Goal: Task Accomplishment & Management: Use online tool/utility

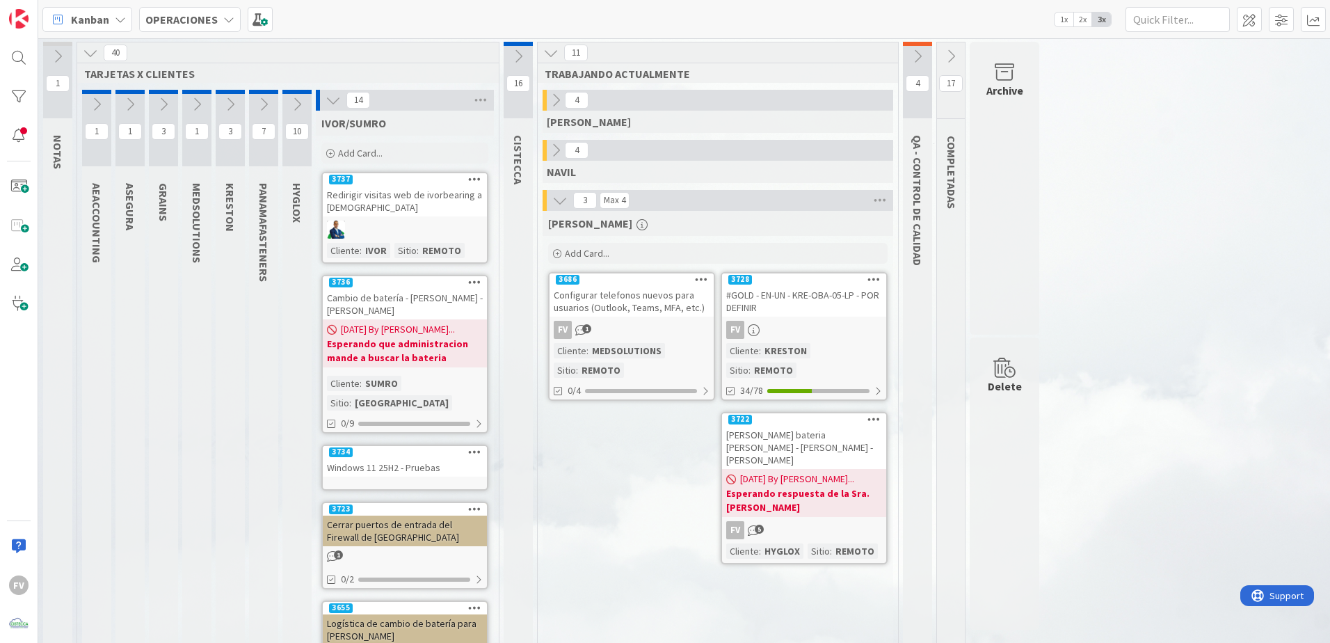
click at [557, 150] on icon at bounding box center [555, 150] width 15 height 15
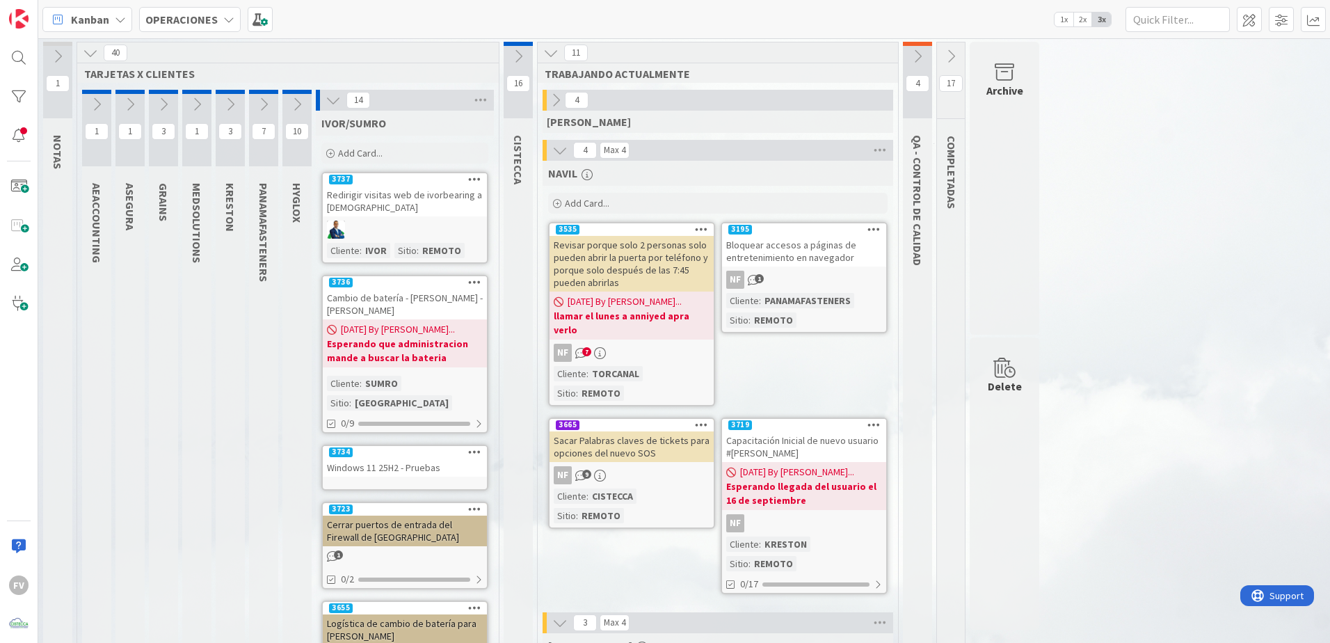
click at [849, 487] on b "Esperando llegada del usuario el 16 de septiembre" at bounding box center [804, 493] width 156 height 28
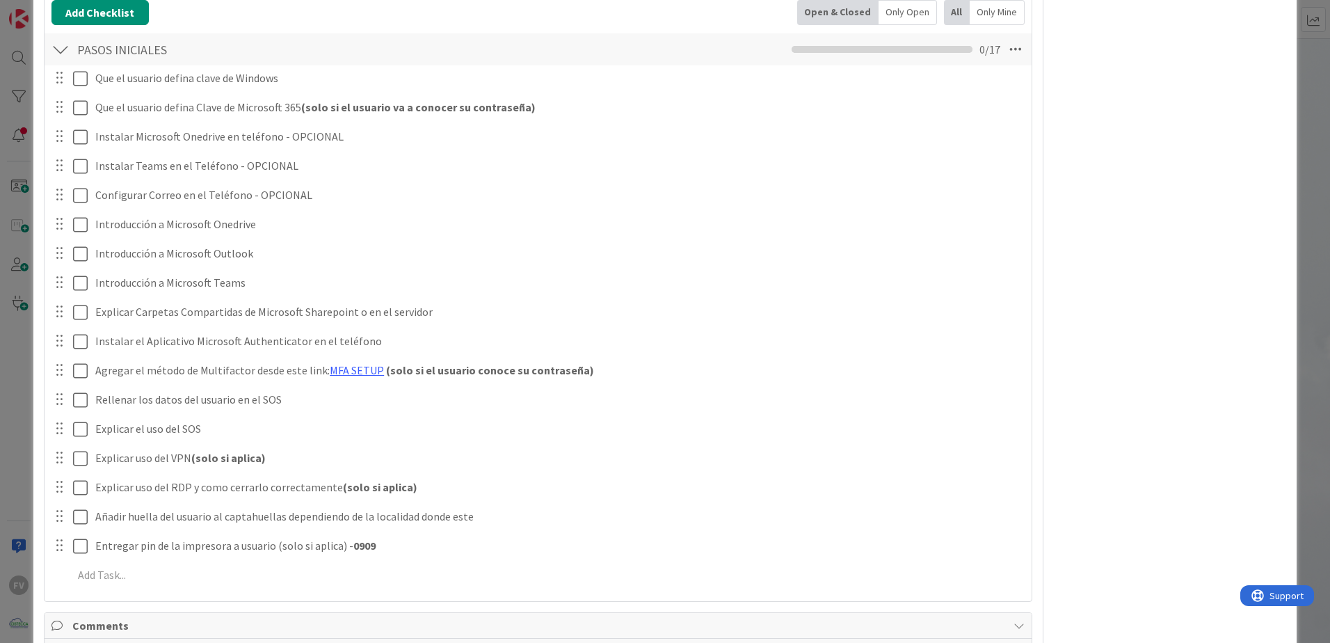
scroll to position [318, 0]
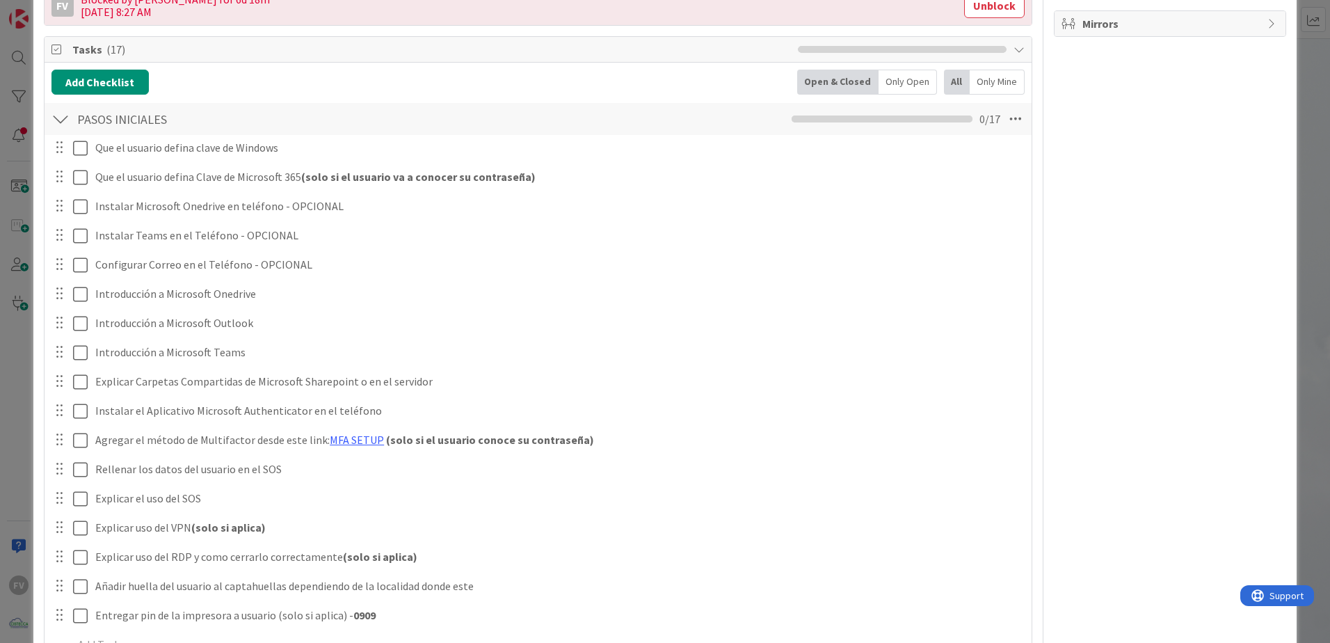
click at [21, 163] on div "ID 3719 OPERACIONES NAVIL Title 52 / 128 Capacitación Inicial de nuevo usuario …" at bounding box center [665, 321] width 1330 height 643
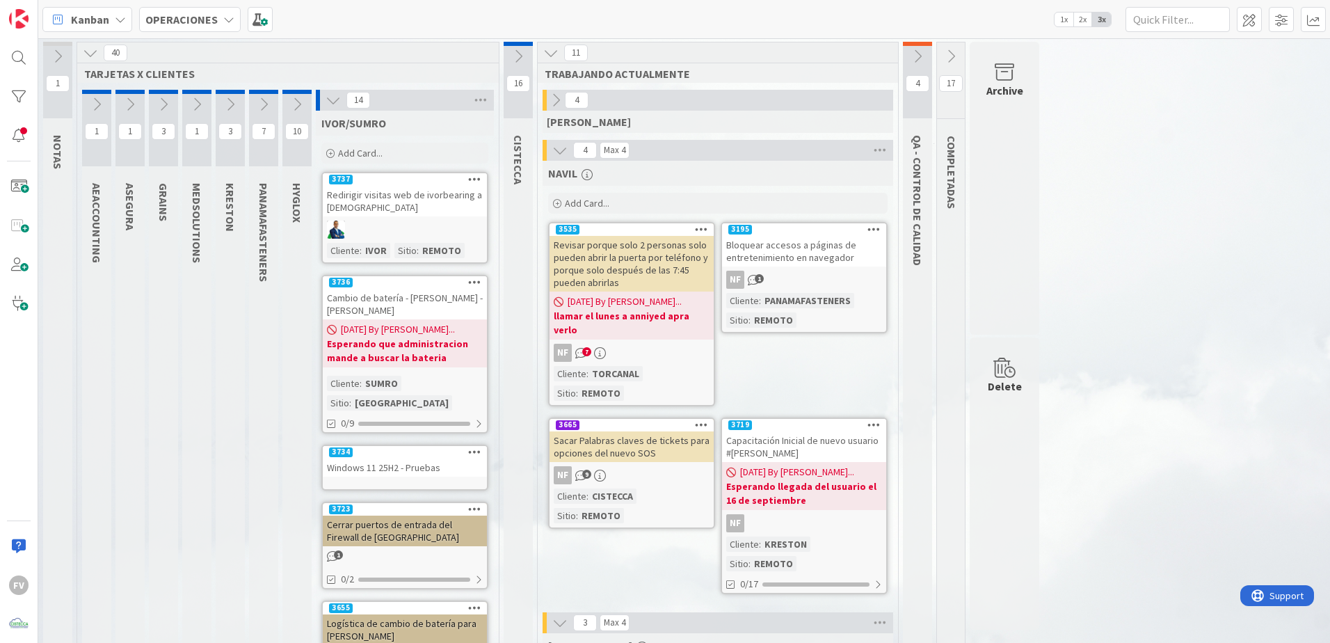
click at [565, 144] on icon at bounding box center [559, 150] width 15 height 15
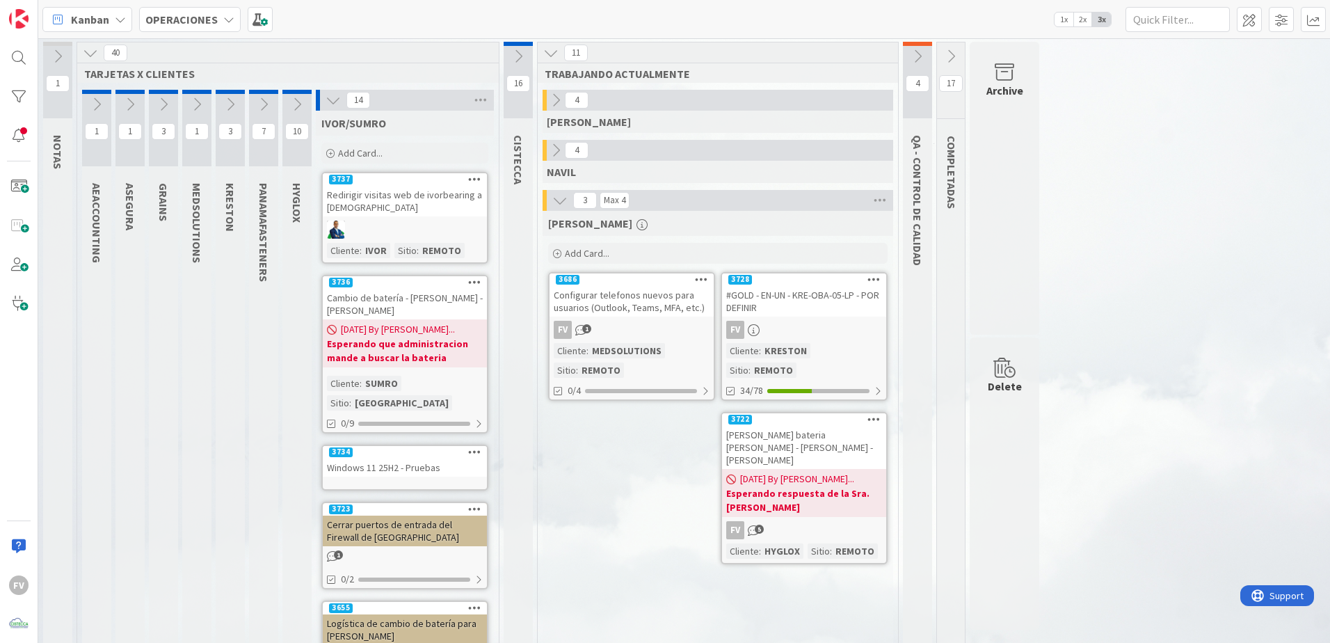
click at [337, 100] on icon at bounding box center [332, 100] width 15 height 15
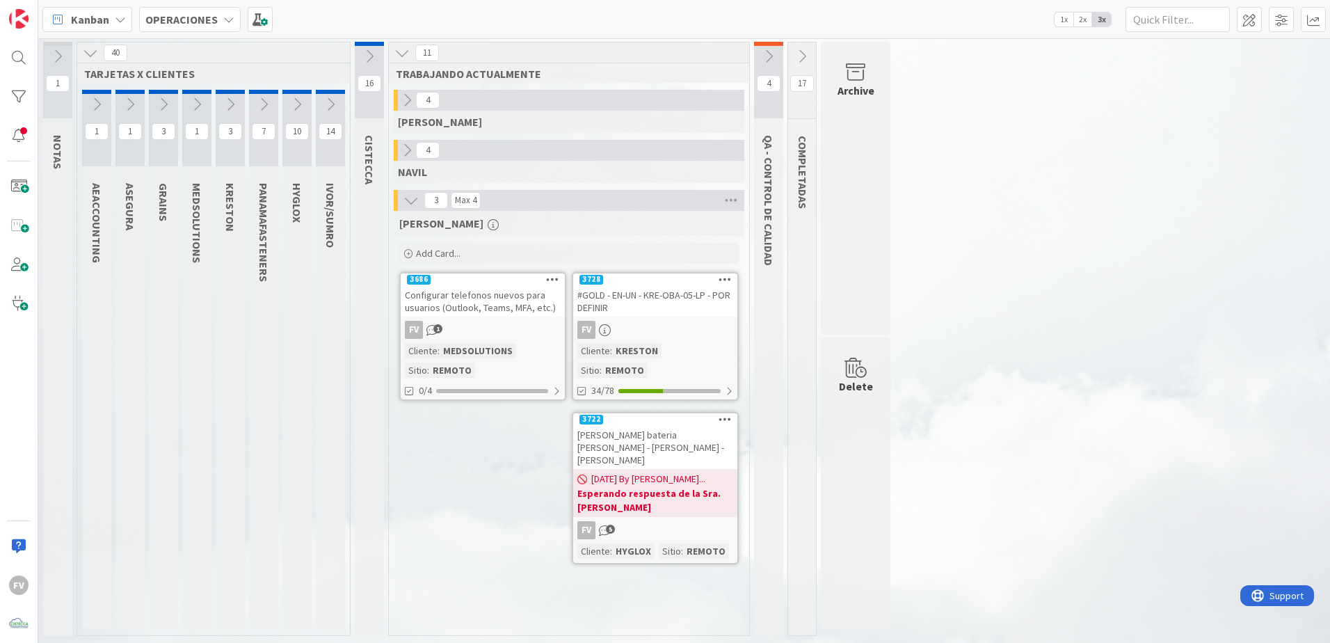
click at [466, 570] on div "FERNANDO Add Card... 3728 #GOLD - EN-UN - KRE-OBA-05-LP - POR DEFINIR FV Client…" at bounding box center [569, 419] width 351 height 417
click at [492, 472] on div "FERNANDO Add Card... 3728 #GOLD - EN-UN - KRE-OBA-05-LP - POR DEFINIR FV Client…" at bounding box center [569, 419] width 351 height 417
click at [513, 497] on div "FERNANDO Add Card... 3728 #GOLD - EN-UN - KRE-OBA-05-LP - POR DEFINIR FV Client…" at bounding box center [569, 419] width 351 height 417
click at [975, 289] on div "1 NOTAS 40 TARJETAS X CLIENTES 1 AEACCOUNTING 1 ASEGURA 3 GRAINS 1 MEDSOLUTIONS…" at bounding box center [684, 342] width 1286 height 601
click at [985, 444] on div "1 NOTAS 40 TARJETAS X CLIENTES 1 AEACCOUNTING 1 ASEGURA 3 GRAINS 1 MEDSOLUTIONS…" at bounding box center [684, 342] width 1286 height 601
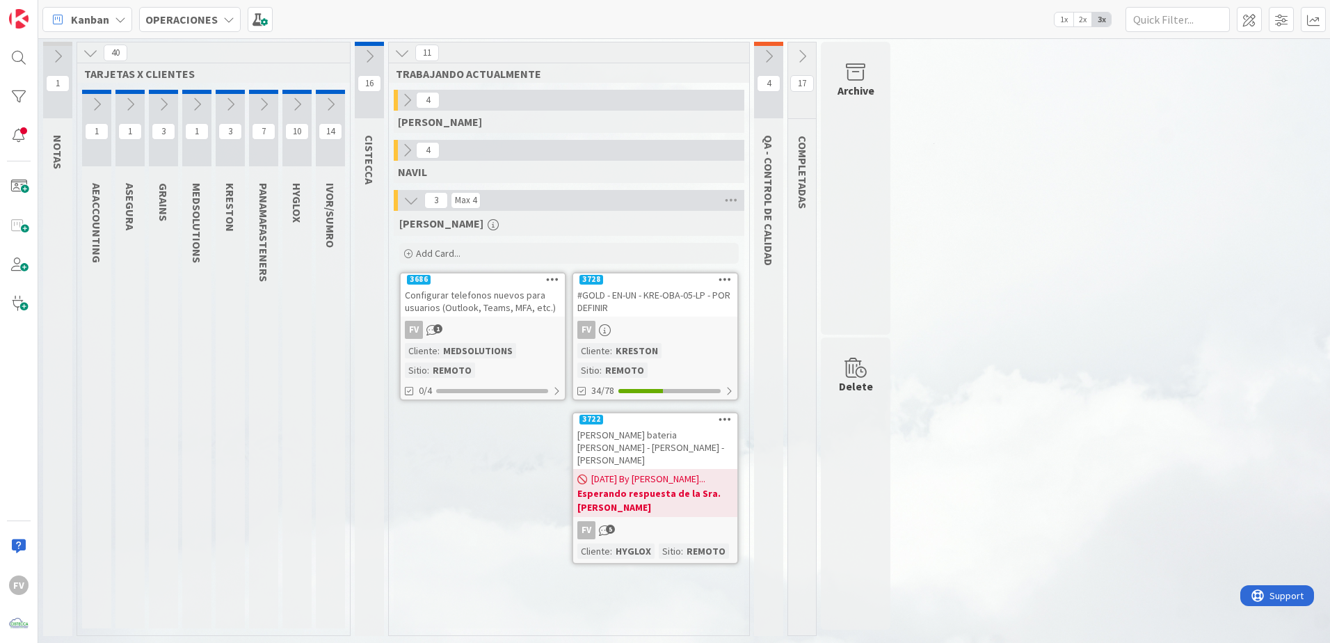
click at [136, 107] on icon at bounding box center [129, 104] width 15 height 15
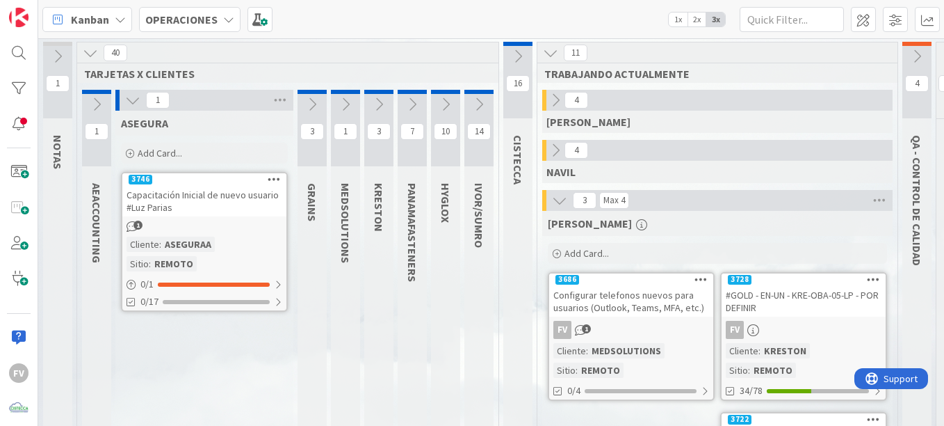
click at [195, 206] on div "Capacitación Inicial de nuevo usuario #Luz Parias" at bounding box center [204, 201] width 164 height 31
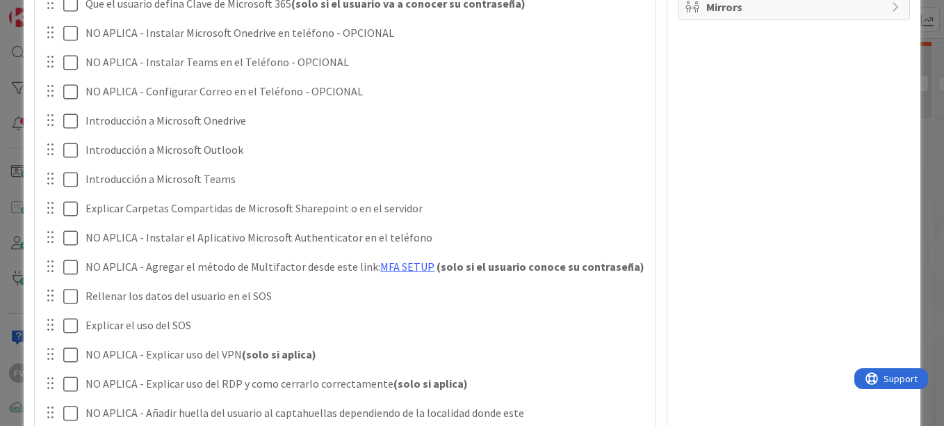
type textarea "x"
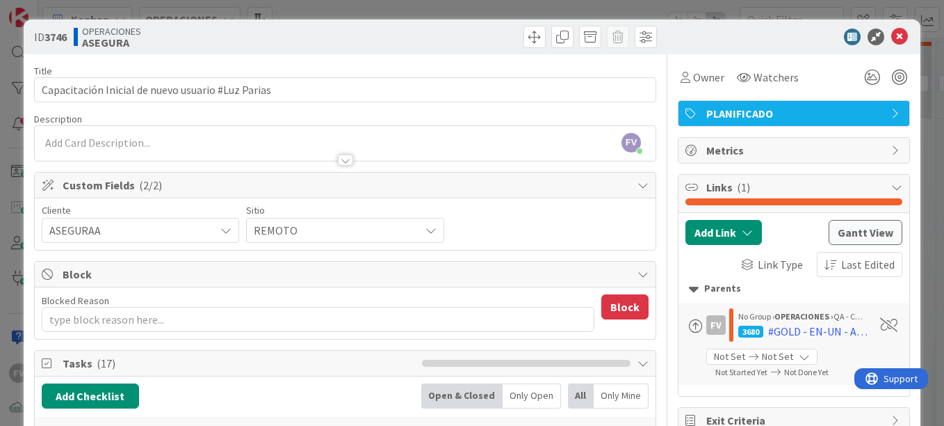
click at [296, 306] on div "Blocked Reason 0 / 256" at bounding box center [318, 300] width 553 height 13
click at [323, 305] on div "Blocked Reason 0 / 256" at bounding box center [318, 300] width 553 height 13
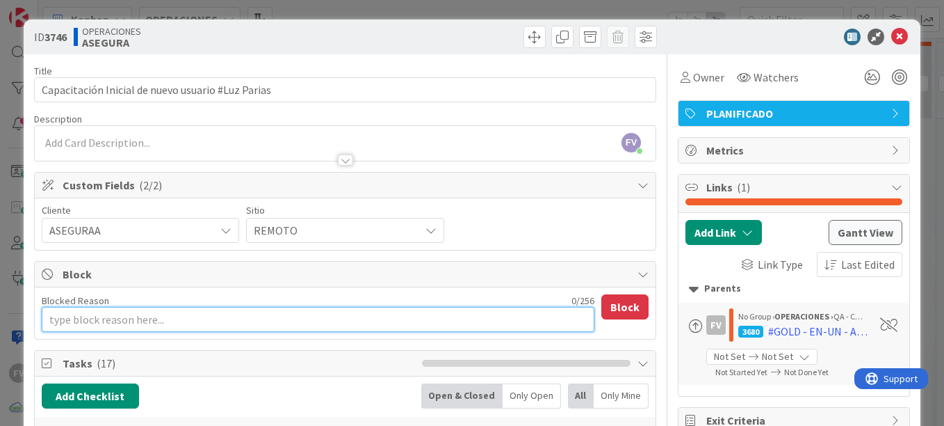
click at [329, 309] on textarea "Blocked Reason" at bounding box center [318, 319] width 553 height 25
type textarea "E"
type textarea "x"
type textarea "Es"
type textarea "x"
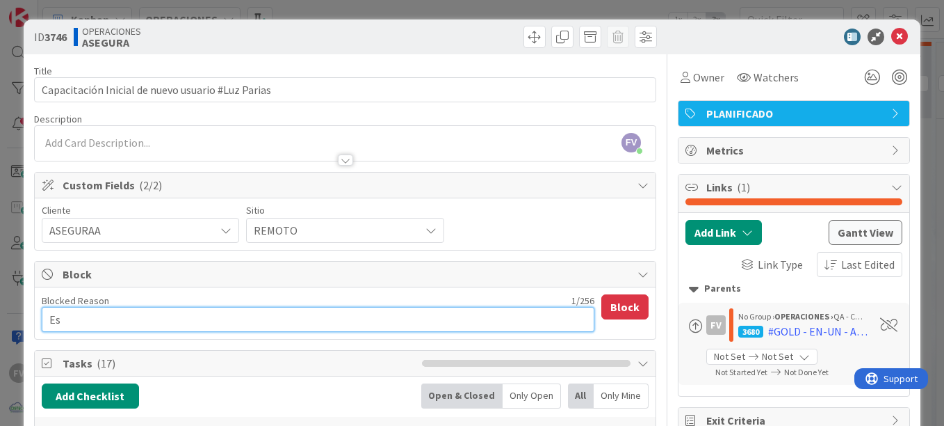
type textarea "Esp"
type textarea "x"
type textarea "Espe"
type textarea "x"
type textarea "Esper"
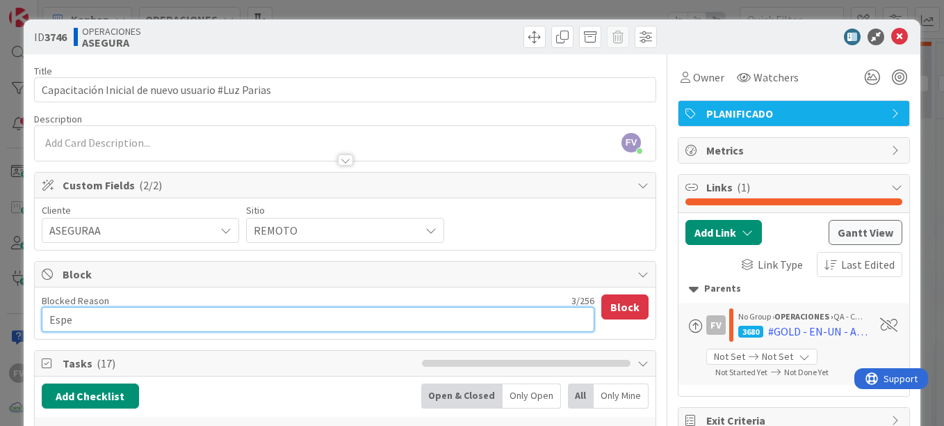
type textarea "x"
type textarea "Espera"
type textarea "x"
type textarea "Esperan"
type textarea "x"
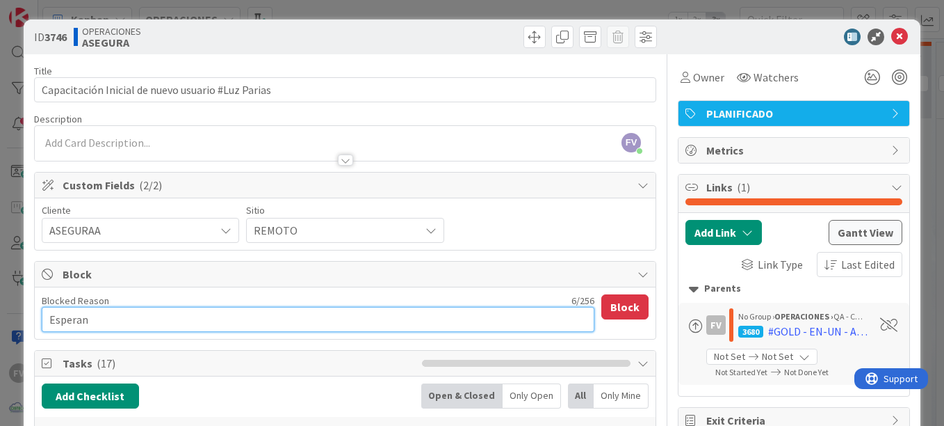
type textarea "Esperand"
type textarea "x"
type textarea "Esperando"
type textarea "x"
type textarea "Esperando"
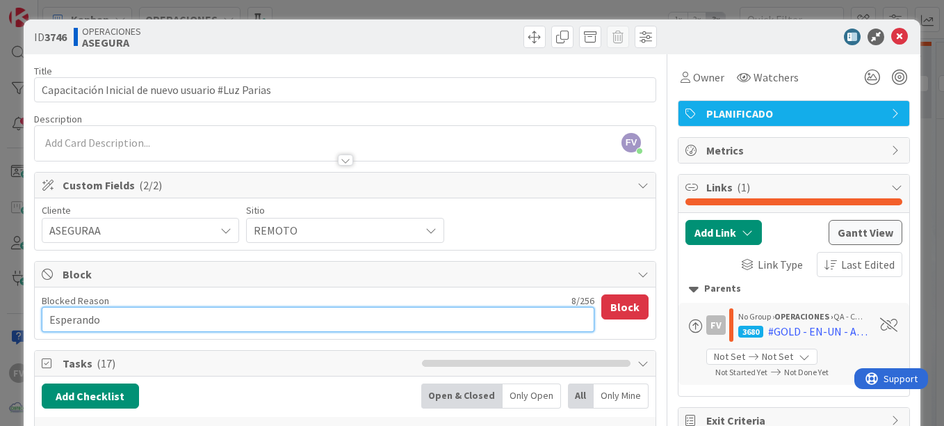
type textarea "x"
type textarea "Esperando h"
type textarea "x"
type textarea "Esperando ho"
type textarea "x"
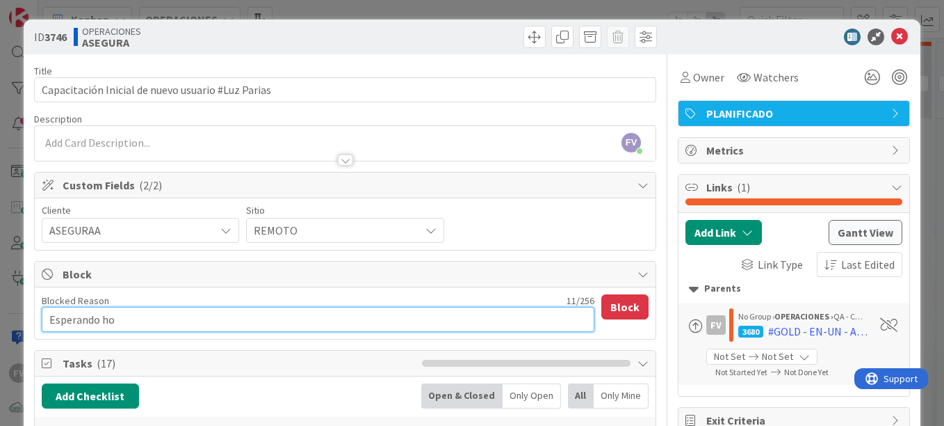
type textarea "Esperando hoy"
type textarea "x"
type textarea "Esperando hoy"
type textarea "x"
type textarea "Esperando hoy q"
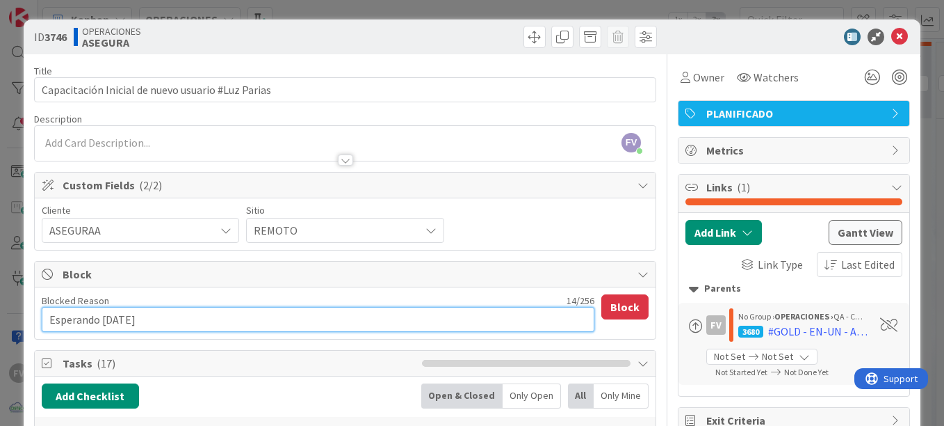
type textarea "x"
type textarea "Esperando hoy qu"
type textarea "x"
type textarea "Esperando hoy que"
type textarea "x"
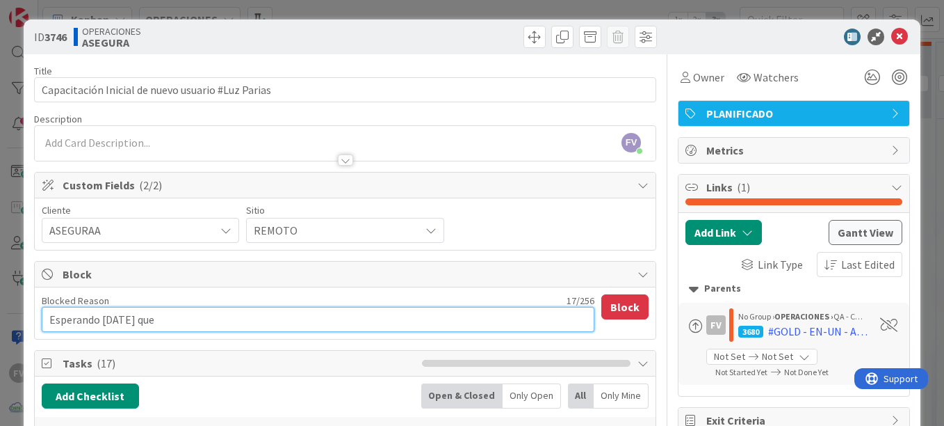
type textarea "Esperando hoy que"
type textarea "x"
type textarea "Esperando hoy que l"
type textarea "x"
type textarea "Esperando hoy que ll"
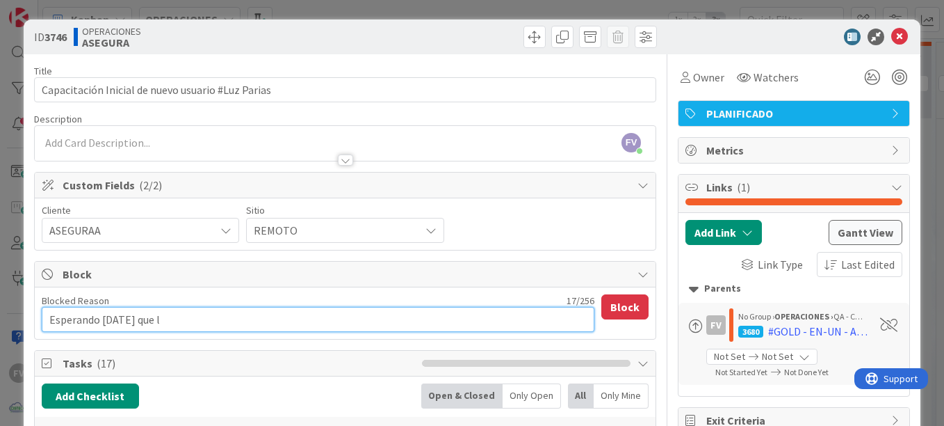
type textarea "x"
type textarea "Esperando hoy que lle"
type textarea "x"
type textarea "Esperando hoy que lleg"
type textarea "x"
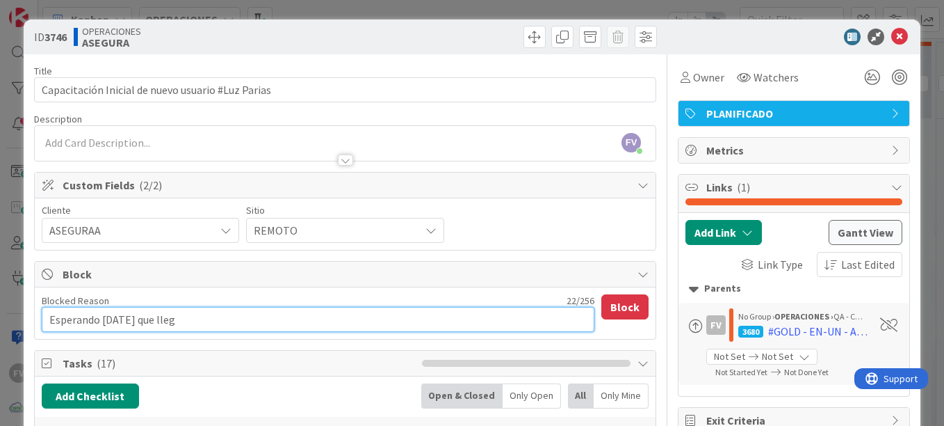
type textarea "Esperando hoy que llegu"
type textarea "x"
type textarea "Esperando hoy que llegue"
type textarea "x"
type textarea "Esperando hoy que llegue"
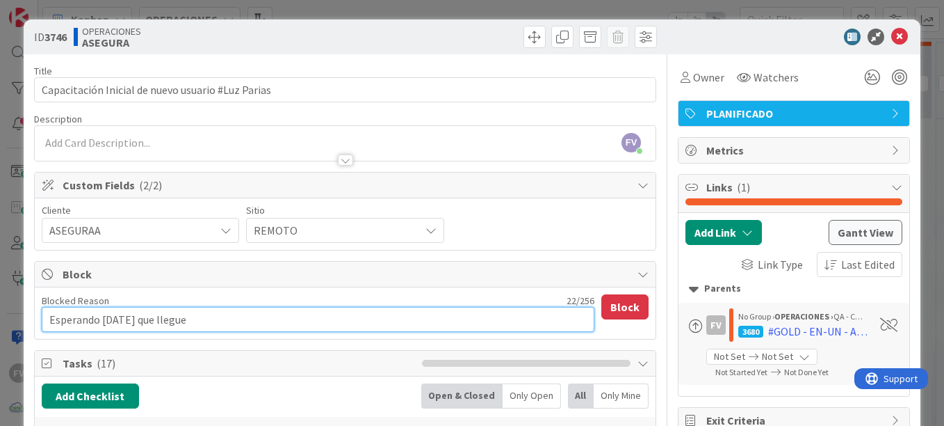
type textarea "x"
type textarea "Esperando hoy que llegue l"
type textarea "x"
type textarea "Esperando hoy que llegue la"
type textarea "x"
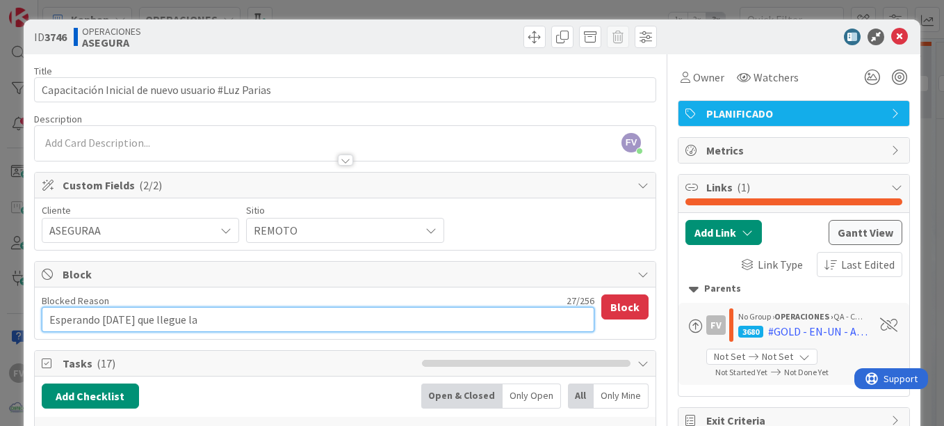
type textarea "Esperando hoy que llegue la"
type textarea "x"
type textarea "Esperando hoy que llegue la p"
type textarea "x"
type textarea "Esperando hoy que llegue la pe"
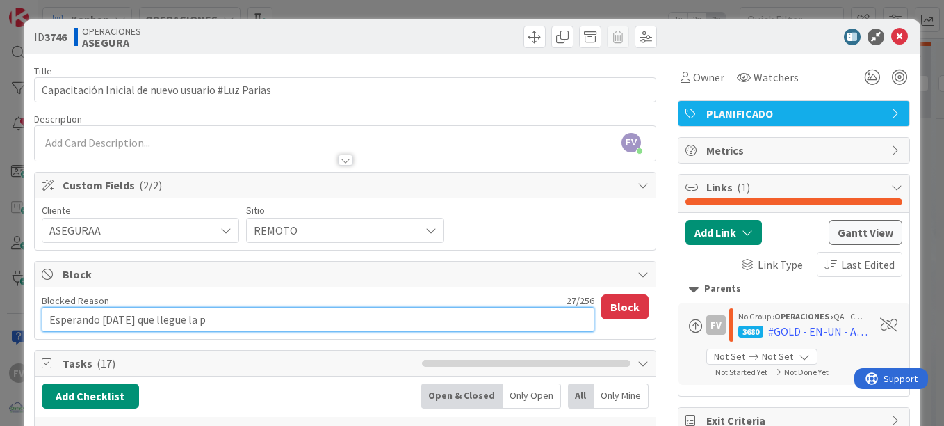
type textarea "x"
type textarea "Esperando hoy que llegue la per"
type textarea "x"
type textarea "Esperando hoy que llegue la pers"
type textarea "x"
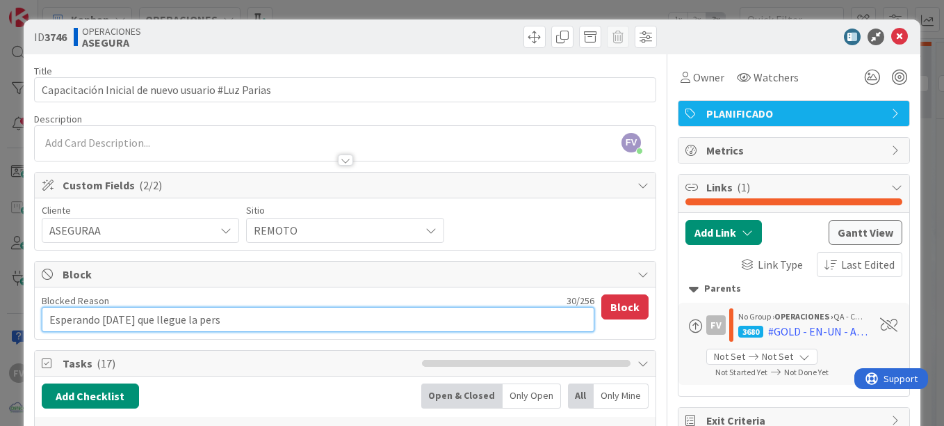
type textarea "Esperando hoy que llegue la perso"
type textarea "x"
type textarea "Esperando hoy que llegue la person"
type textarea "x"
type textarea "Esperando hoy que llegue la persona"
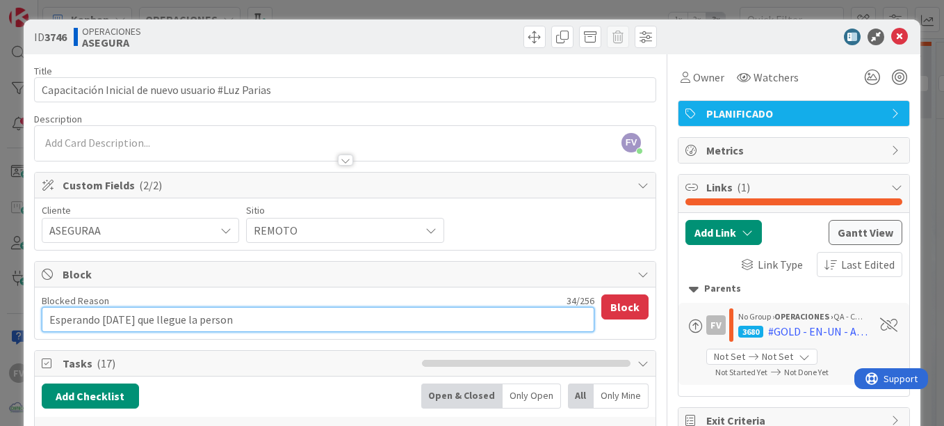
type textarea "x"
type textarea "Esperando hoy que llegue la persona"
type textarea "x"
type textarea "Esperando hoy que llegue la persona p"
type textarea "x"
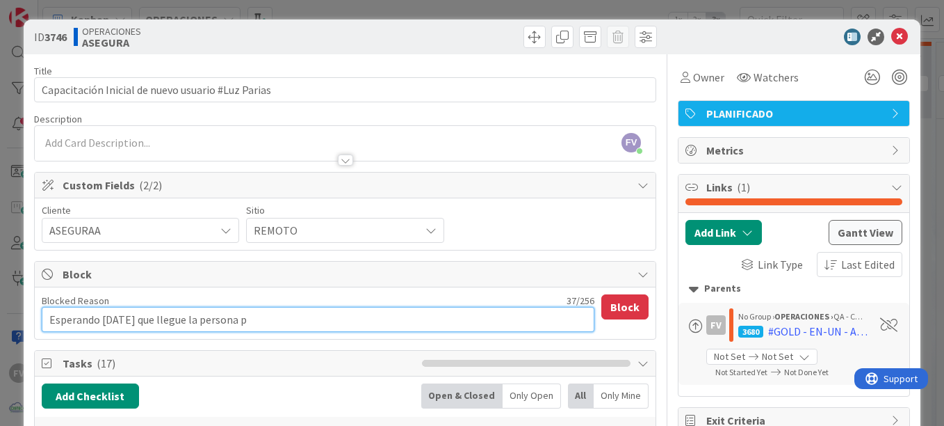
type textarea "Esperando hoy que llegue la persona pa"
type textarea "x"
type textarea "Esperando hoy que llegue la persona par"
type textarea "x"
type textarea "Esperando hoy que llegue la persona para"
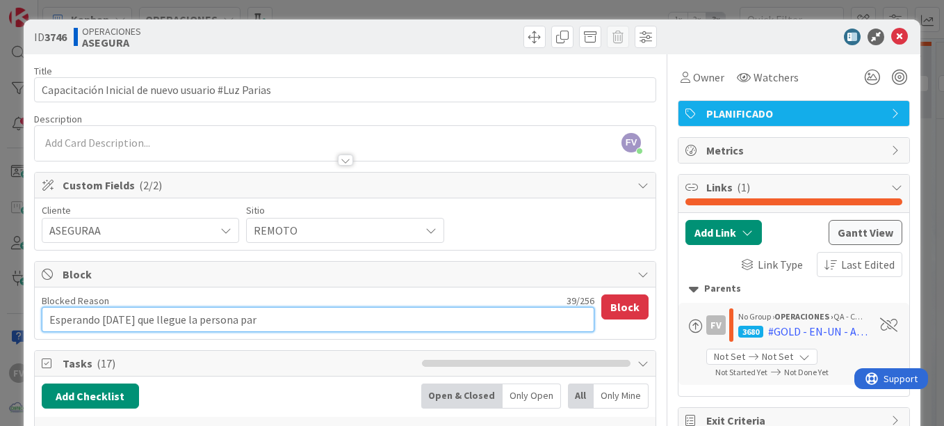
type textarea "x"
type textarea "Esperando hoy que llegue la persona para"
type textarea "x"
type textarea "Esperando hoy que llegue la persona para d"
type textarea "x"
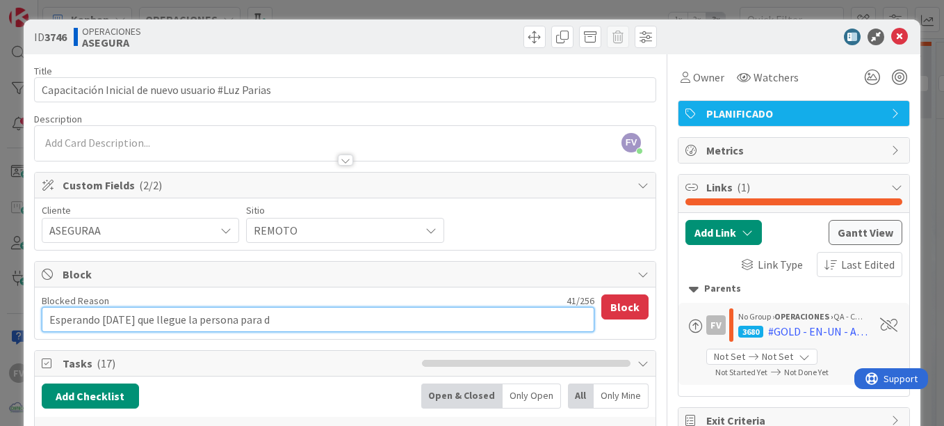
type textarea "Esperando hoy que llegue la persona para da"
type textarea "x"
type textarea "Esperando hoy que llegue la persona para dar"
type textarea "x"
type textarea "Esperando hoy que llegue la persona para dar"
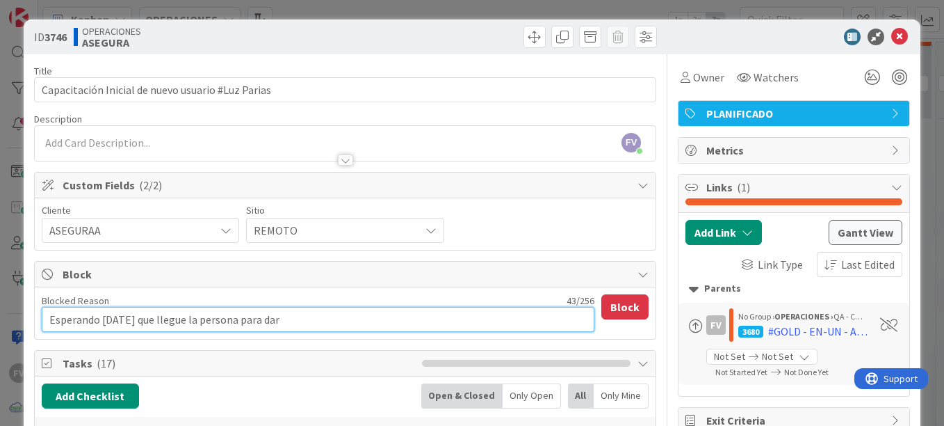
type textarea "x"
type textarea "Esperando hoy que llegue la persona para dar i"
type textarea "x"
type textarea "Esperando hoy que llegue la persona para dar in"
type textarea "x"
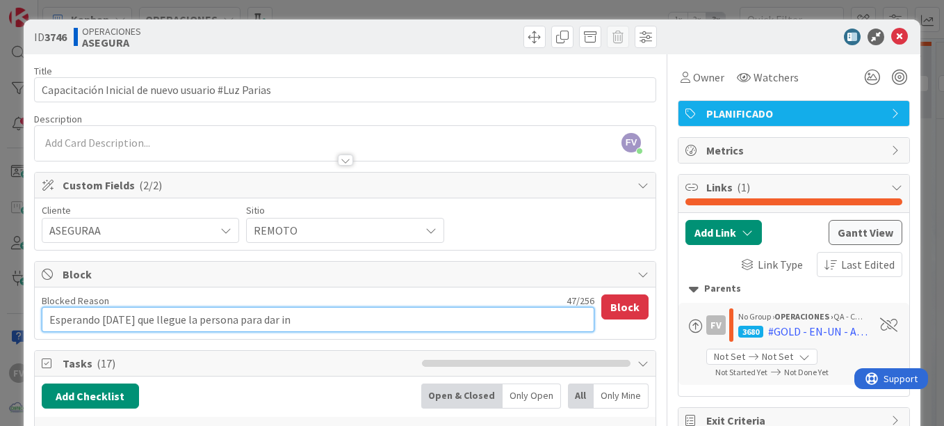
type textarea "Esperando hoy que llegue la persona para dar ind"
type textarea "x"
type textarea "Esperando hoy que llegue la persona para dar indu"
type textarea "x"
type textarea "Esperando hoy que llegue la persona para dar induc"
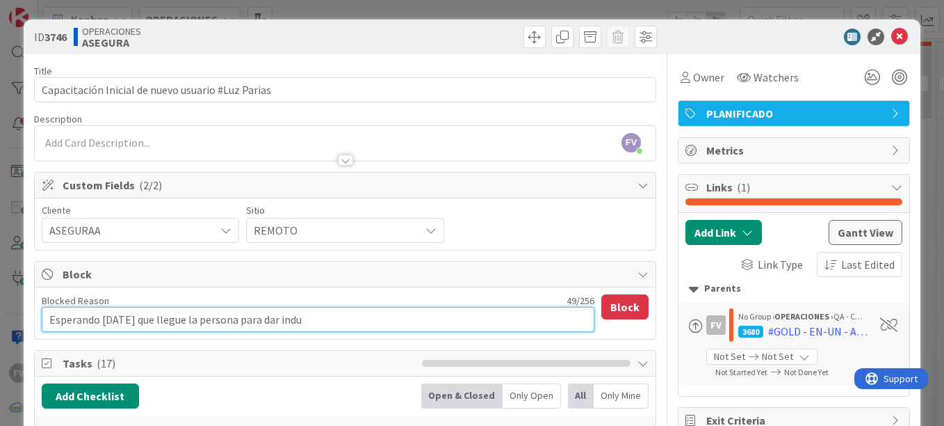
type textarea "x"
type textarea "Esperando hoy que llegue la persona para dar inducc"
type textarea "x"
type textarea "Esperando hoy que llegue la persona para dar inducci"
type textarea "x"
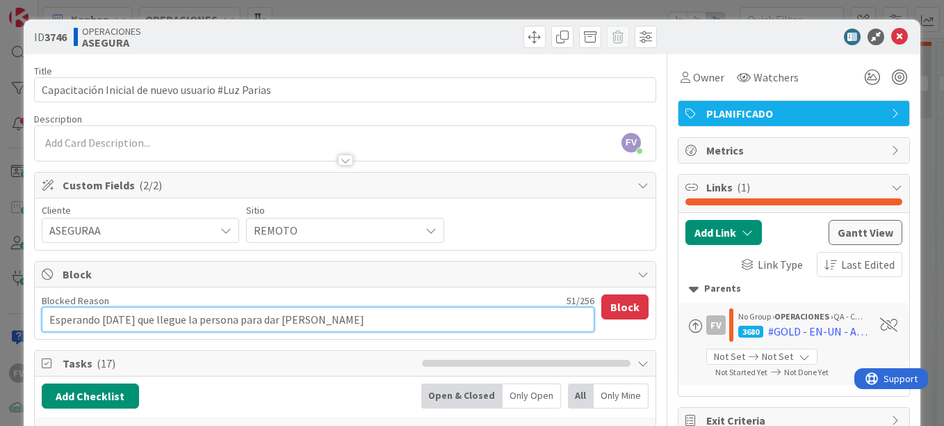
type textarea "Esperando hoy que llegue la persona para dar induccio"
type textarea "x"
type textarea "Esperando hoy que llegue la persona para dar induccion"
type textarea "x"
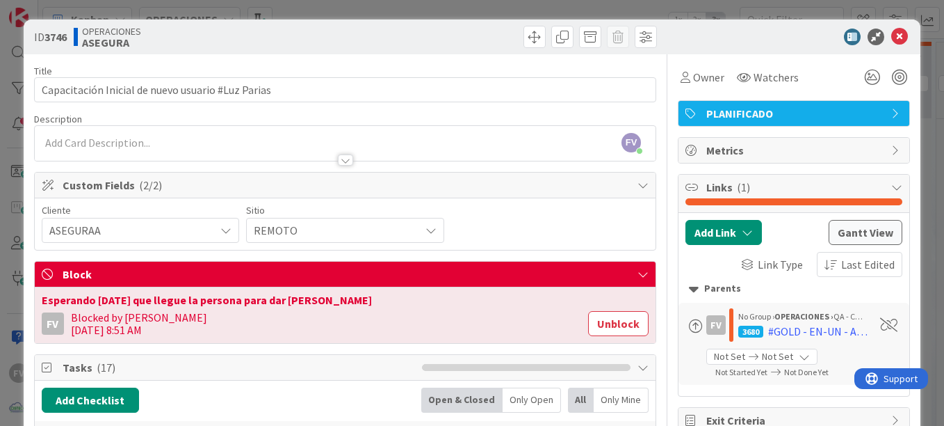
scroll to position [70, 0]
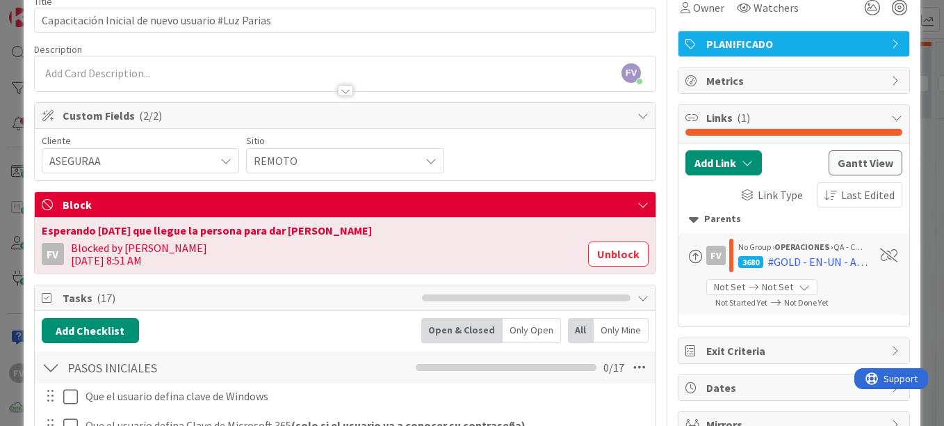
click at [768, 111] on span "Links ( 1 )" at bounding box center [796, 117] width 178 height 17
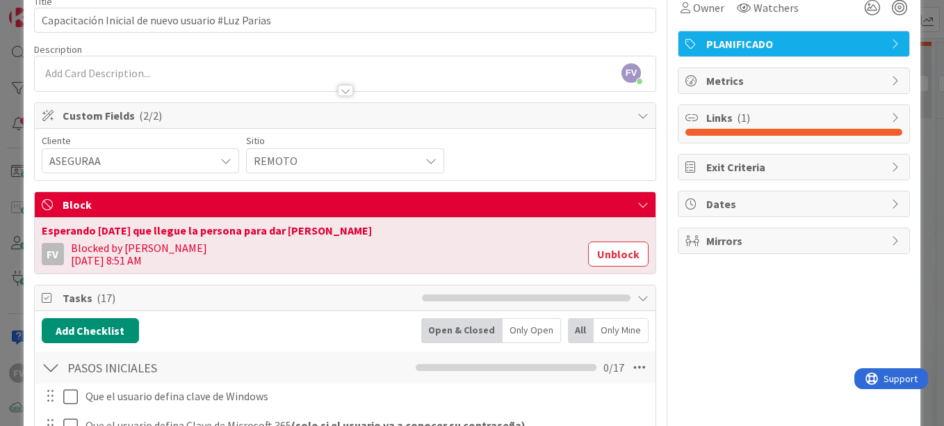
click at [482, 212] on span "Block" at bounding box center [347, 204] width 568 height 17
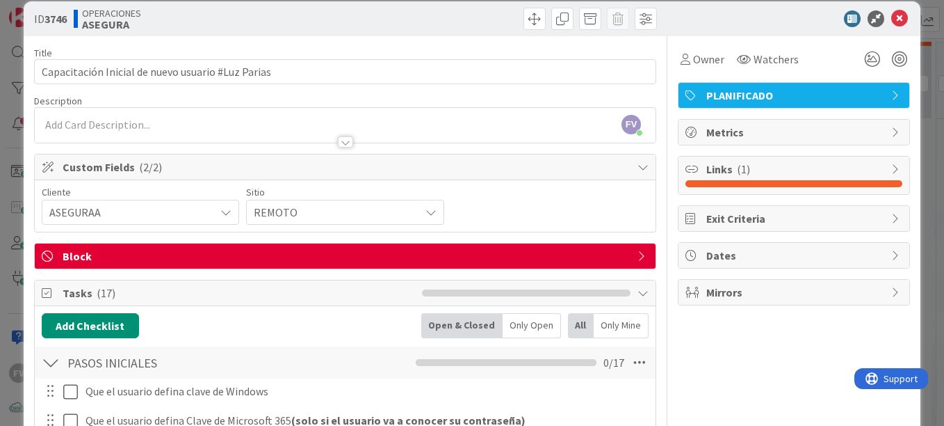
scroll to position [0, 0]
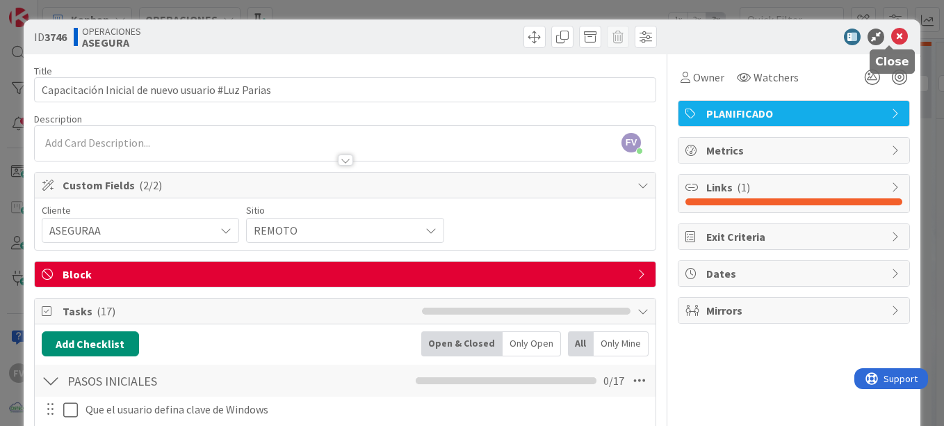
click at [892, 34] on icon at bounding box center [900, 37] width 17 height 17
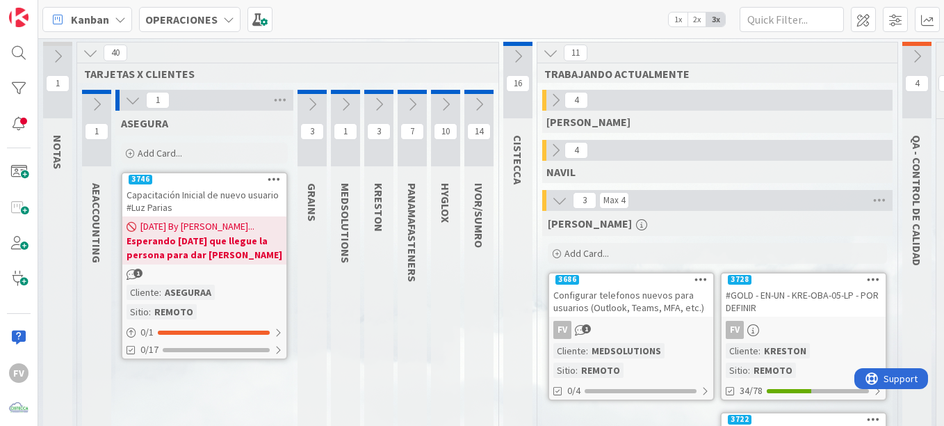
click at [124, 102] on button at bounding box center [133, 100] width 18 height 18
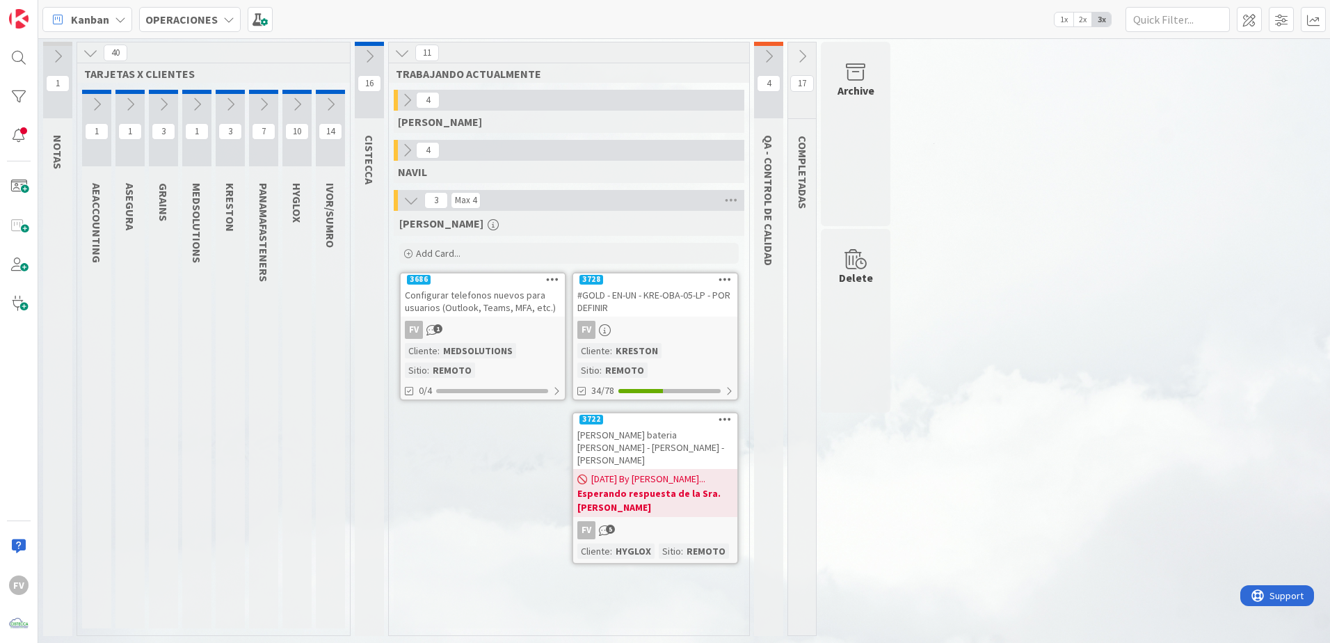
click at [773, 44] on div at bounding box center [768, 44] width 29 height 4
click at [766, 62] on icon at bounding box center [768, 56] width 15 height 15
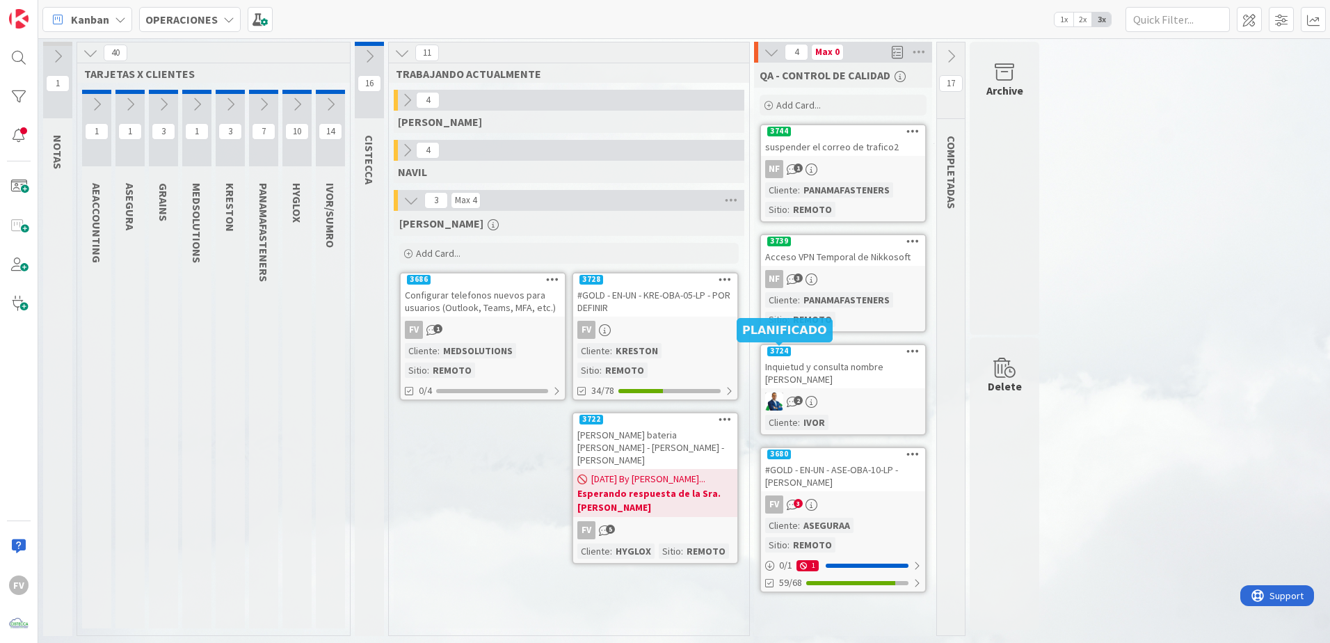
click at [854, 138] on div "suspender el correo de trafico2" at bounding box center [843, 147] width 164 height 18
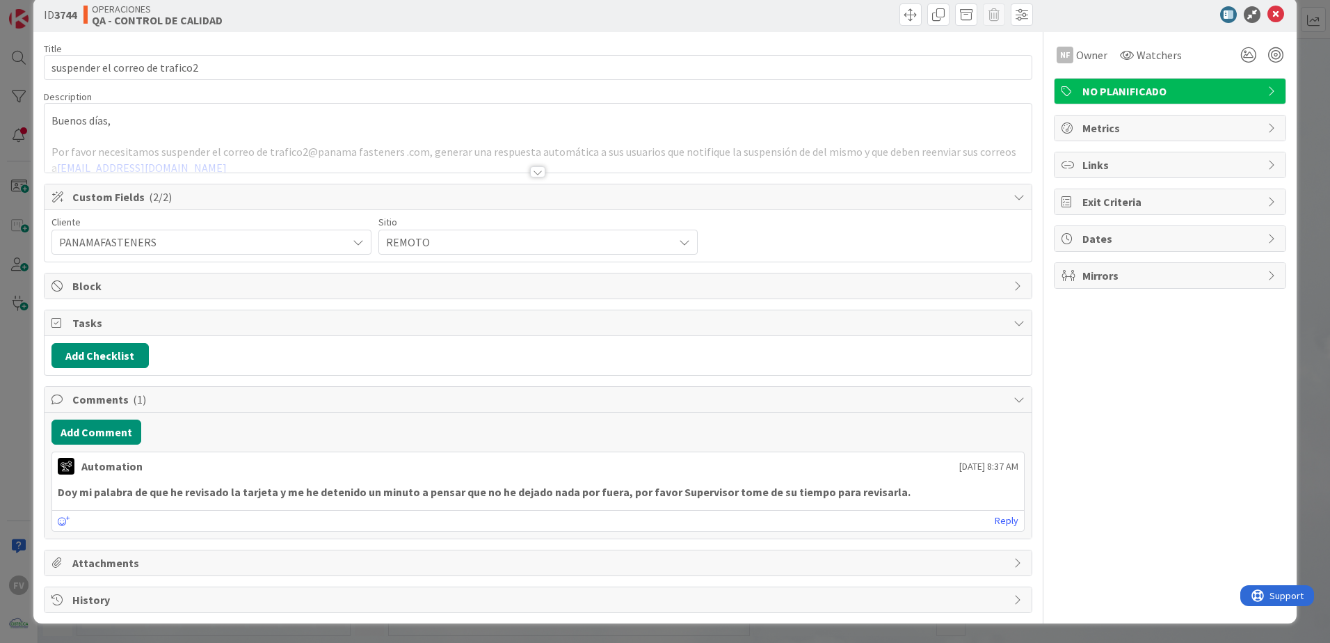
click at [1310, 195] on div "ID 3744 OPERACIONES QA - CONTROL DE CALIDAD Title 31 / 128 suspender el correo …" at bounding box center [665, 321] width 1330 height 643
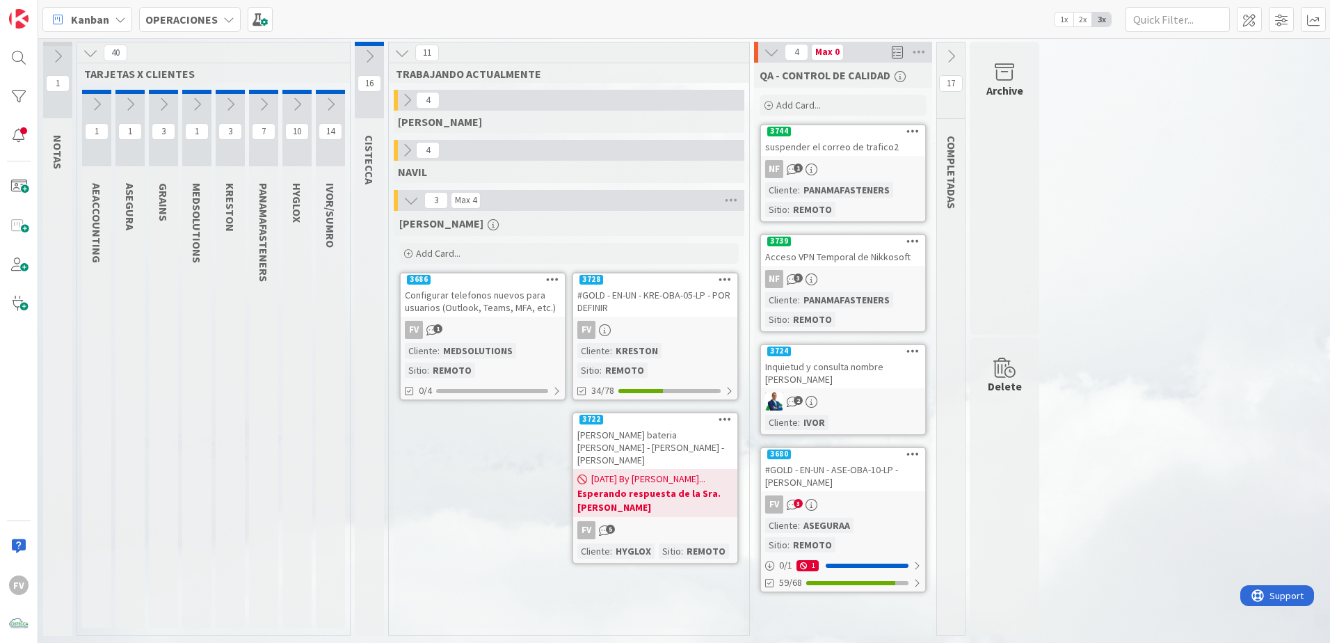
click at [849, 150] on div "suspender el correo de trafico2" at bounding box center [843, 147] width 164 height 18
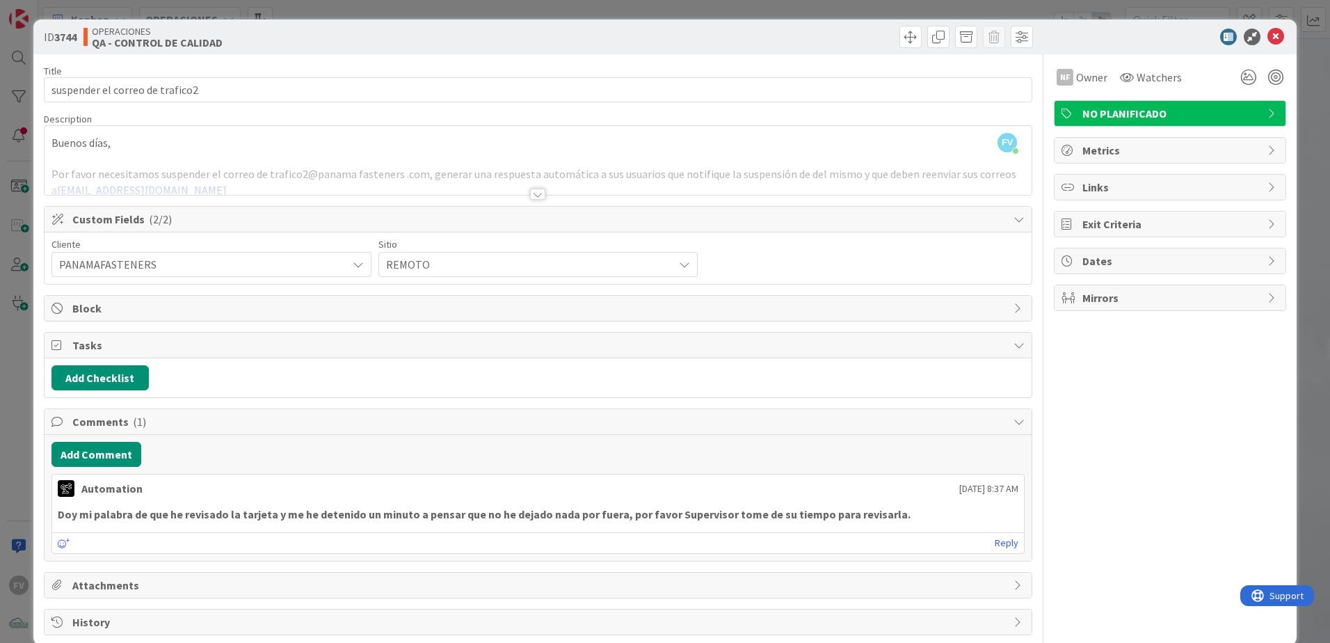
click at [15, 204] on div "ID 3744 OPERACIONES QA - CONTROL DE CALIDAD Title 31 / 128 suspender el correo …" at bounding box center [665, 321] width 1330 height 643
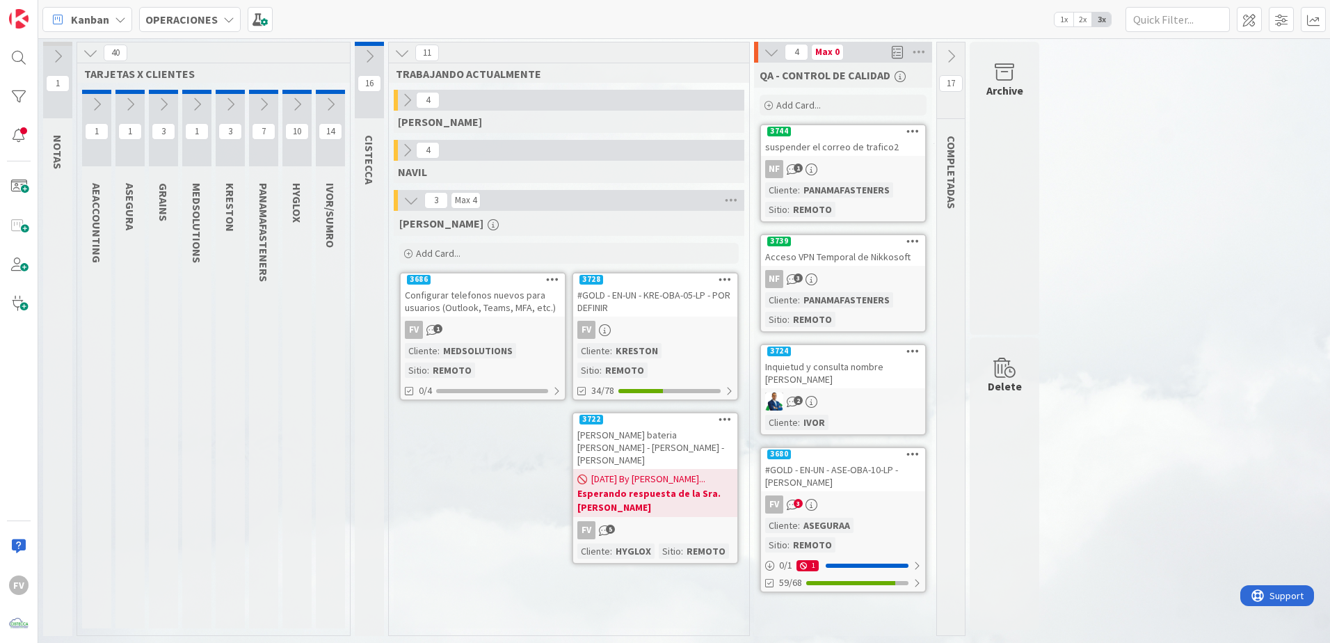
click at [643, 440] on div "Cotizacion bateria Daphne - Kathia - Rogelio" at bounding box center [655, 447] width 164 height 43
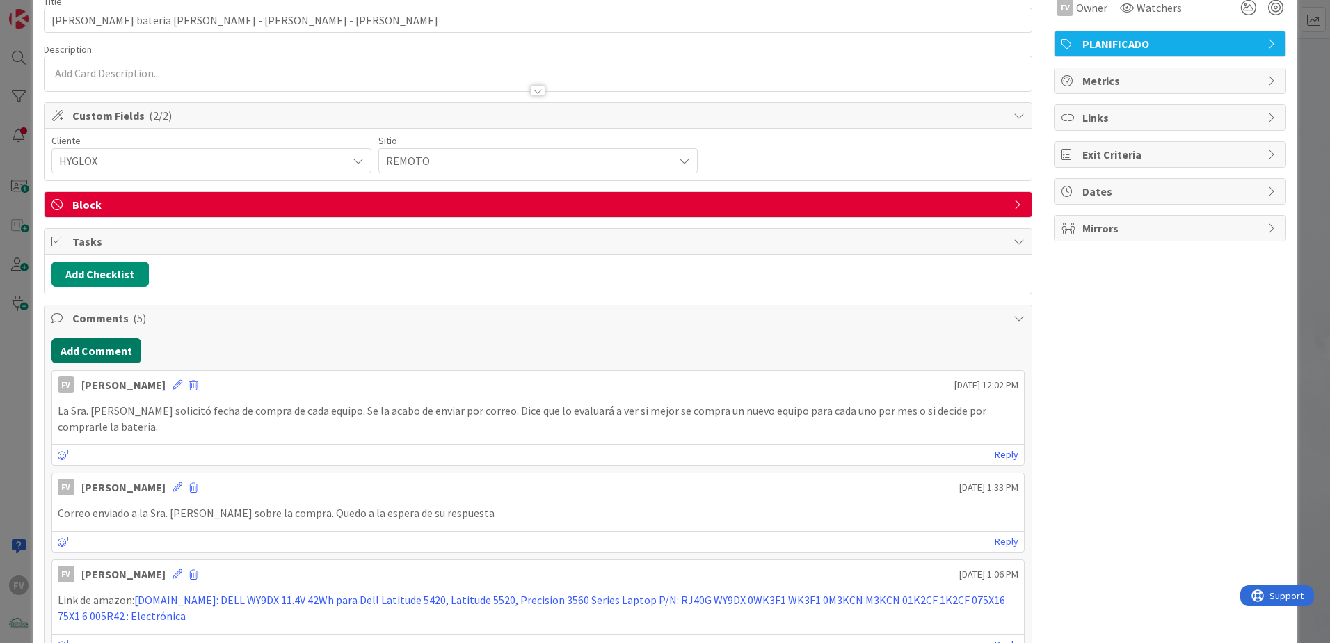
click at [122, 350] on button "Add Comment" at bounding box center [96, 350] width 90 height 25
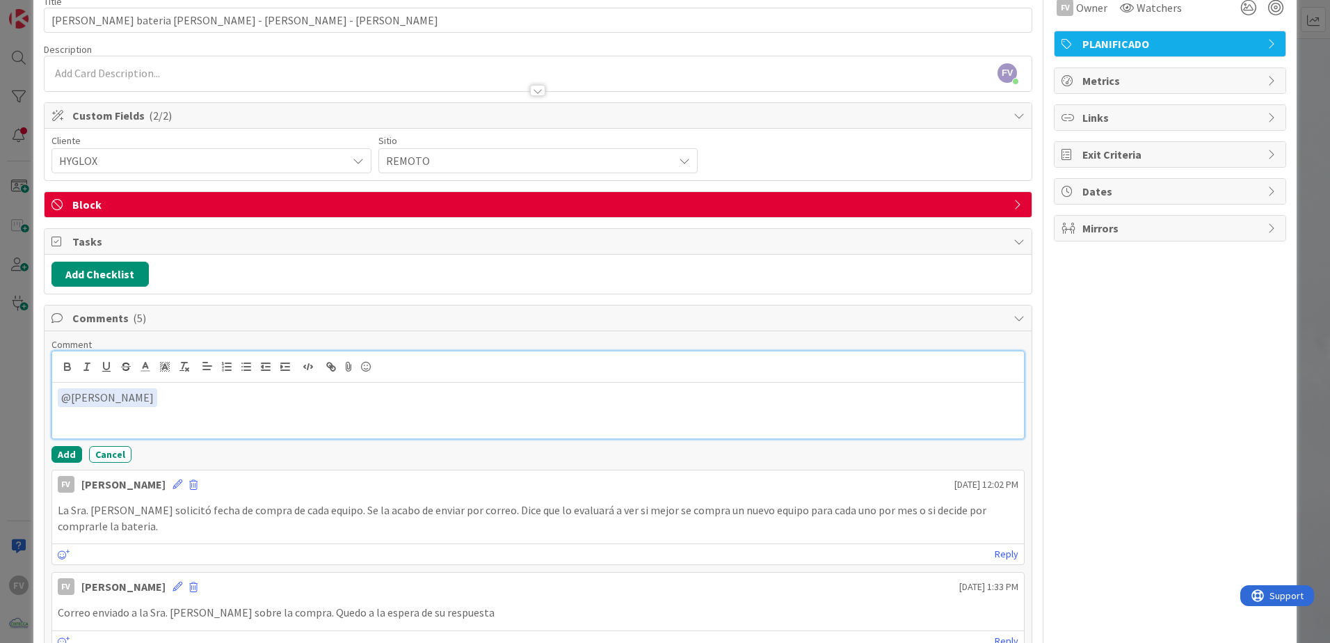
click at [285, 399] on p "﻿ @ Gabriel Adrian ﻿" at bounding box center [538, 397] width 960 height 19
drag, startPoint x: 638, startPoint y: 398, endPoint x: 524, endPoint y: 394, distance: 113.4
click at [524, 394] on p "﻿ @ Gabriel Adrian ﻿ La Sra. Vanessa desea renovación de los 3 equipos, esto lo…" at bounding box center [538, 397] width 960 height 19
click at [62, 454] on button "Add" at bounding box center [66, 454] width 31 height 17
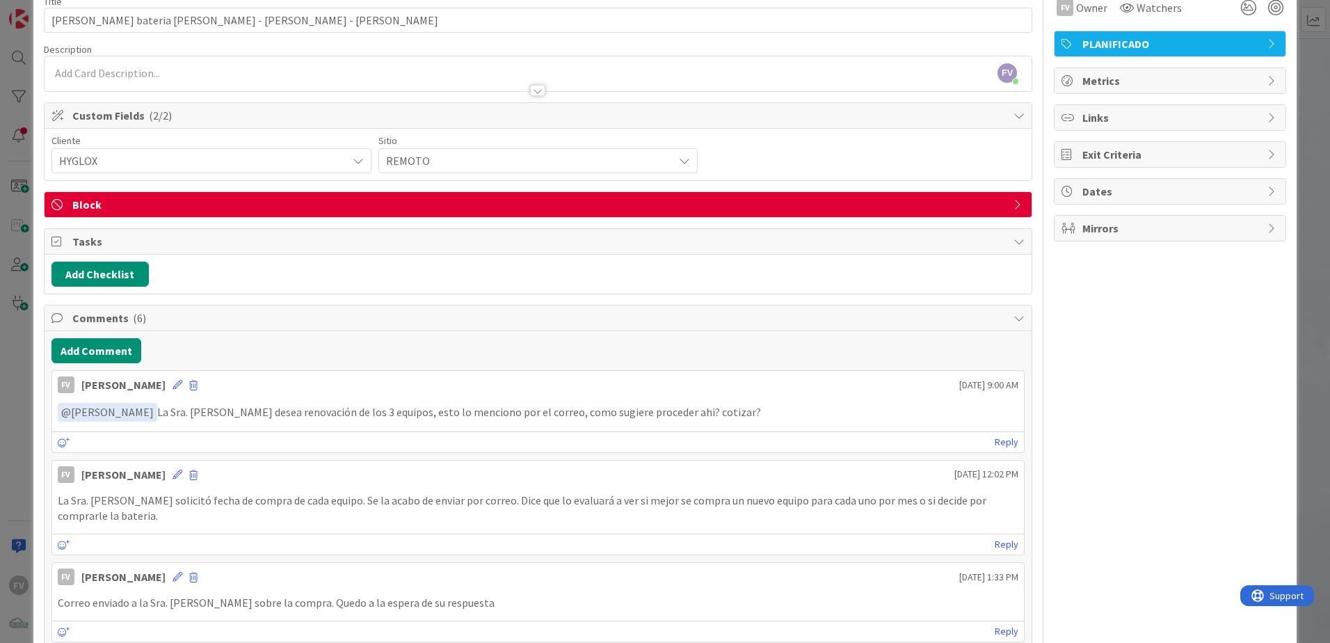
click at [150, 321] on span "Comments ( 6 )" at bounding box center [539, 318] width 934 height 17
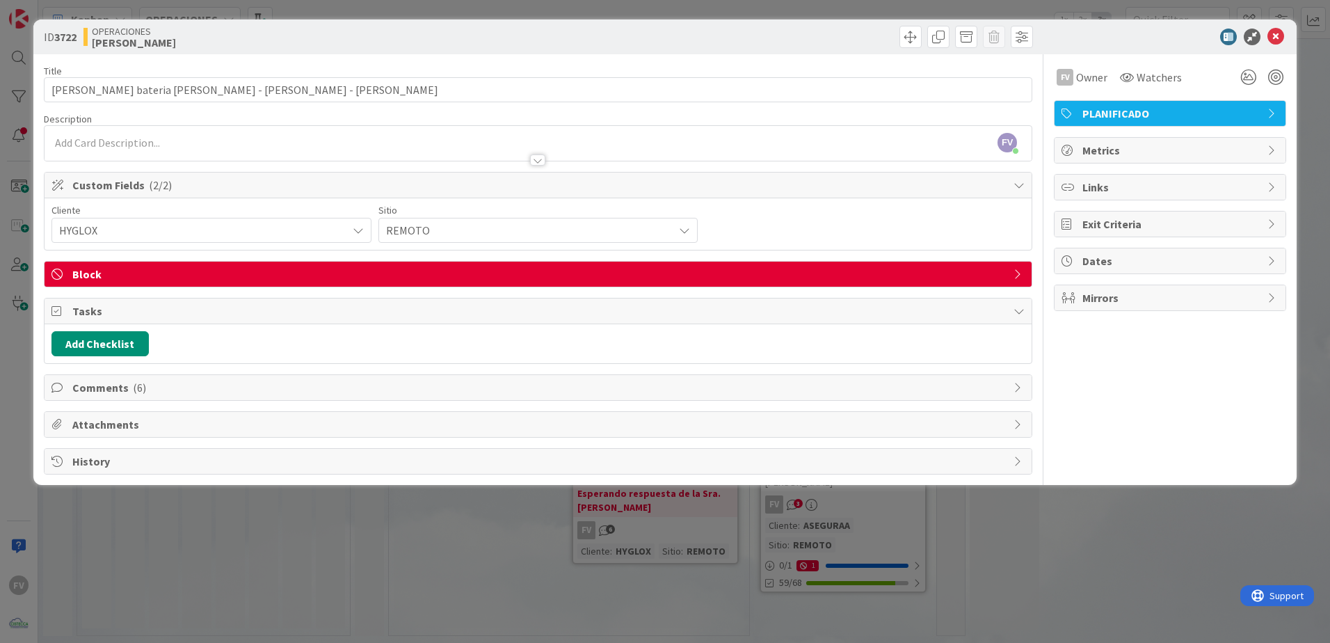
click at [198, 283] on div "Block" at bounding box center [538, 274] width 987 height 25
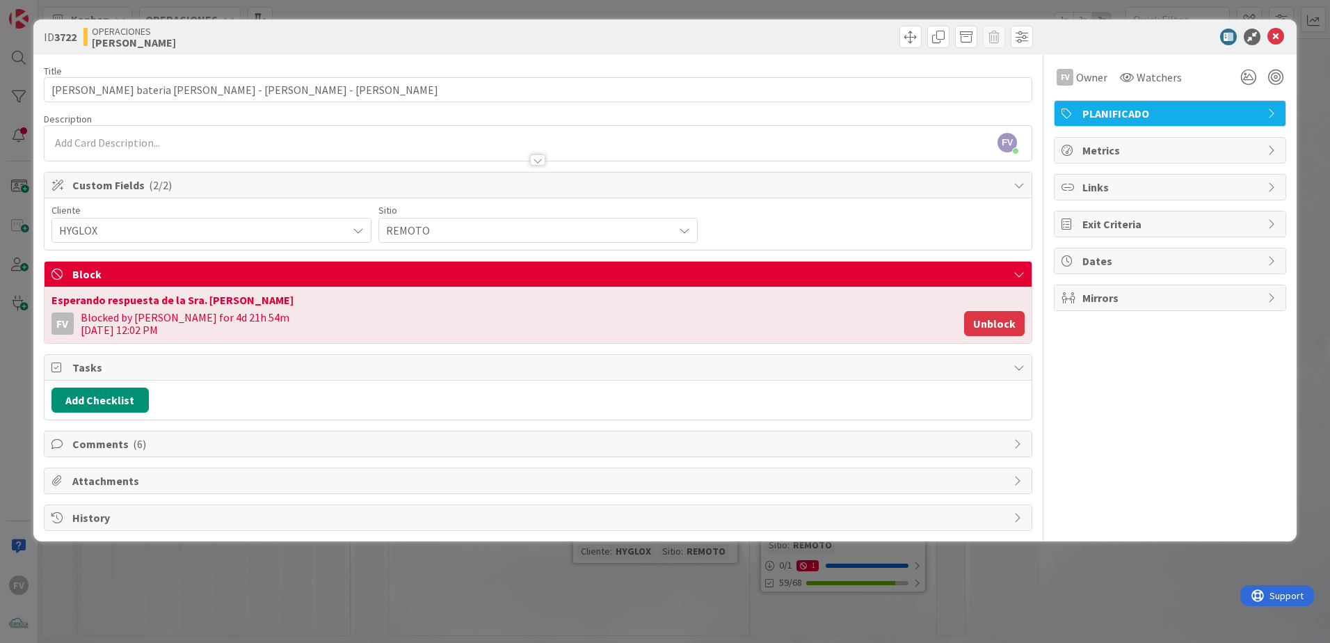
click at [988, 326] on button "Unblock" at bounding box center [994, 323] width 61 height 25
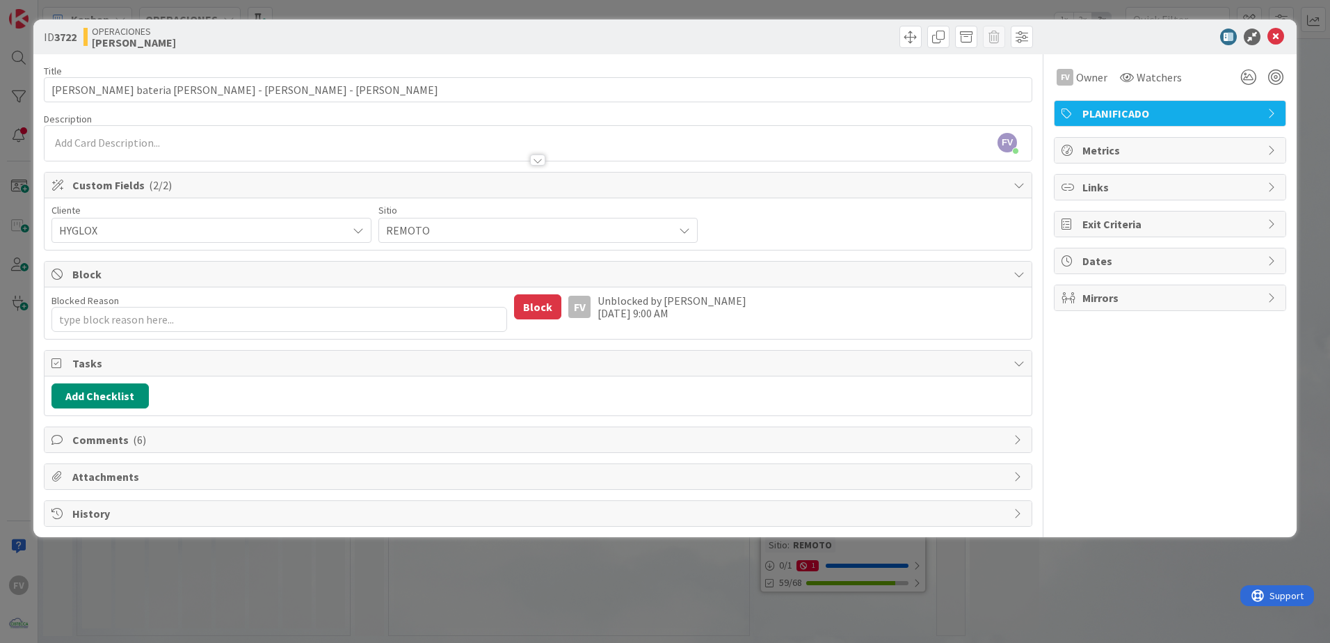
click at [964, 570] on div "ID 3722 OPERACIONES FERNANDO Title 45 / 128 Cotizacion bateria Daphne - Kathia …" at bounding box center [665, 321] width 1330 height 643
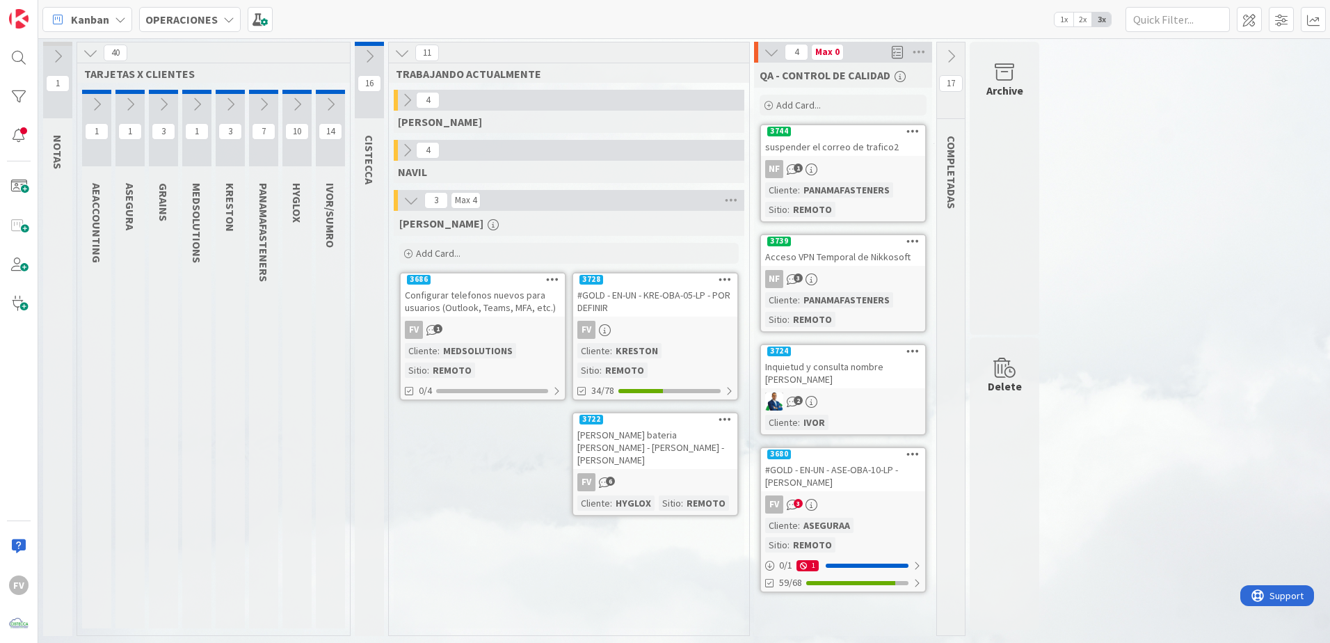
click at [326, 106] on icon at bounding box center [330, 104] width 15 height 15
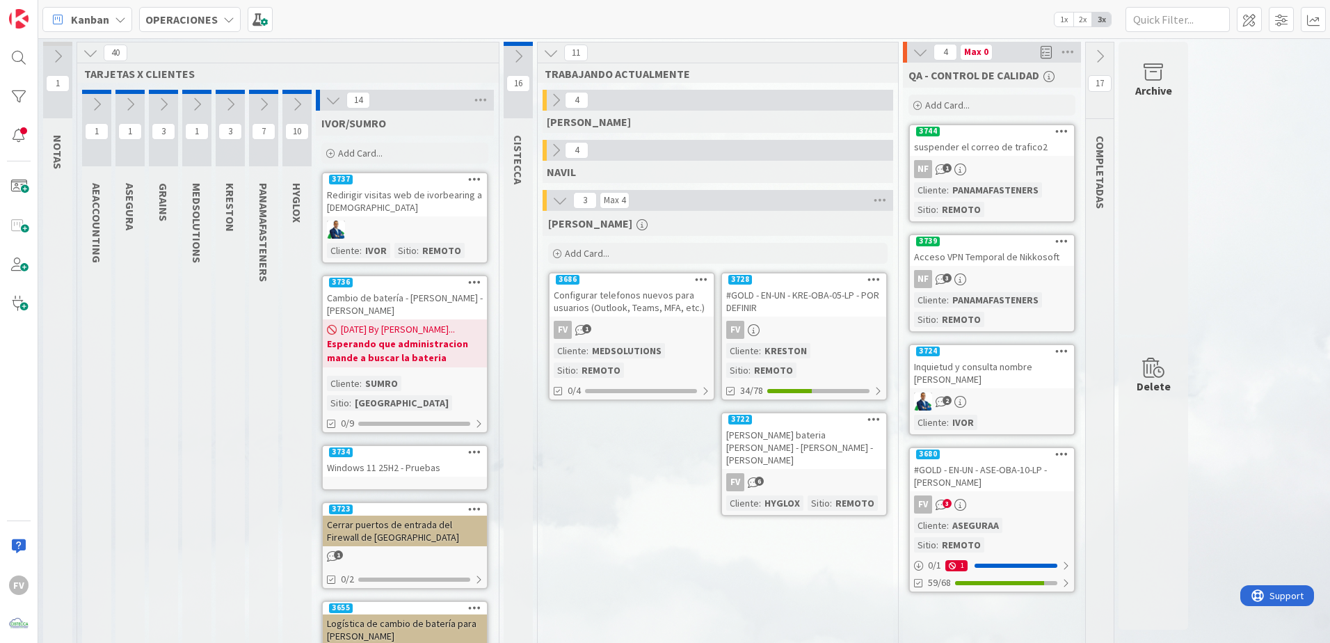
click at [330, 95] on icon at bounding box center [332, 100] width 15 height 15
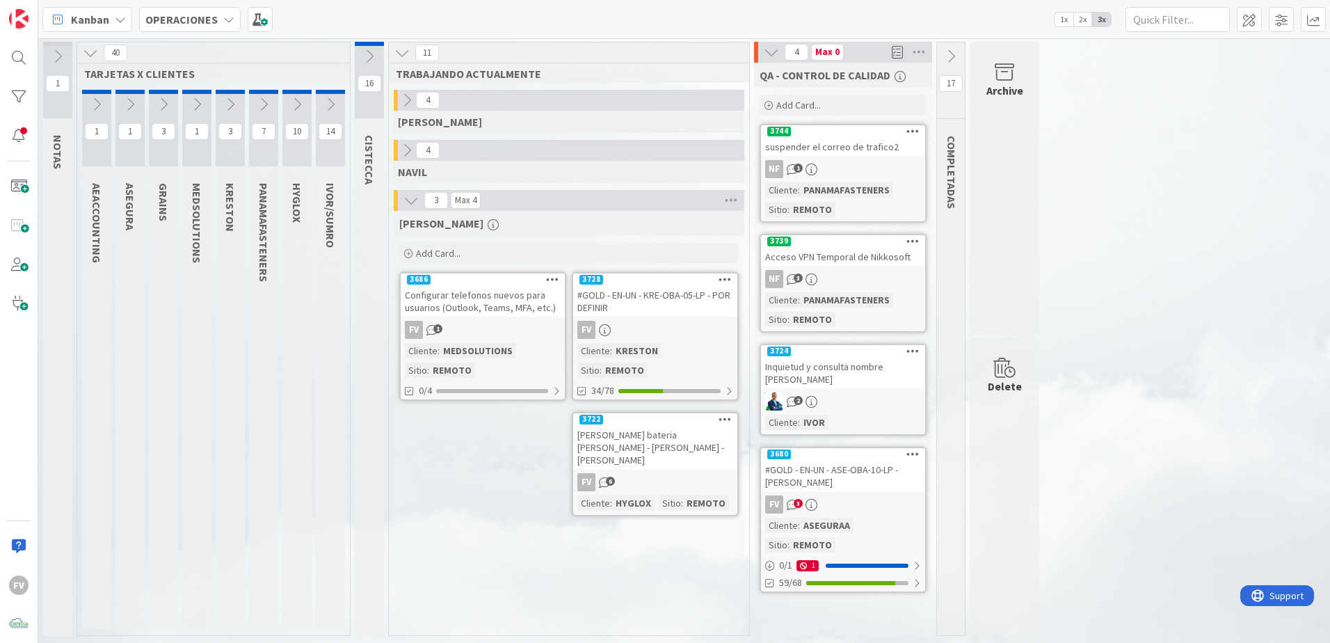
click at [226, 103] on icon at bounding box center [230, 104] width 15 height 15
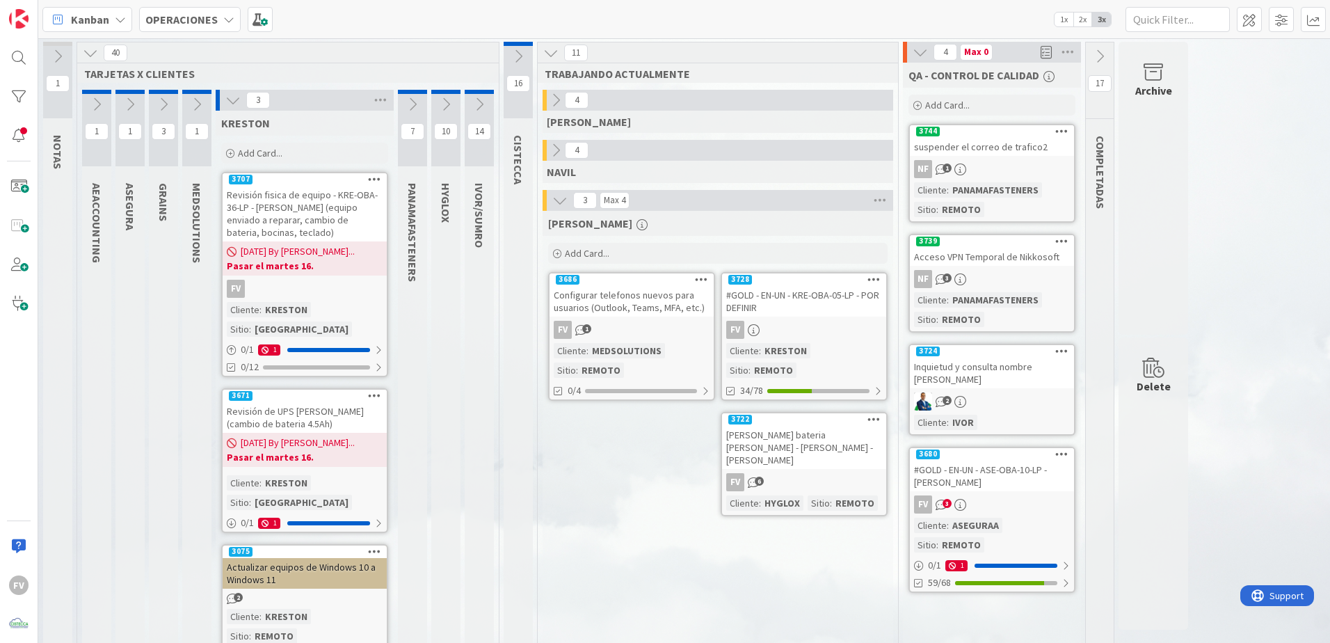
click at [239, 97] on icon at bounding box center [232, 100] width 15 height 15
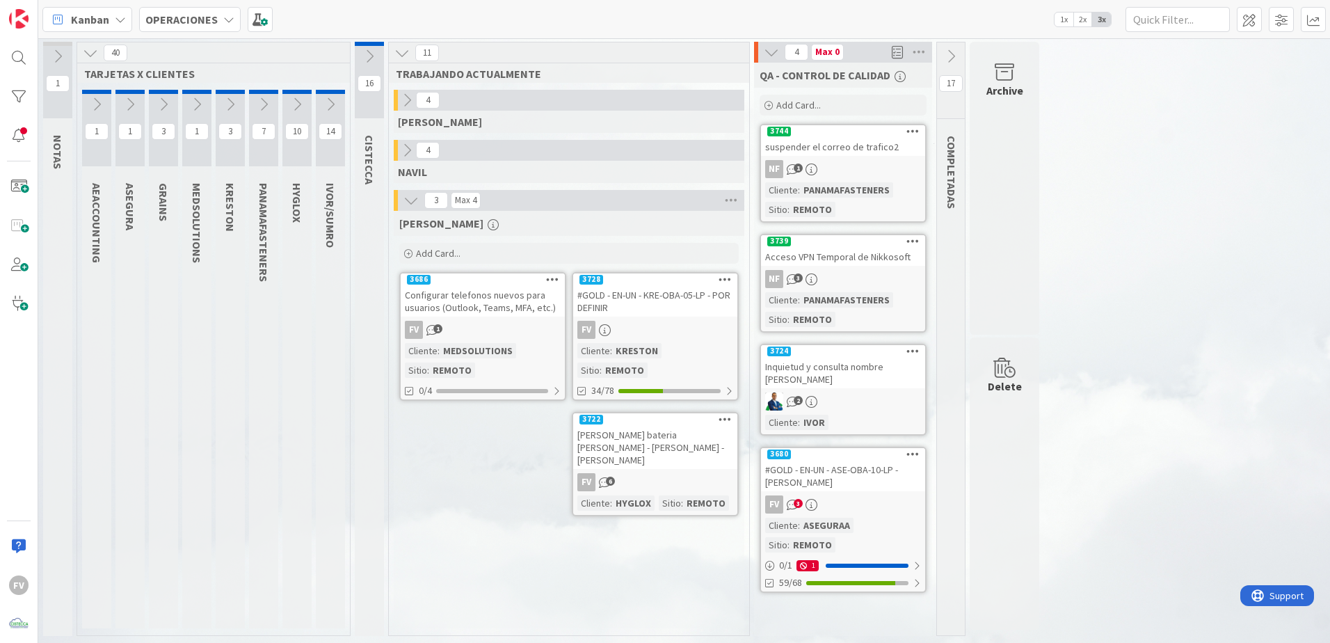
click at [188, 104] on button at bounding box center [196, 104] width 29 height 21
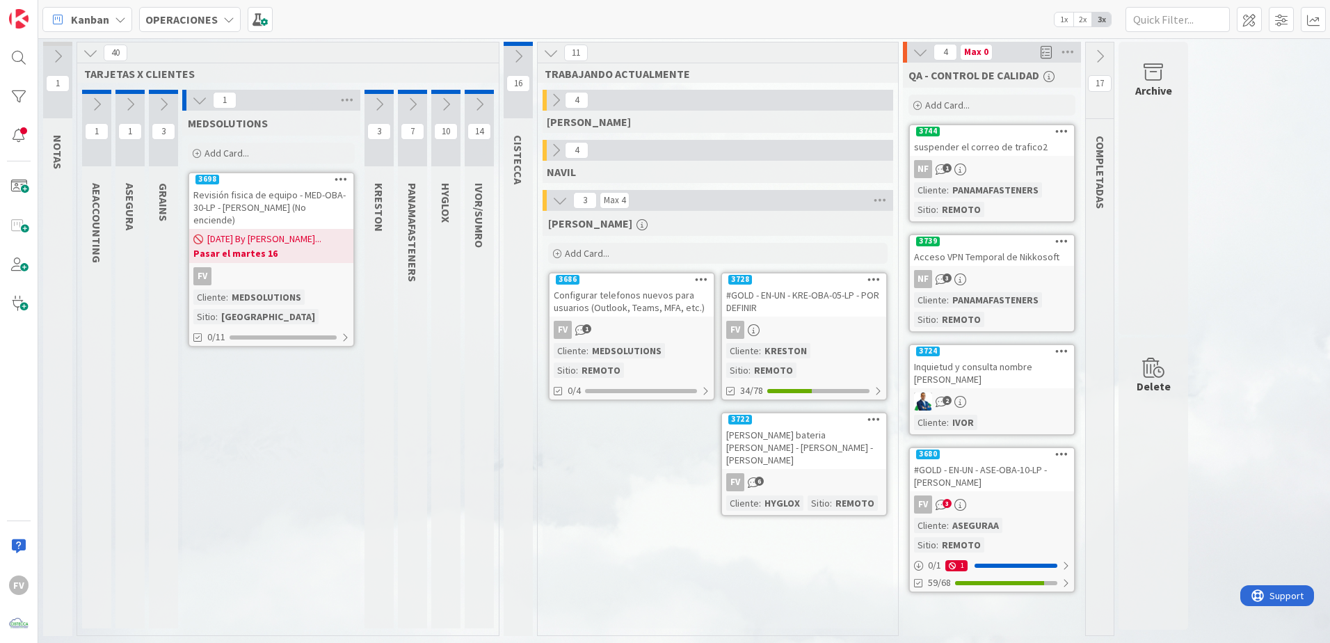
click at [193, 101] on icon at bounding box center [199, 100] width 15 height 15
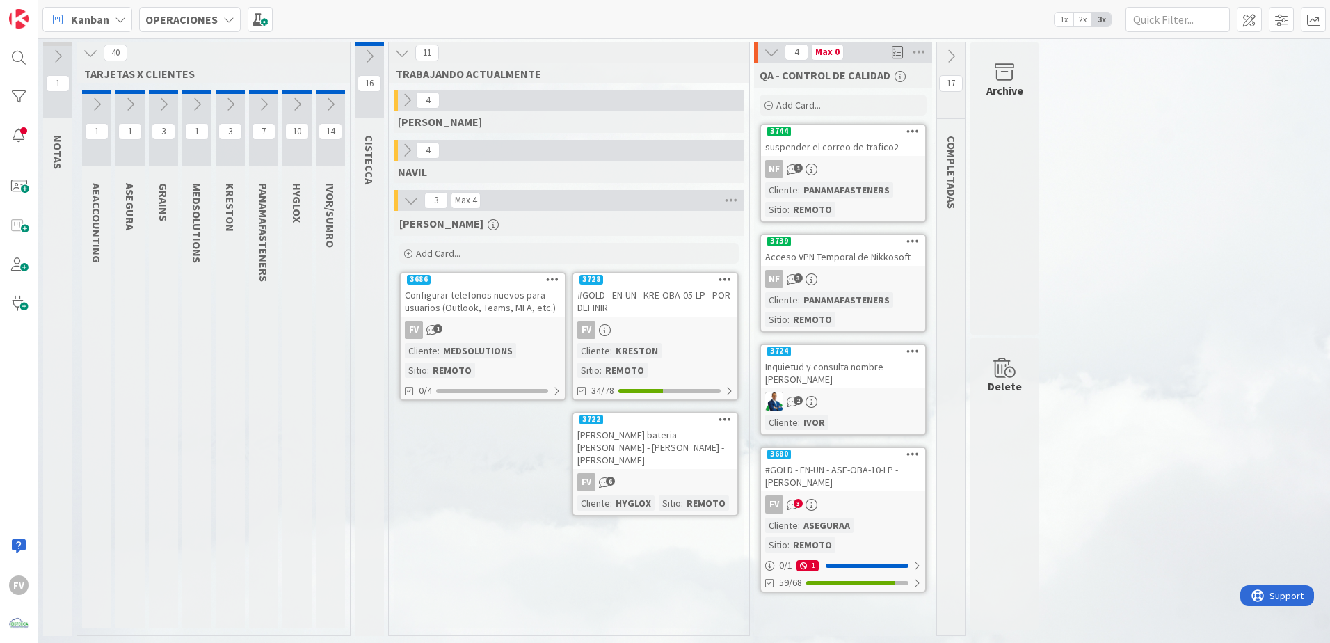
click at [145, 103] on div "1 ASEGURA" at bounding box center [129, 362] width 33 height 545
click at [160, 106] on icon at bounding box center [163, 104] width 15 height 15
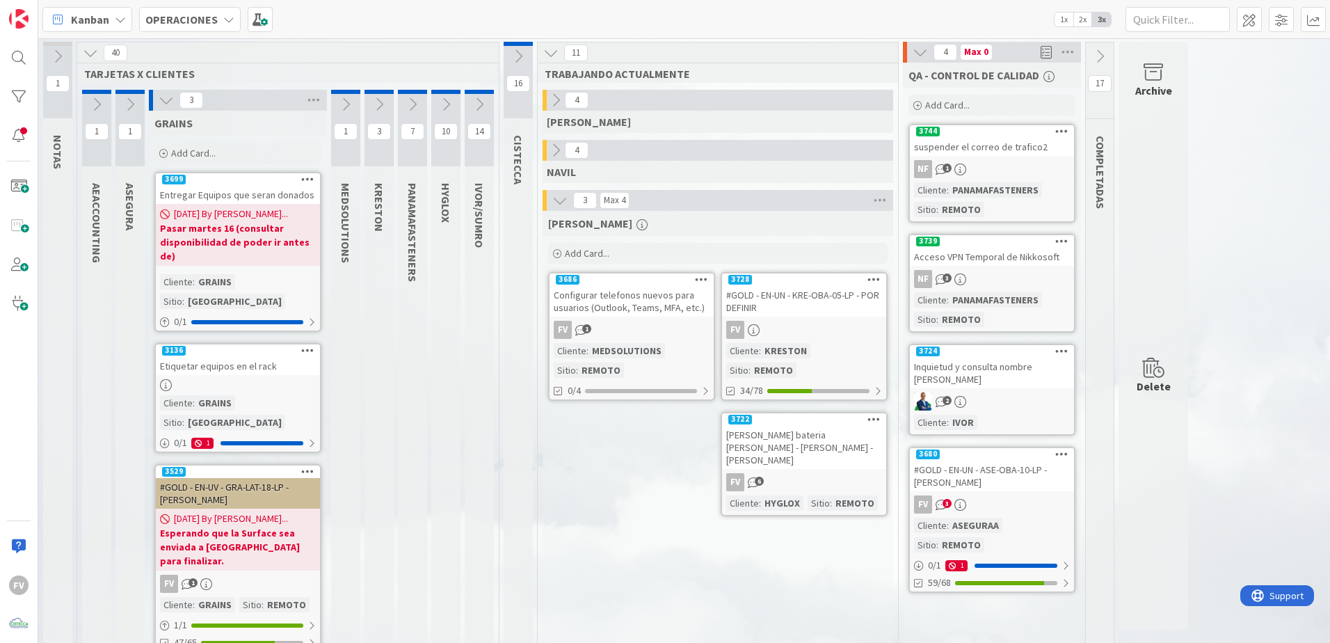
click at [166, 104] on icon at bounding box center [166, 100] width 15 height 15
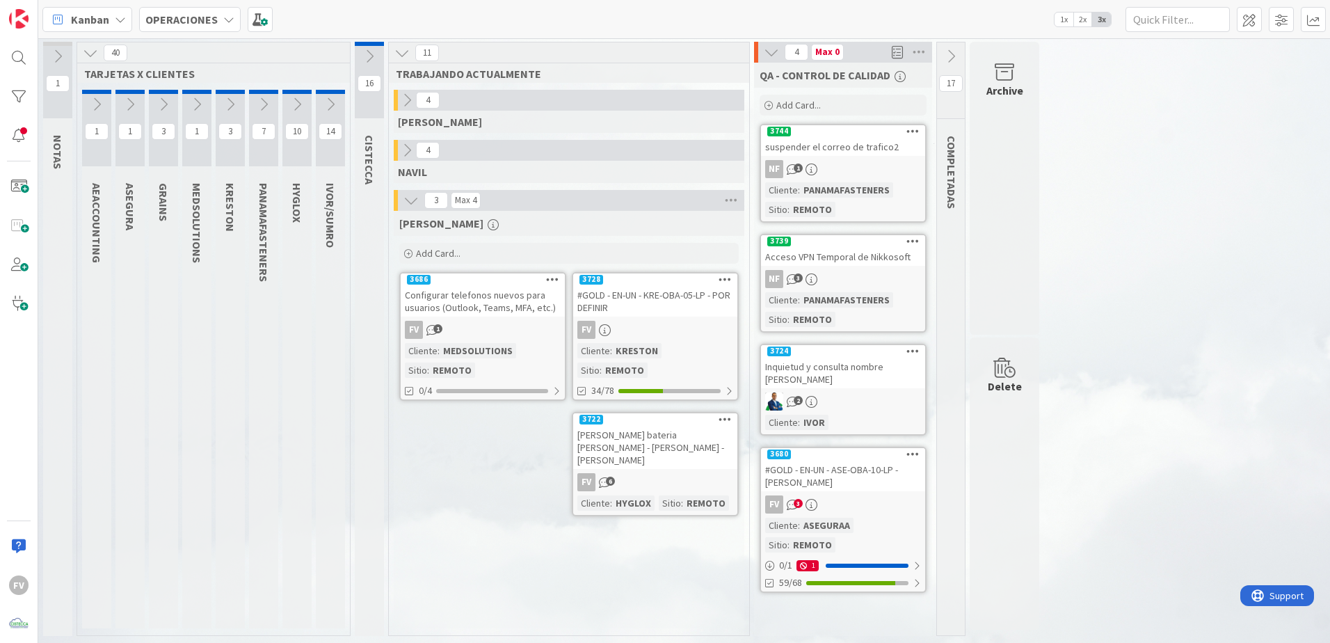
click at [123, 99] on icon at bounding box center [129, 104] width 15 height 15
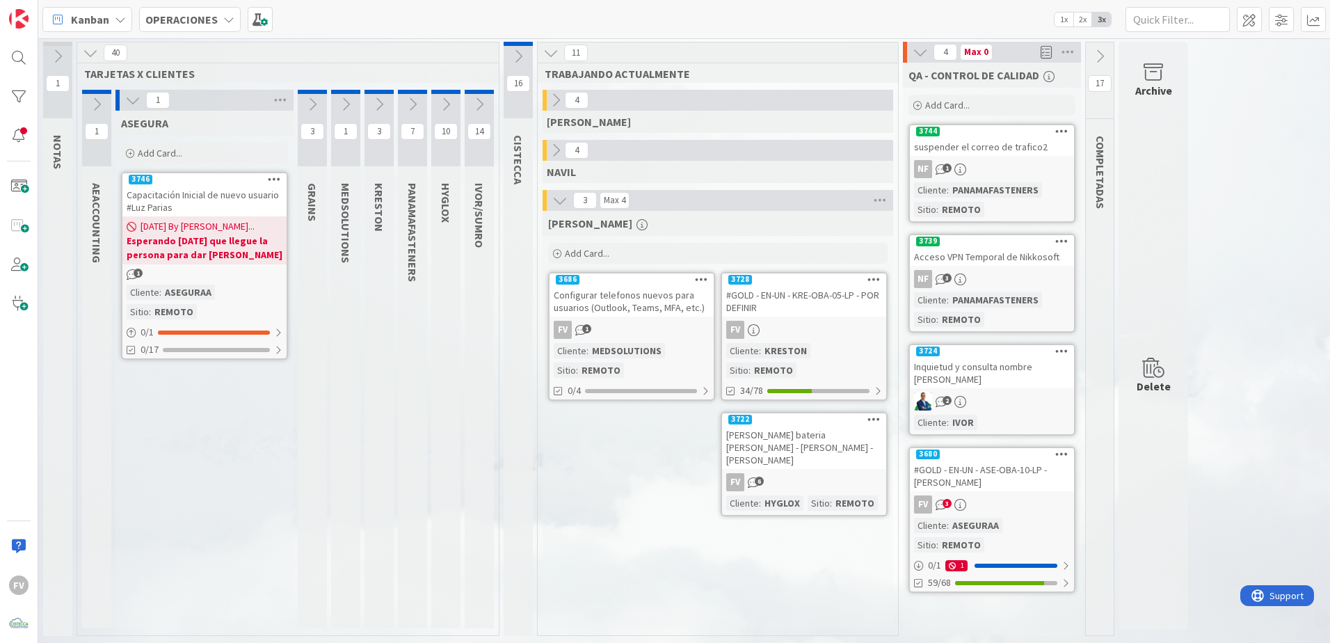
click at [137, 97] on icon at bounding box center [132, 100] width 15 height 15
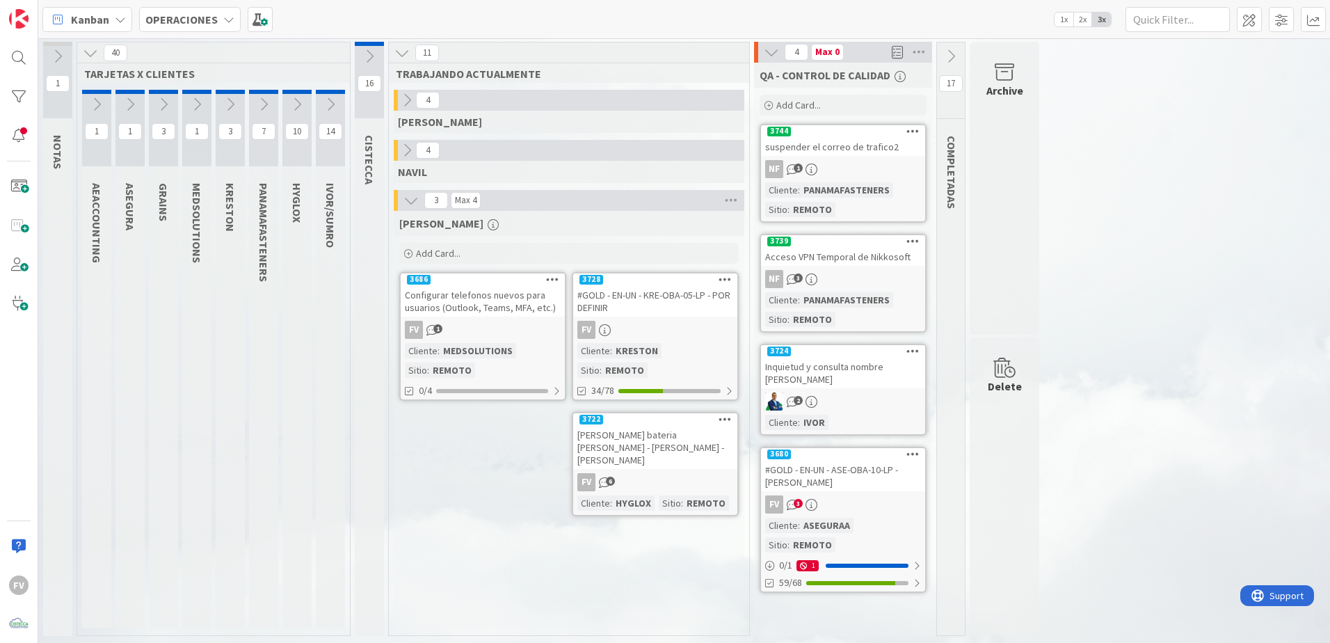
click at [102, 97] on icon at bounding box center [96, 104] width 15 height 15
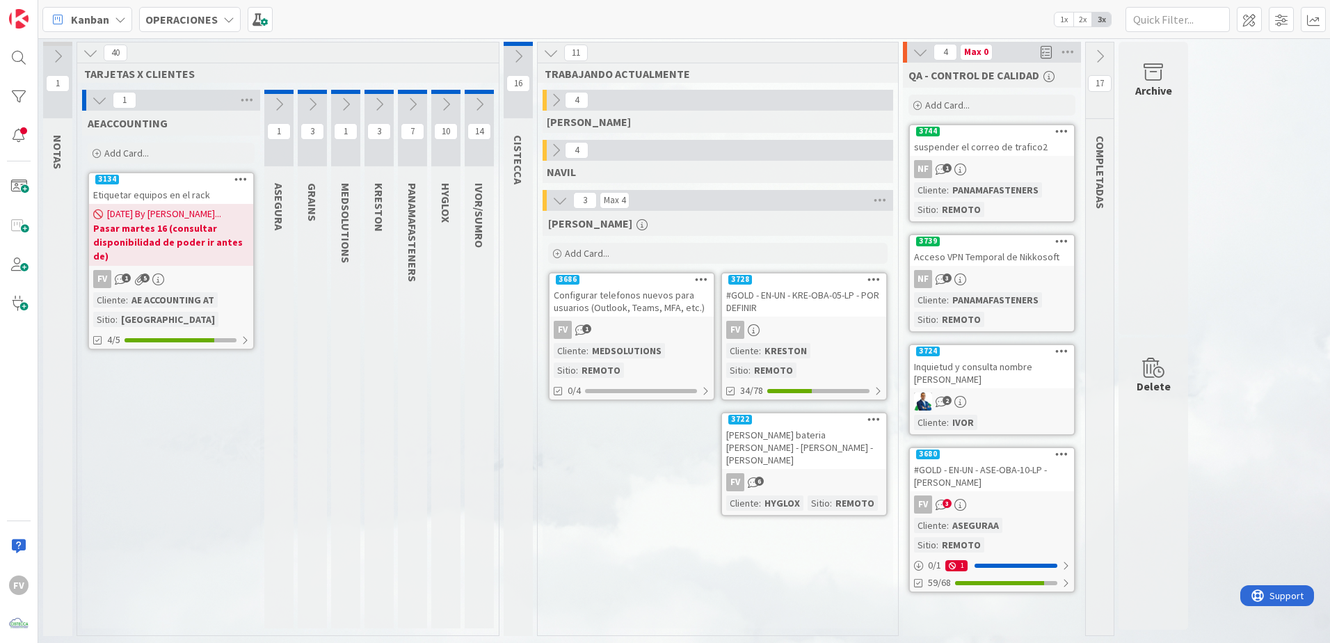
click at [170, 230] on b "Pasar martes 16 (consultar disponibilidad de poder ir antes de)" at bounding box center [171, 242] width 156 height 42
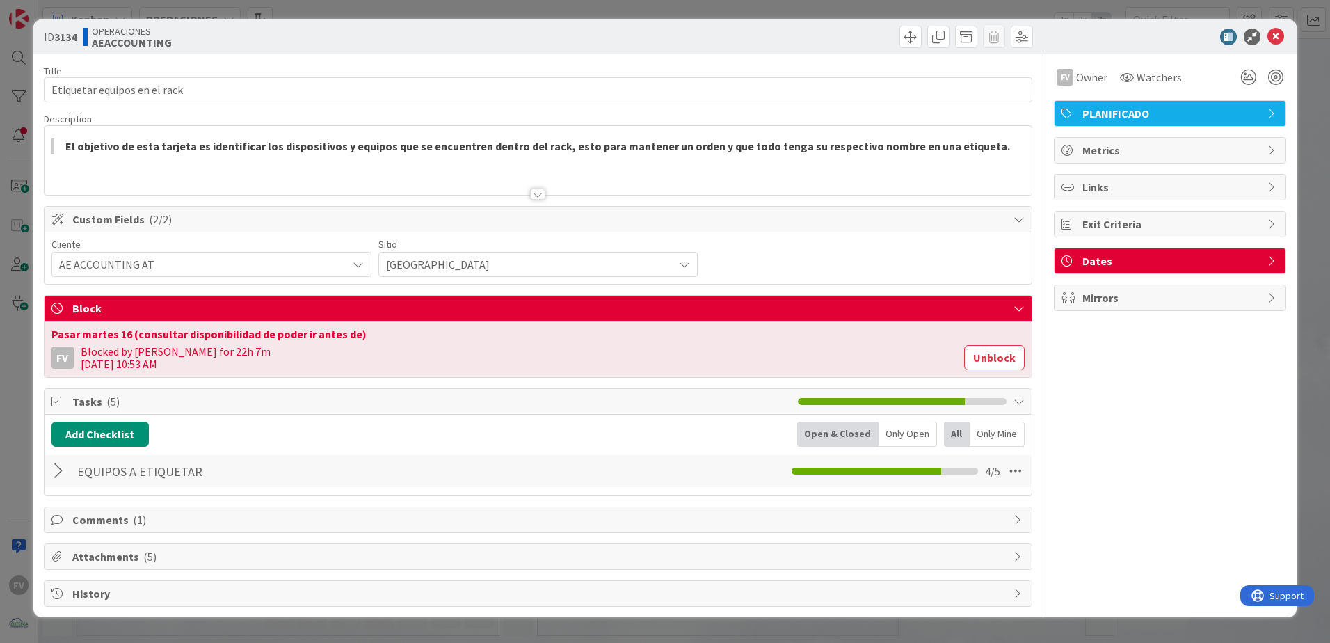
click at [65, 472] on div at bounding box center [60, 470] width 18 height 25
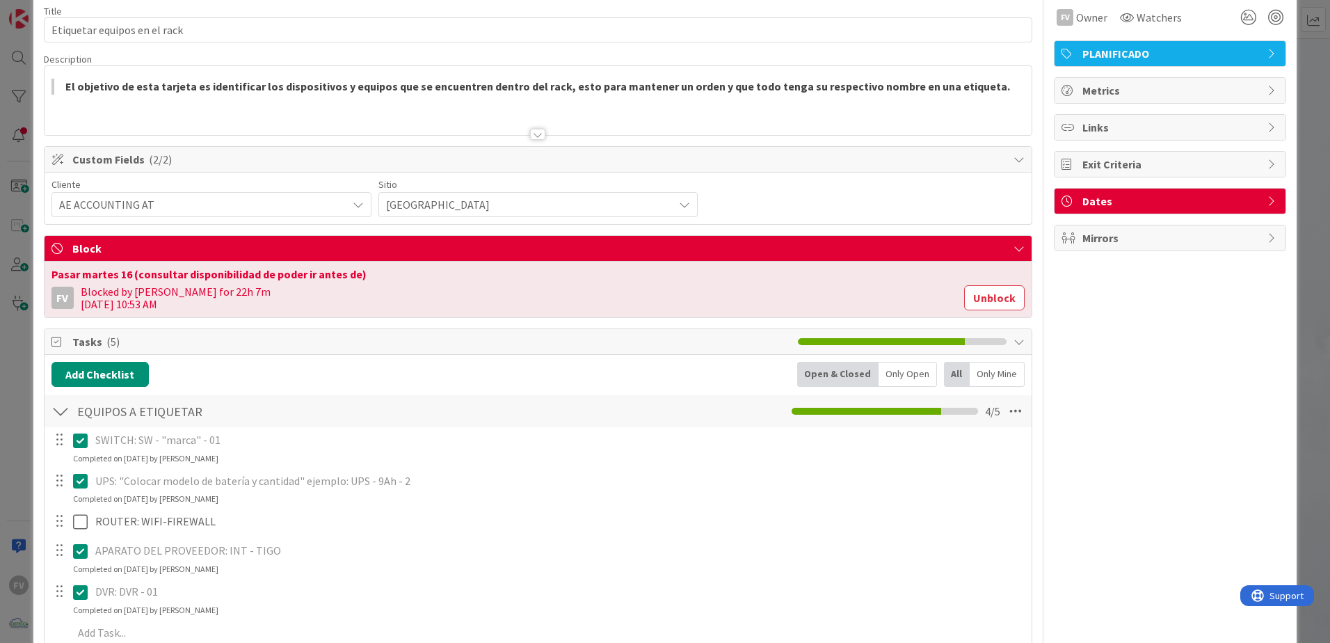
scroll to position [209, 0]
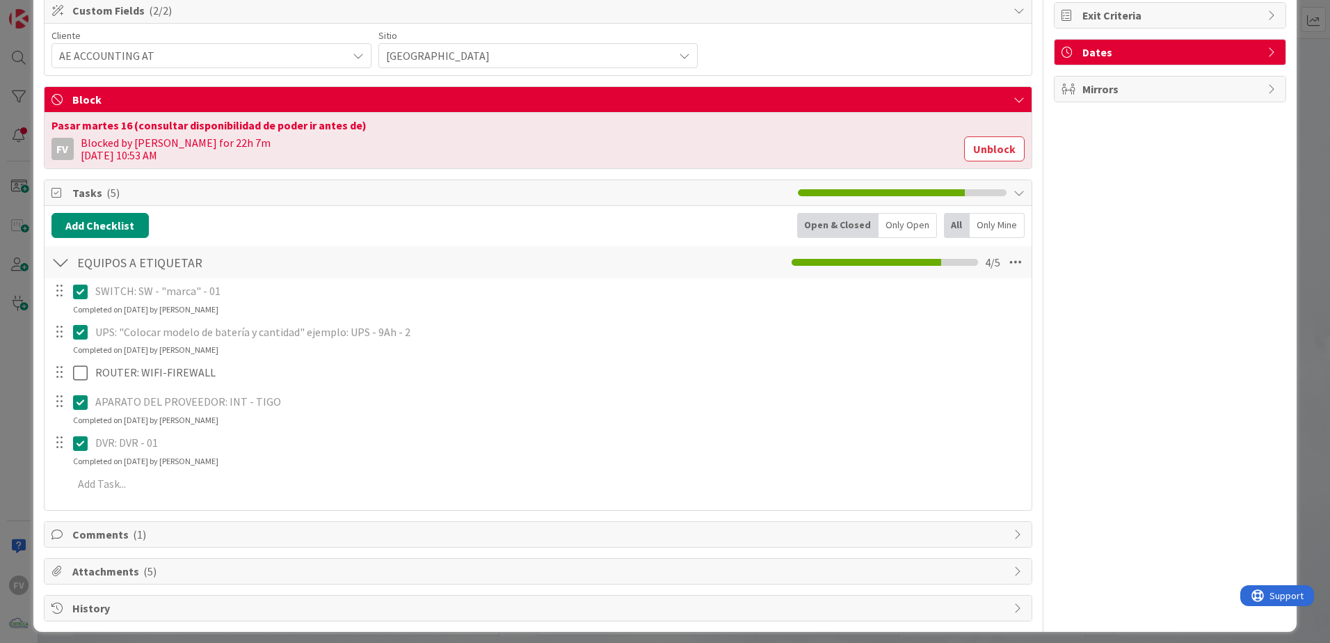
click at [20, 299] on div "ID 3134 OPERACIONES AEACCOUNTING Title 28 / 128 Etiquetar equipos en el rack De…" at bounding box center [665, 321] width 1330 height 643
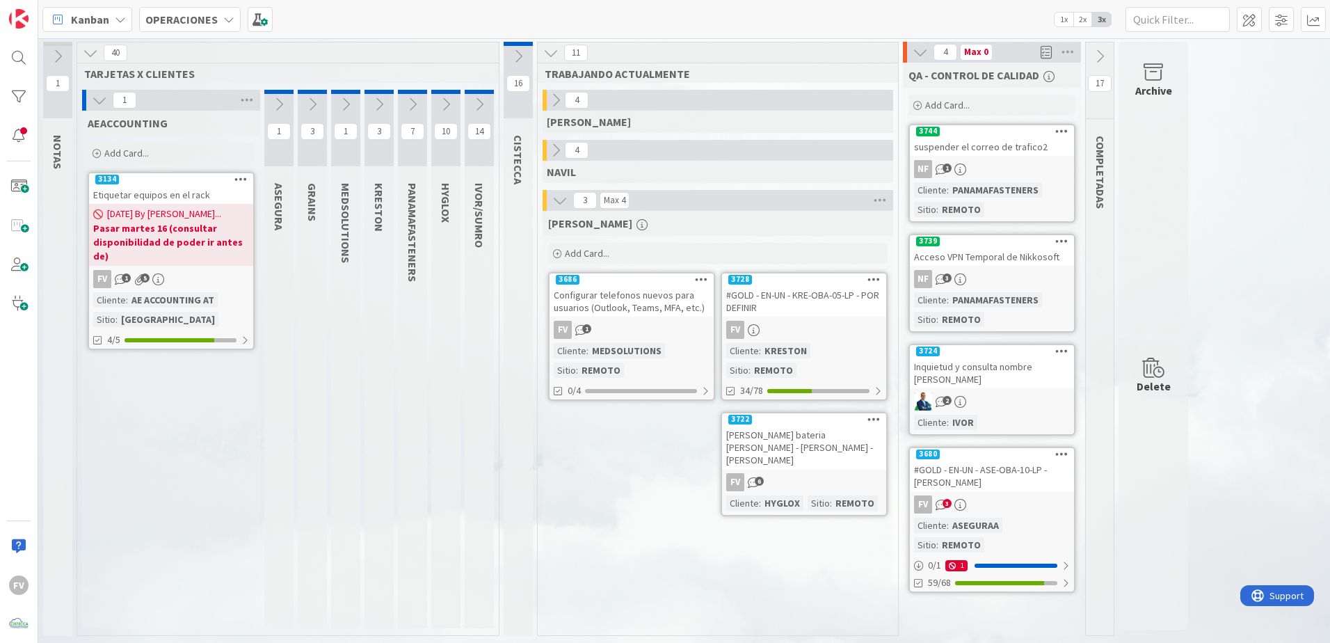
click at [95, 104] on icon at bounding box center [99, 100] width 15 height 15
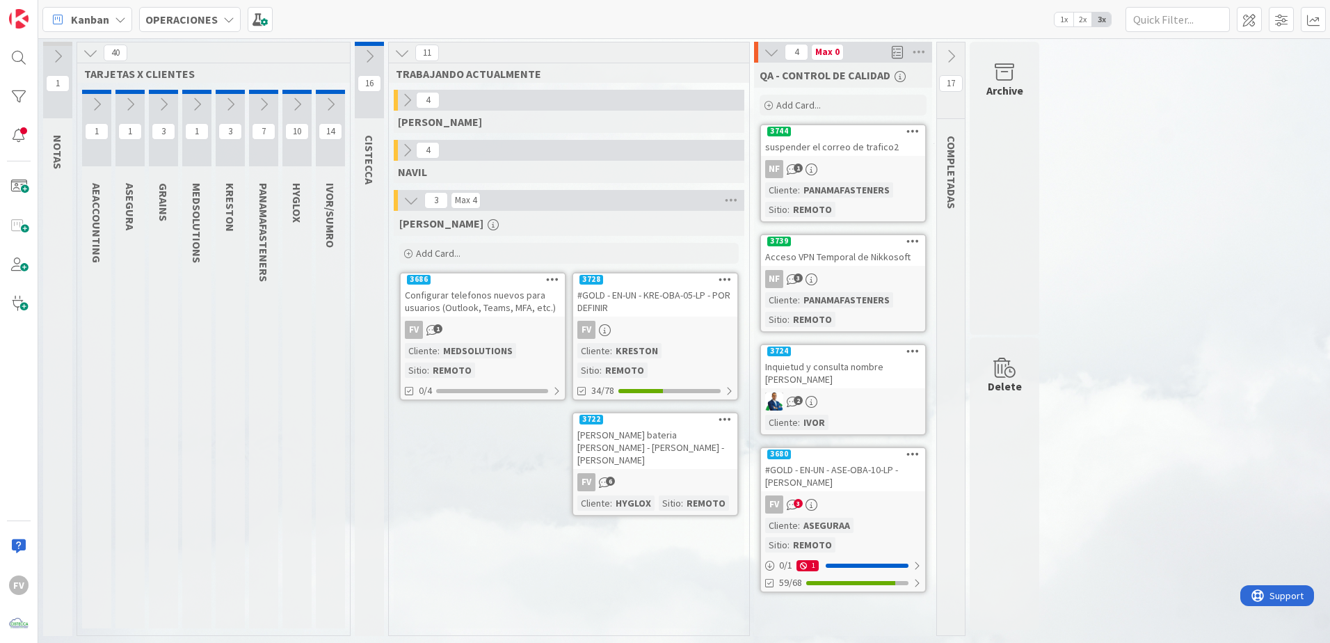
click at [187, 108] on button at bounding box center [196, 104] width 29 height 21
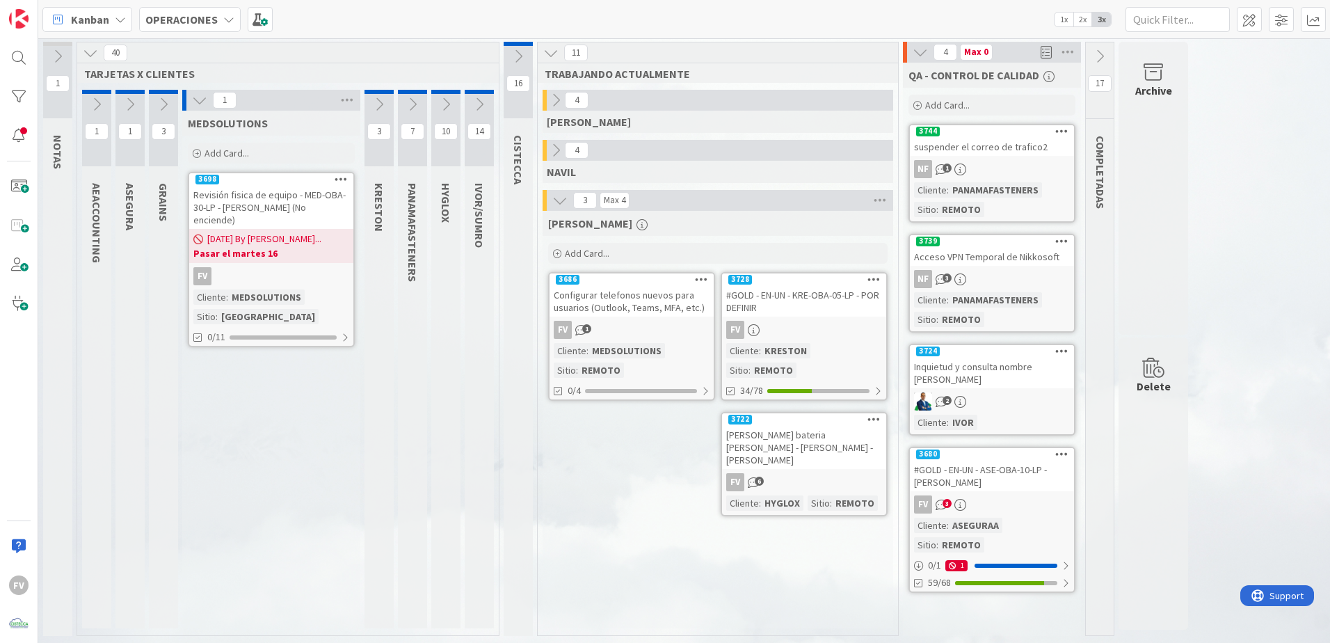
click at [194, 105] on icon at bounding box center [199, 100] width 15 height 15
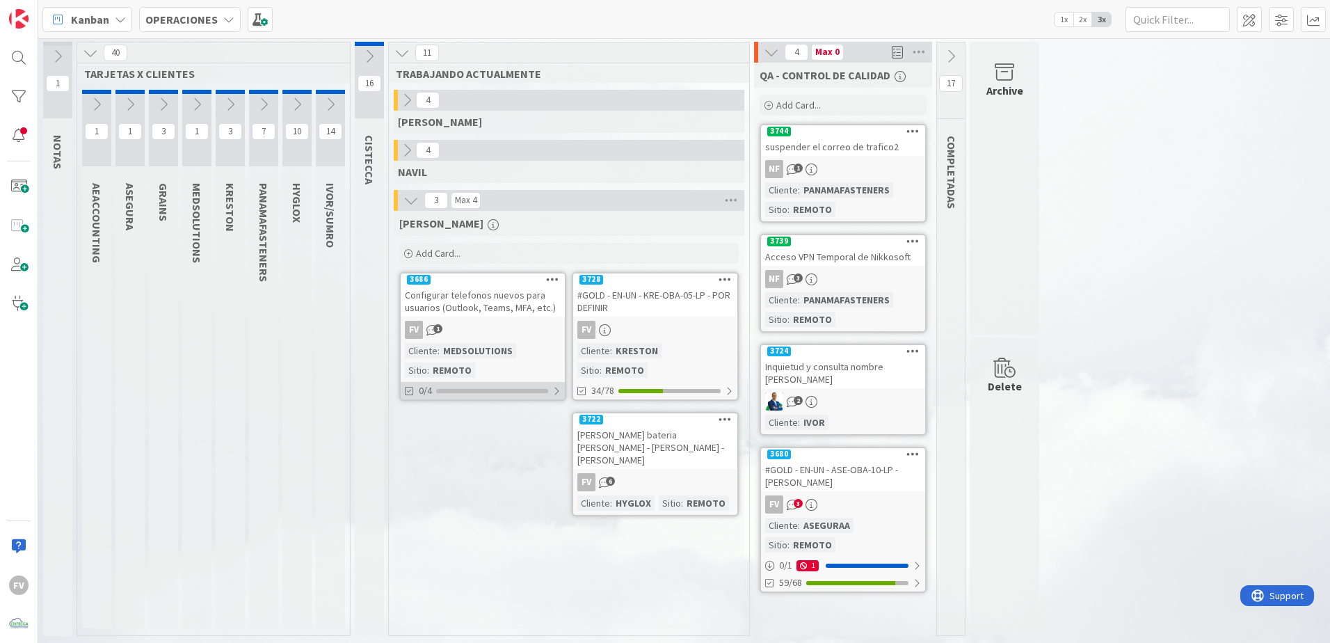
click at [490, 394] on div "0/4" at bounding box center [483, 390] width 164 height 17
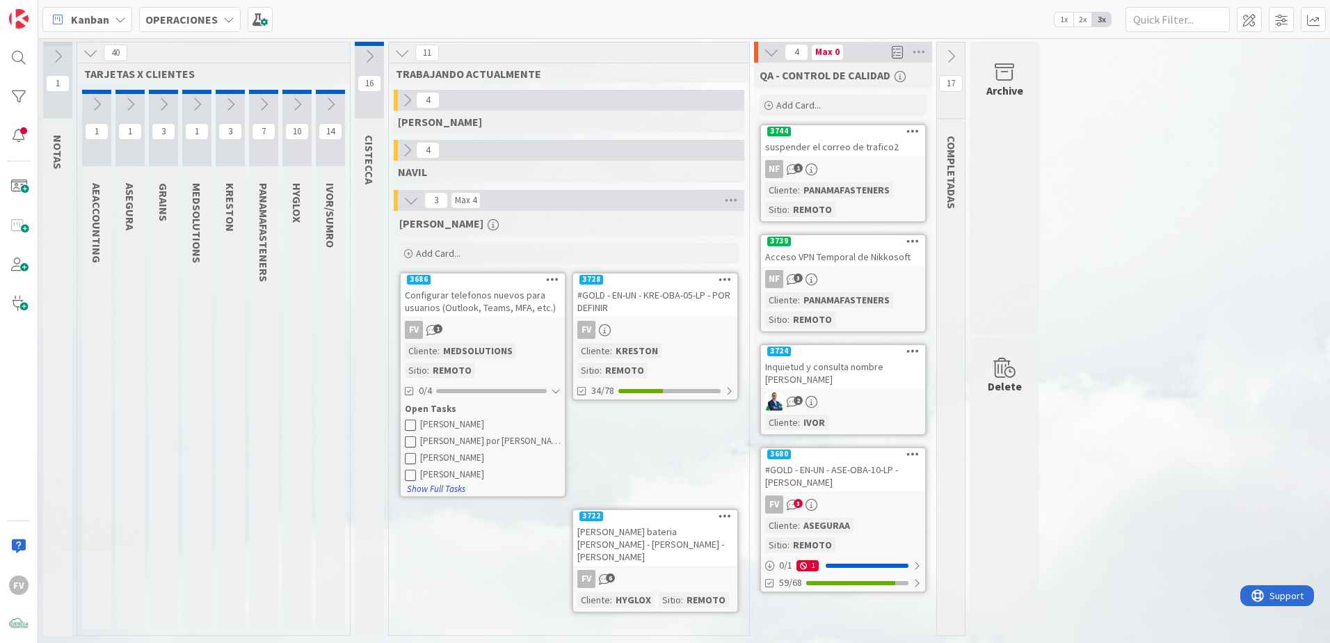
click at [447, 487] on button "Show Full Tasks" at bounding box center [436, 488] width 60 height 15
click at [435, 491] on button "Hide Full Tasks" at bounding box center [434, 498] width 56 height 15
click at [435, 491] on button "Show Full Tasks" at bounding box center [436, 488] width 60 height 15
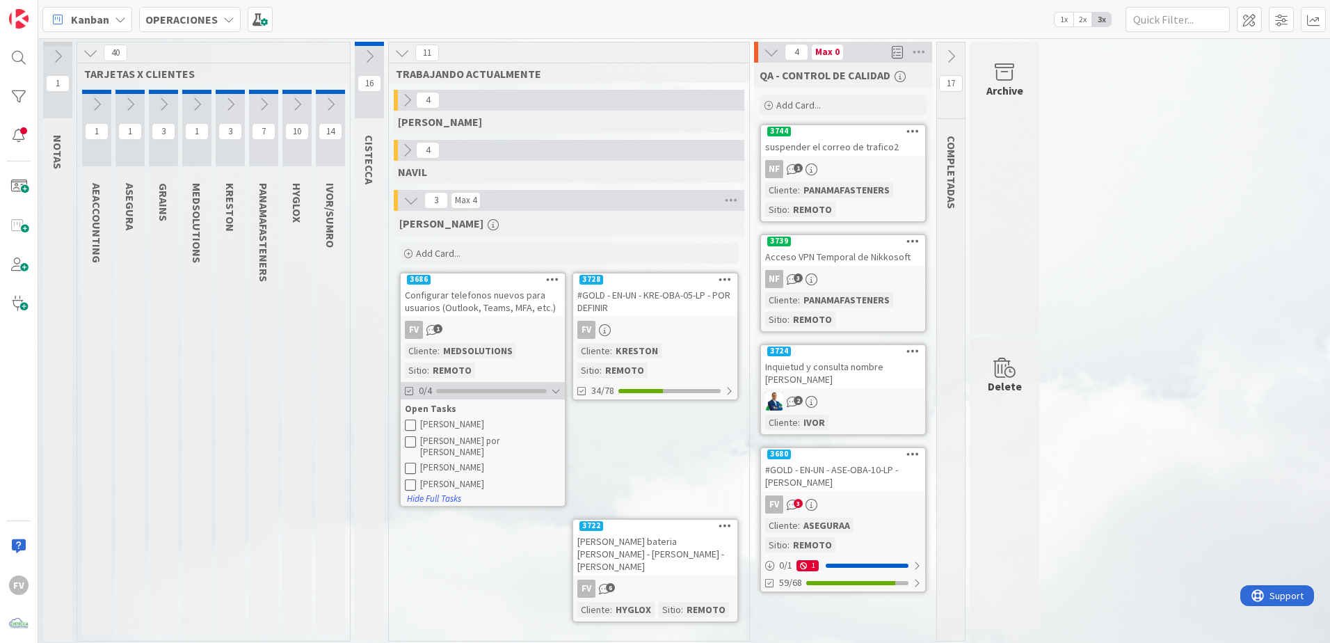
click at [520, 391] on div at bounding box center [491, 391] width 111 height 4
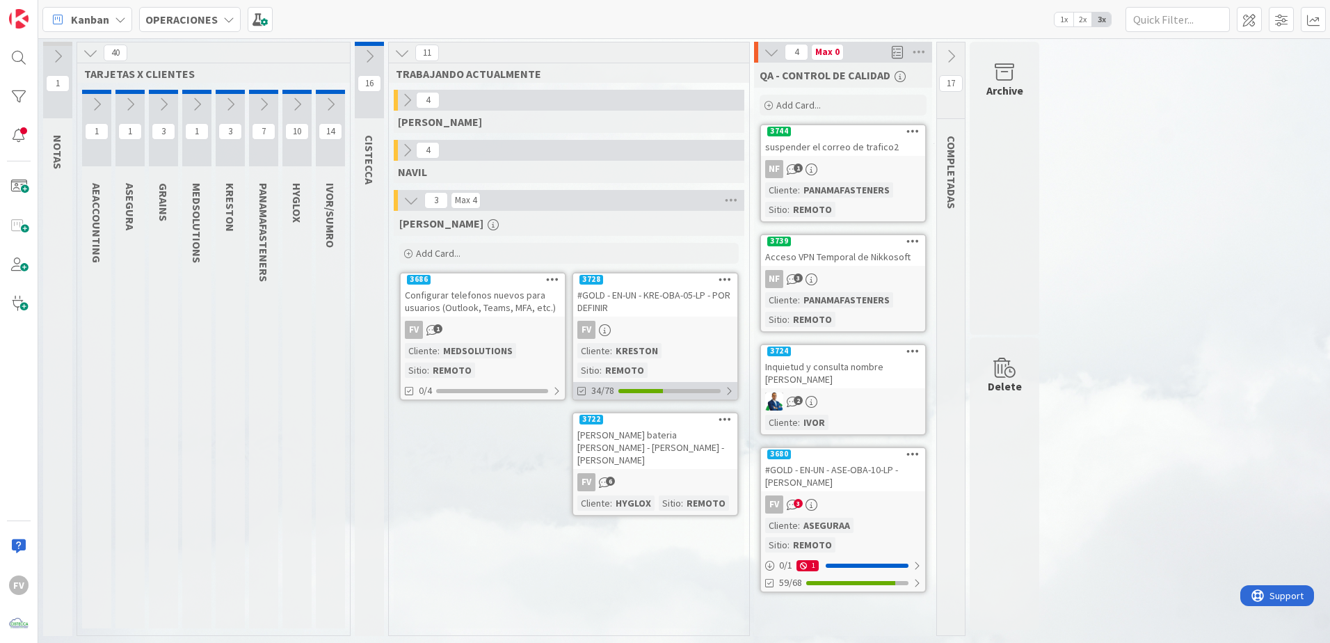
click at [660, 382] on div "34/78" at bounding box center [655, 390] width 164 height 17
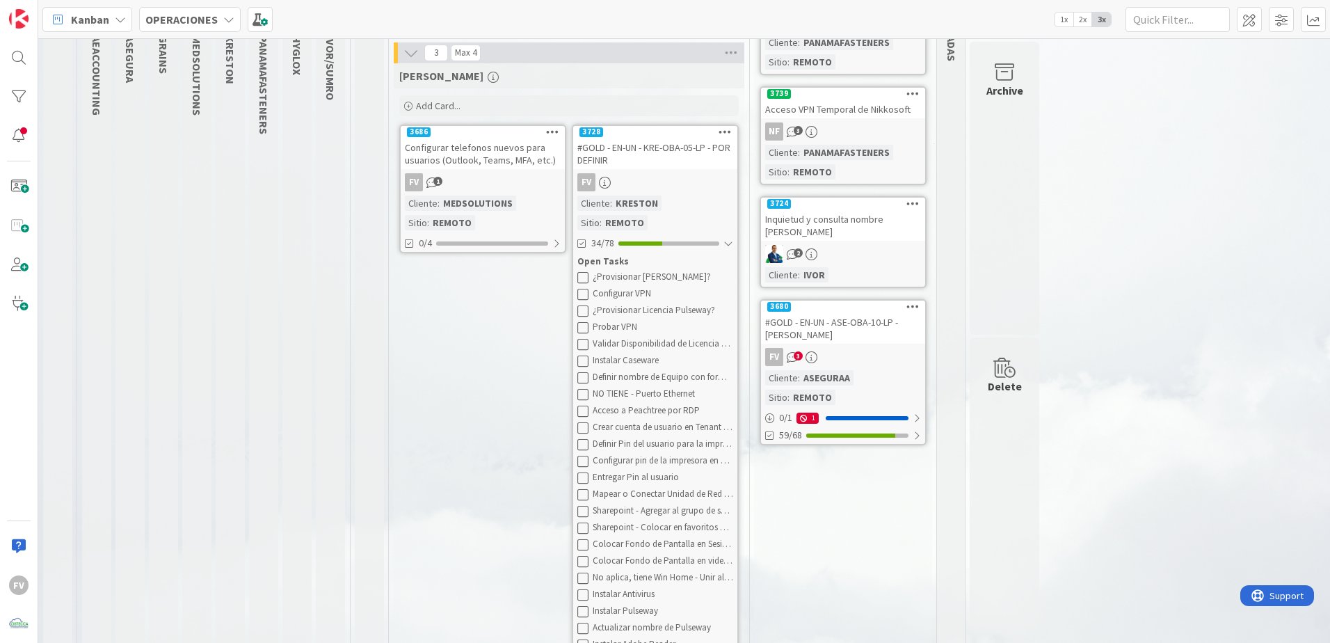
scroll to position [139, 0]
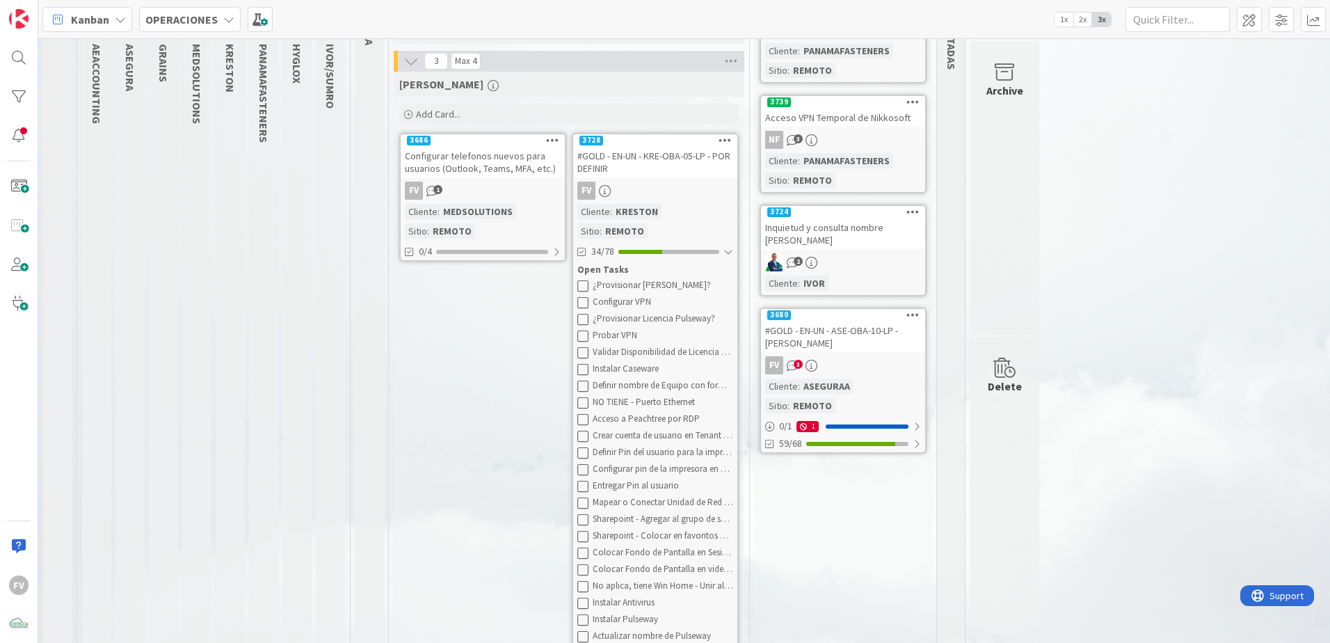
click at [645, 150] on div "#GOLD - EN-UN - KRE-OBA-05-LP - POR DEFINIR" at bounding box center [655, 162] width 164 height 31
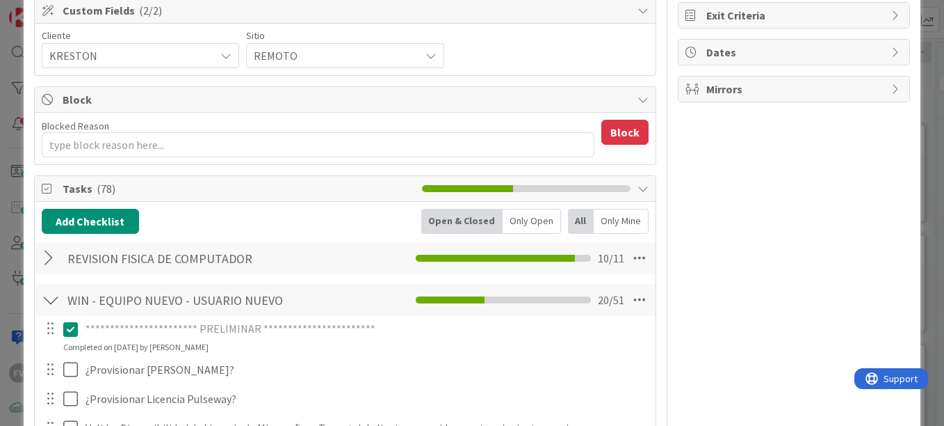
scroll to position [70, 0]
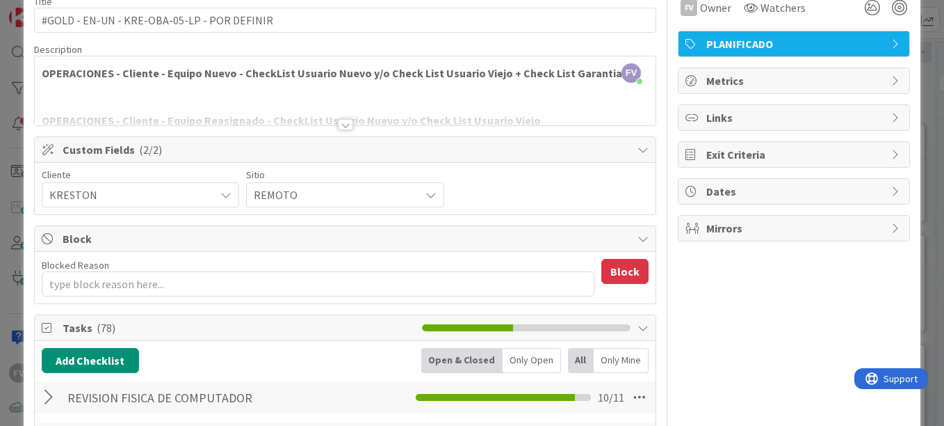
drag, startPoint x: 195, startPoint y: 151, endPoint x: 236, endPoint y: 149, distance: 40.4
click at [195, 151] on span "Custom Fields ( 2/2 )" at bounding box center [347, 149] width 568 height 17
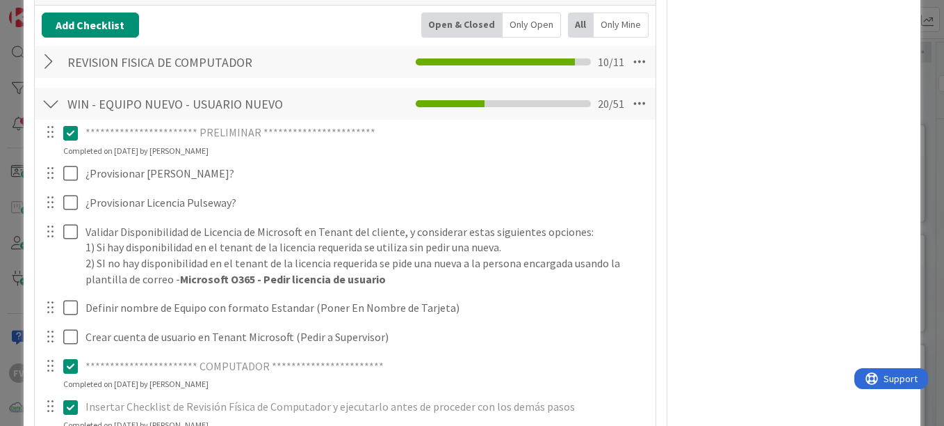
scroll to position [417, 0]
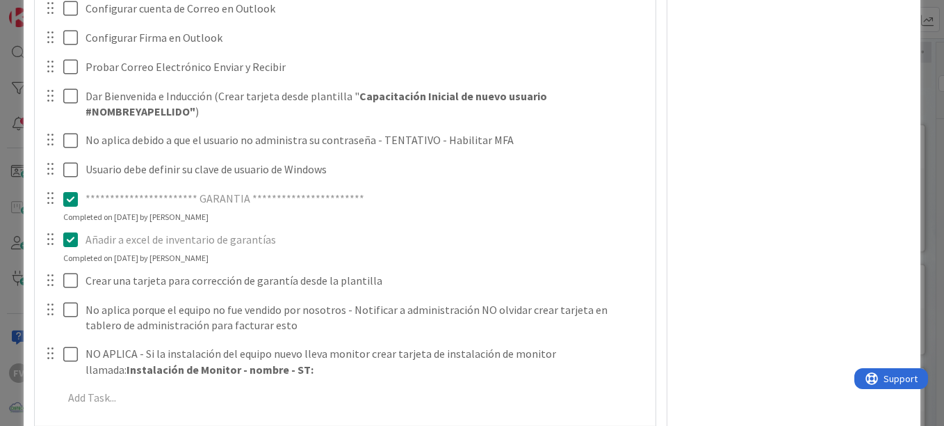
scroll to position [2017, 0]
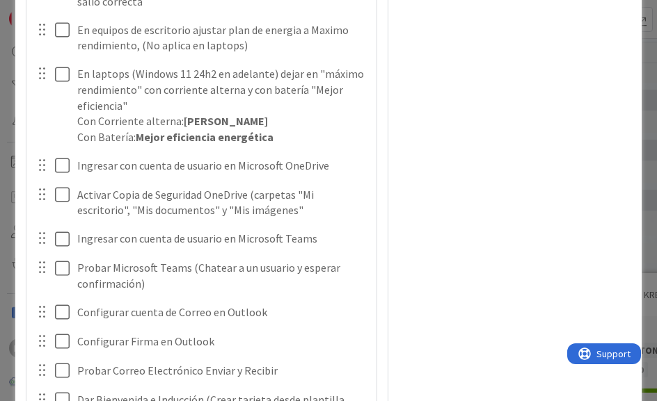
type textarea "x"
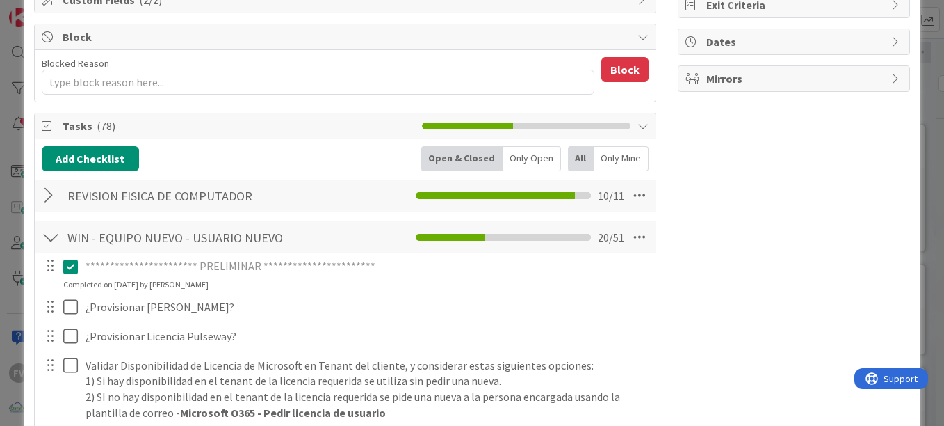
scroll to position [10, 0]
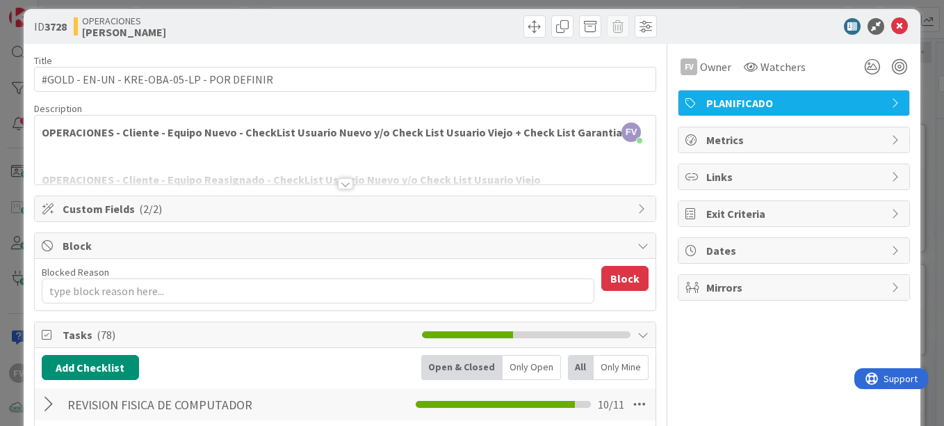
click at [892, 27] on icon at bounding box center [900, 26] width 17 height 17
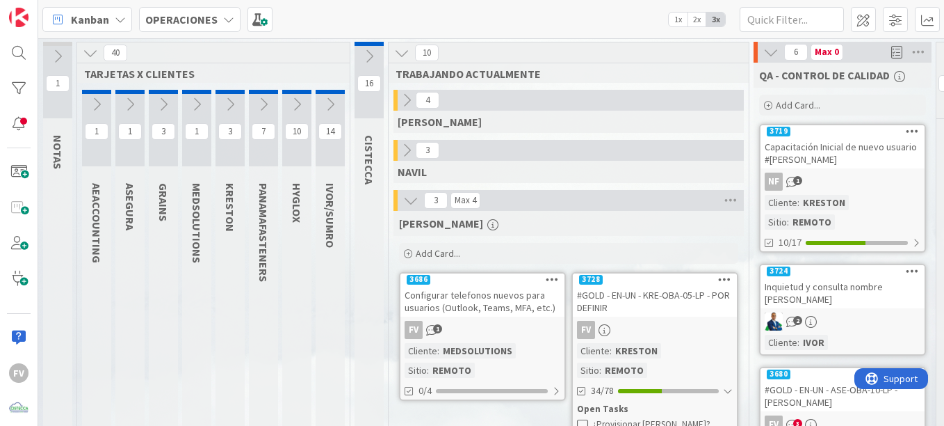
click at [129, 97] on icon at bounding box center [129, 104] width 15 height 15
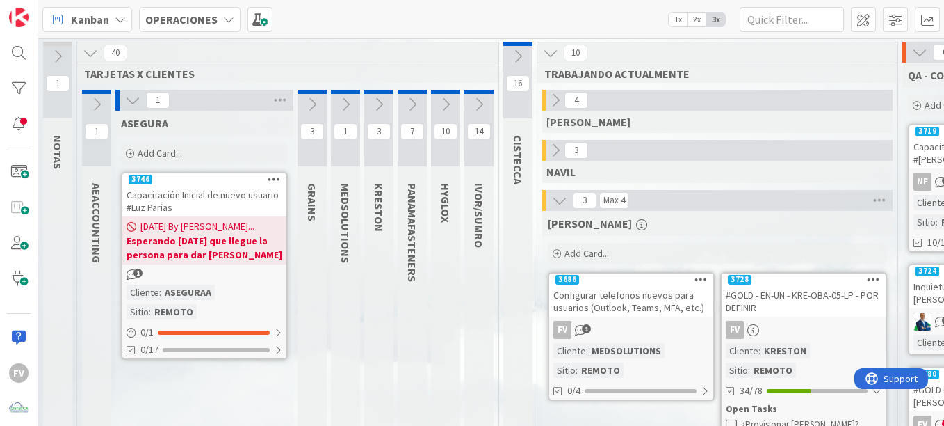
click at [198, 225] on span "16/09/2025 By Fernando..." at bounding box center [197, 226] width 114 height 15
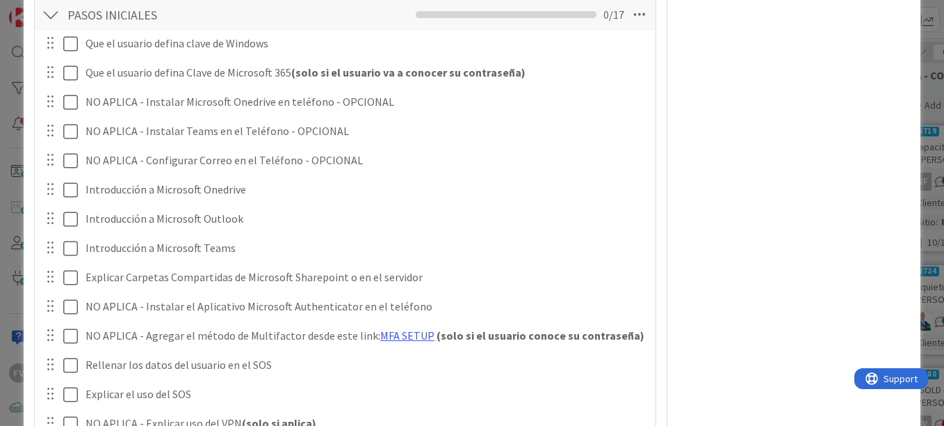
scroll to position [348, 0]
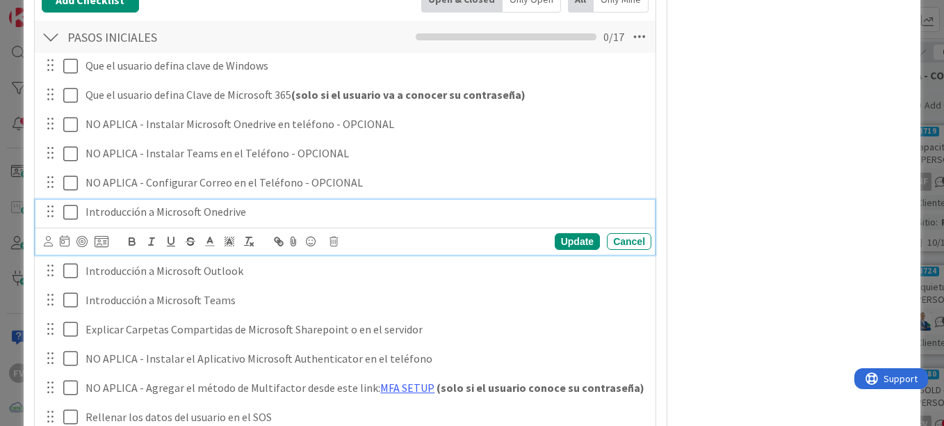
click at [67, 220] on button at bounding box center [71, 212] width 17 height 22
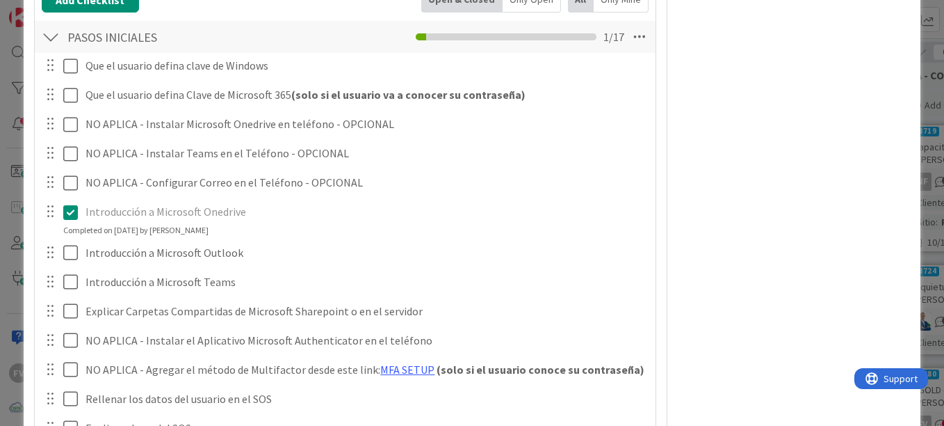
scroll to position [417, 0]
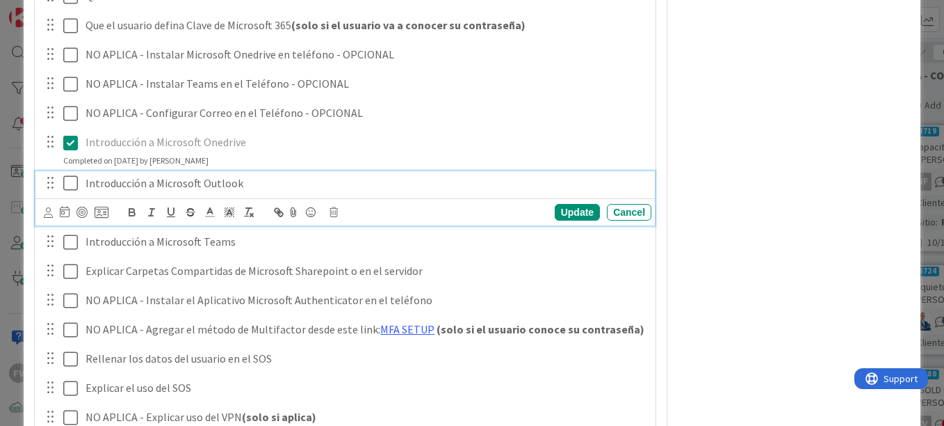
click at [73, 187] on icon at bounding box center [70, 183] width 15 height 17
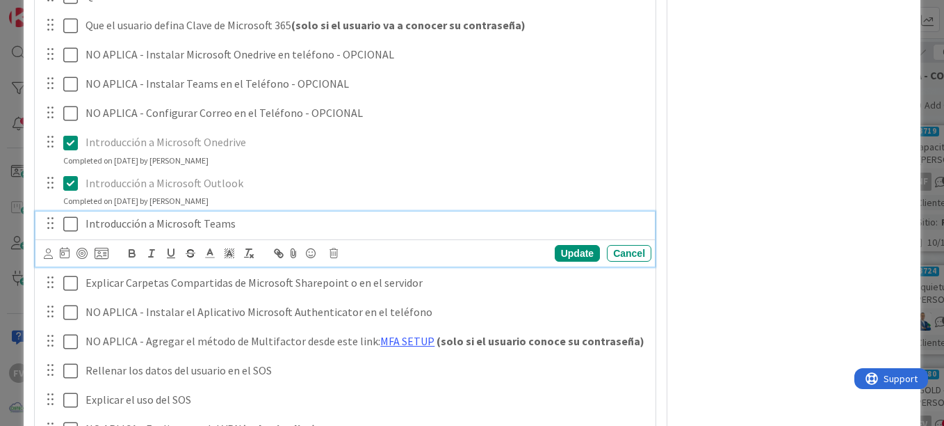
click at [74, 219] on icon at bounding box center [70, 224] width 15 height 17
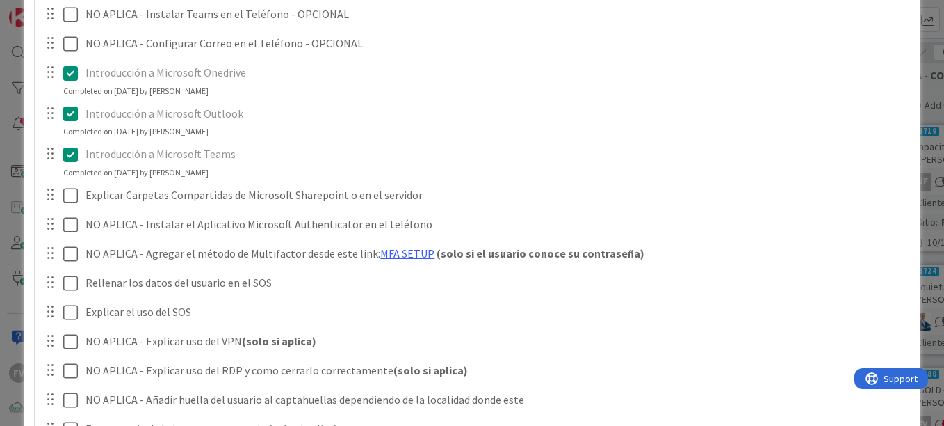
scroll to position [626, 0]
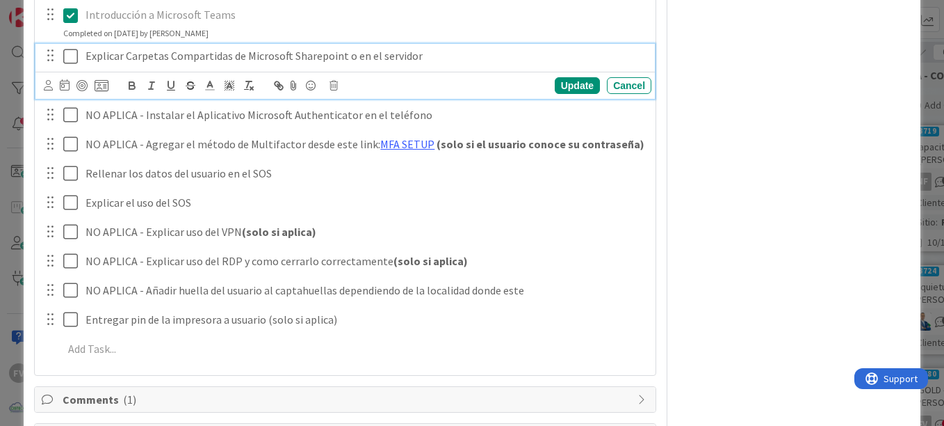
click at [70, 59] on icon at bounding box center [70, 56] width 15 height 17
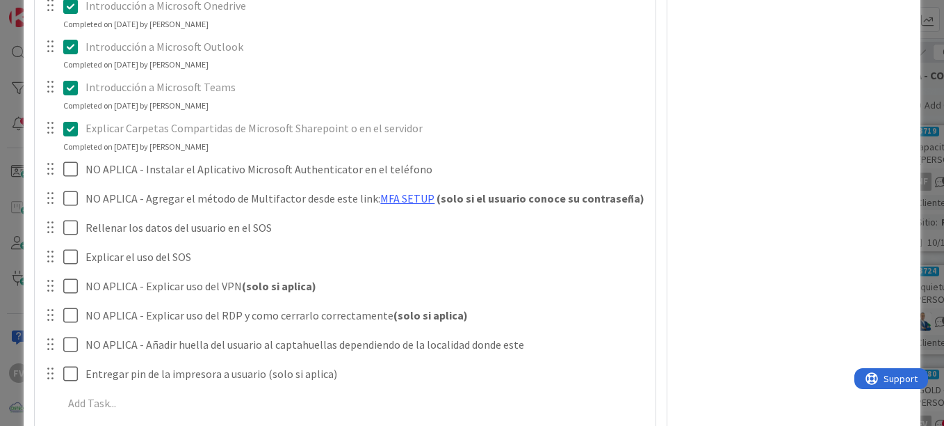
scroll to position [556, 0]
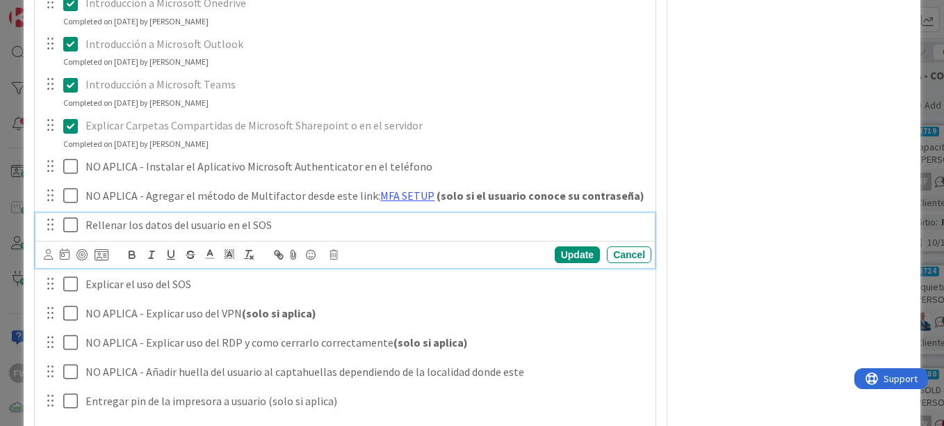
click at [70, 227] on icon at bounding box center [70, 224] width 15 height 17
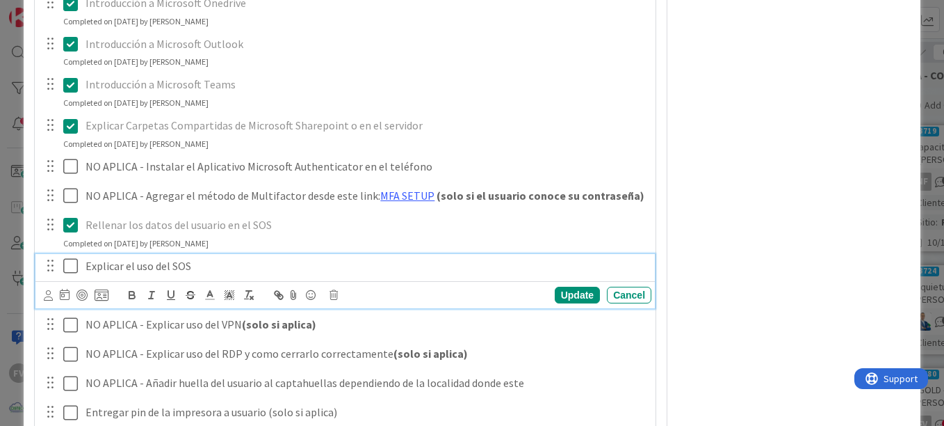
click at [70, 269] on icon at bounding box center [70, 265] width 15 height 17
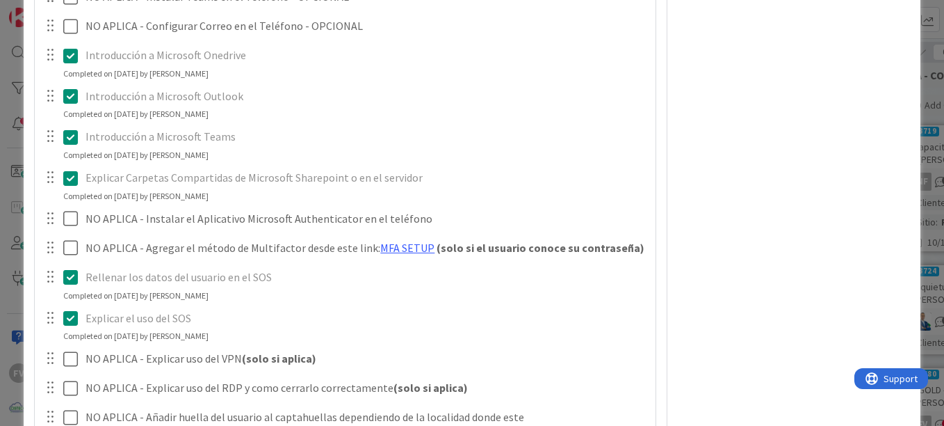
scroll to position [721, 0]
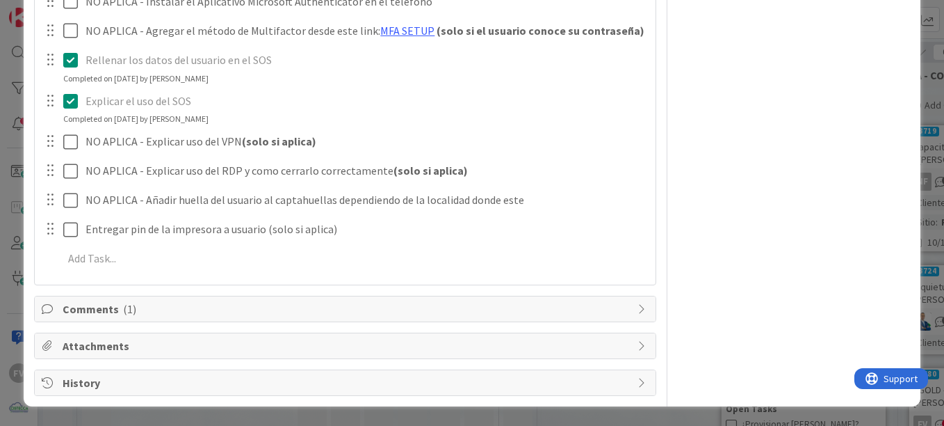
click at [131, 310] on span "( 1 )" at bounding box center [129, 309] width 13 height 14
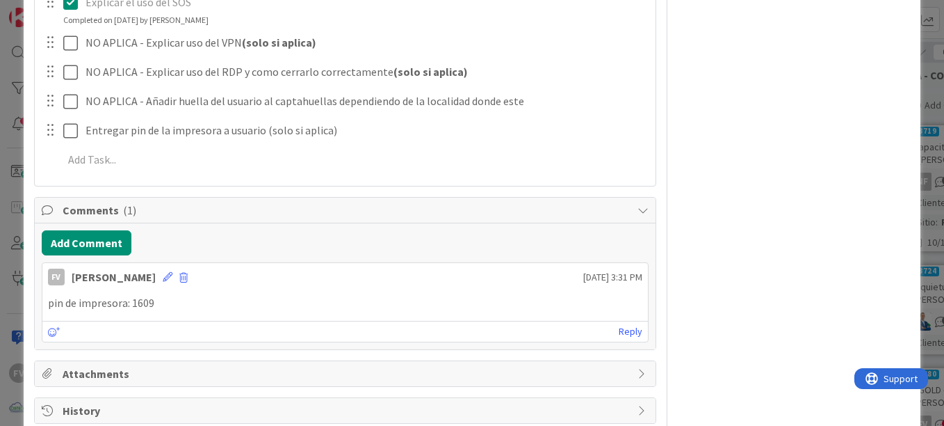
scroll to position [848, 0]
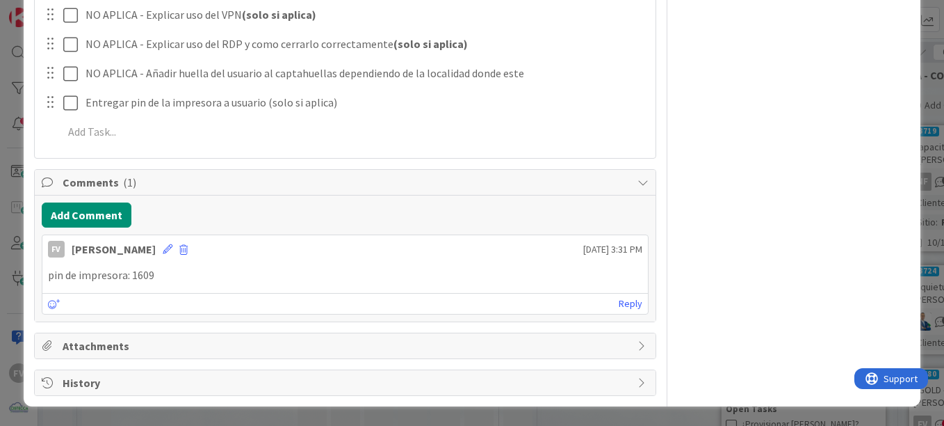
click at [237, 283] on p "pin de impresora: 1609" at bounding box center [345, 275] width 595 height 16
click at [145, 273] on p "pin de impresora: 1609" at bounding box center [345, 275] width 595 height 16
copy p "1609"
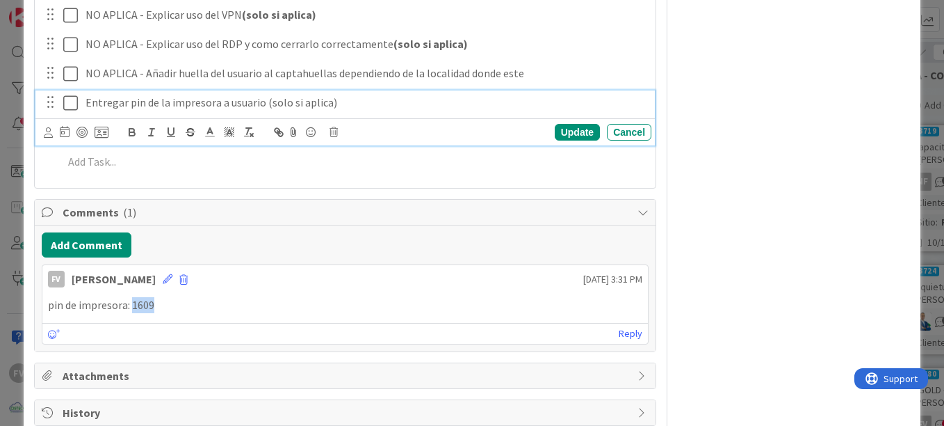
drag, startPoint x: 69, startPoint y: 99, endPoint x: 76, endPoint y: 108, distance: 11.4
click at [69, 99] on icon at bounding box center [70, 103] width 15 height 17
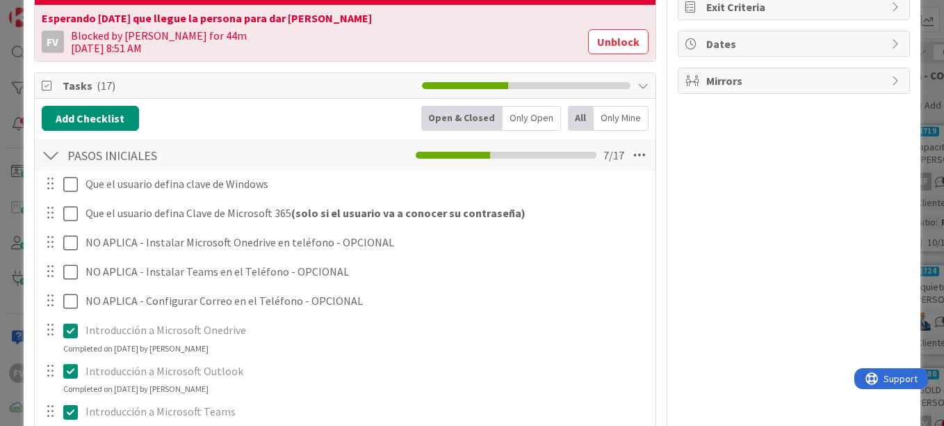
scroll to position [222, 0]
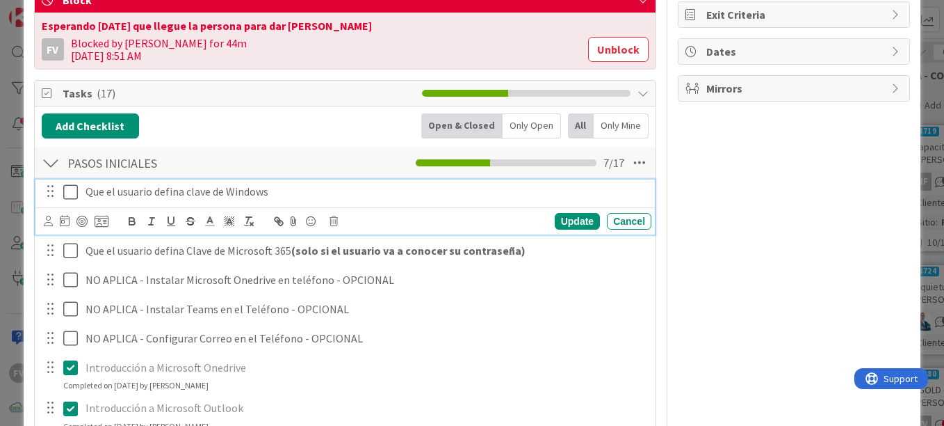
click at [77, 191] on icon at bounding box center [70, 192] width 15 height 17
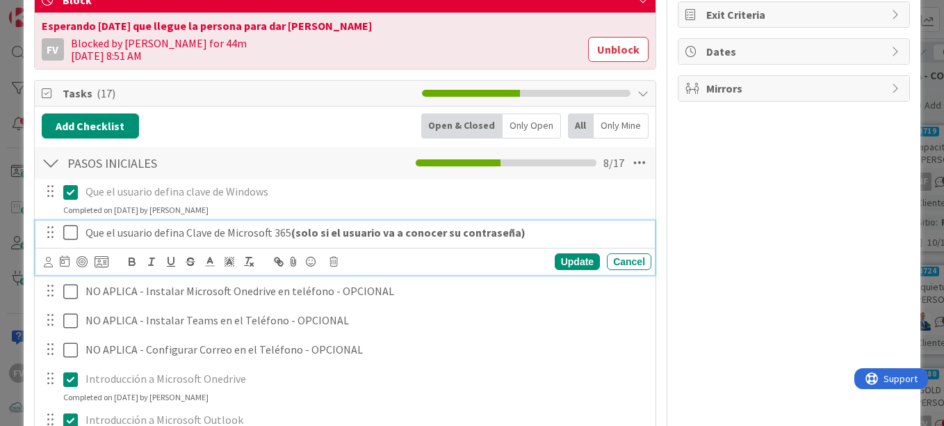
click at [86, 232] on p "Que el usuario defina Clave de Microsoft 365 (solo si el usuario va a conocer s…" at bounding box center [366, 233] width 561 height 16
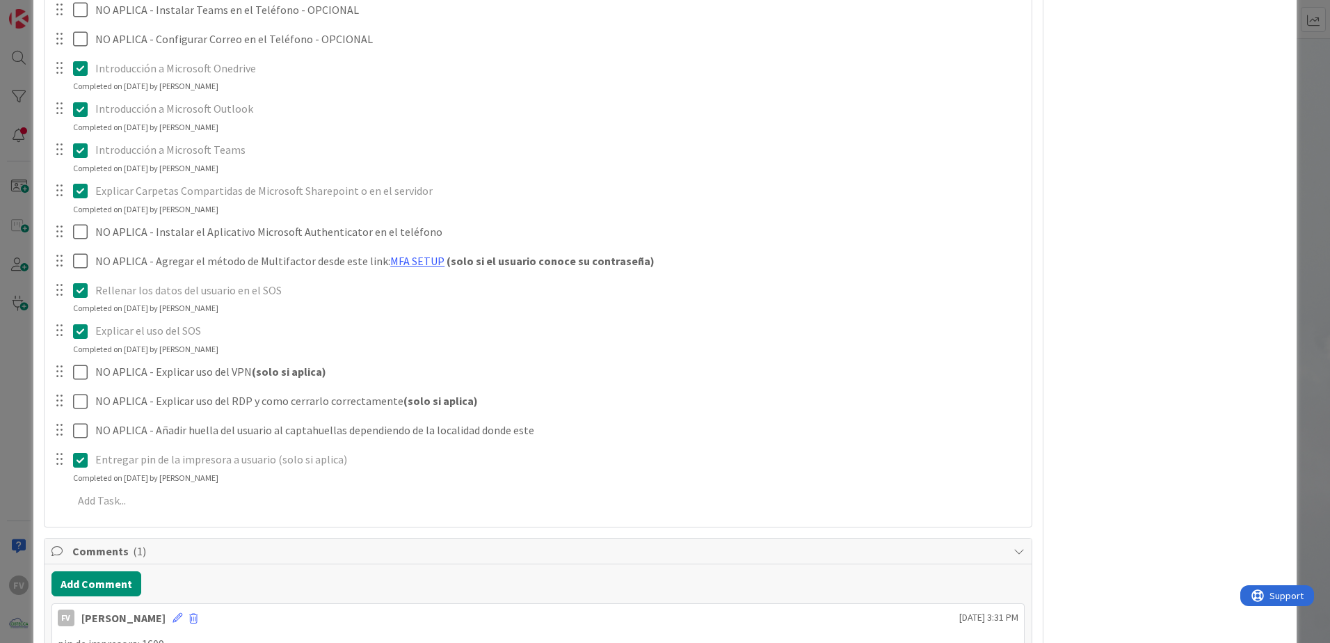
scroll to position [523, 0]
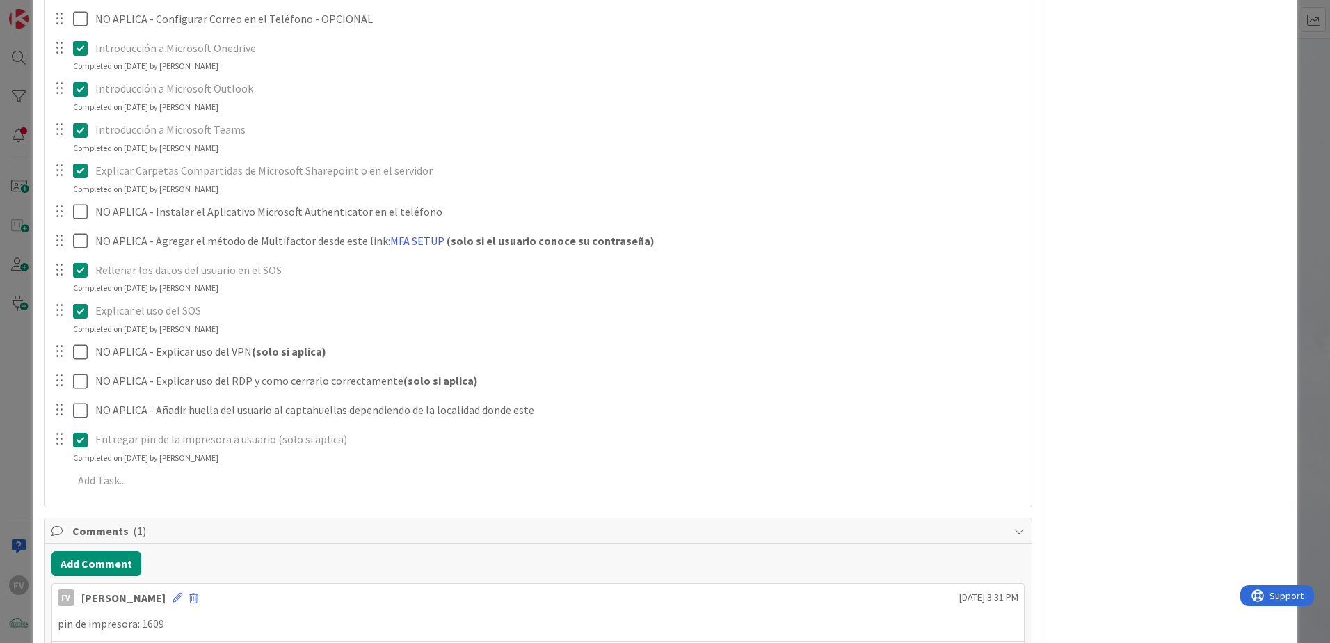
click at [1008, 271] on p "Rellenar los datos del usuario en el SOS" at bounding box center [558, 270] width 926 height 16
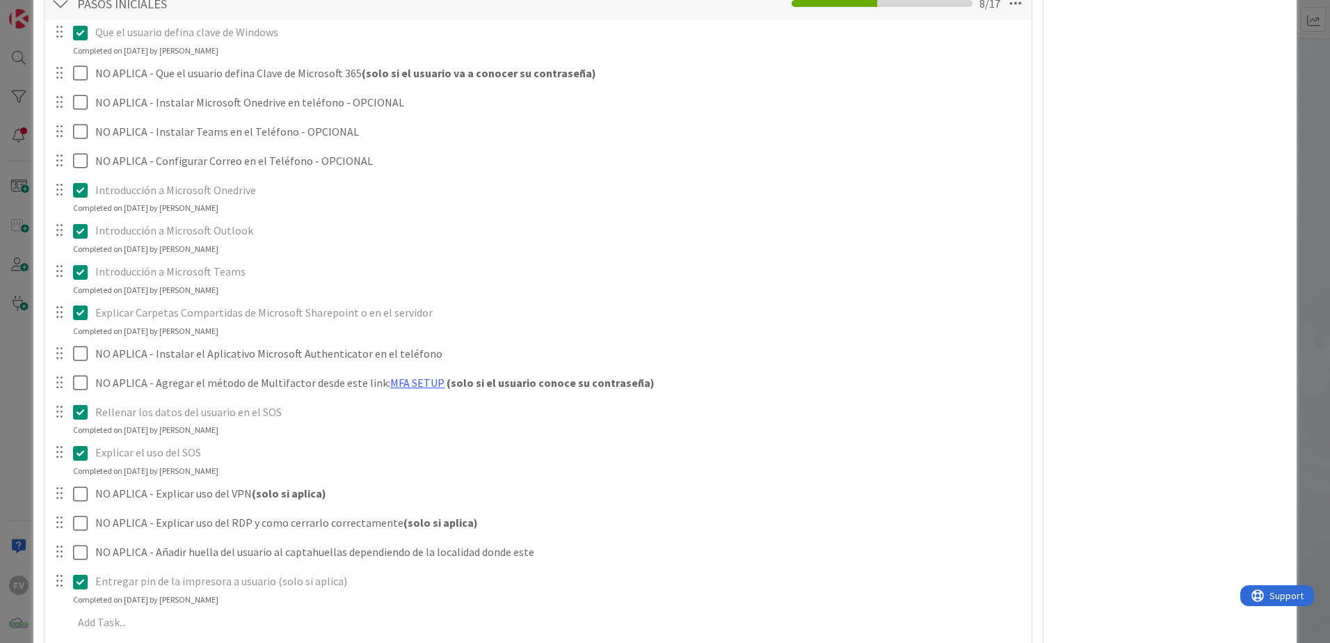
scroll to position [245, 0]
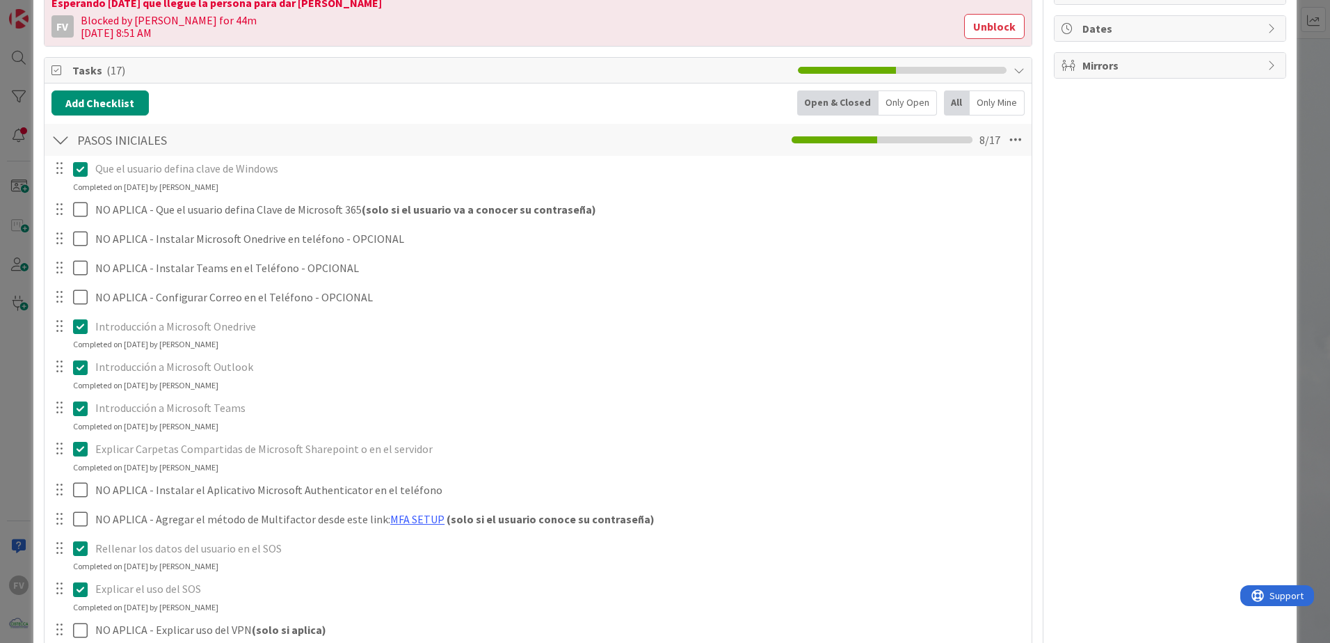
click at [61, 136] on div at bounding box center [60, 139] width 18 height 25
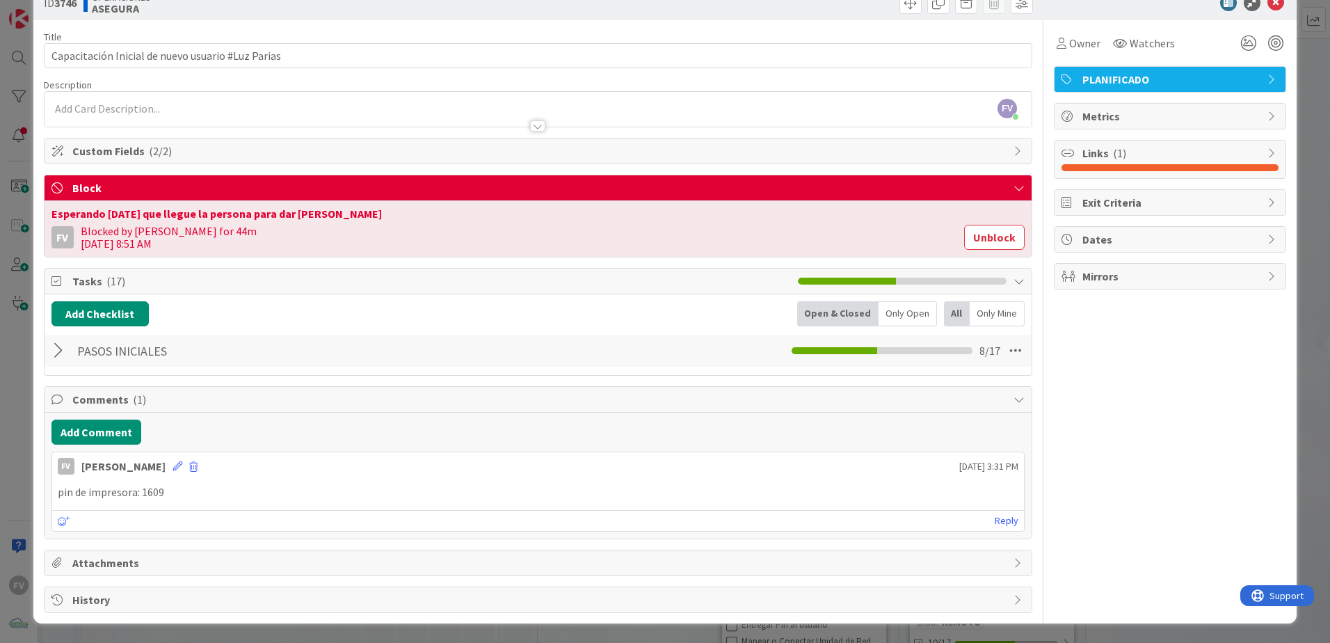
click at [186, 271] on div "Tasks ( 17 )" at bounding box center [538, 281] width 987 height 26
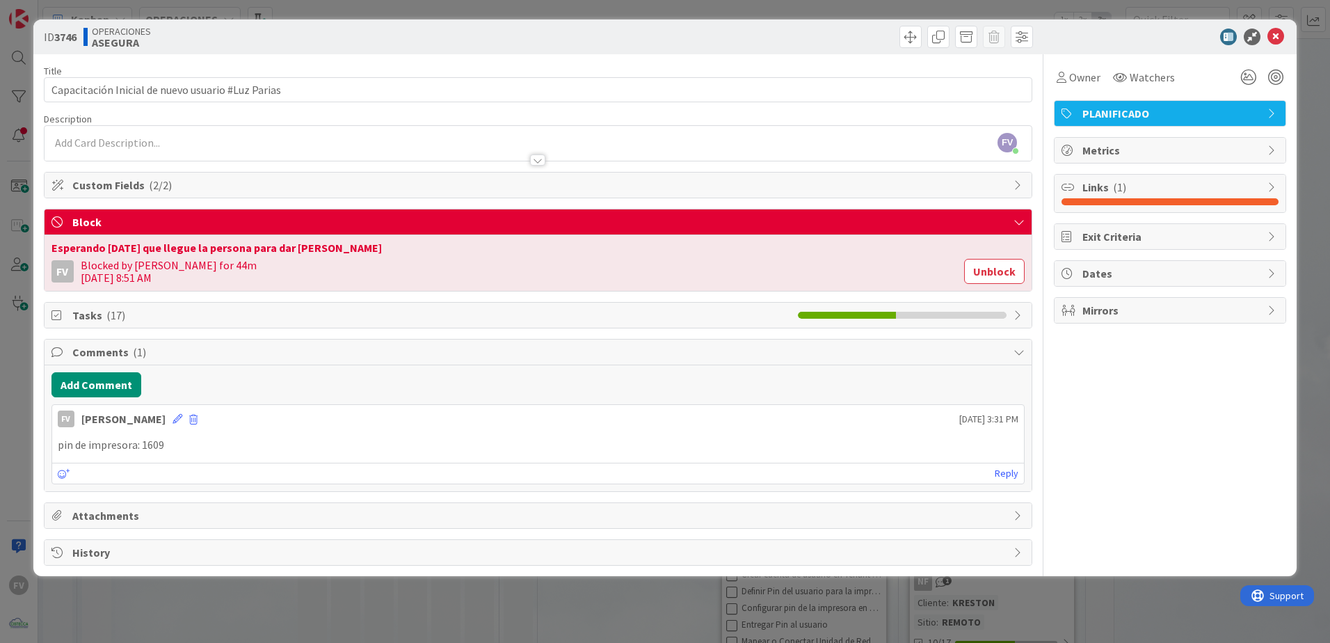
click at [147, 362] on div "Comments ( 1 )" at bounding box center [538, 352] width 987 height 26
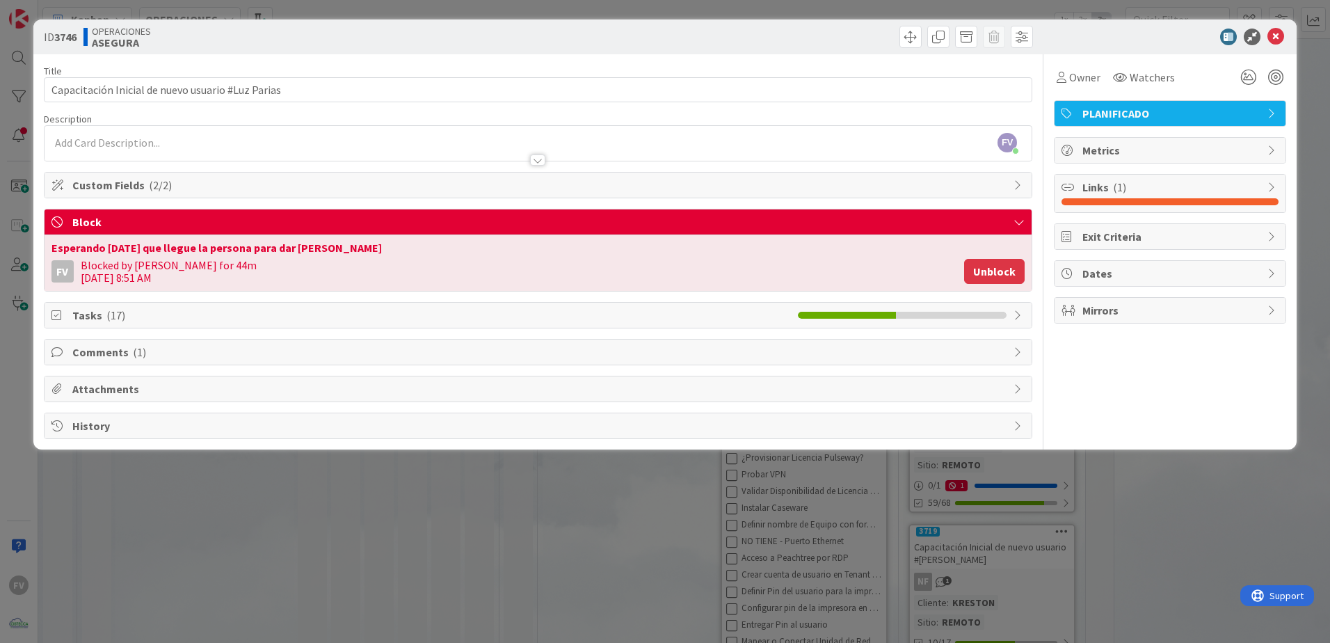
click at [976, 263] on button "Unblock" at bounding box center [994, 271] width 61 height 25
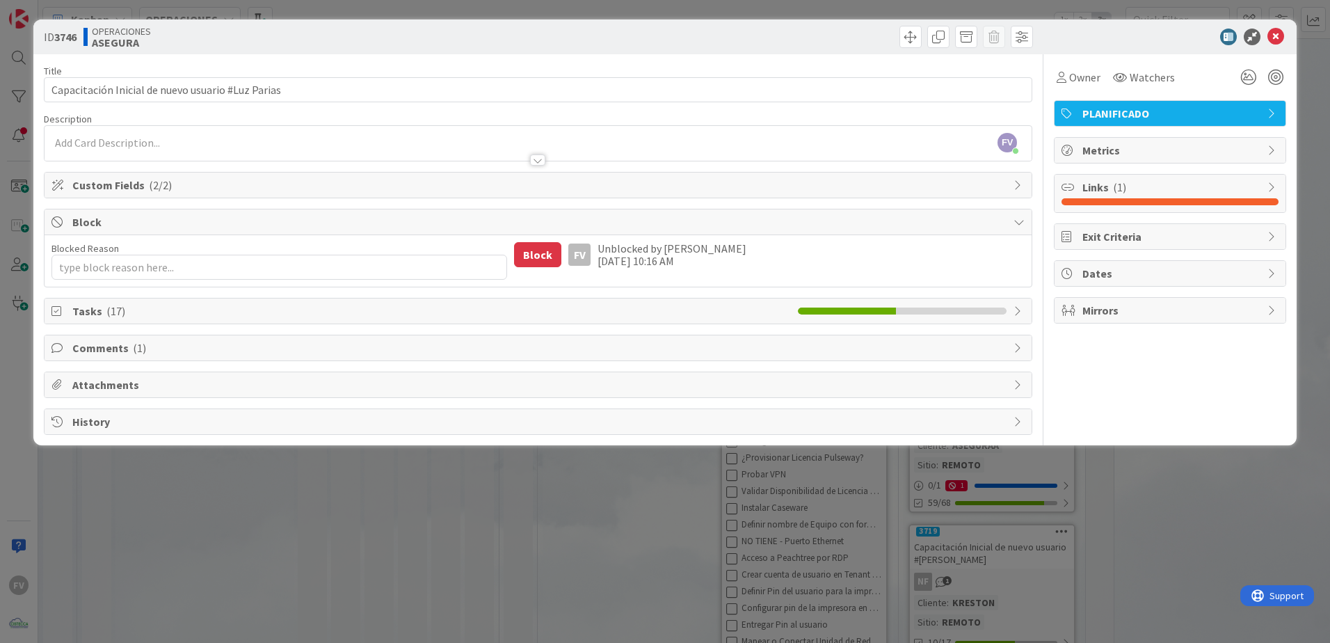
click at [159, 300] on div "Tasks ( 17 )" at bounding box center [538, 310] width 987 height 25
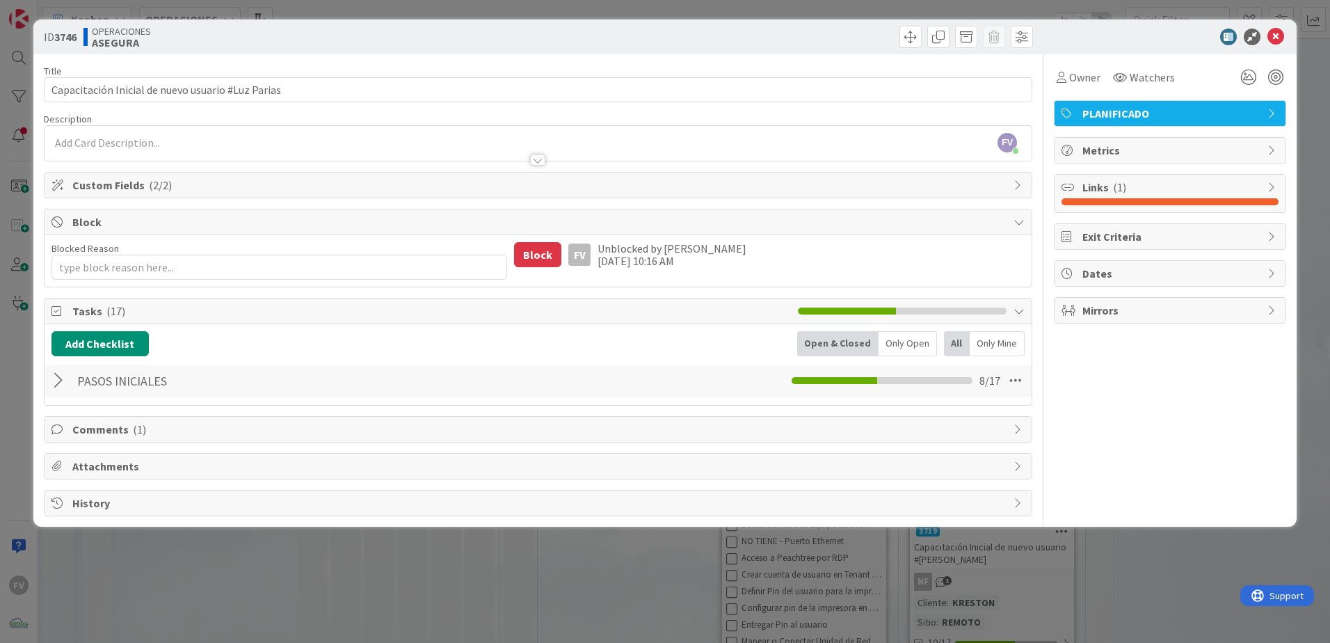
click at [61, 382] on div at bounding box center [60, 380] width 18 height 25
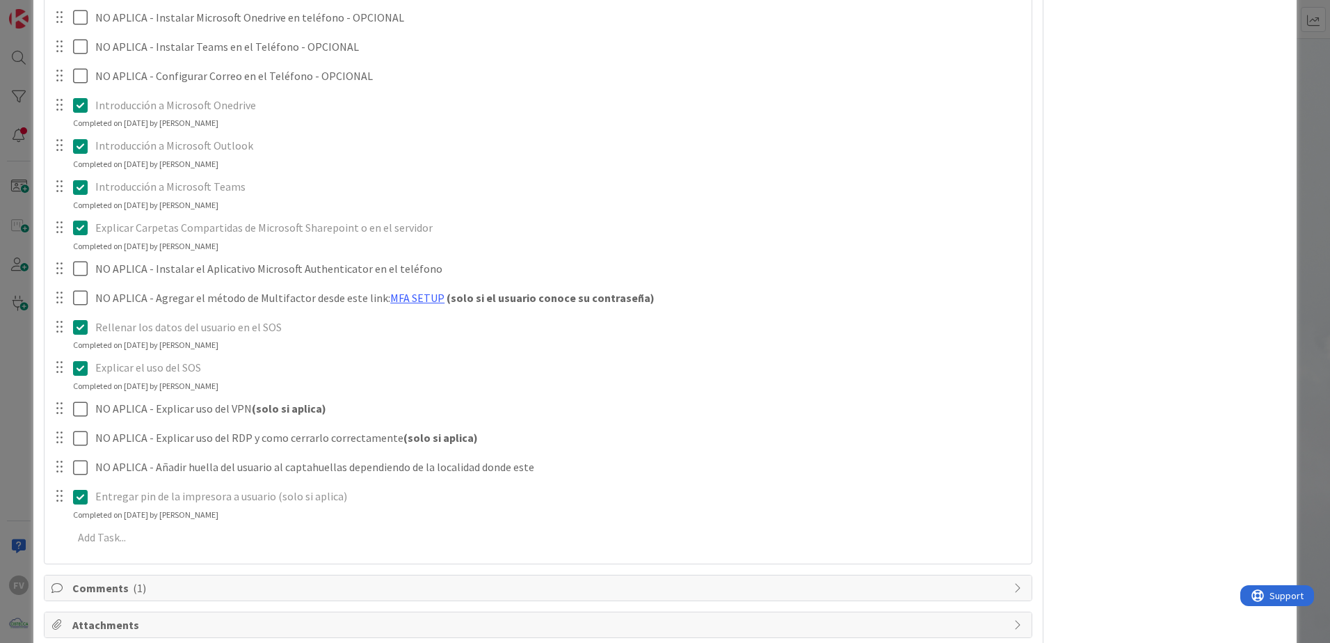
scroll to position [487, 0]
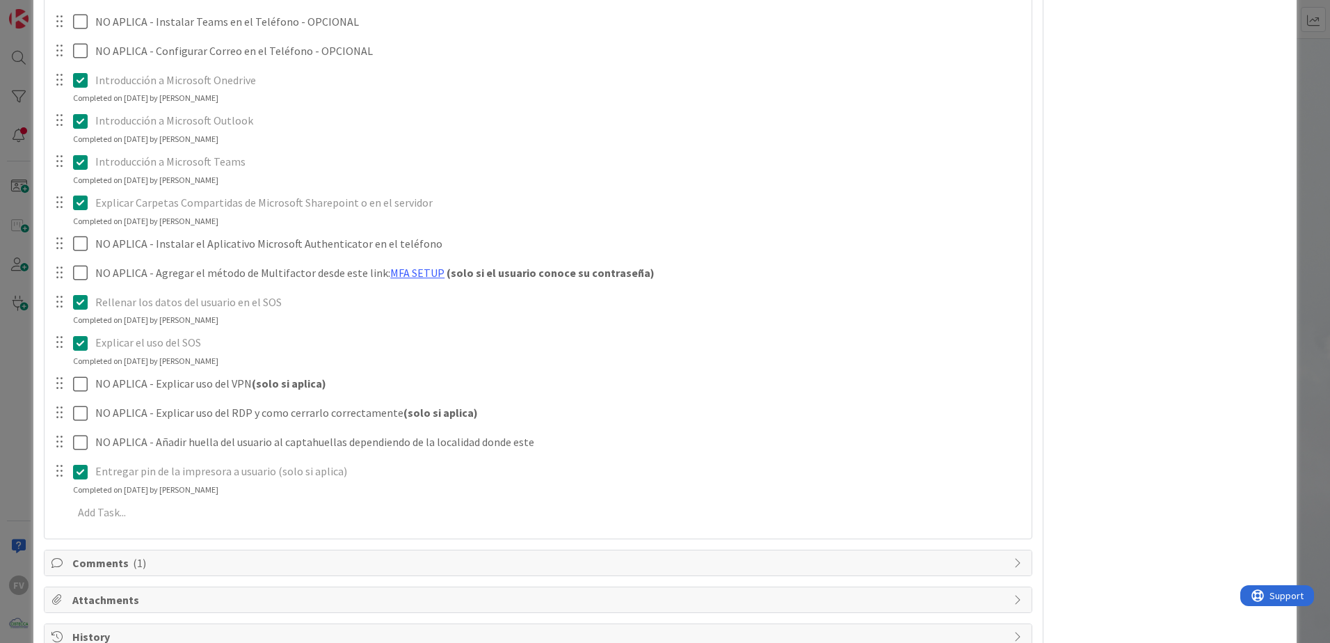
click at [15, 346] on div "ID 3746 OPERACIONES ASEGURA Title 49 / 128 Capacitación Inicial de nuevo usuari…" at bounding box center [665, 321] width 1330 height 643
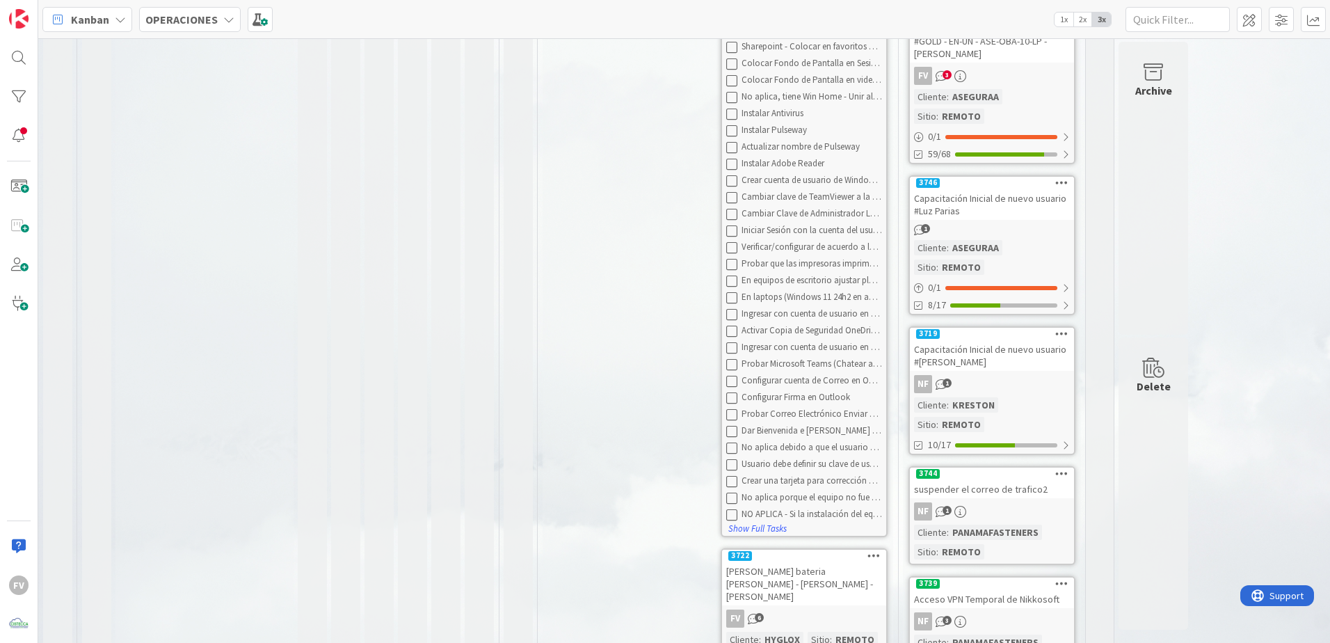
scroll to position [632, 0]
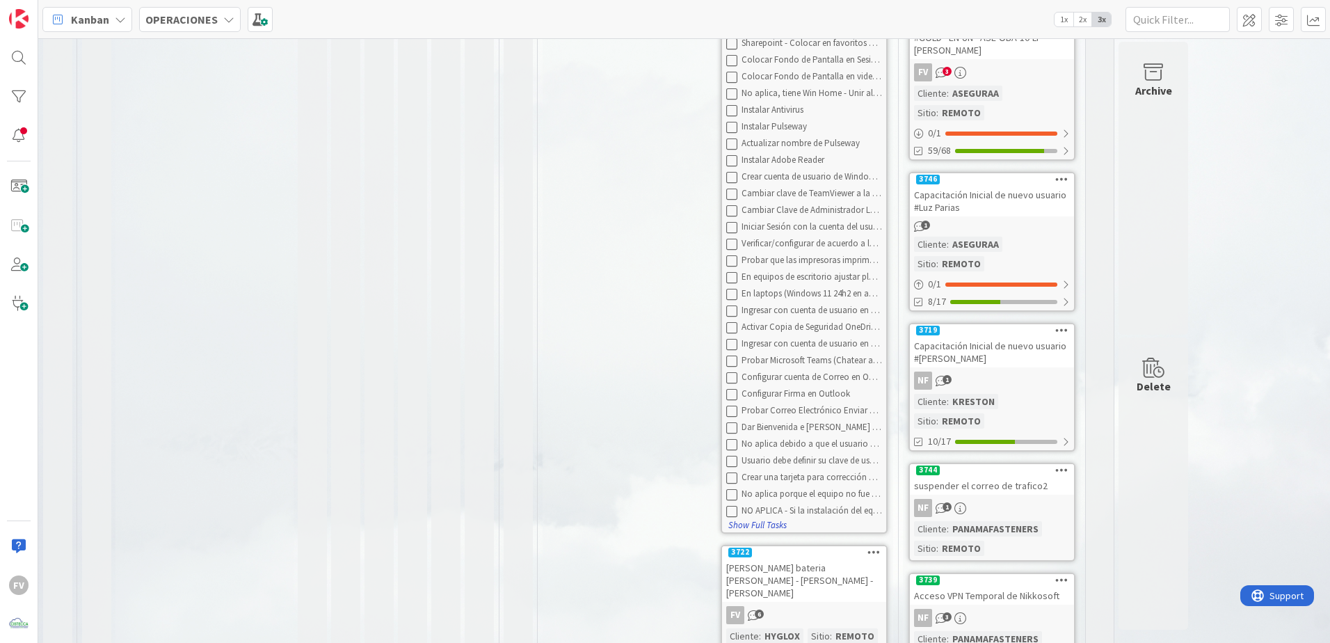
click at [769, 517] on button "Show Full Tasks" at bounding box center [758, 524] width 60 height 15
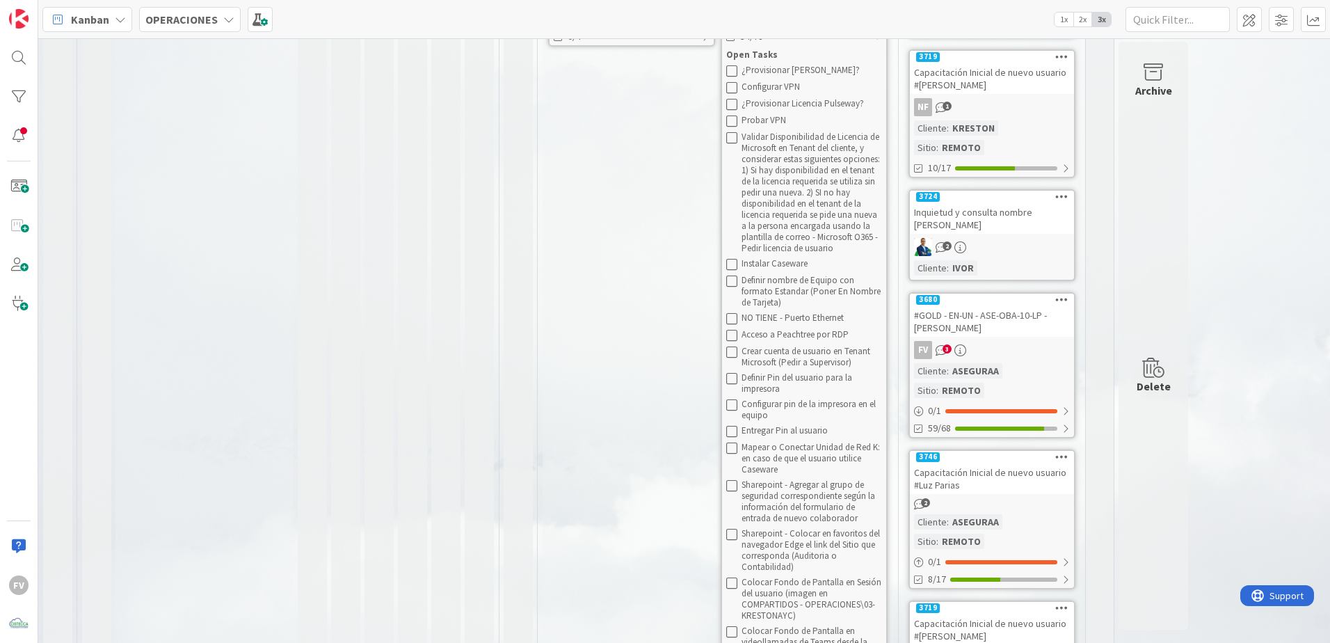
scroll to position [232, 0]
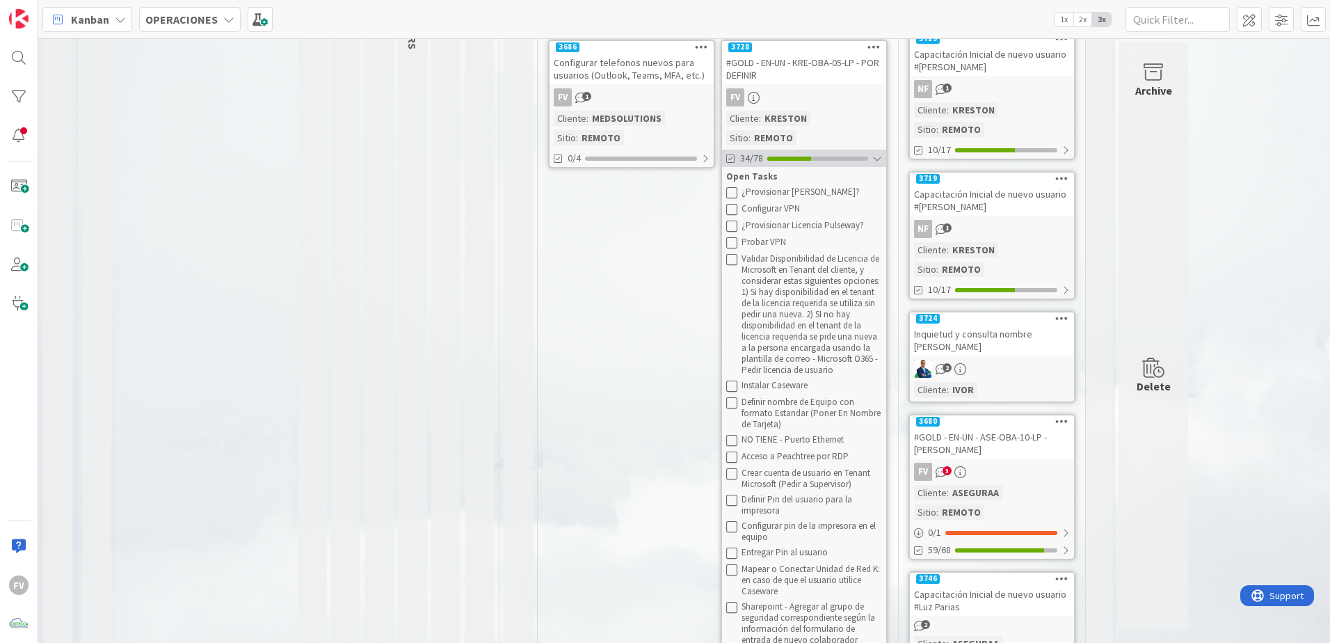
click at [794, 156] on div at bounding box center [789, 158] width 44 height 4
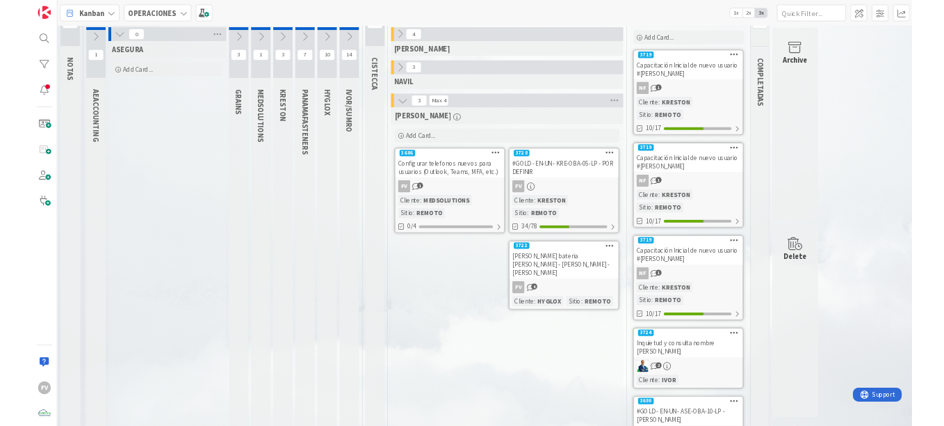
scroll to position [0, 0]
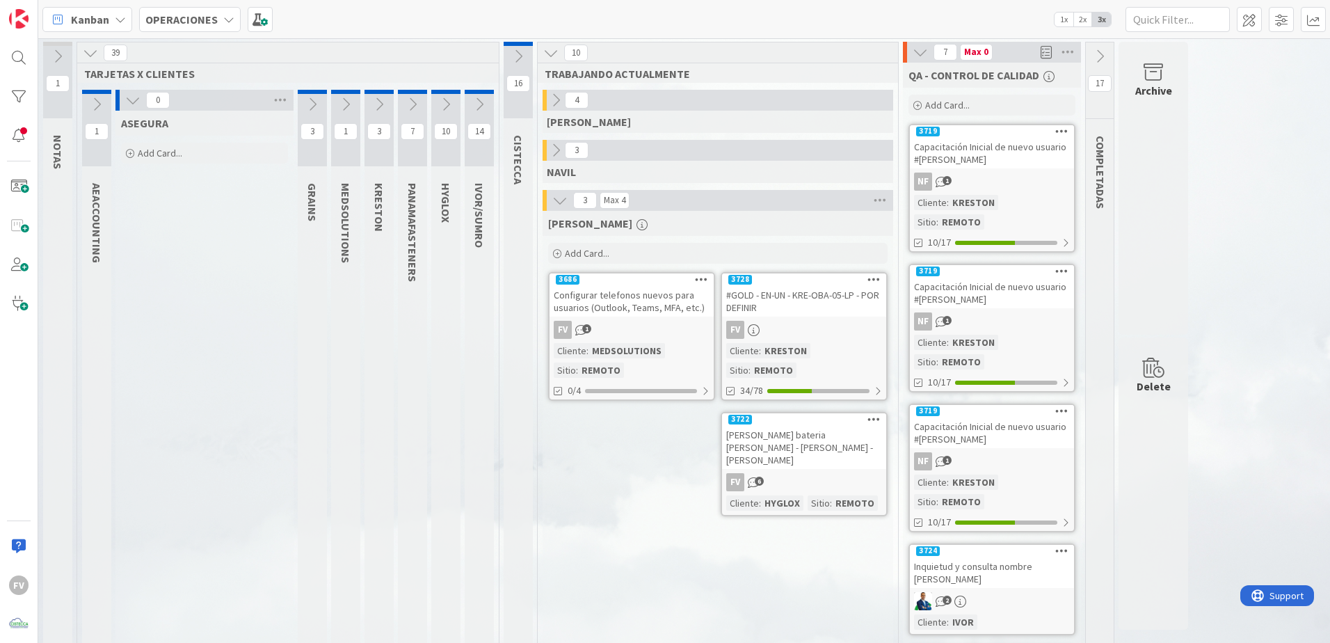
click at [138, 96] on icon at bounding box center [132, 100] width 15 height 15
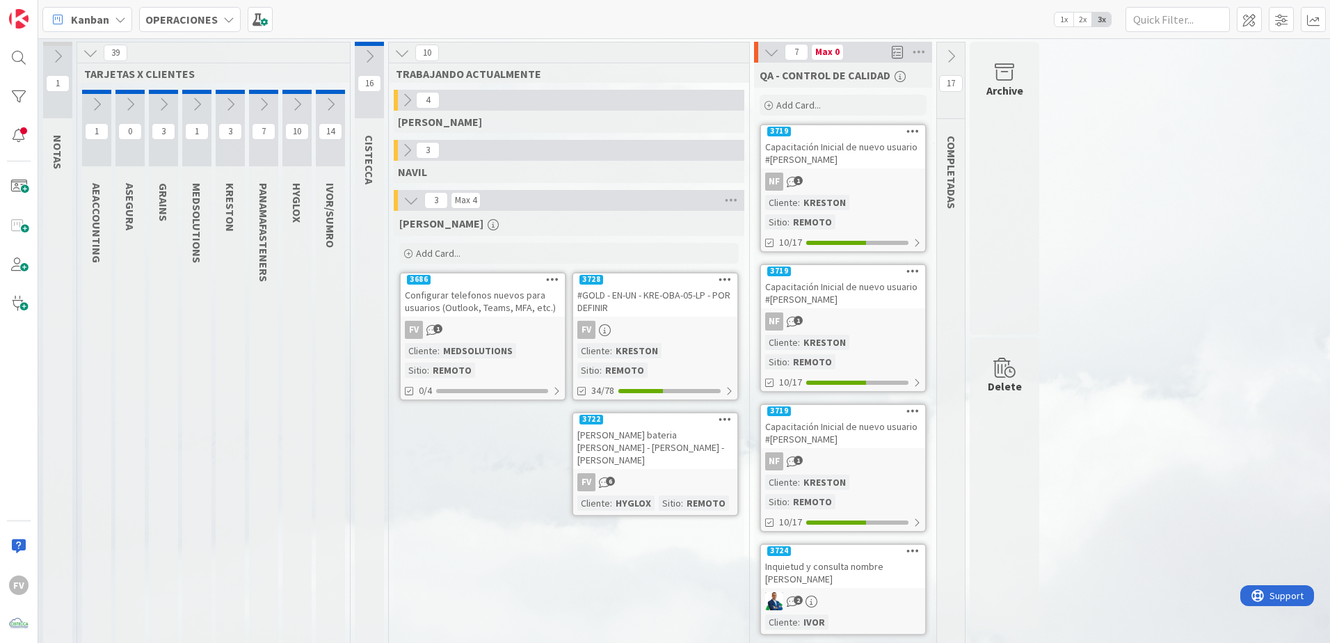
click at [90, 45] on icon at bounding box center [90, 52] width 15 height 15
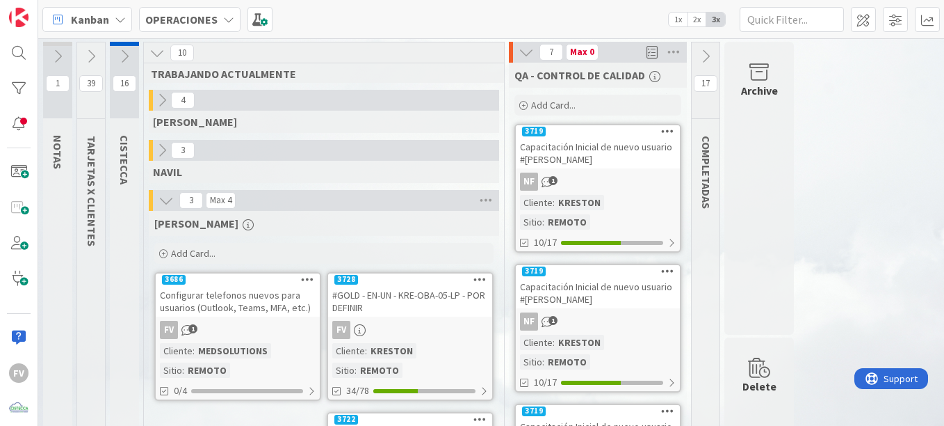
click at [79, 60] on button at bounding box center [91, 56] width 28 height 21
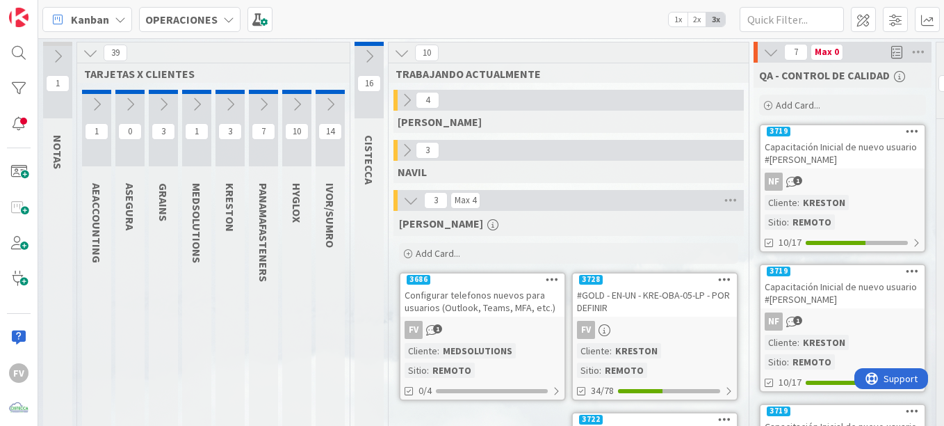
click at [106, 95] on button at bounding box center [96, 104] width 29 height 21
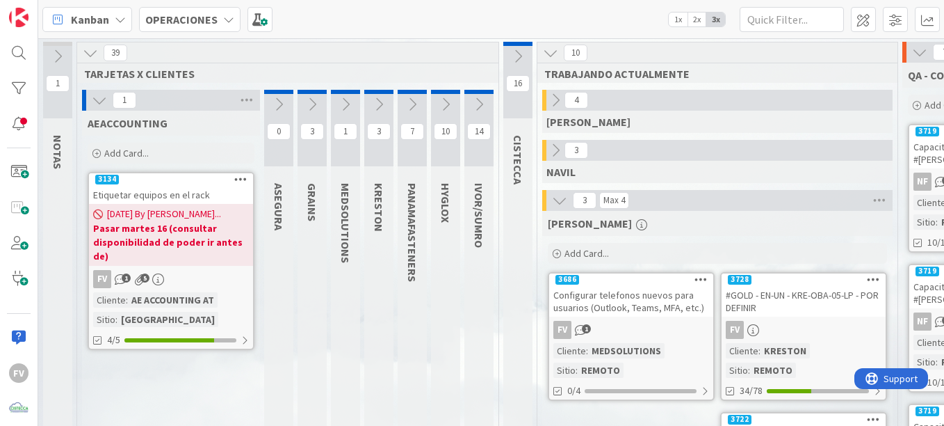
click at [341, 108] on icon at bounding box center [345, 104] width 15 height 15
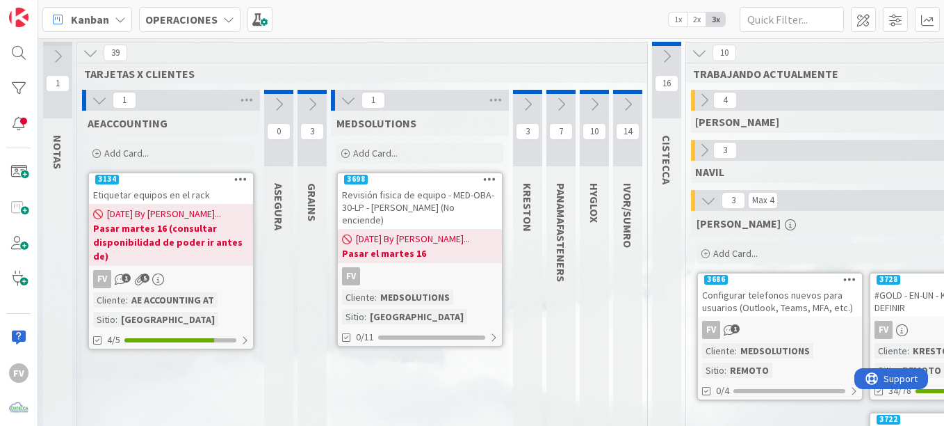
click at [304, 99] on button at bounding box center [312, 104] width 29 height 21
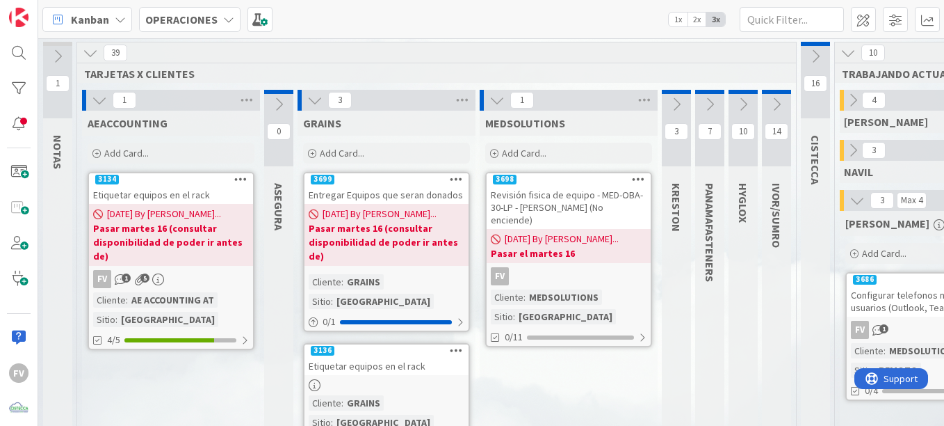
click at [431, 357] on div "Etiquetar equipos en el rack" at bounding box center [387, 366] width 164 height 18
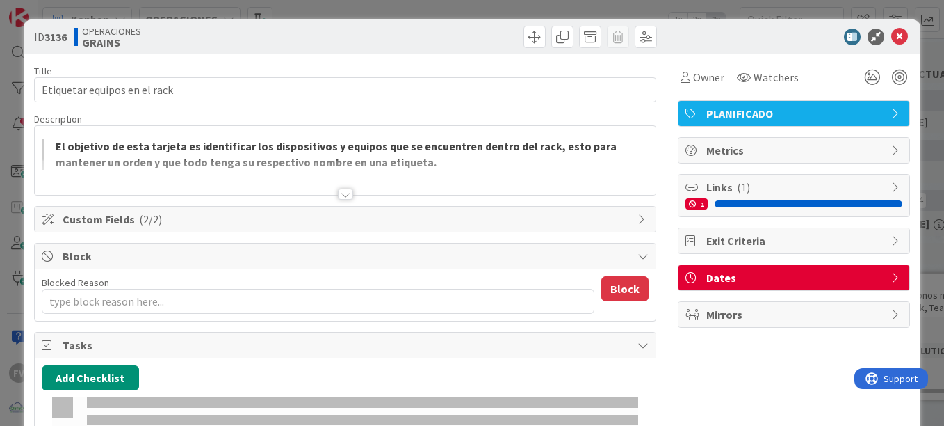
type textarea "x"
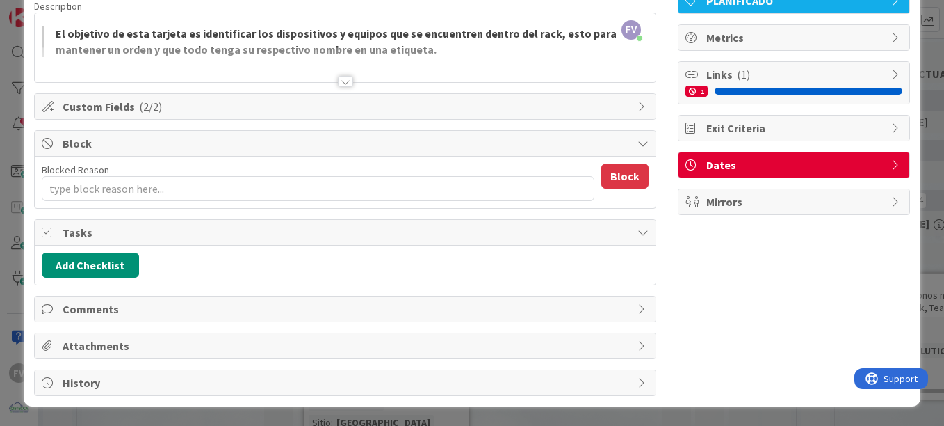
click at [162, 144] on span "Block" at bounding box center [347, 143] width 568 height 17
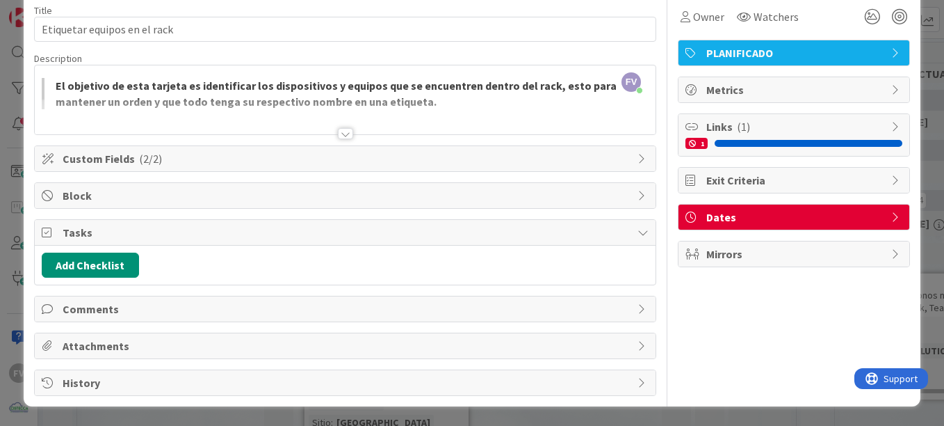
click at [155, 239] on span "Tasks" at bounding box center [347, 232] width 568 height 17
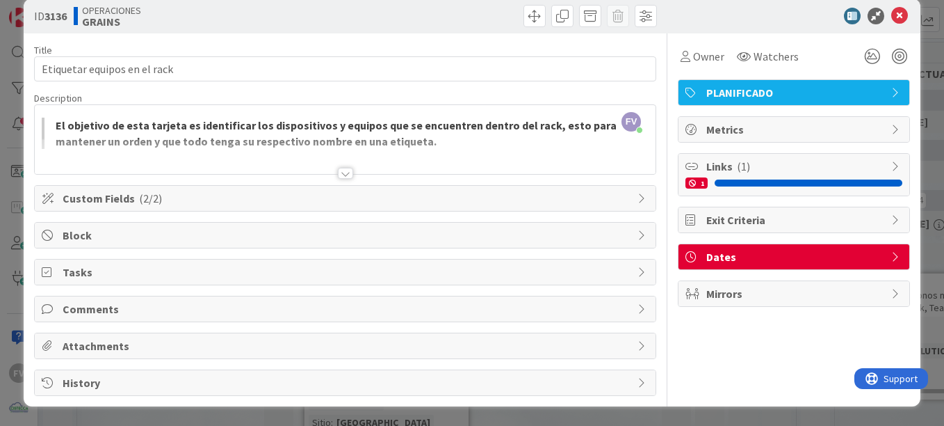
click at [101, 306] on span "Comments" at bounding box center [347, 308] width 568 height 17
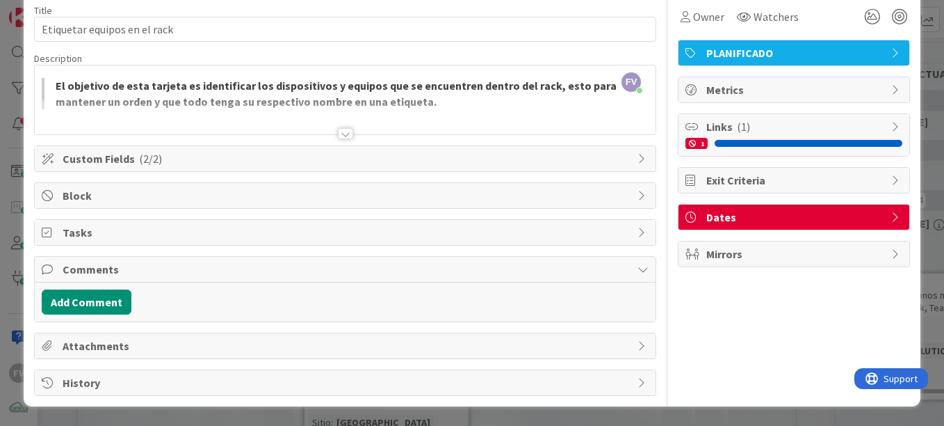
click at [200, 256] on div "Comments Add Comment" at bounding box center [345, 289] width 622 height 66
click at [181, 277] on span "Comments" at bounding box center [347, 269] width 568 height 17
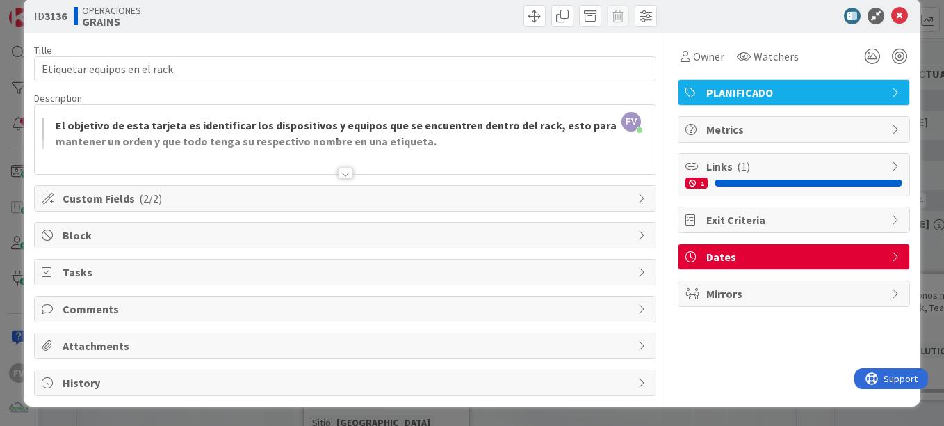
click at [166, 204] on span "Custom Fields ( 2/2 )" at bounding box center [347, 198] width 568 height 17
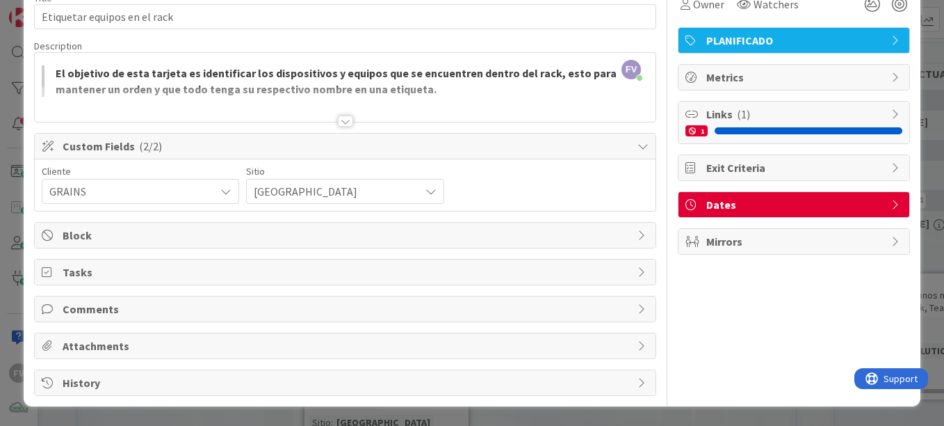
click at [215, 153] on span "Custom Fields ( 2/2 )" at bounding box center [347, 146] width 568 height 17
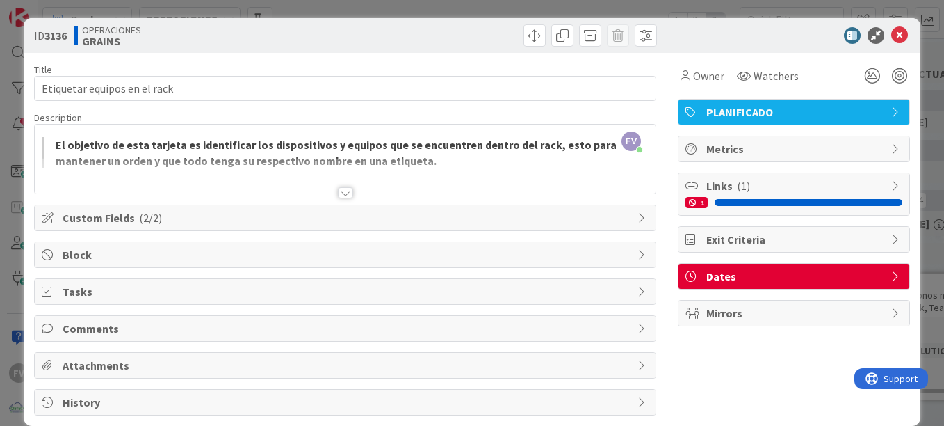
scroll to position [0, 0]
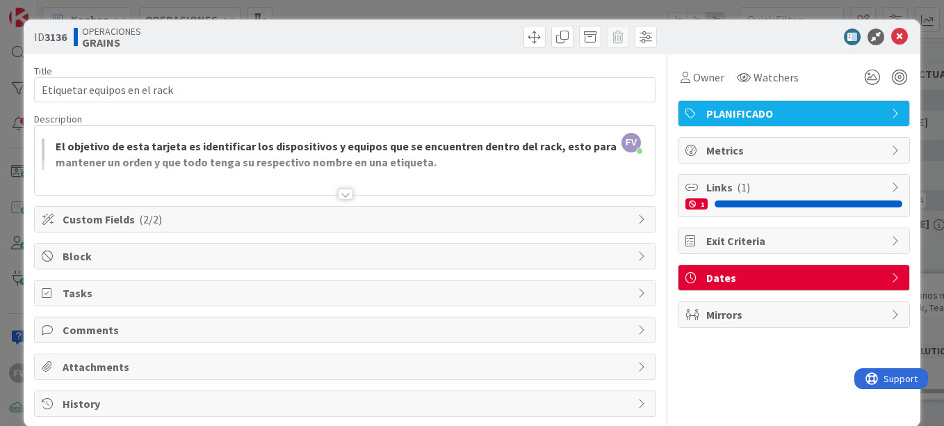
click at [330, 190] on div at bounding box center [345, 176] width 621 height 35
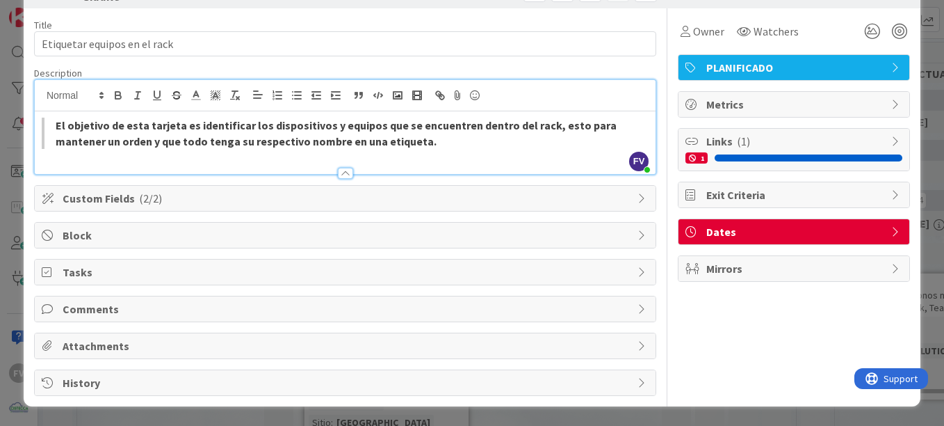
click at [739, 294] on div "Owner Watchers PLANIFICADO Metrics Links ( 1 ) 1 Exit Criteria Dates Mirrors" at bounding box center [794, 201] width 232 height 387
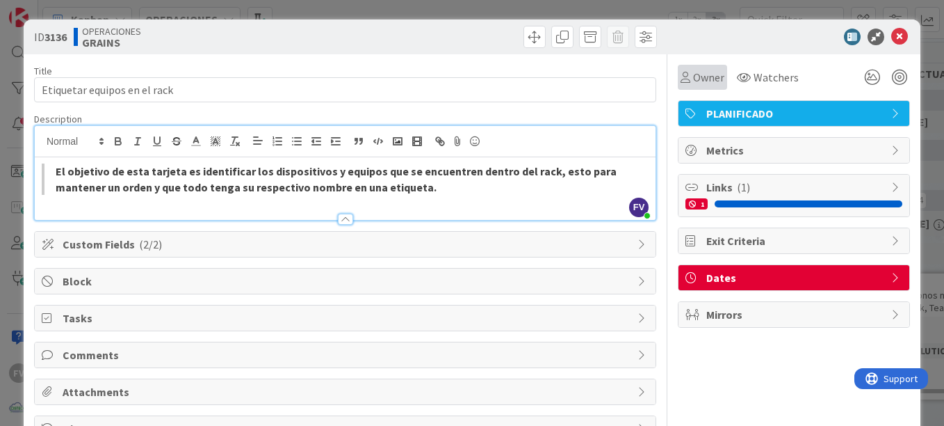
click at [701, 49] on div "ID 3136 OPERACIONES GRAINS" at bounding box center [472, 36] width 897 height 35
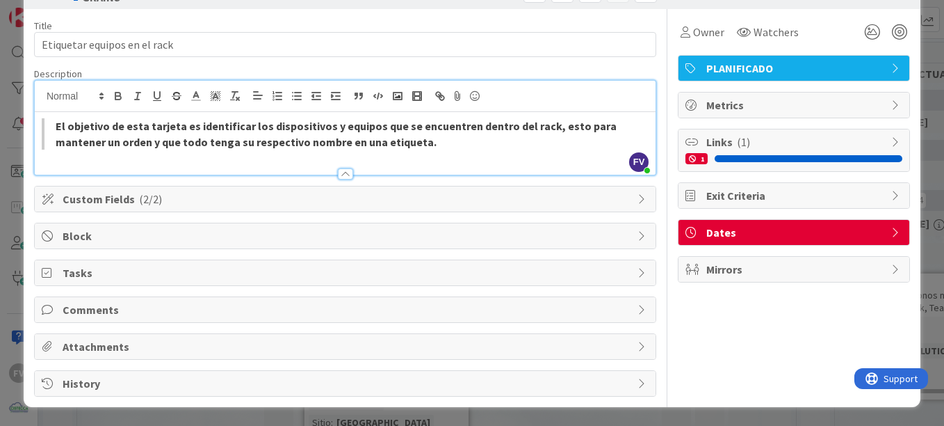
scroll to position [46, 0]
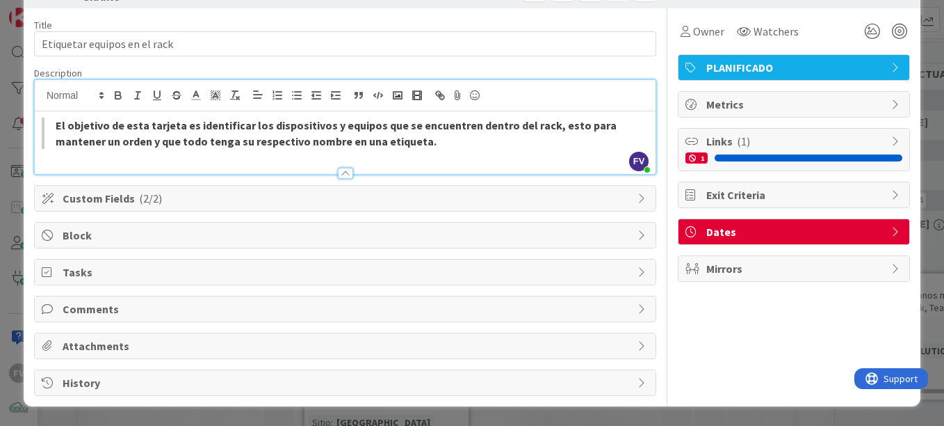
click at [161, 202] on span "Custom Fields ( 2/2 )" at bounding box center [347, 198] width 568 height 17
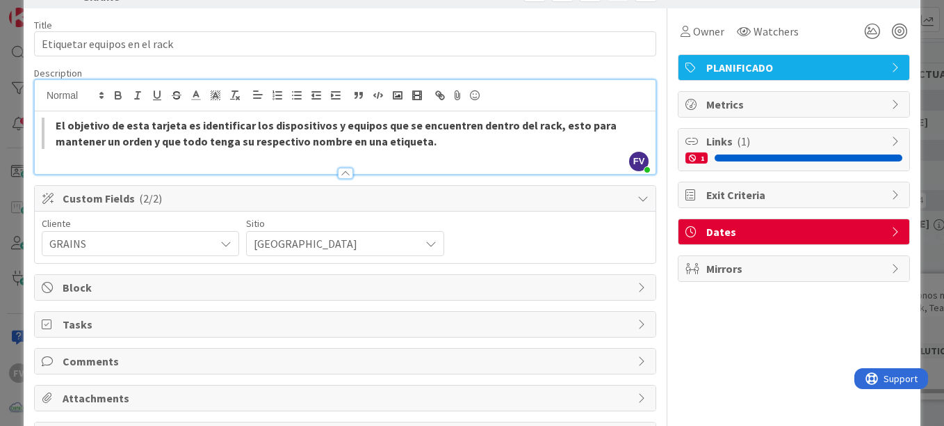
click at [138, 207] on div "Custom Fields ( 2/2 )" at bounding box center [345, 199] width 621 height 26
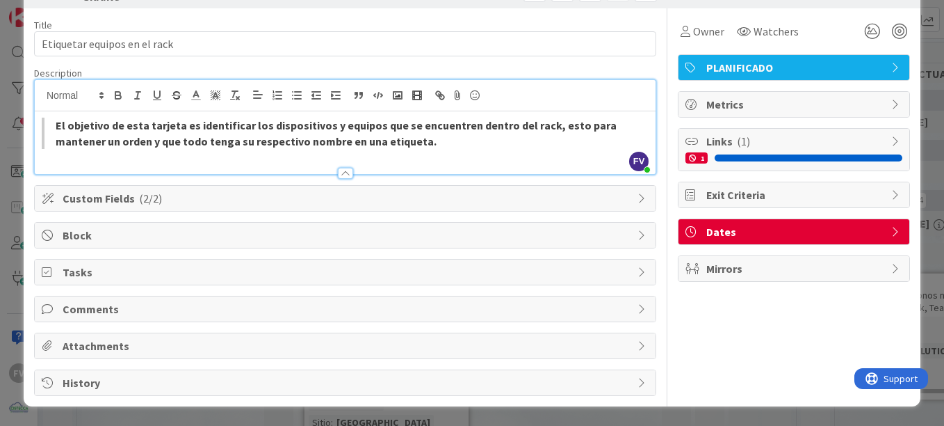
click at [9, 204] on div "ID 3136 OPERACIONES GRAINS Title 28 / 128 Etiquetar equipos en el rack Descript…" at bounding box center [472, 213] width 944 height 426
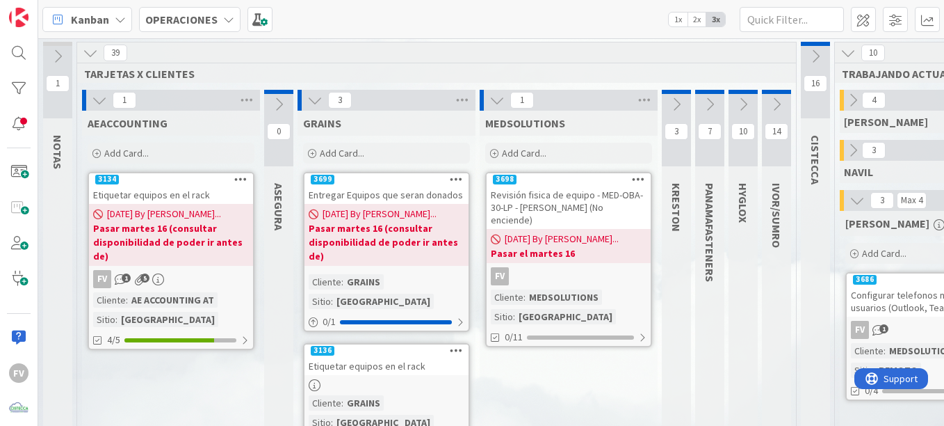
click at [101, 103] on icon at bounding box center [99, 100] width 15 height 15
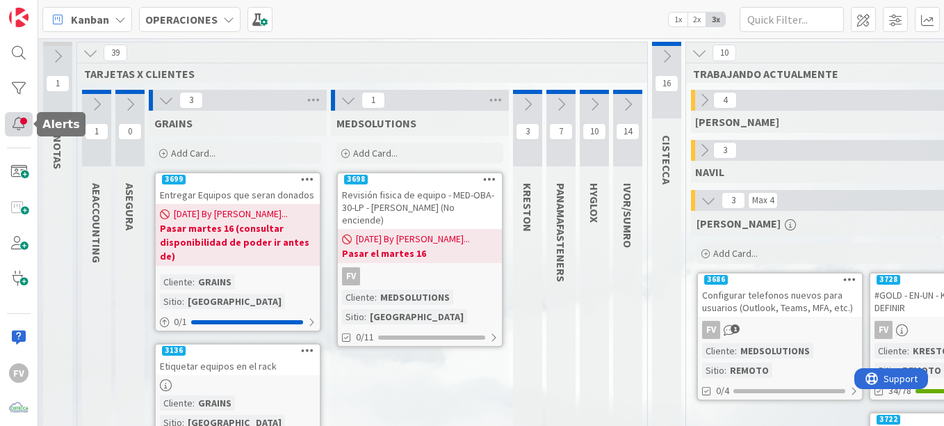
click at [29, 117] on div at bounding box center [19, 124] width 28 height 24
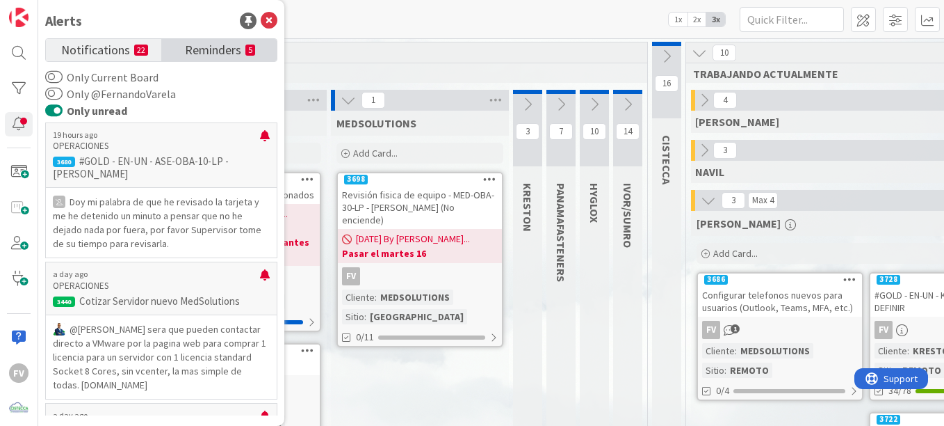
click at [209, 51] on span "Reminders" at bounding box center [213, 48] width 56 height 19
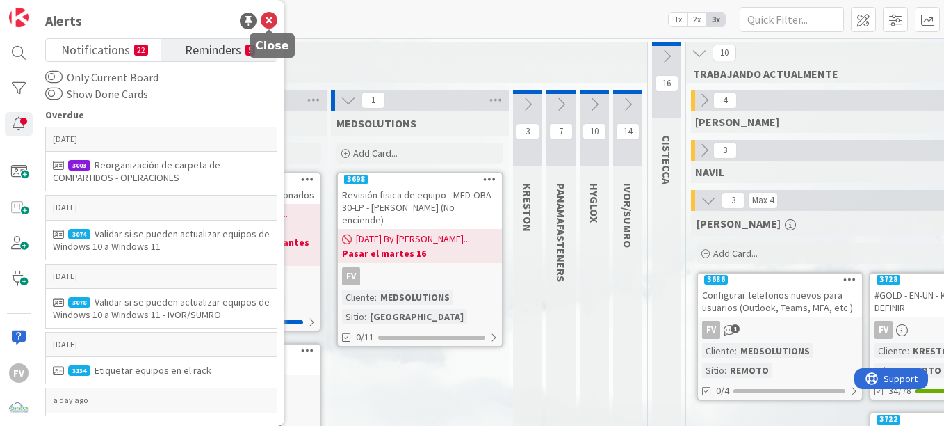
click at [274, 19] on icon at bounding box center [269, 21] width 17 height 17
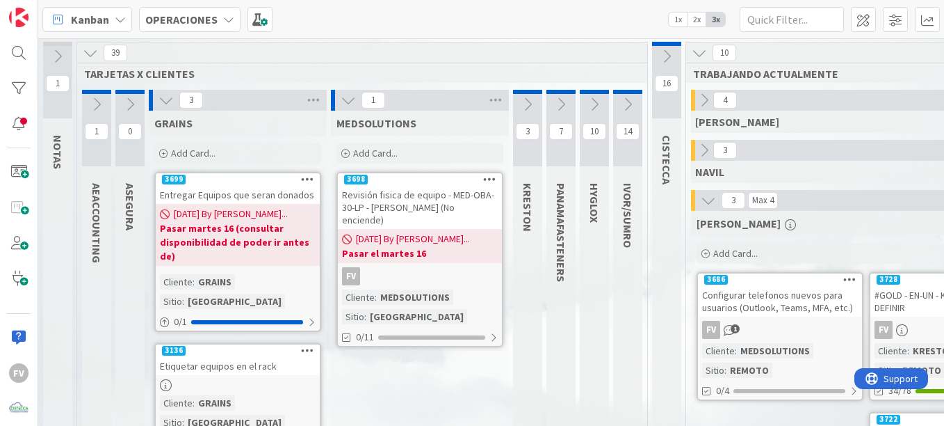
click at [275, 357] on div "Etiquetar equipos en el rack" at bounding box center [238, 366] width 164 height 18
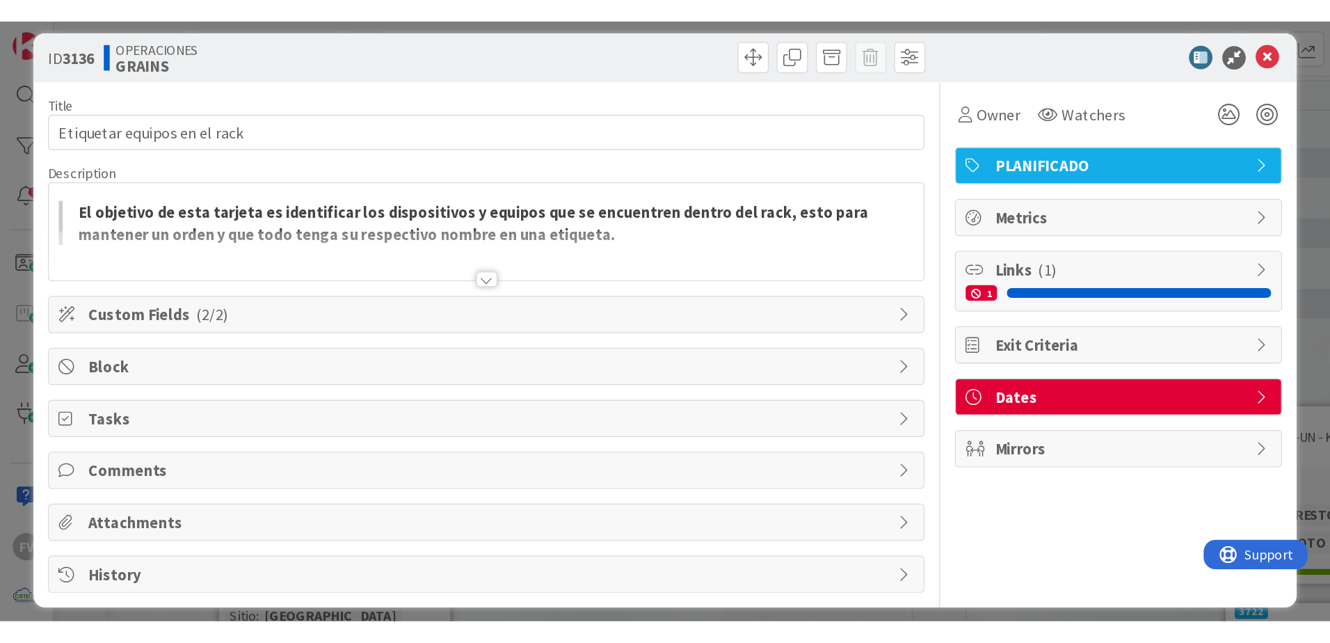
scroll to position [21, 0]
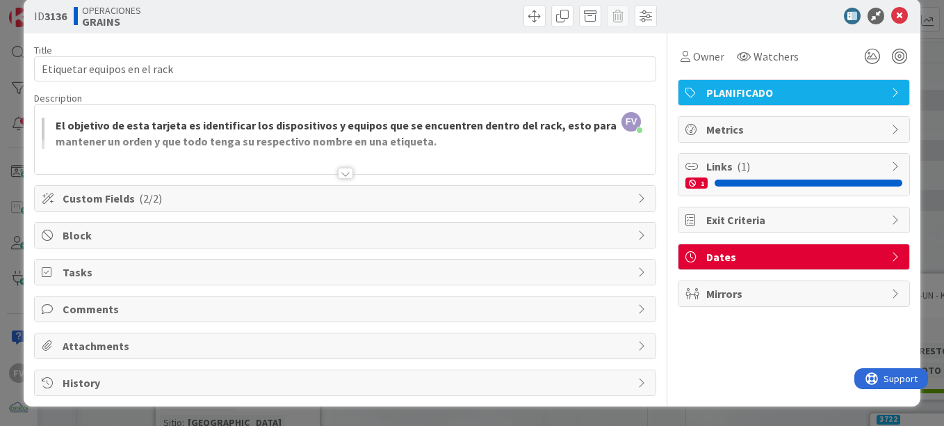
click at [175, 210] on div "Custom Fields ( 2/2 )" at bounding box center [345, 198] width 621 height 25
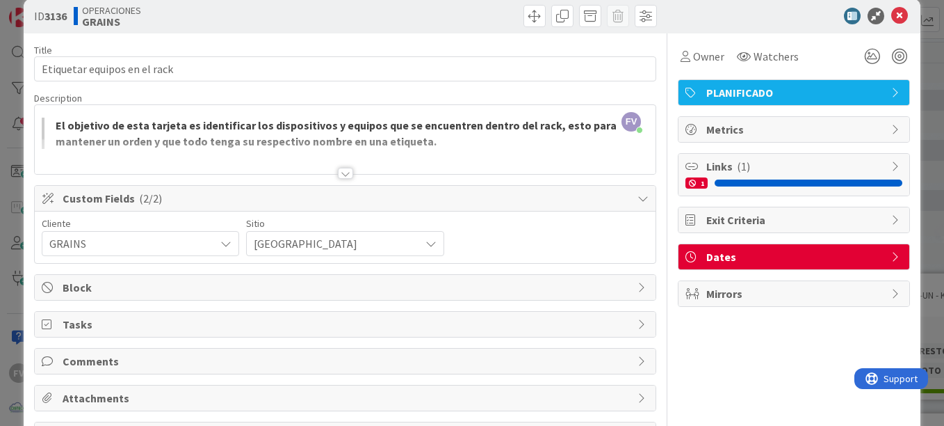
click at [175, 209] on div "Custom Fields ( 2/2 )" at bounding box center [345, 199] width 621 height 26
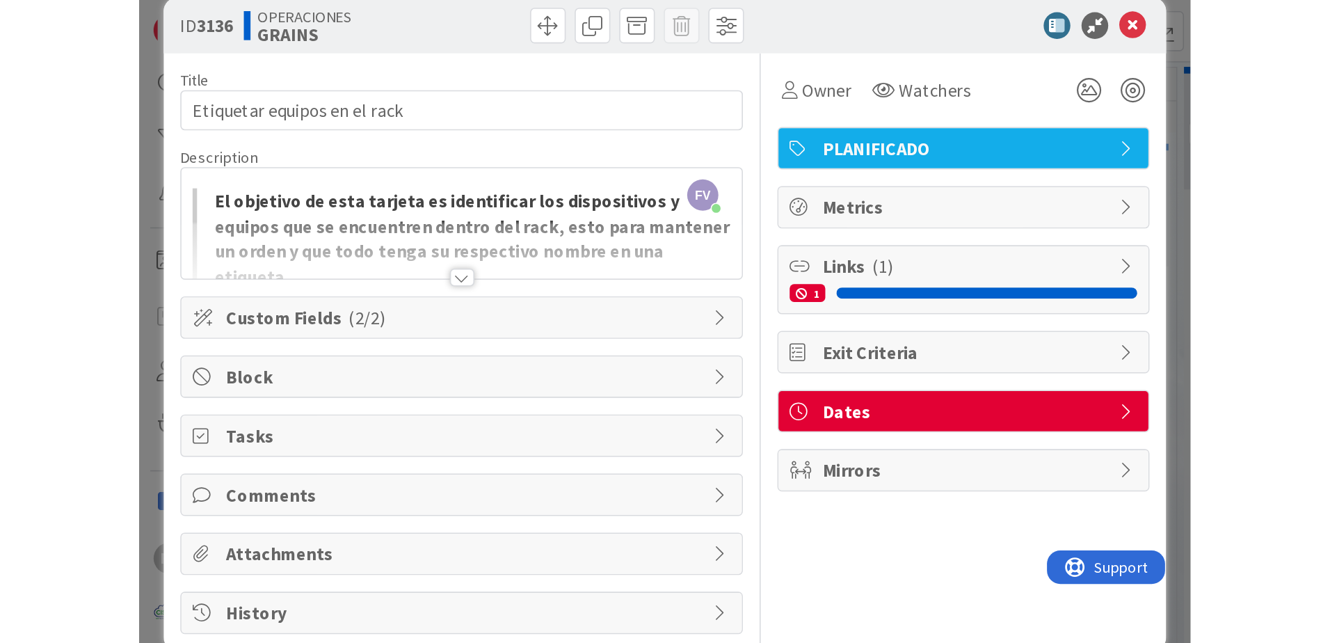
scroll to position [0, 0]
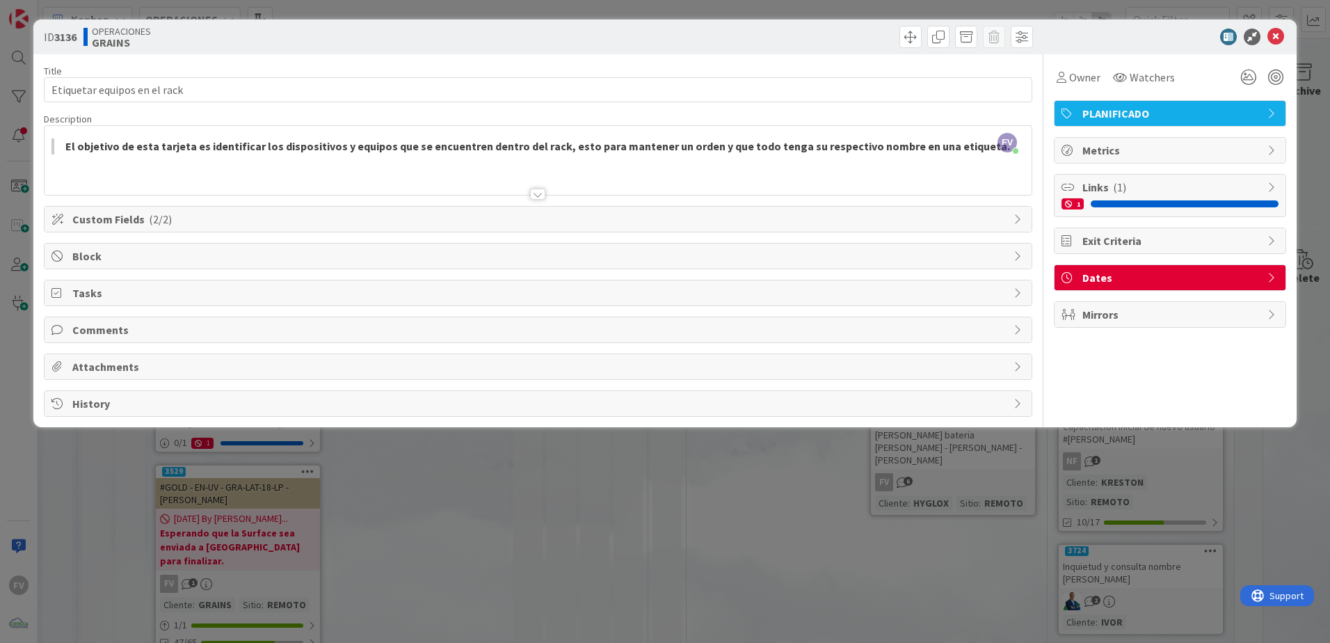
click at [1303, 192] on div "ID 3136 OPERACIONES GRAINS Title 28 / 128 Etiquetar equipos en el rack Descript…" at bounding box center [665, 321] width 1330 height 643
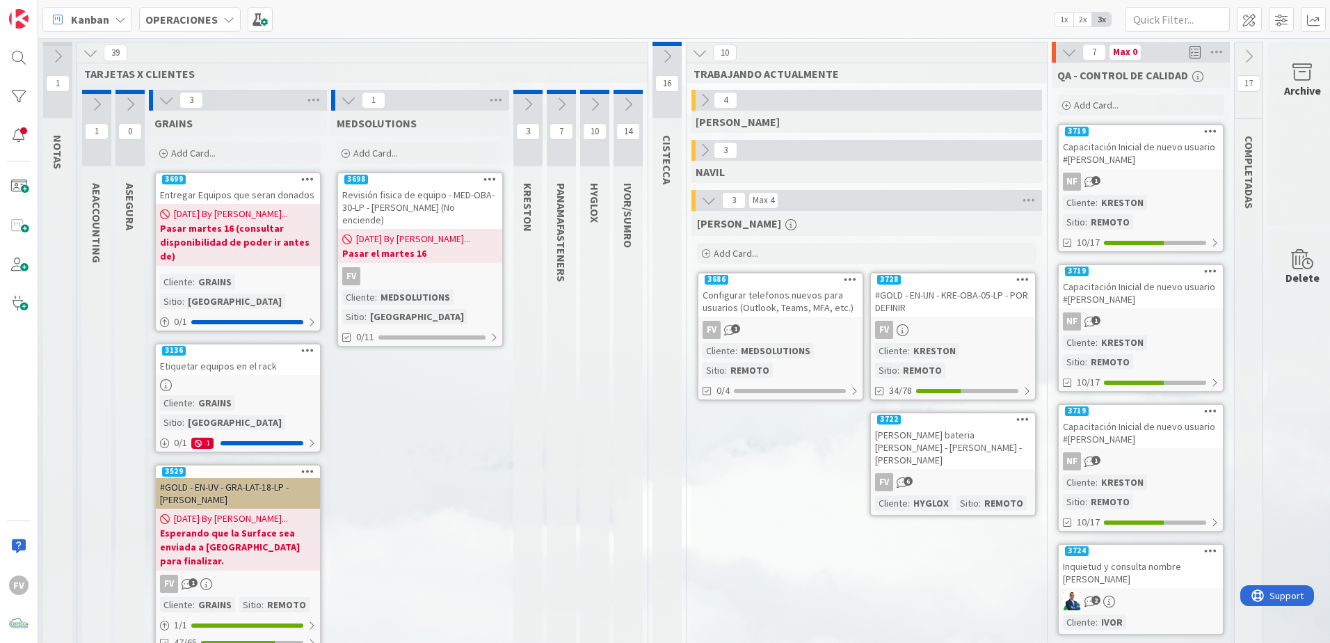
click at [1280, 144] on div "Archive" at bounding box center [1302, 134] width 70 height 184
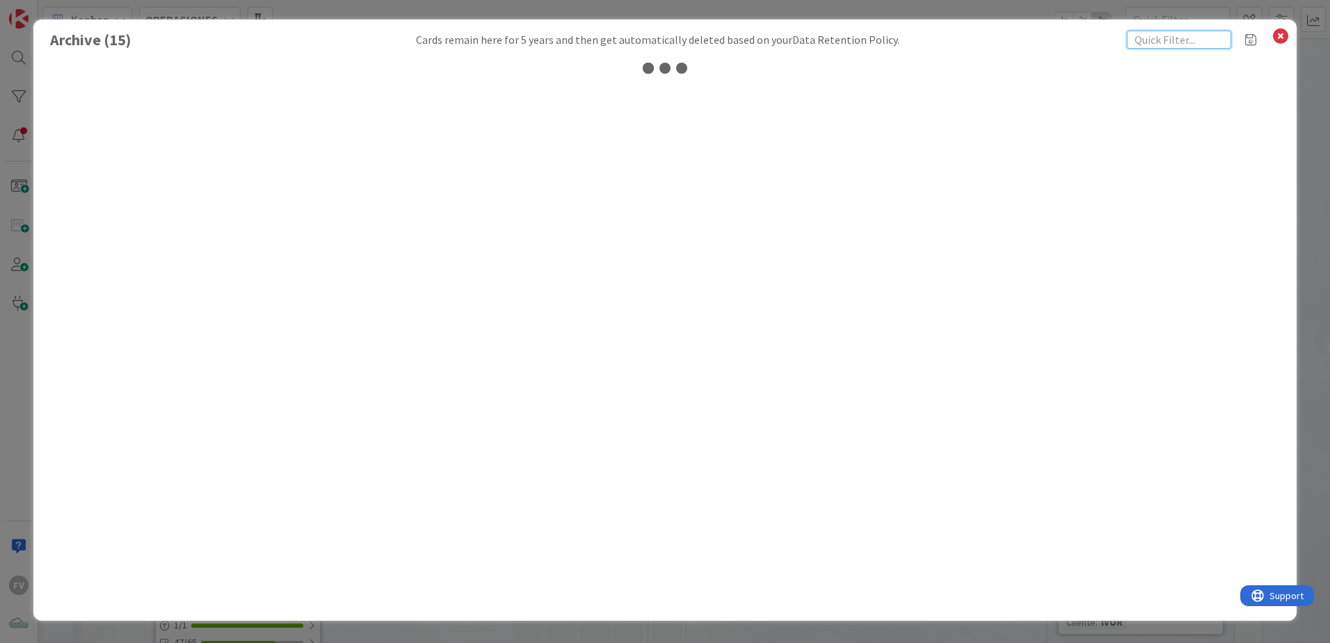
click at [1150, 41] on input "text" at bounding box center [1179, 40] width 104 height 18
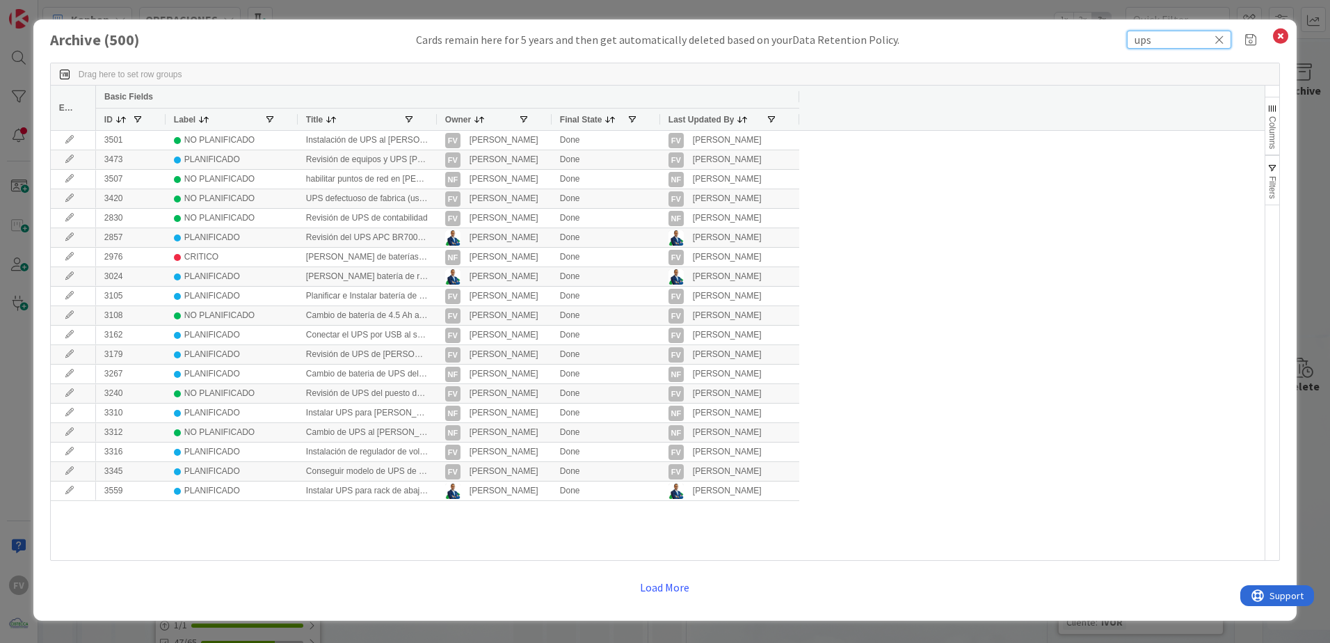
type input "ups"
click at [1270, 172] on span "button" at bounding box center [1272, 168] width 11 height 11
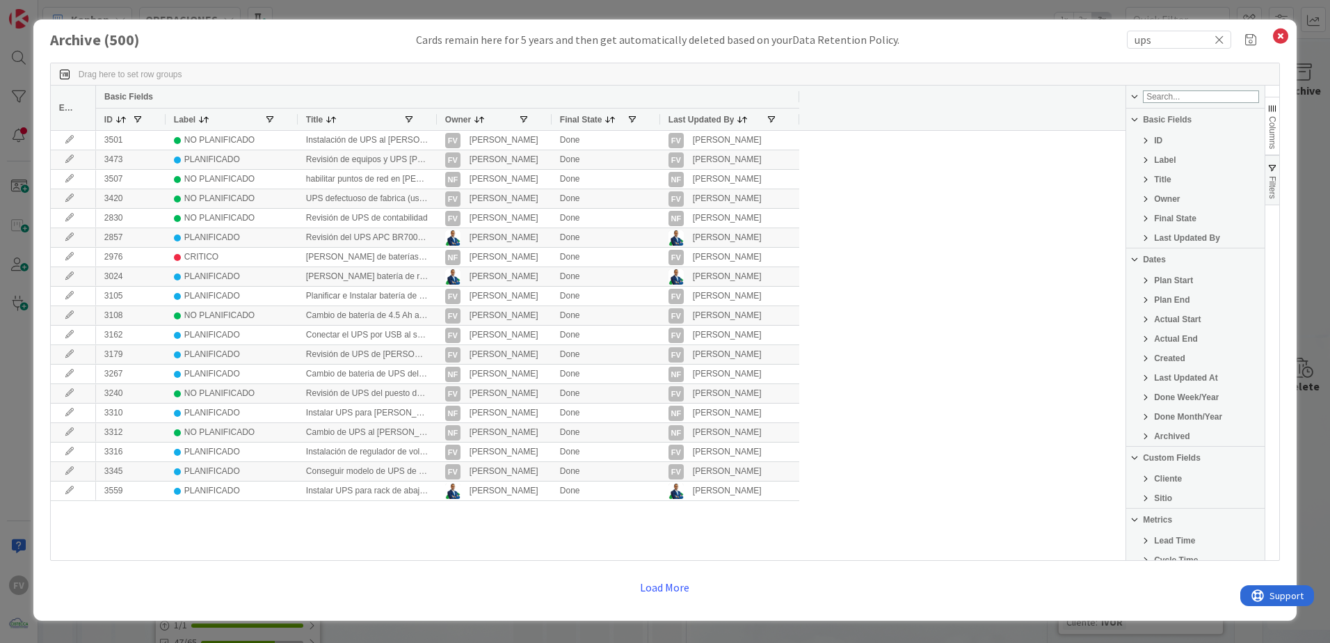
click at [1146, 481] on span "Filter List 25 Filters" at bounding box center [1145, 478] width 11 height 11
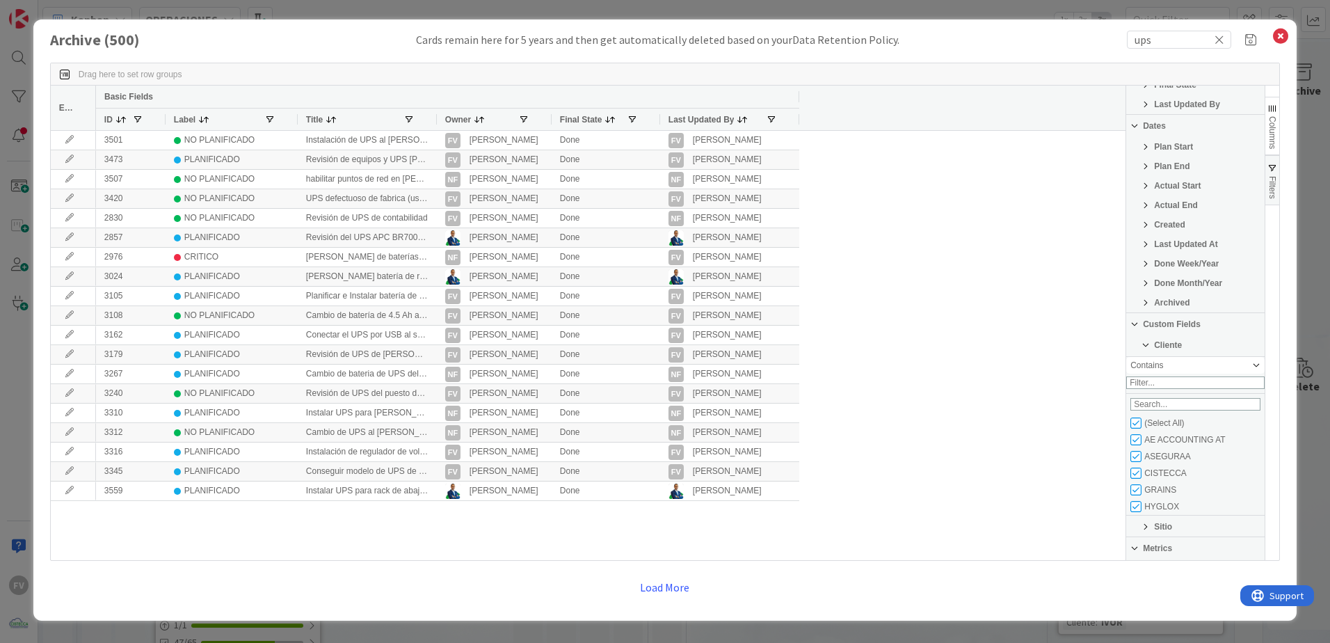
scroll to position [139, 0]
click at [1137, 423] on input "Filter List" at bounding box center [1135, 417] width 11 height 11
checkbox input "false"
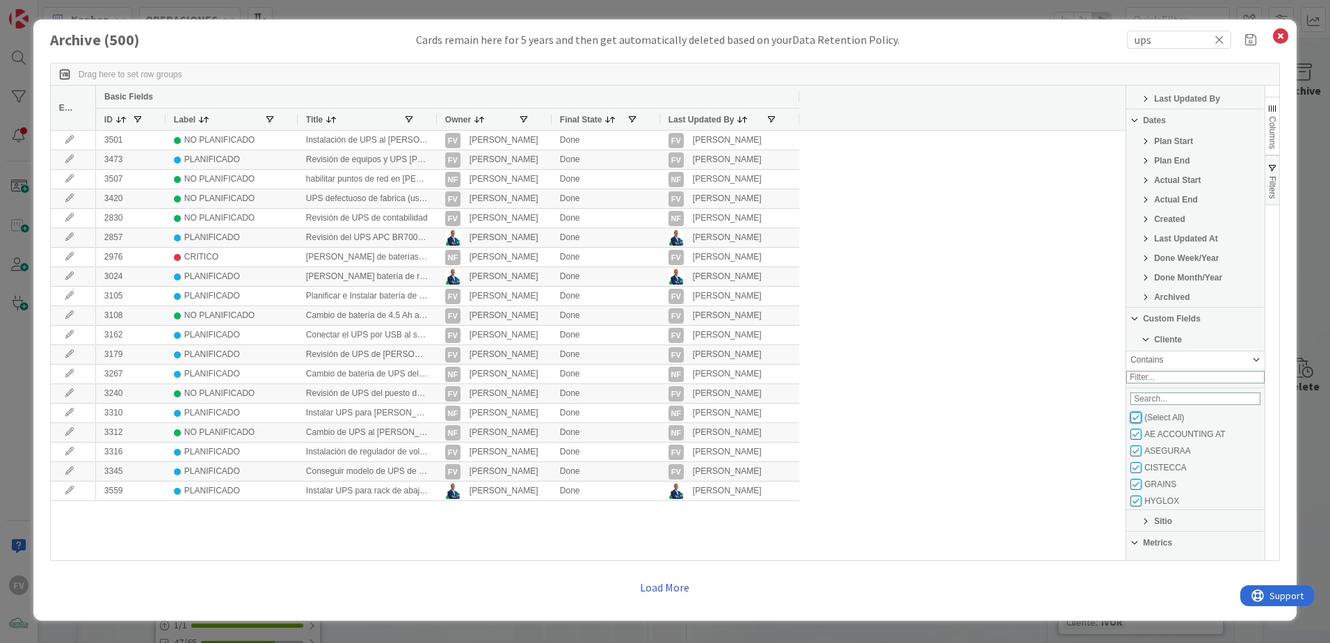
checkbox input "false"
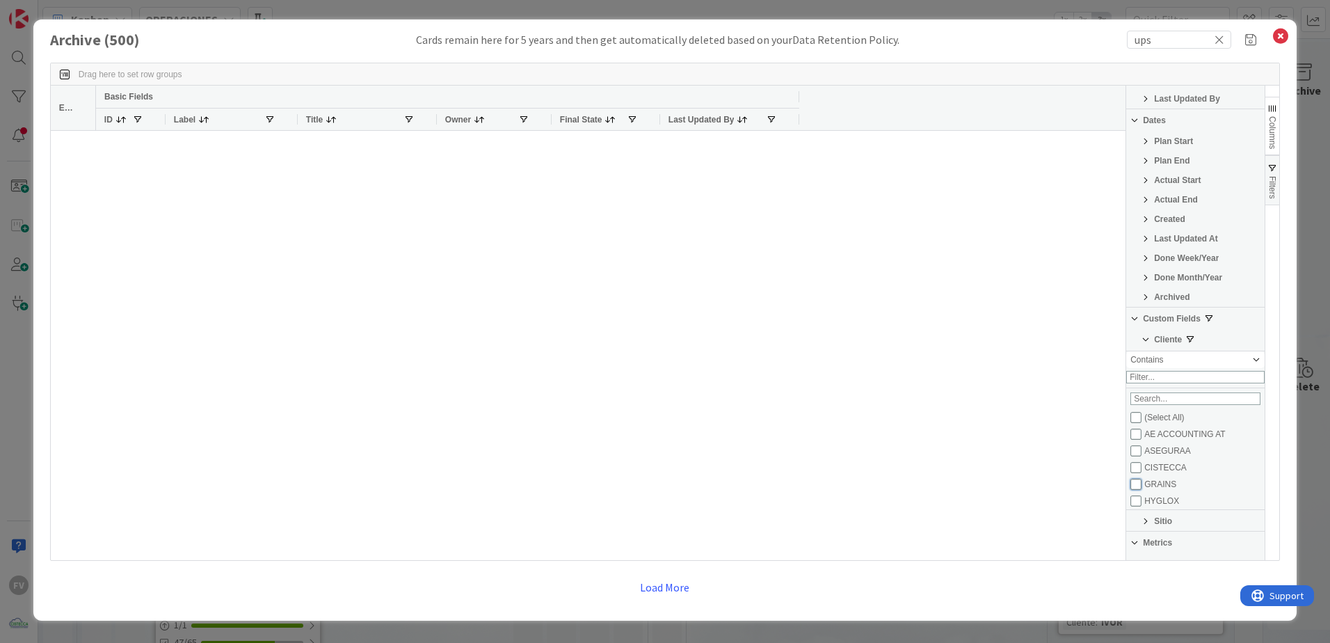
click at [1136, 490] on input "Filter List" at bounding box center [1135, 484] width 11 height 11
checkbox input "true"
checkbox input "false"
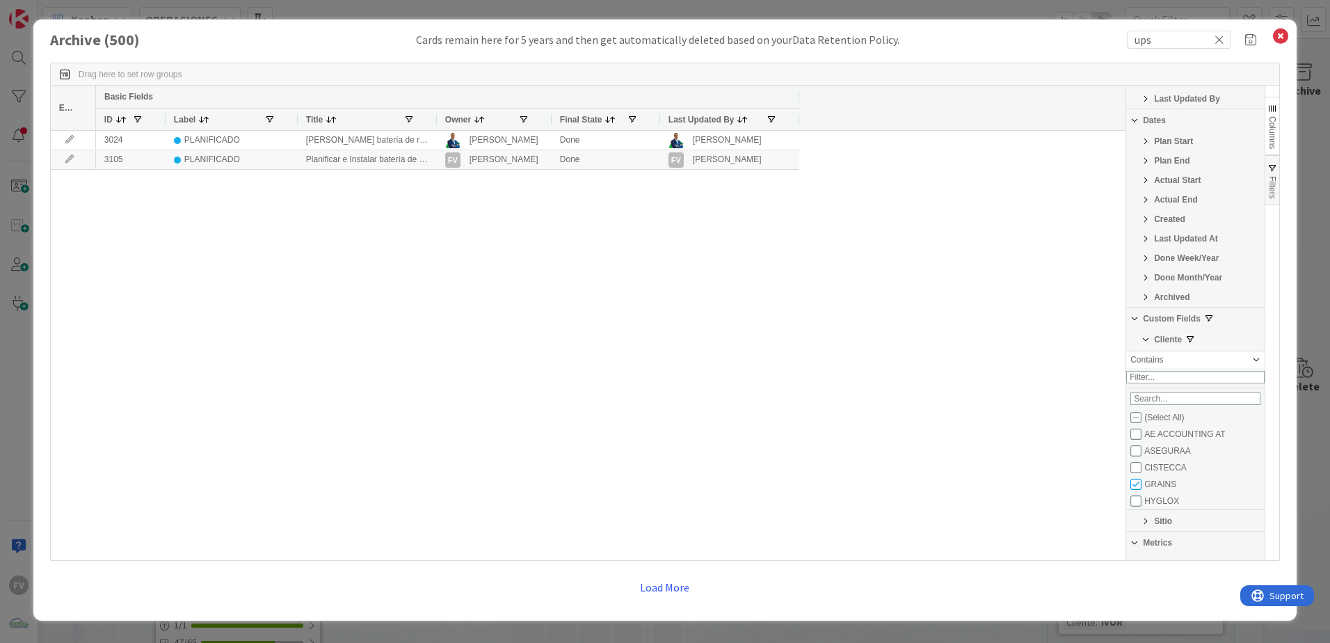
click at [1030, 428] on div "3024 PLANIFICADO Cotizar batería de reemplazo para UPS en el cuarto de IT Gabri…" at bounding box center [610, 345] width 1029 height 429
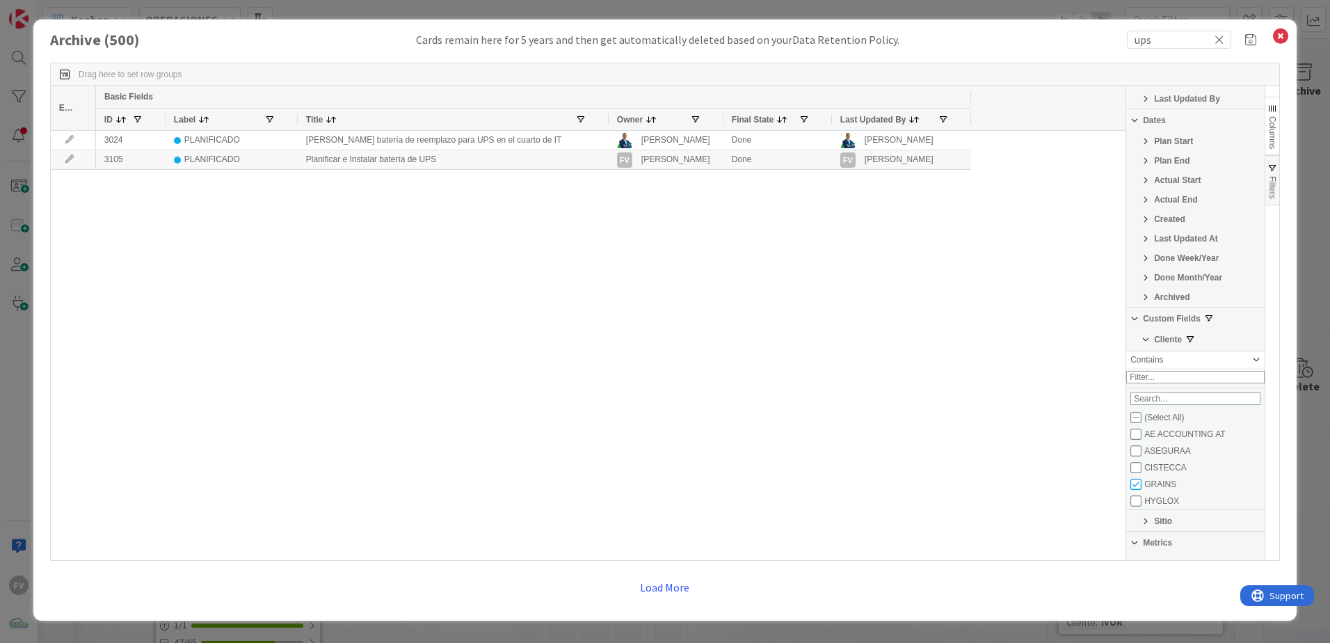
drag, startPoint x: 433, startPoint y: 118, endPoint x: 623, endPoint y: 99, distance: 190.9
click at [623, 99] on div "Basic Fields ID Label Title Owner Final State Last Updated By" at bounding box center [533, 108] width 875 height 45
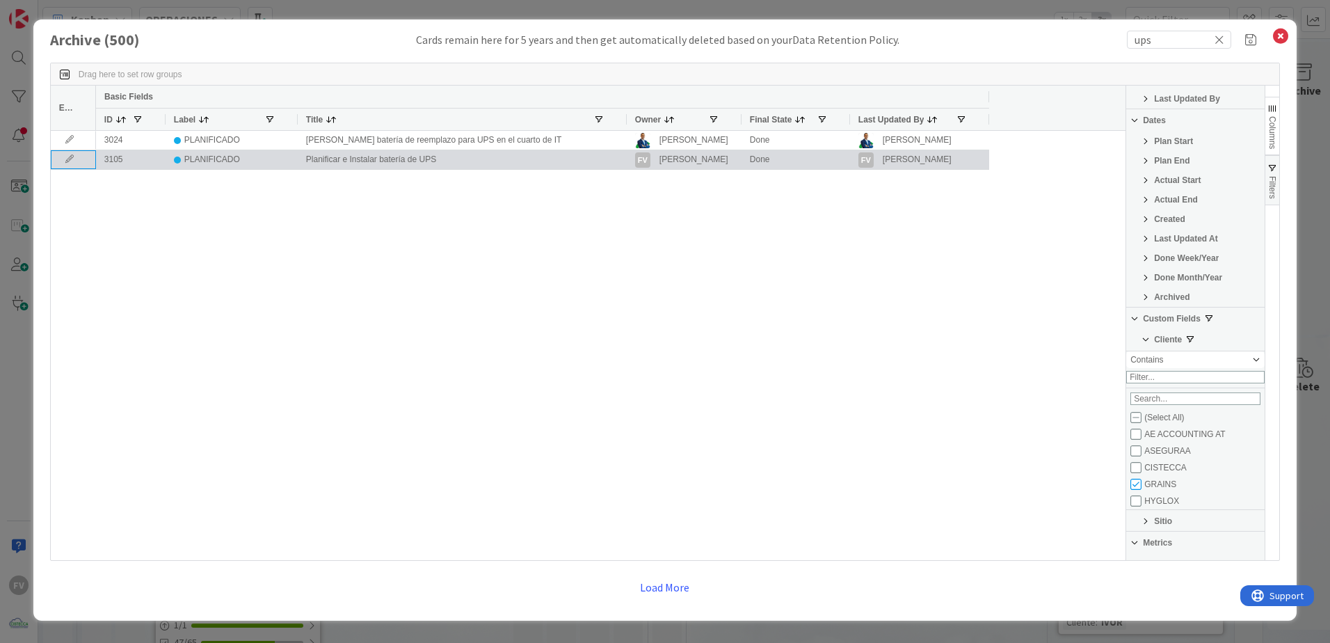
click at [73, 156] on icon at bounding box center [69, 159] width 21 height 8
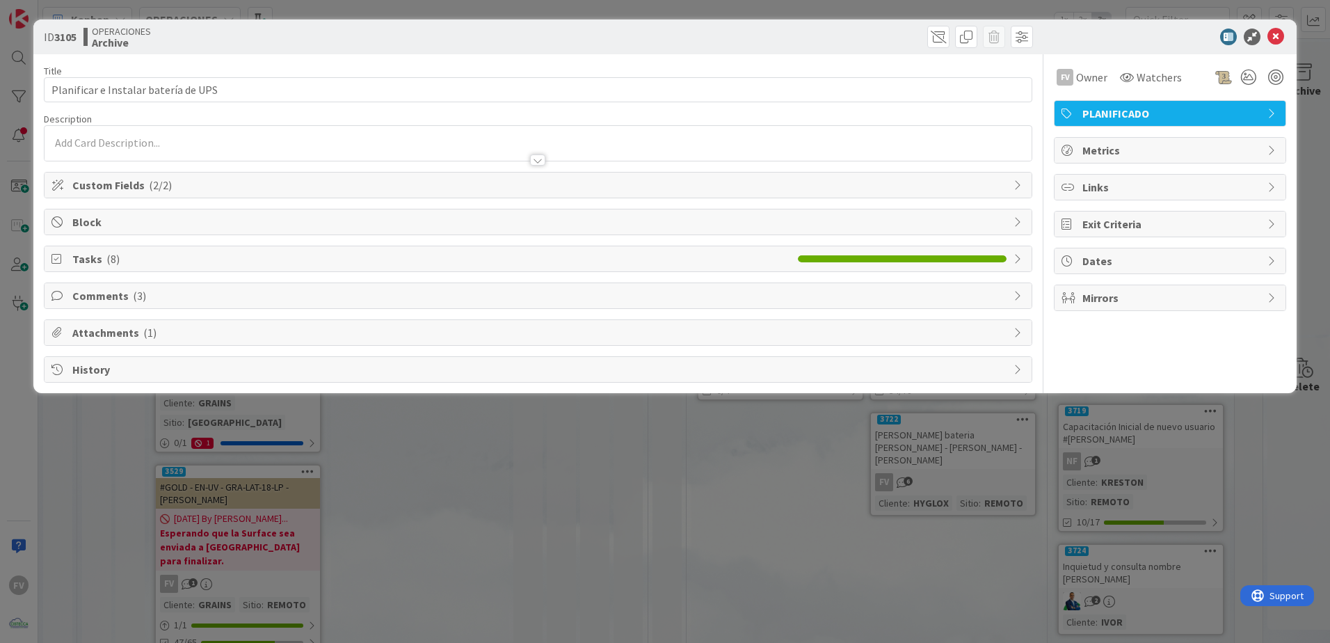
click at [248, 267] on div "Tasks ( 8 )" at bounding box center [538, 258] width 987 height 25
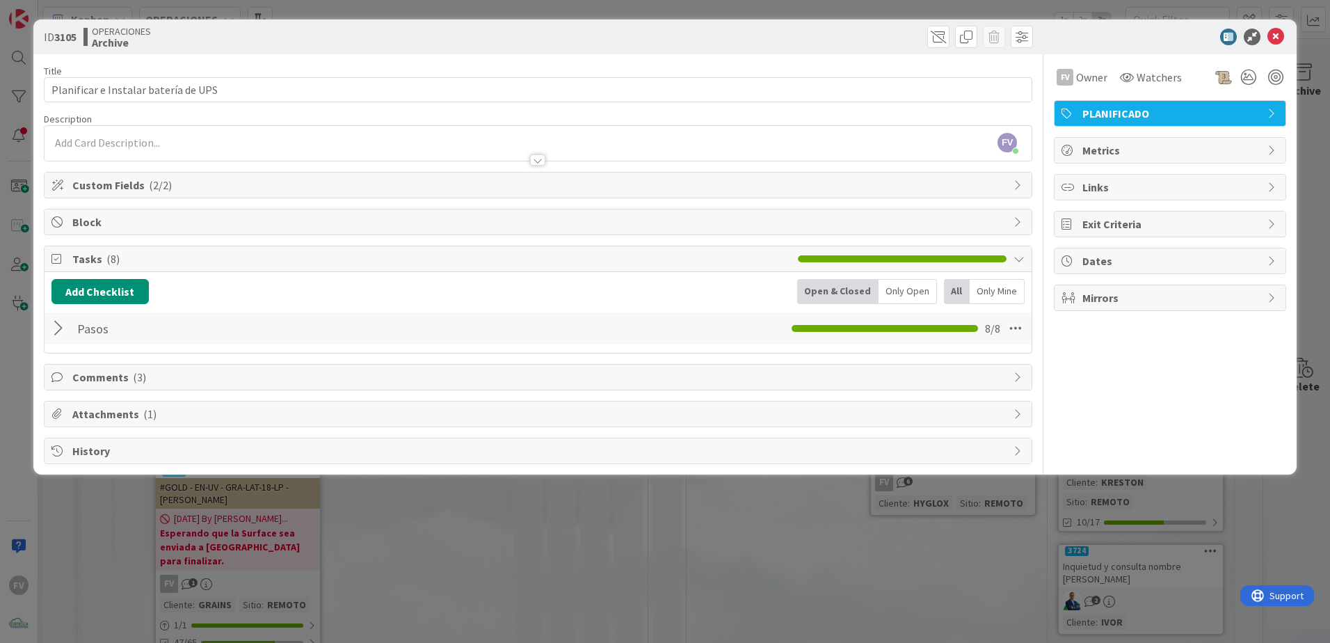
click at [56, 320] on div at bounding box center [60, 328] width 18 height 25
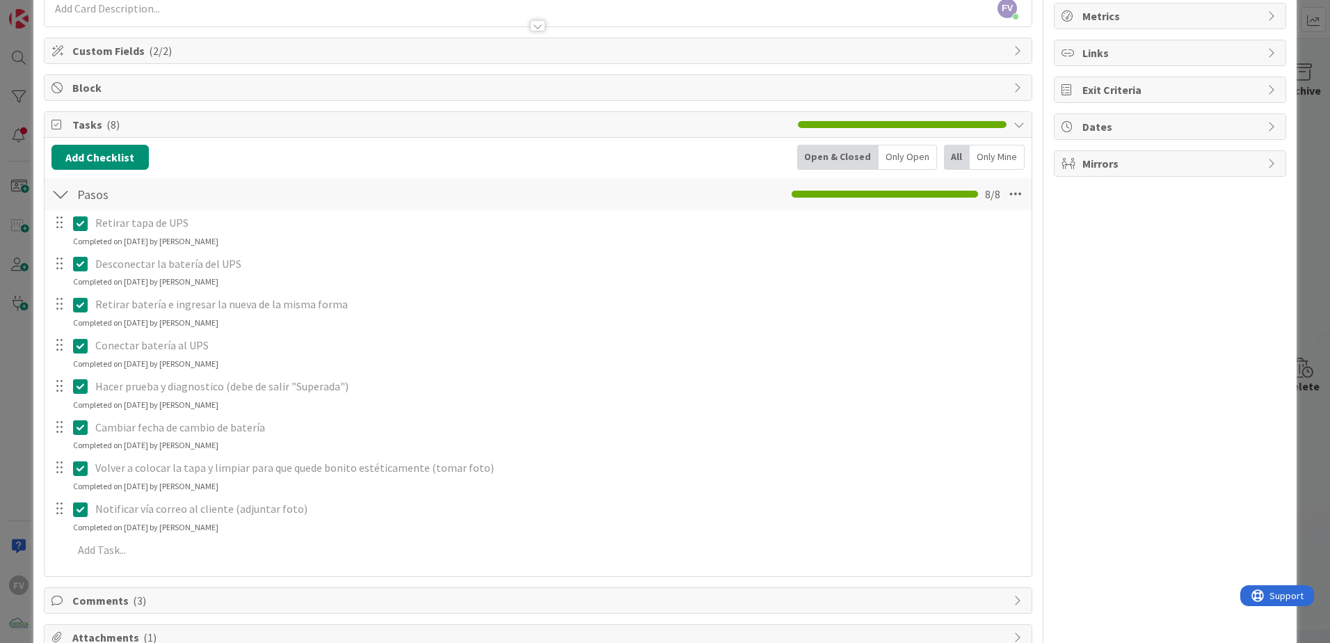
scroll to position [139, 0]
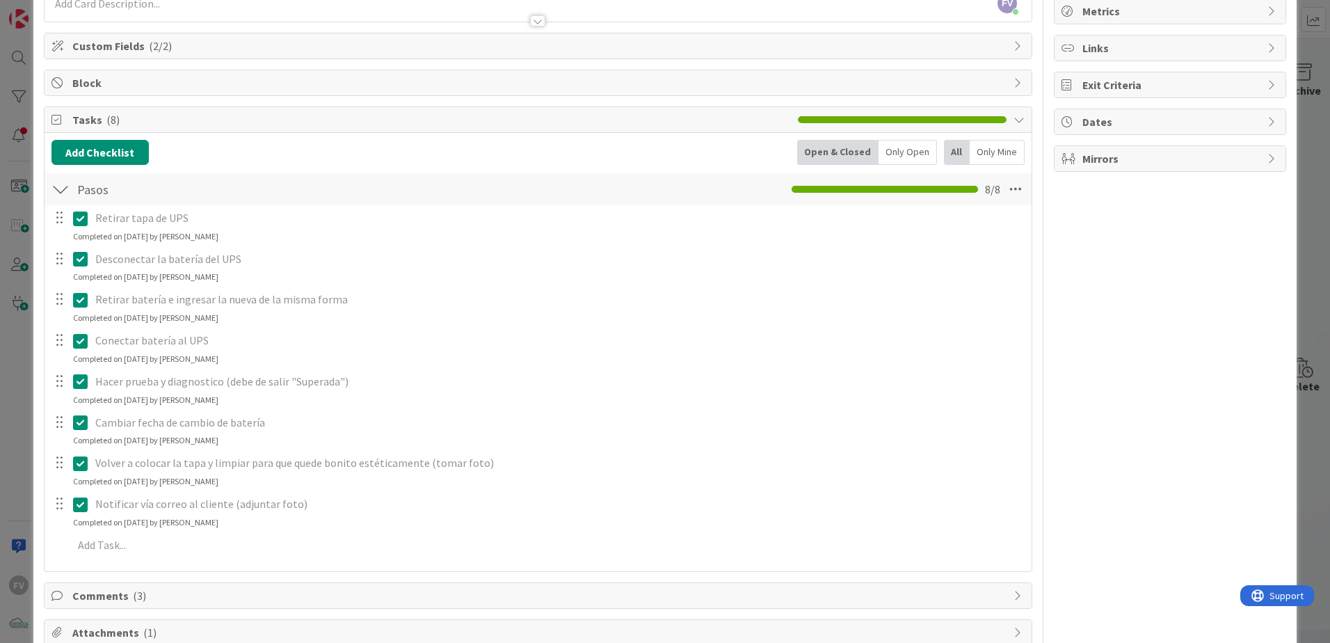
click at [64, 182] on div at bounding box center [60, 189] width 18 height 25
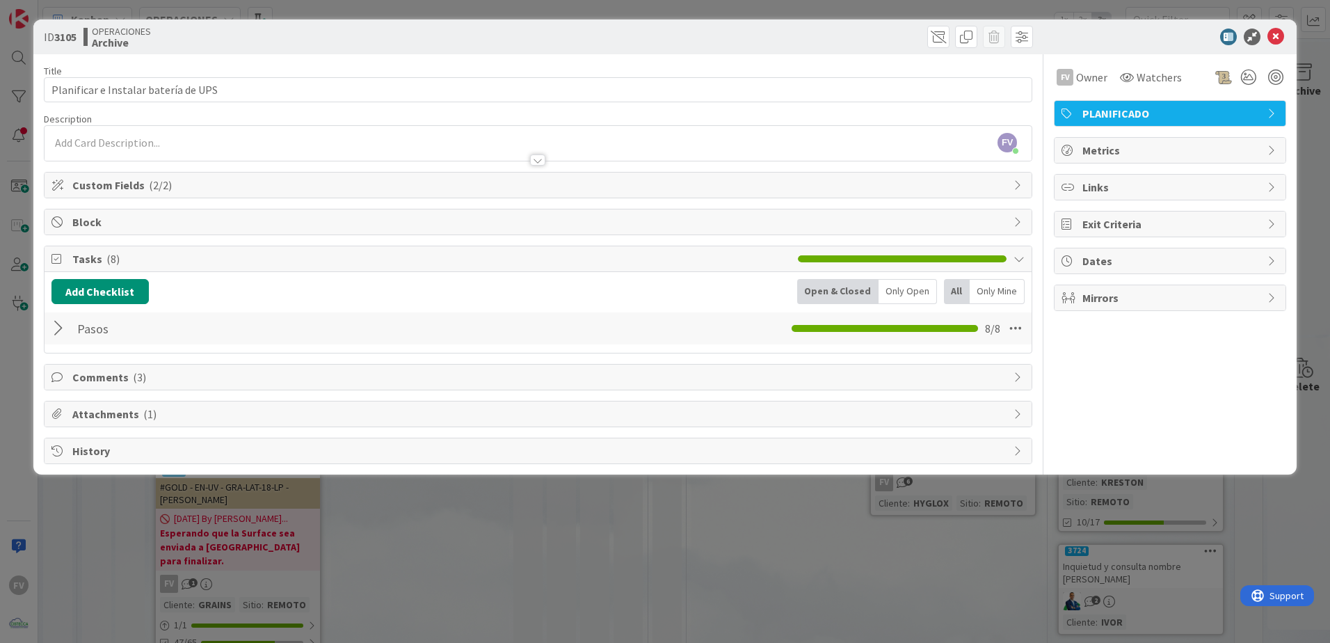
click at [257, 190] on span "Custom Fields ( 2/2 )" at bounding box center [539, 185] width 934 height 17
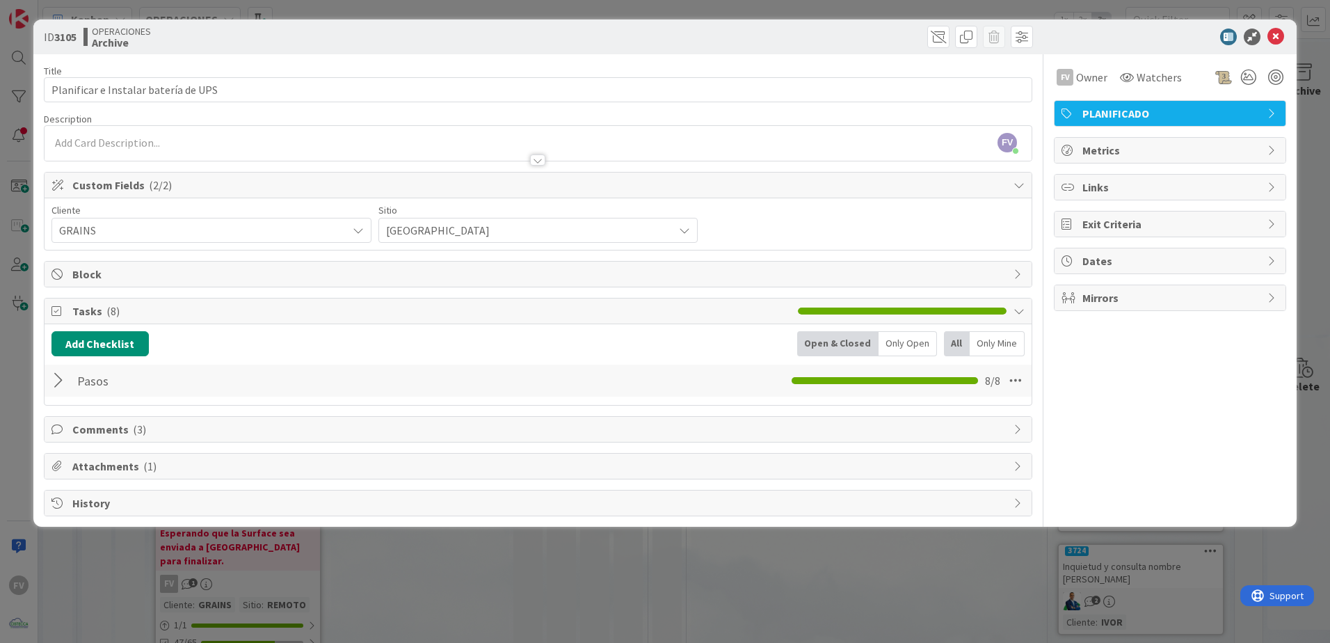
click at [257, 190] on span "Custom Fields ( 2/2 )" at bounding box center [539, 185] width 934 height 17
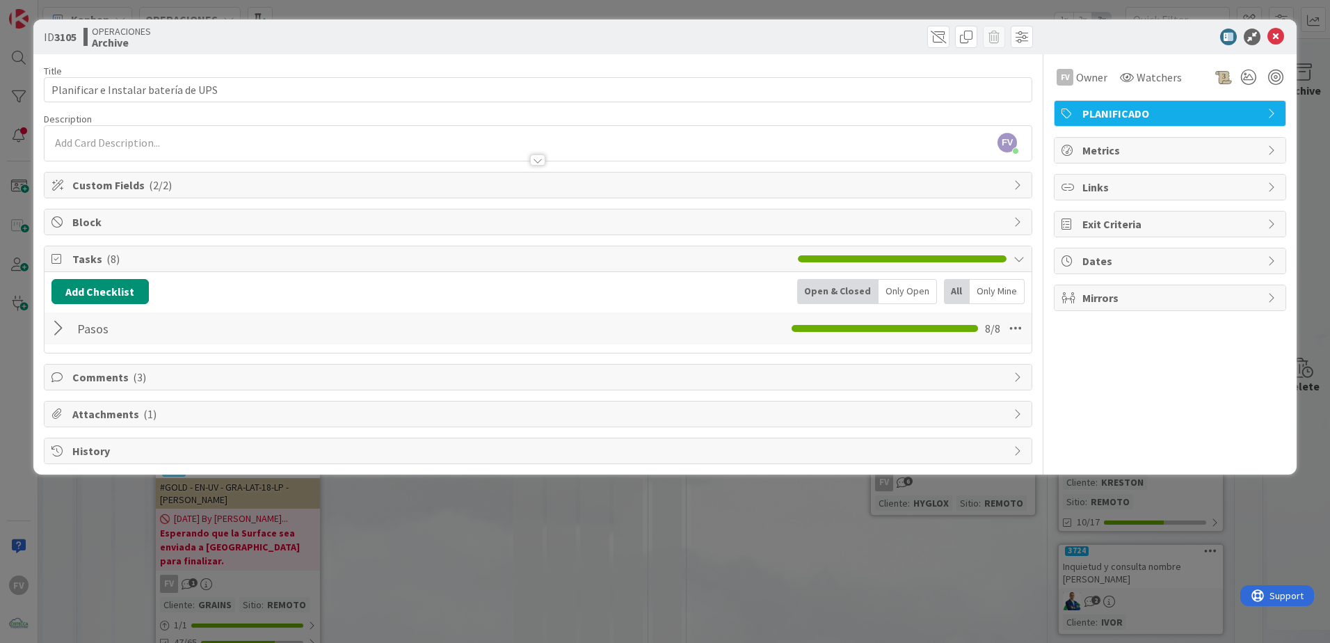
click at [81, 369] on span "Comments ( 3 )" at bounding box center [539, 377] width 934 height 17
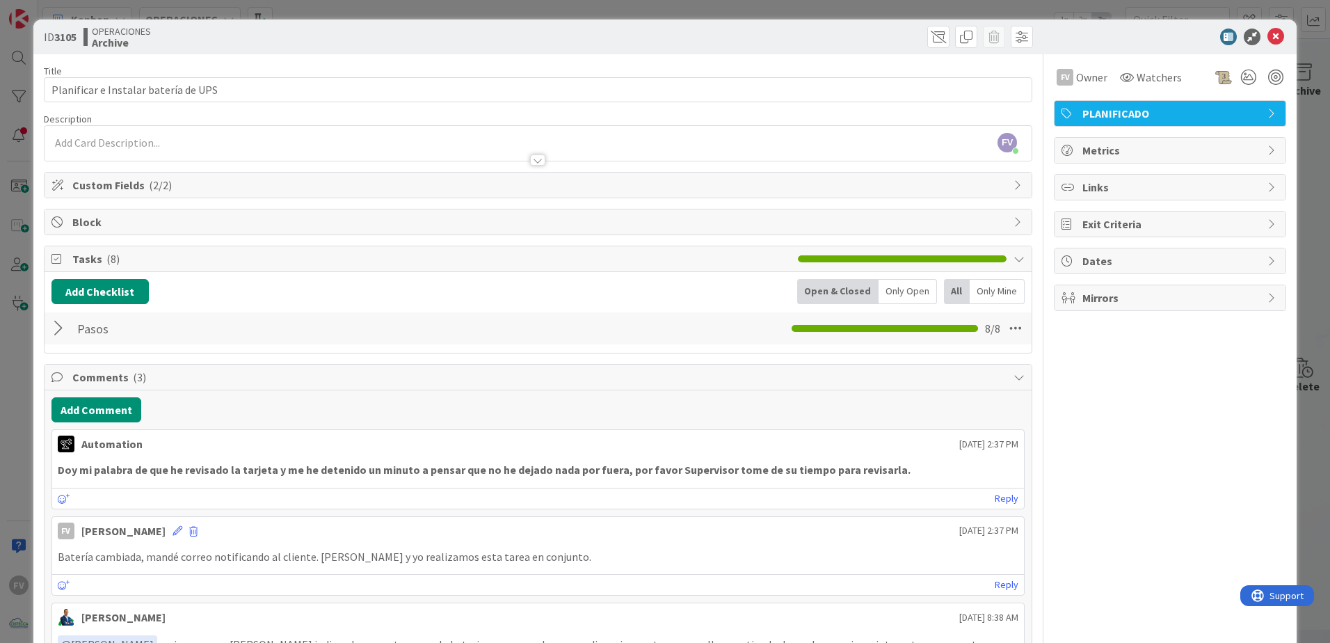
click at [82, 378] on span "Comments ( 3 )" at bounding box center [539, 377] width 934 height 17
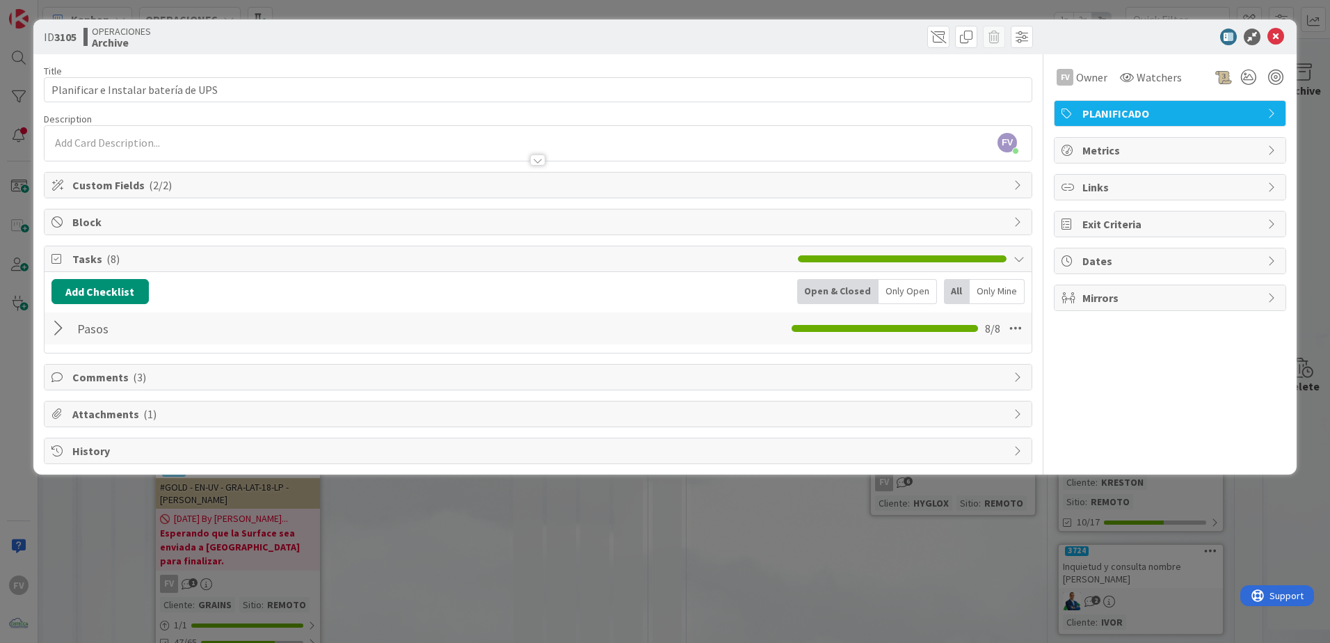
click at [88, 419] on span "Attachments ( 1 )" at bounding box center [539, 413] width 934 height 17
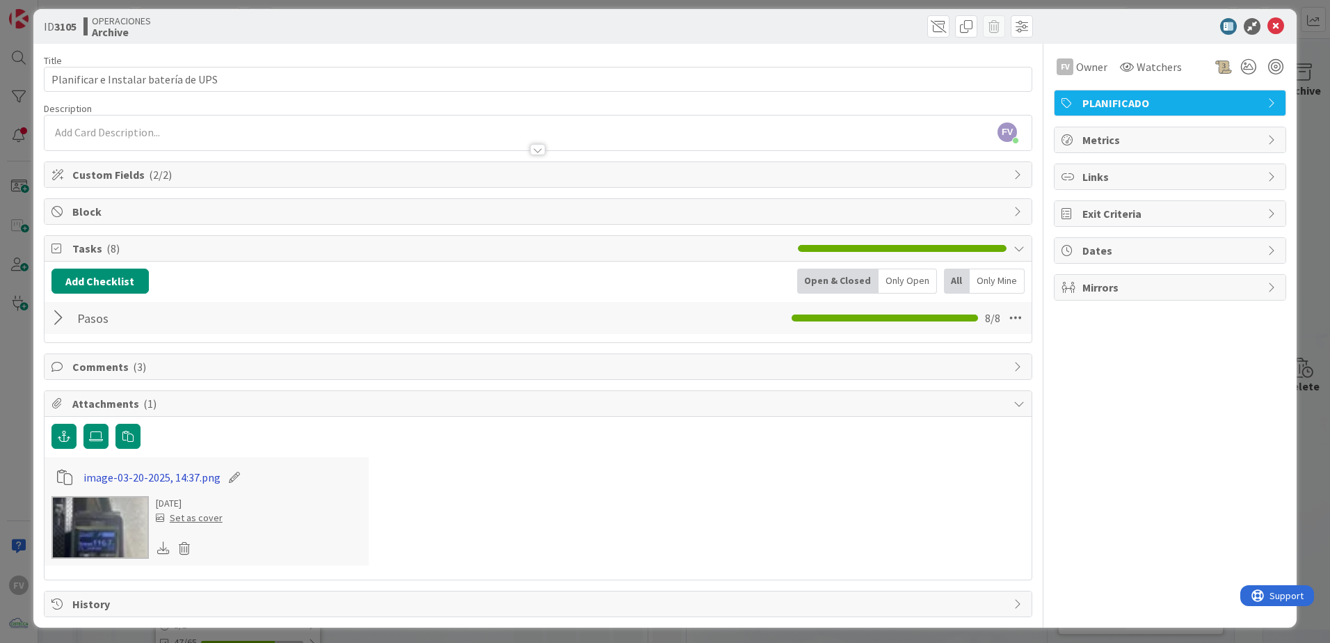
scroll to position [15, 0]
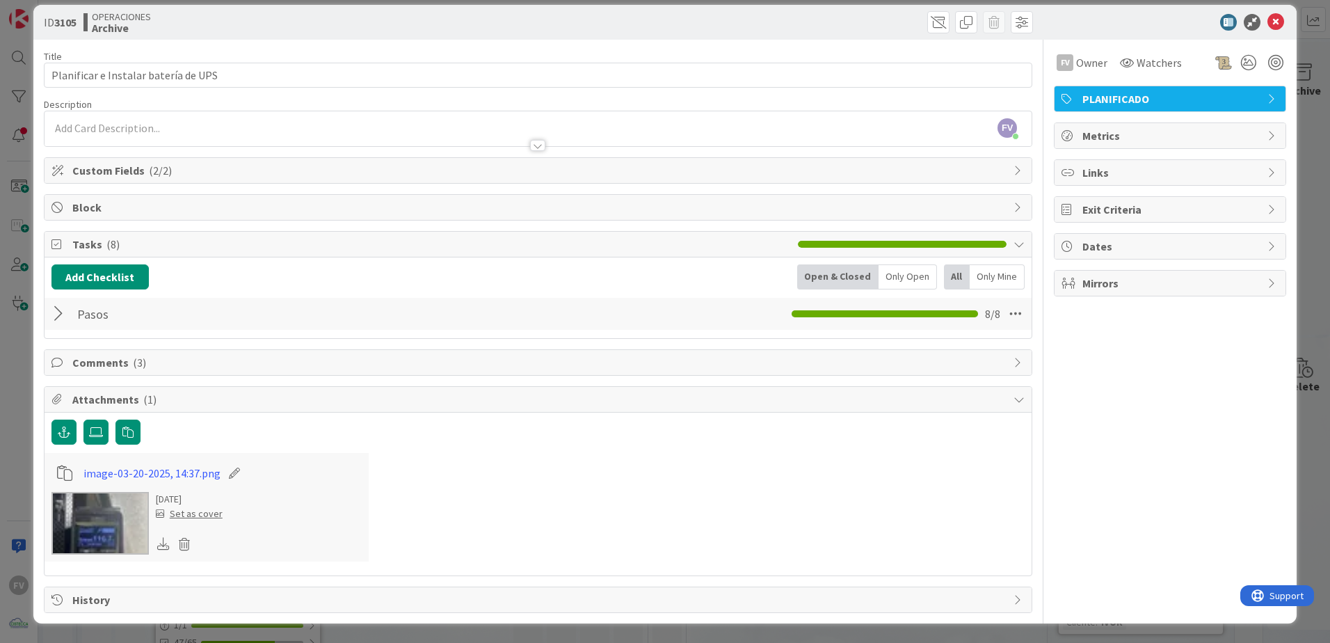
click at [125, 518] on img at bounding box center [99, 523] width 97 height 63
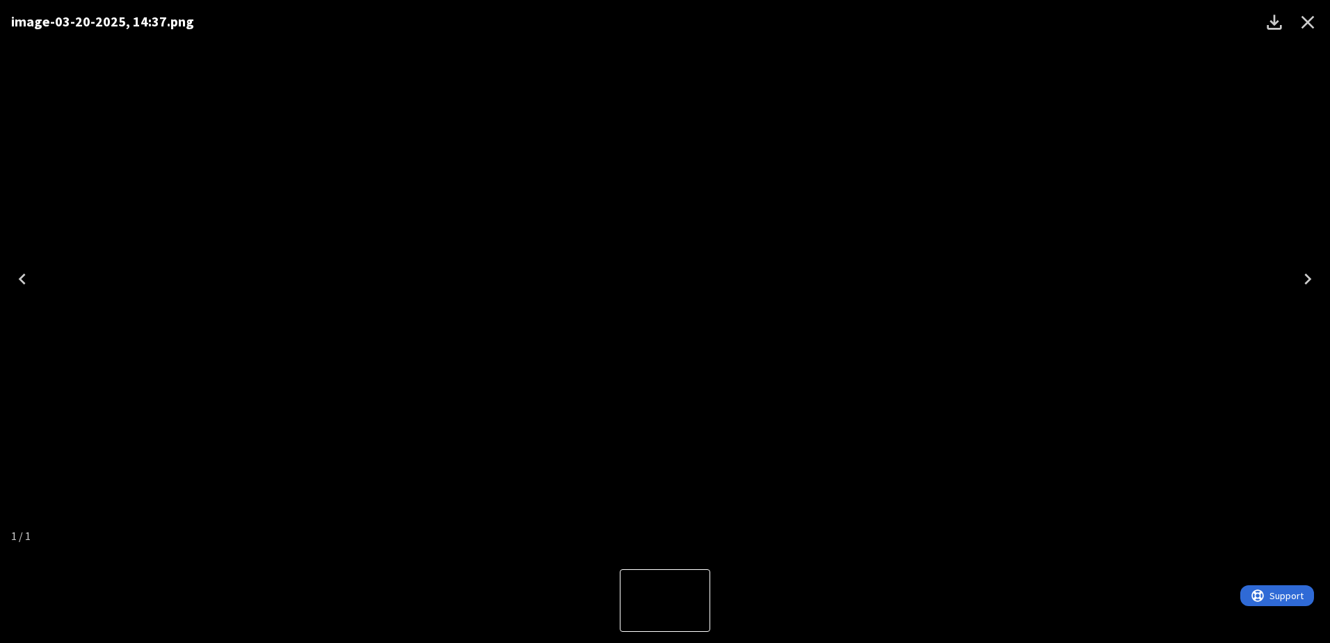
click at [1321, 12] on button "Close" at bounding box center [1307, 22] width 33 height 33
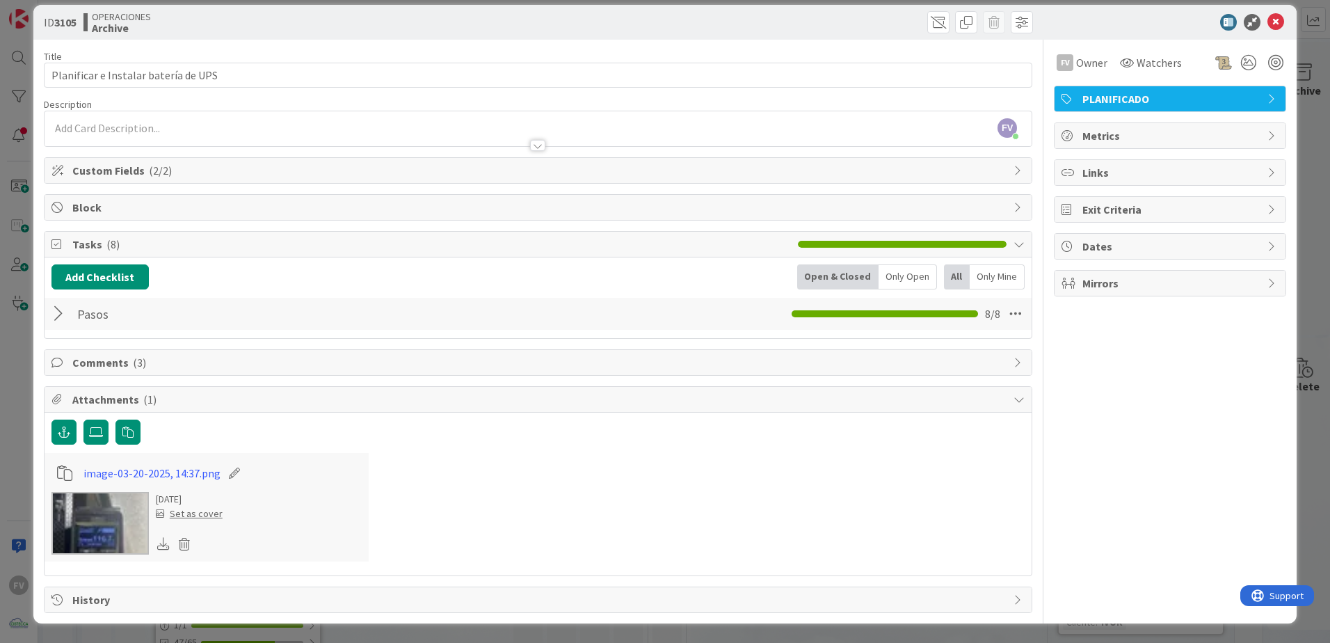
click at [14, 452] on div "ID 3105 OPERACIONES Archive Title 36 / 128 Planificar e Instalar batería de UPS…" at bounding box center [665, 321] width 1330 height 643
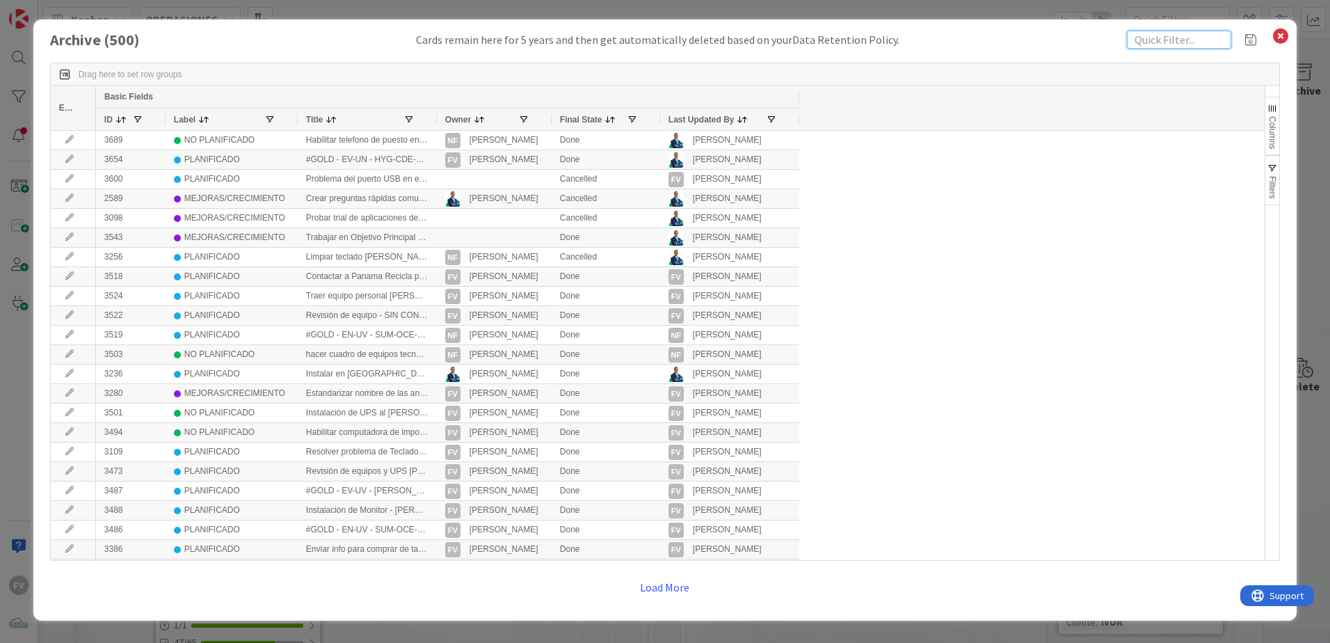
click at [1214, 40] on input "text" at bounding box center [1179, 40] width 104 height 18
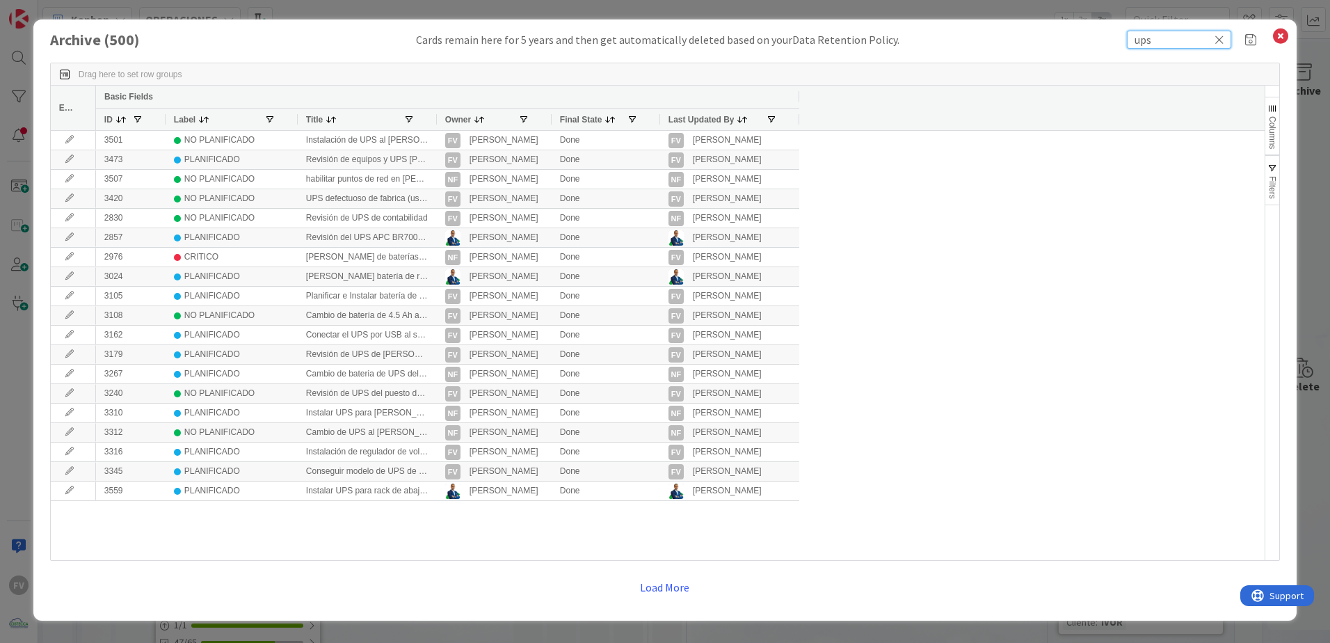
type input "ups"
click at [1273, 172] on span "button" at bounding box center [1272, 168] width 11 height 11
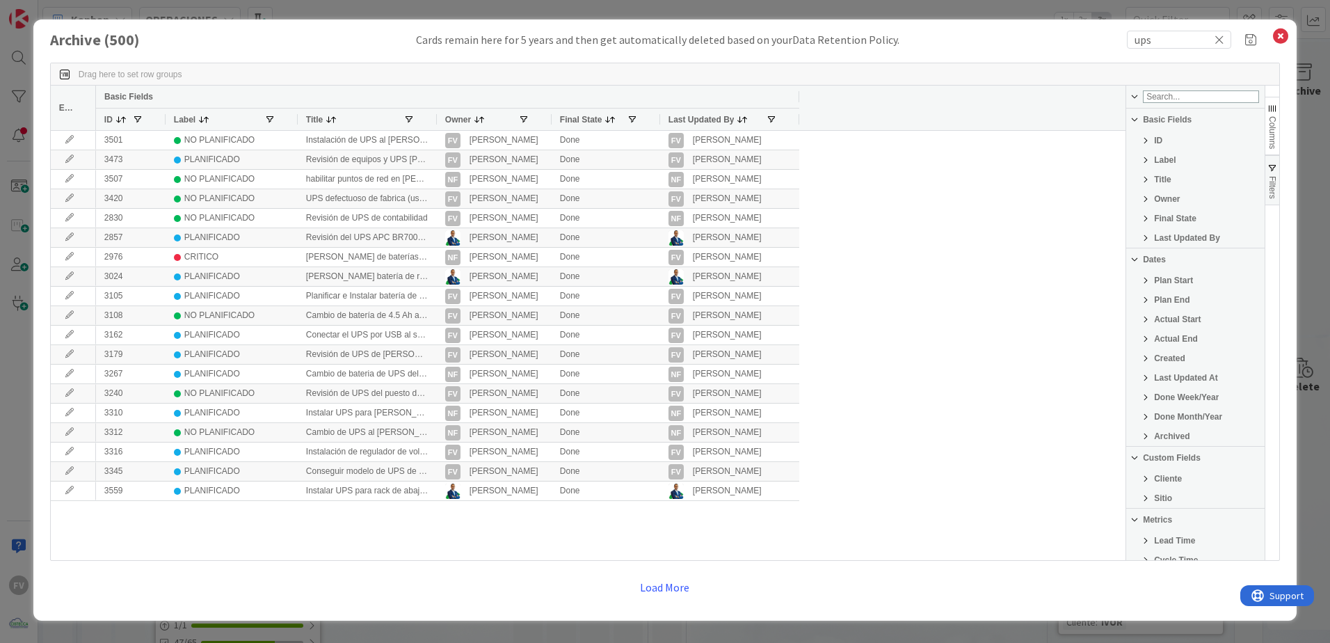
click at [1148, 483] on span "Filter List 25 Filters" at bounding box center [1145, 478] width 11 height 11
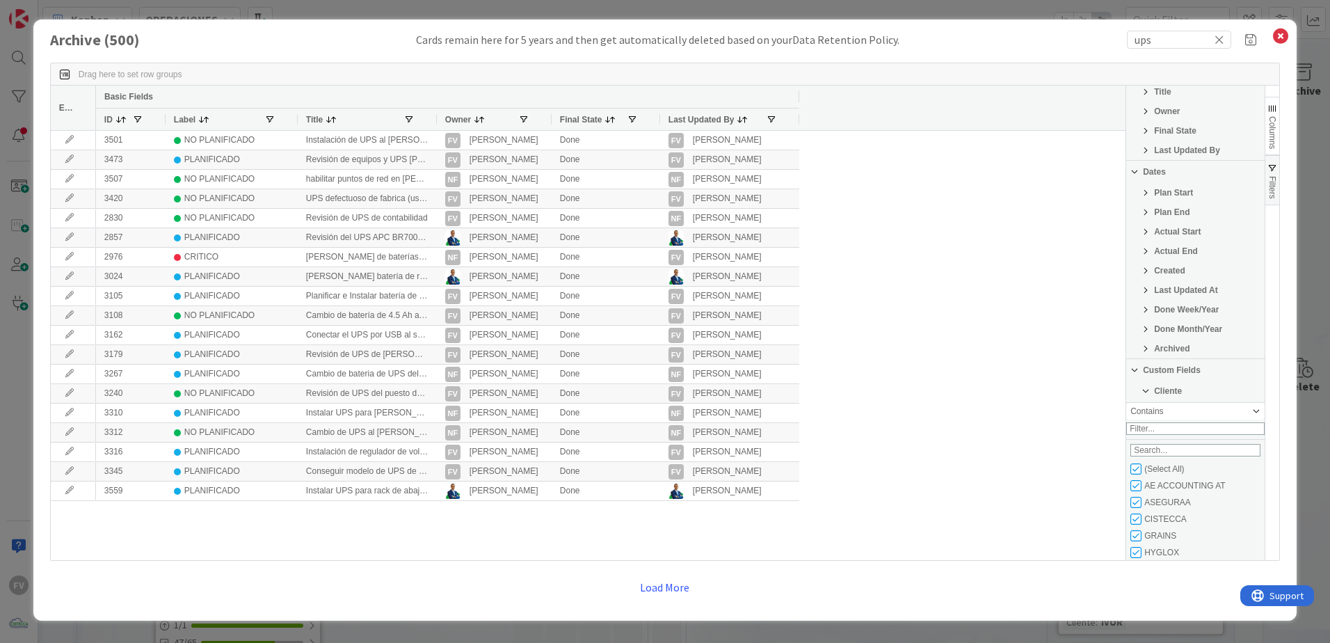
scroll to position [139, 0]
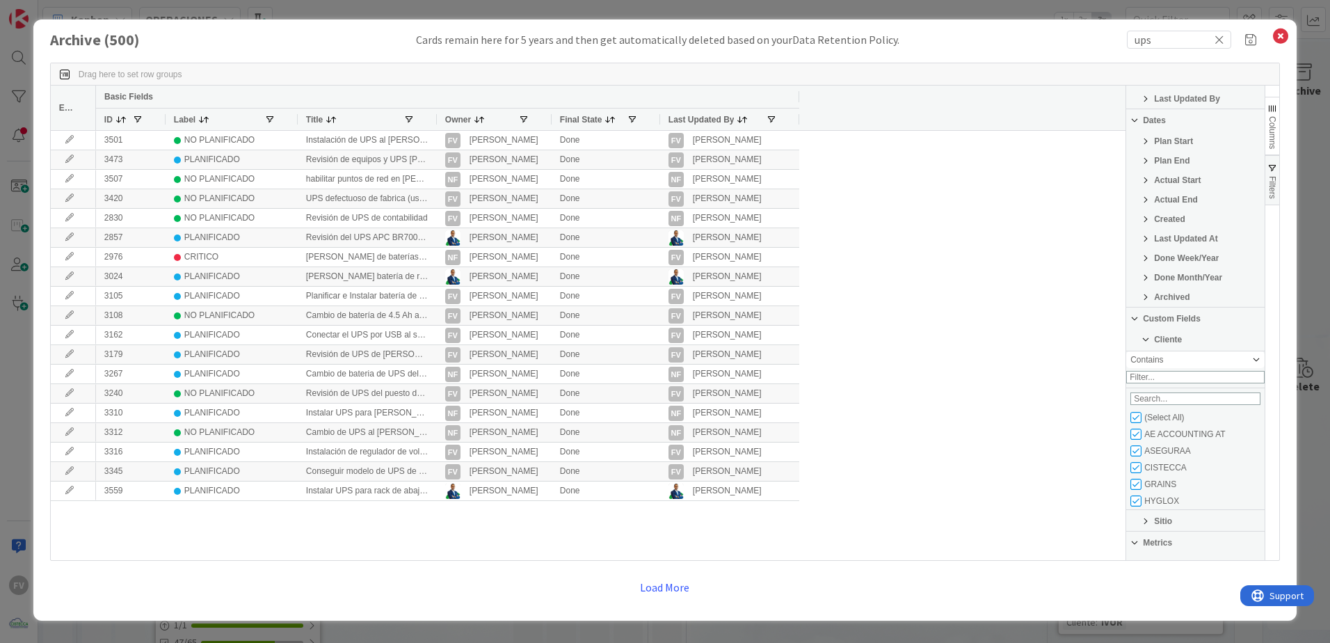
click at [1137, 426] on div "(Select All)" at bounding box center [1197, 417] width 134 height 17
click at [1135, 423] on input "Filter List" at bounding box center [1135, 417] width 11 height 11
checkbox input "false"
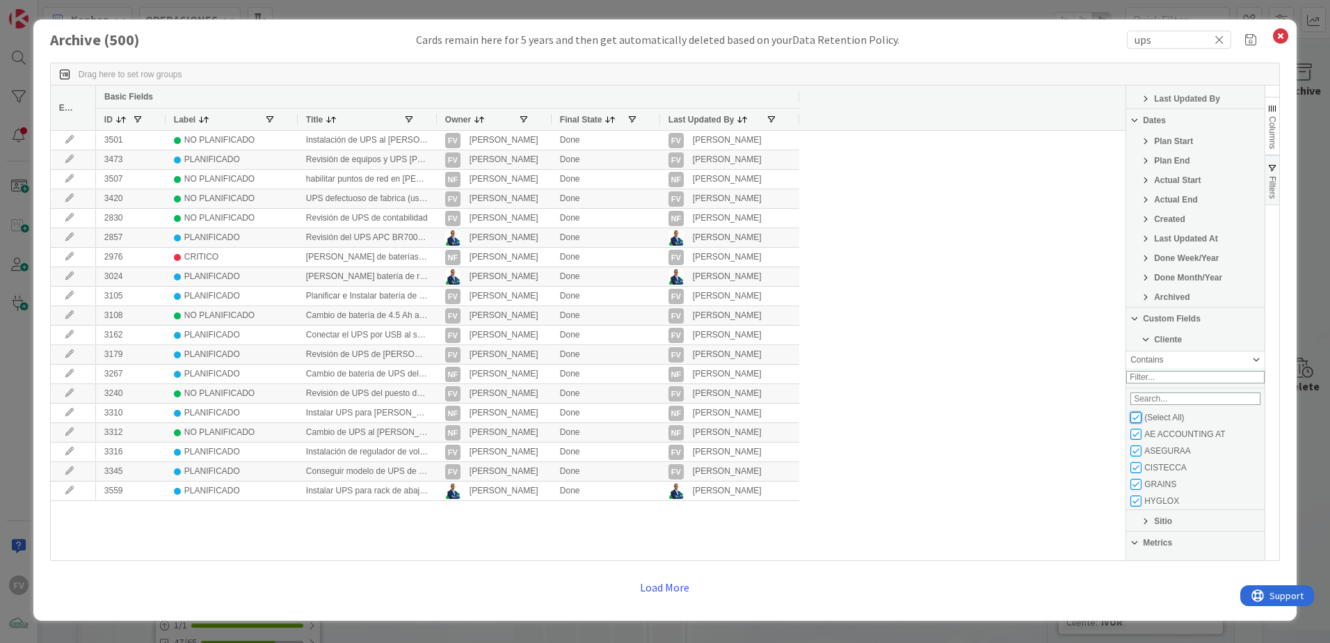
checkbox input "false"
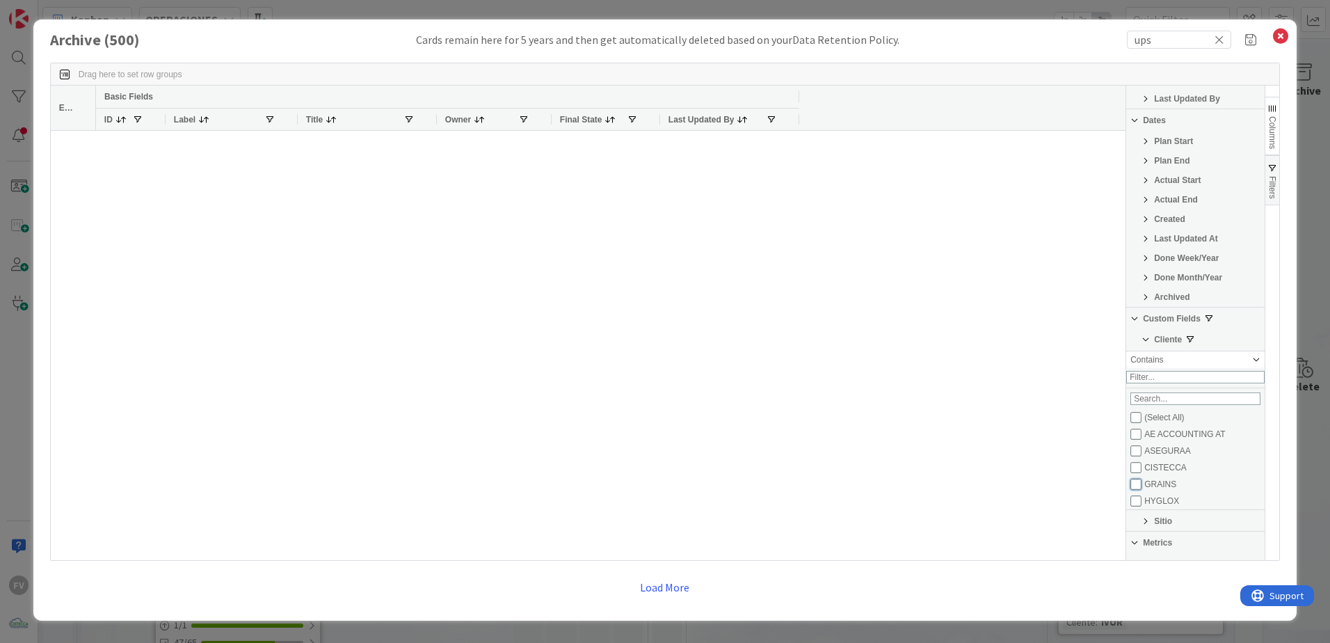
click at [1136, 488] on input "Filter List" at bounding box center [1135, 484] width 11 height 11
checkbox input "true"
checkbox input "false"
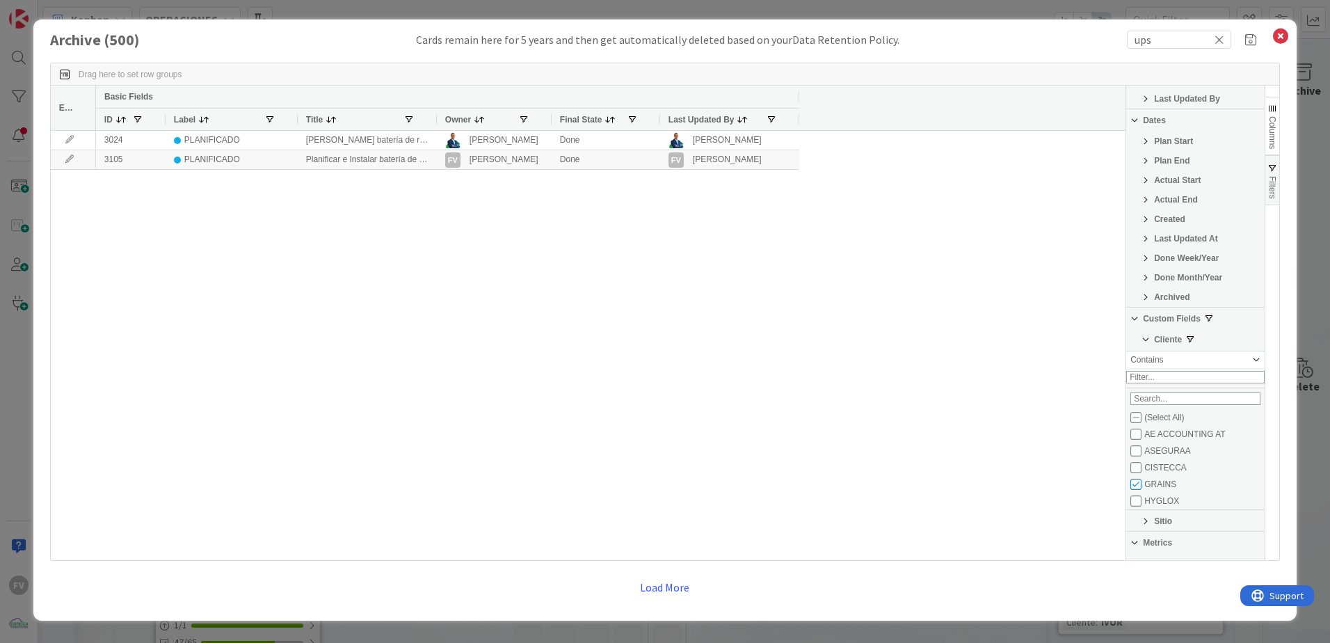
drag, startPoint x: 970, startPoint y: 368, endPoint x: 648, endPoint y: 264, distance: 338.5
click at [970, 367] on div "3024 PLANIFICADO Cotizar batería de reemplazo para UPS en el cuarto de IT Gabri…" at bounding box center [610, 345] width 1029 height 429
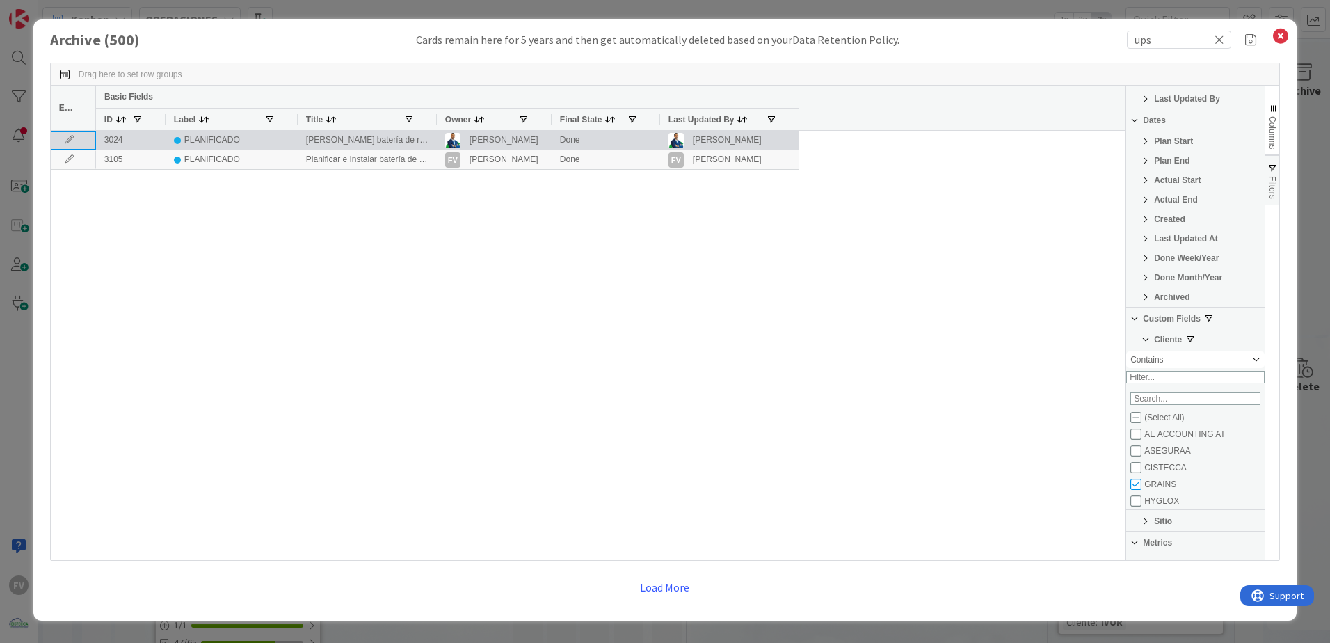
click at [69, 141] on icon at bounding box center [69, 140] width 21 height 8
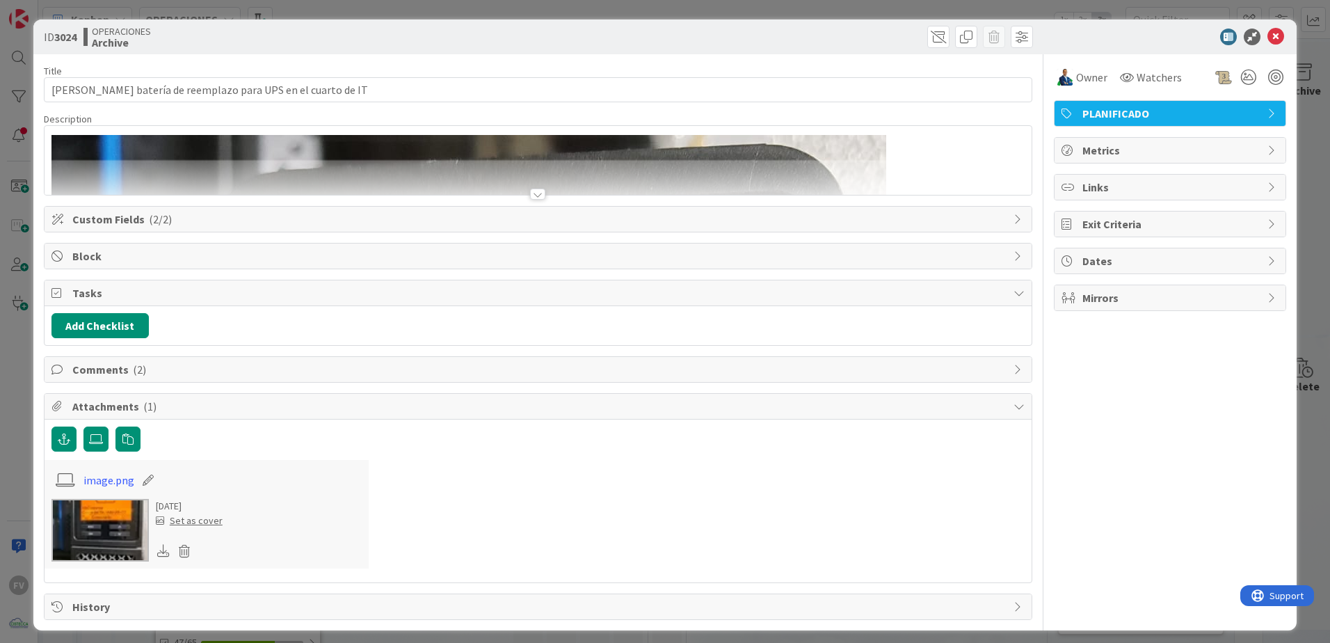
click at [538, 184] on div at bounding box center [538, 176] width 987 height 35
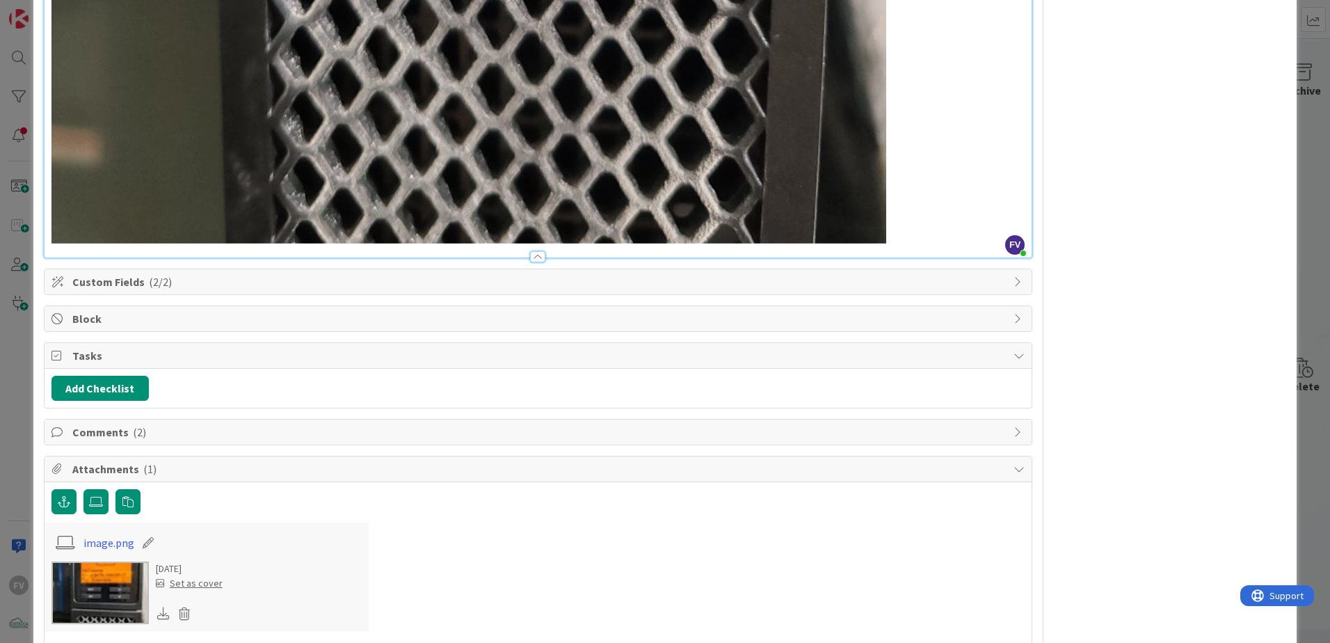
click at [538, 251] on div at bounding box center [537, 256] width 15 height 11
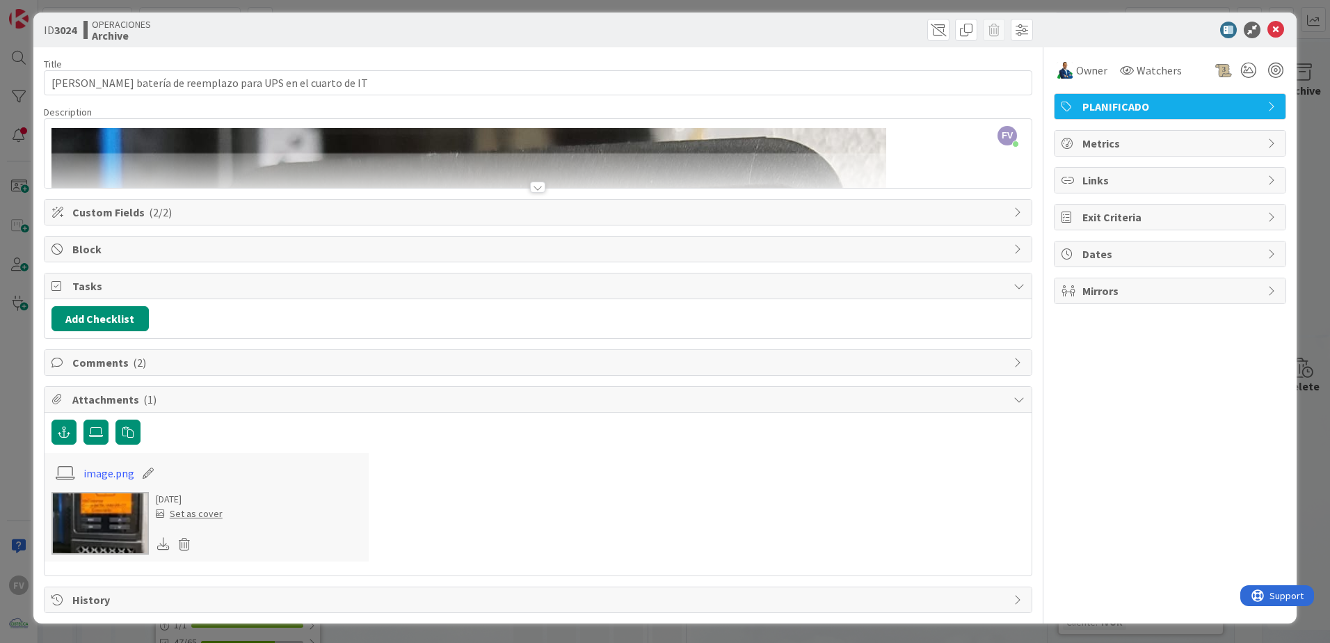
click at [107, 526] on img at bounding box center [99, 523] width 97 height 63
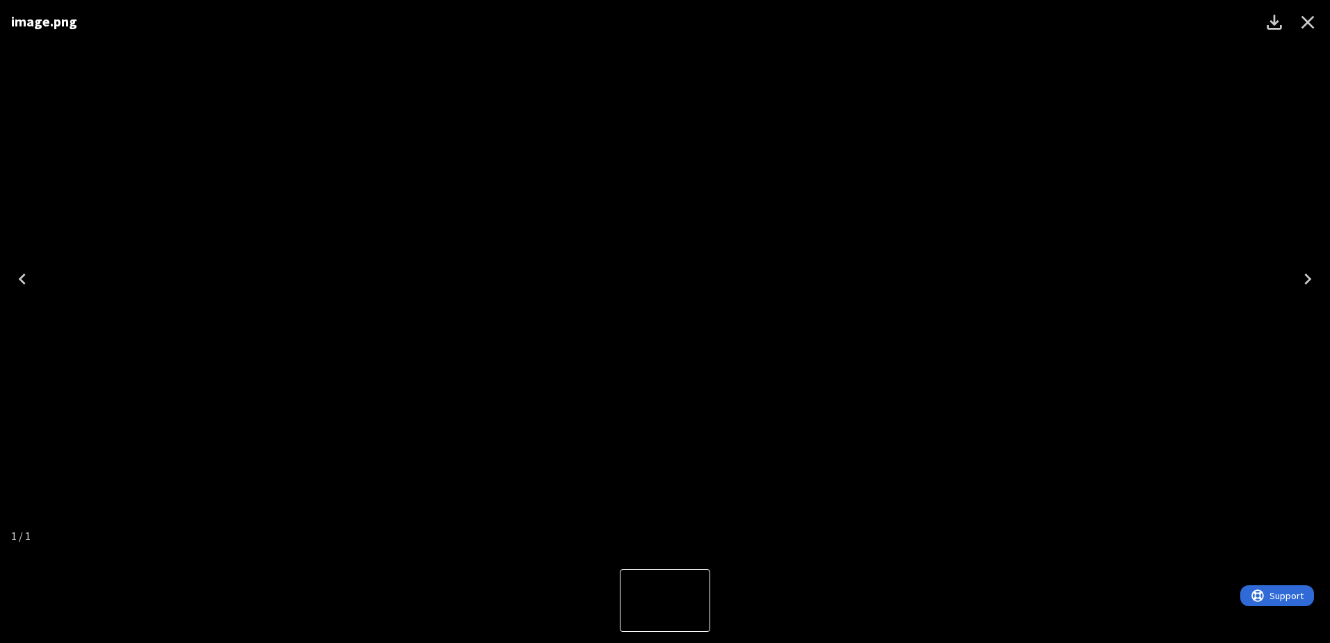
click at [1050, 304] on div "image.png" at bounding box center [665, 279] width 1330 height 558
click at [1297, 22] on icon "Close" at bounding box center [1307, 22] width 22 height 22
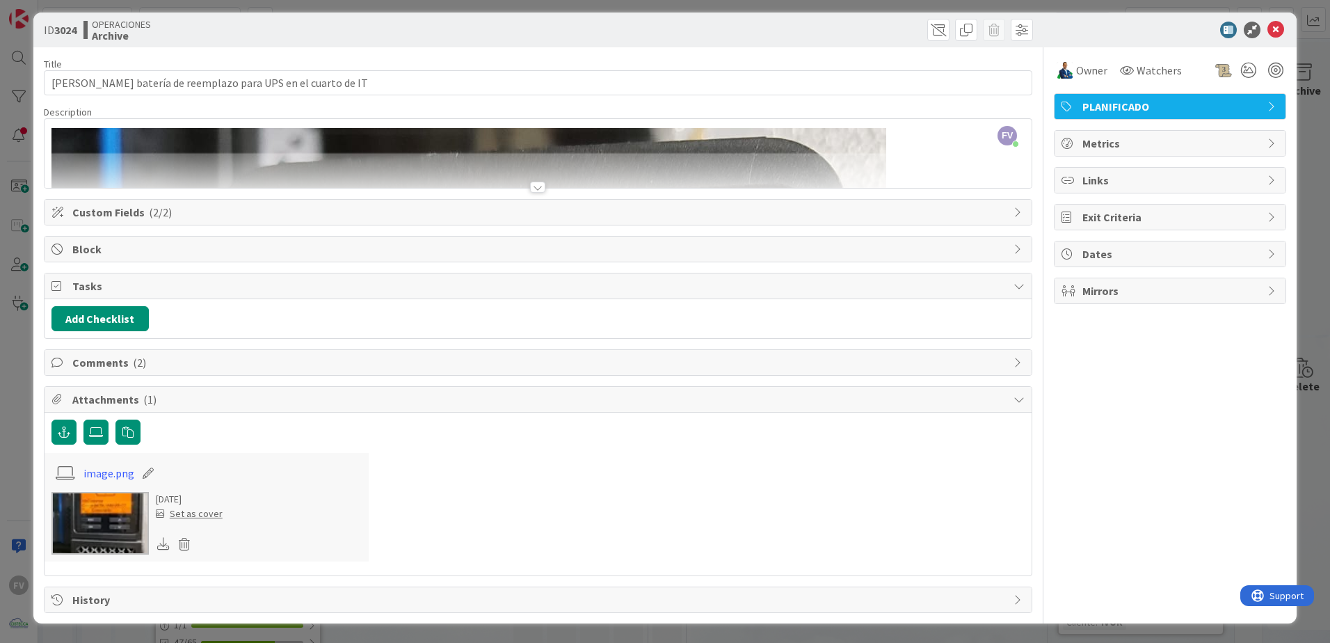
click at [135, 359] on span "( 2 )" at bounding box center [139, 362] width 13 height 14
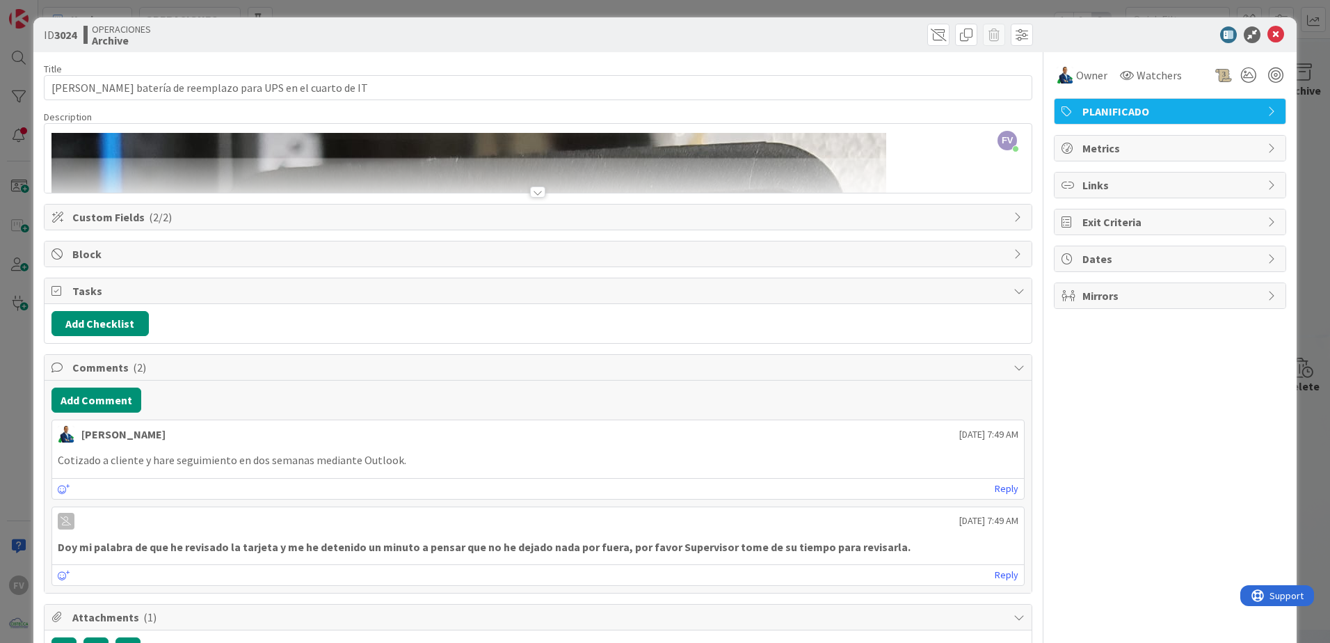
scroll to position [0, 0]
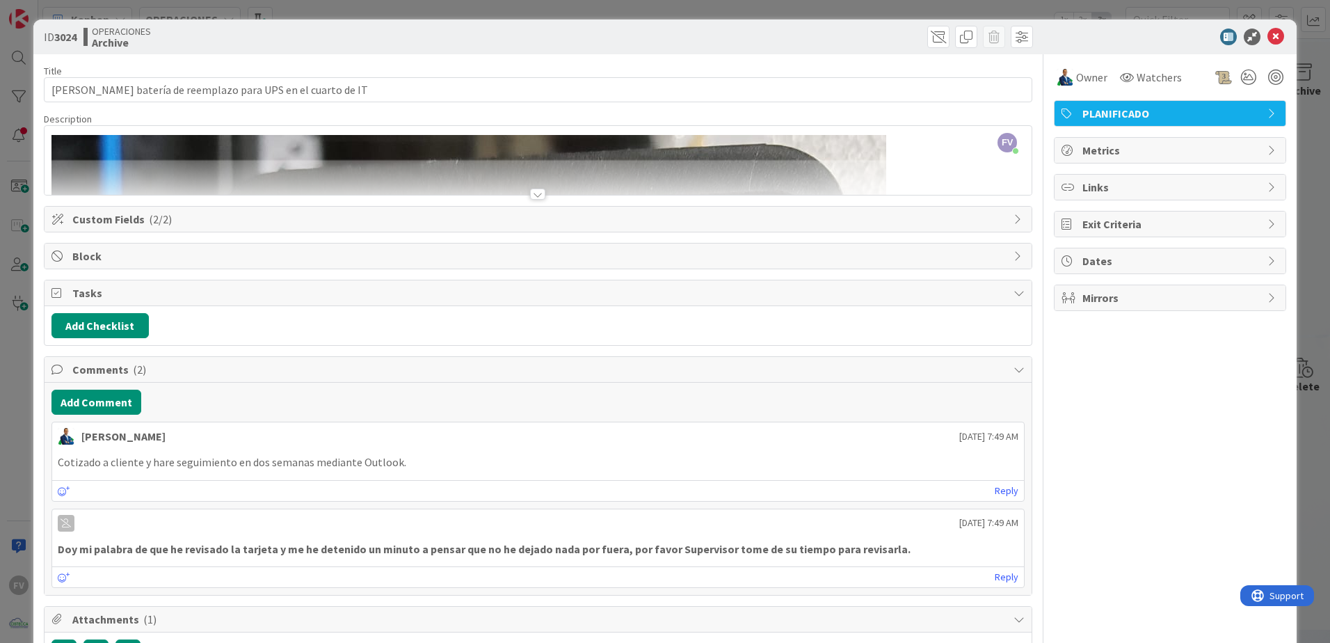
click at [513, 188] on div at bounding box center [538, 176] width 987 height 35
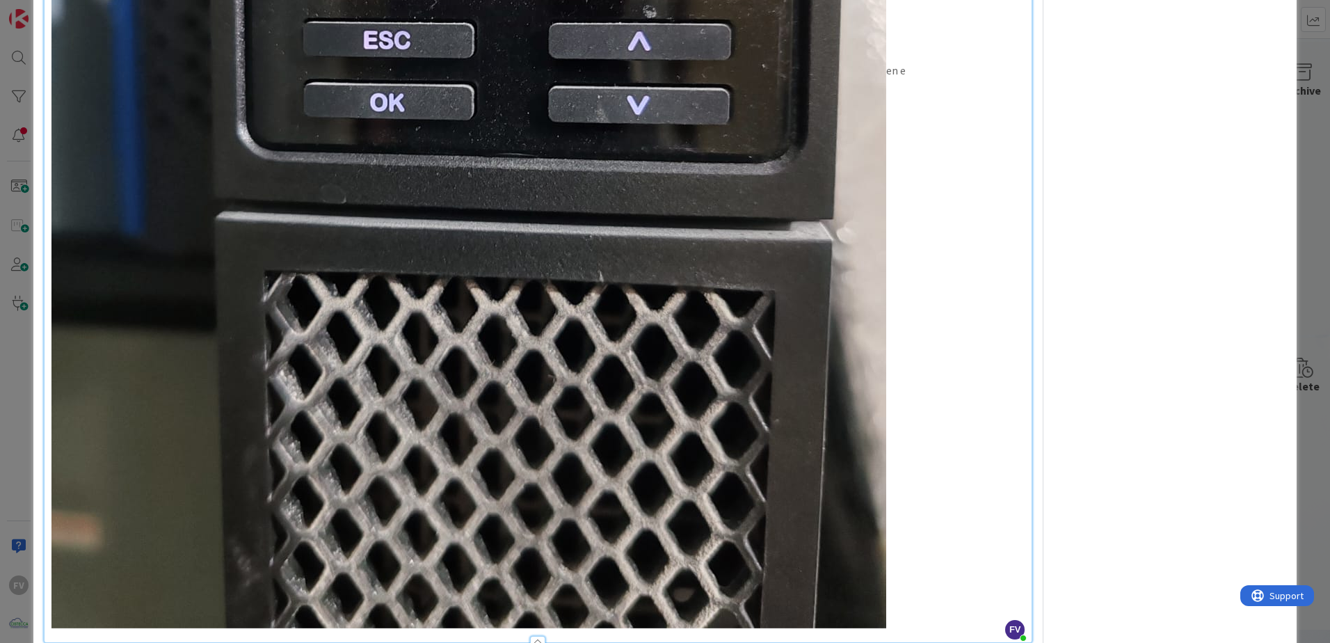
scroll to position [1043, 0]
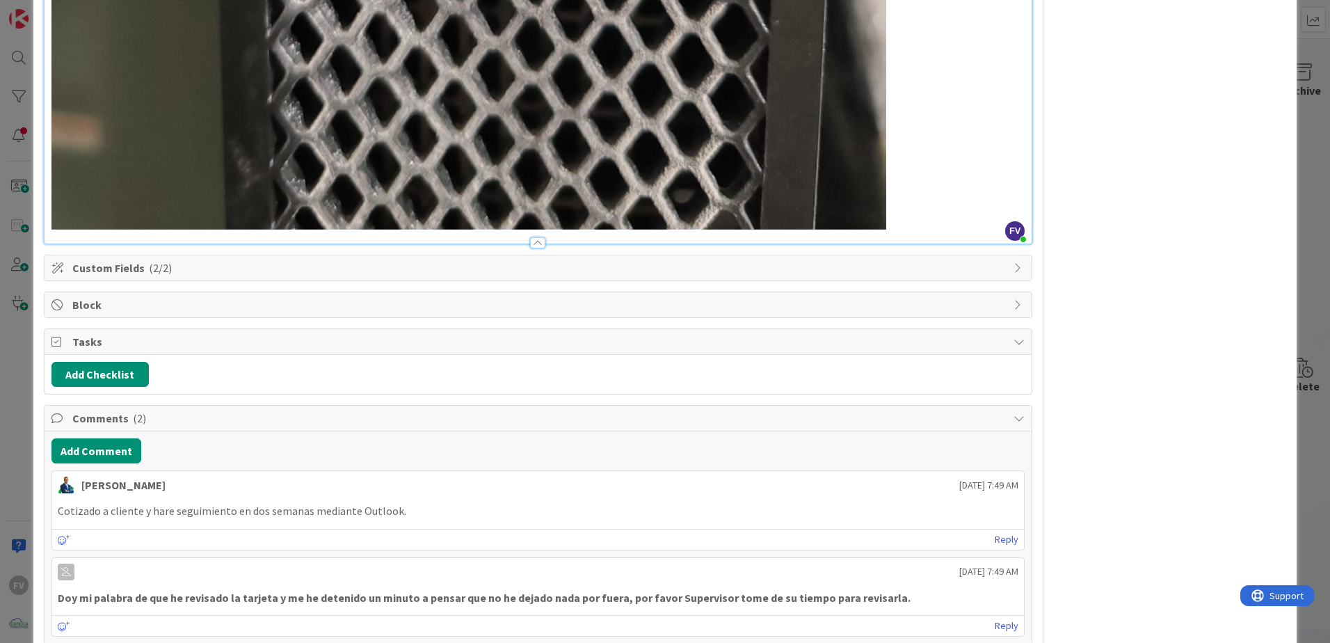
click at [22, 250] on div "ID 3024 OPERACIONES Archive Title 56 / 128 Cotizar batería de reemplazo para UP…" at bounding box center [665, 321] width 1330 height 643
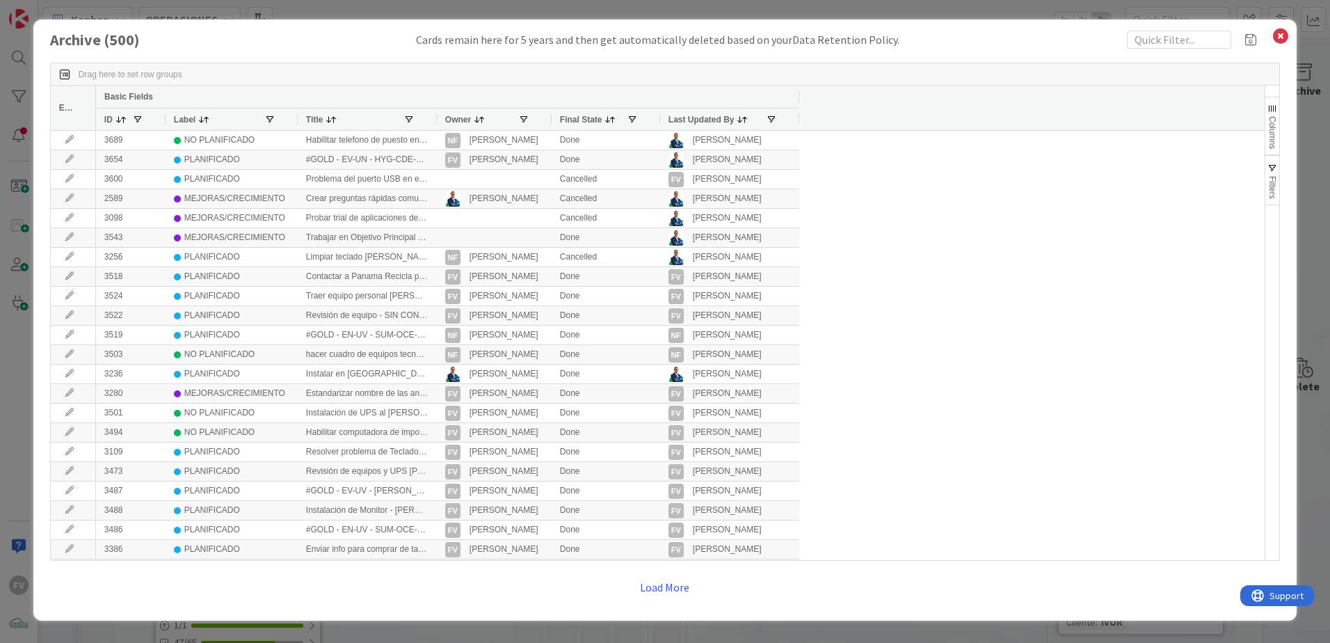
click at [21, 258] on div "Archive ( 500 ) Cards remain here for 5 years and then get automatically delete…" at bounding box center [665, 321] width 1330 height 643
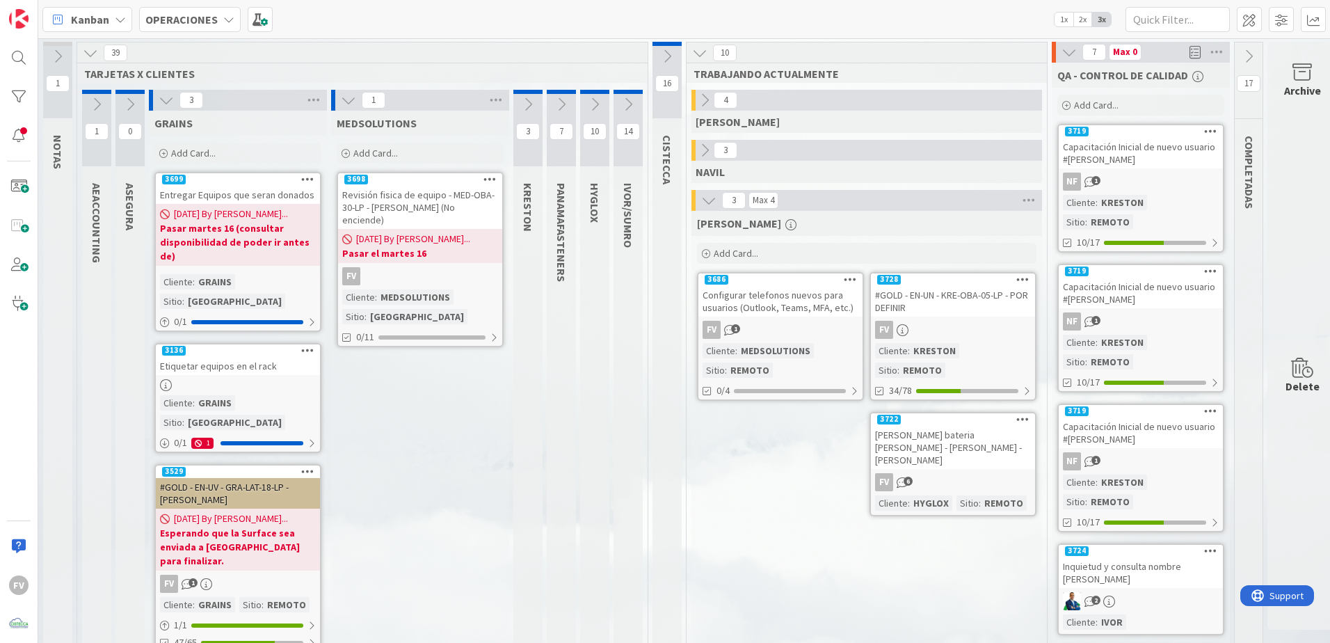
scroll to position [0, 22]
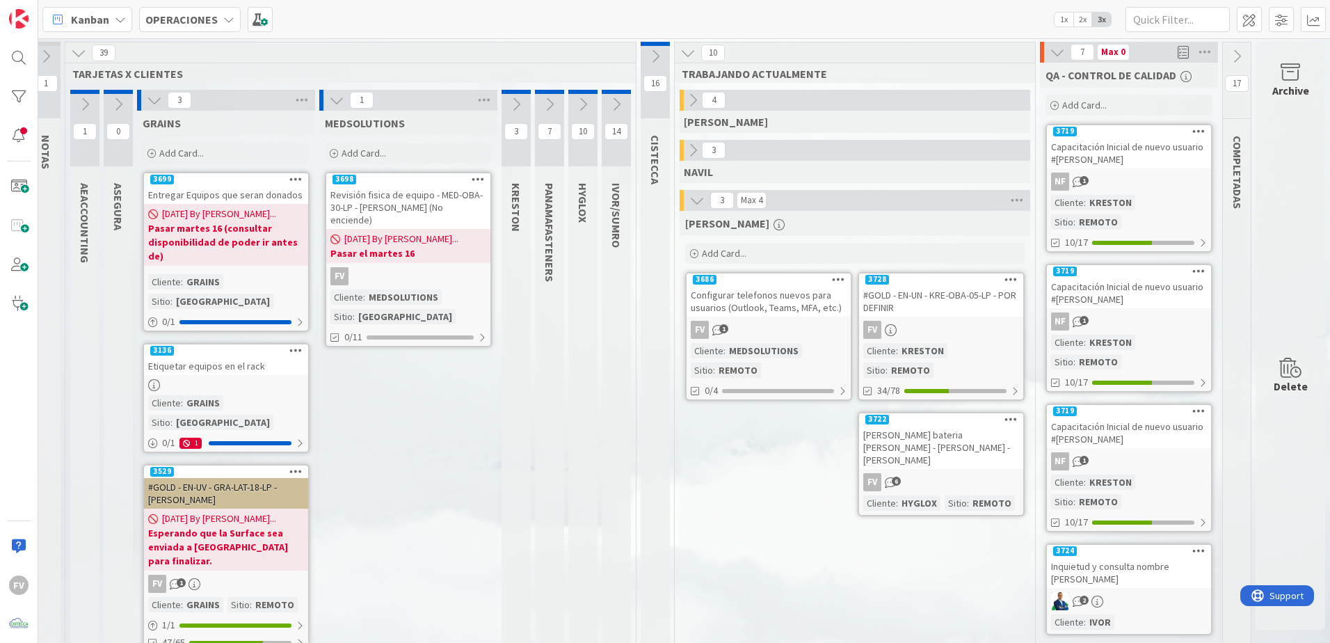
click at [1229, 55] on icon at bounding box center [1236, 56] width 15 height 15
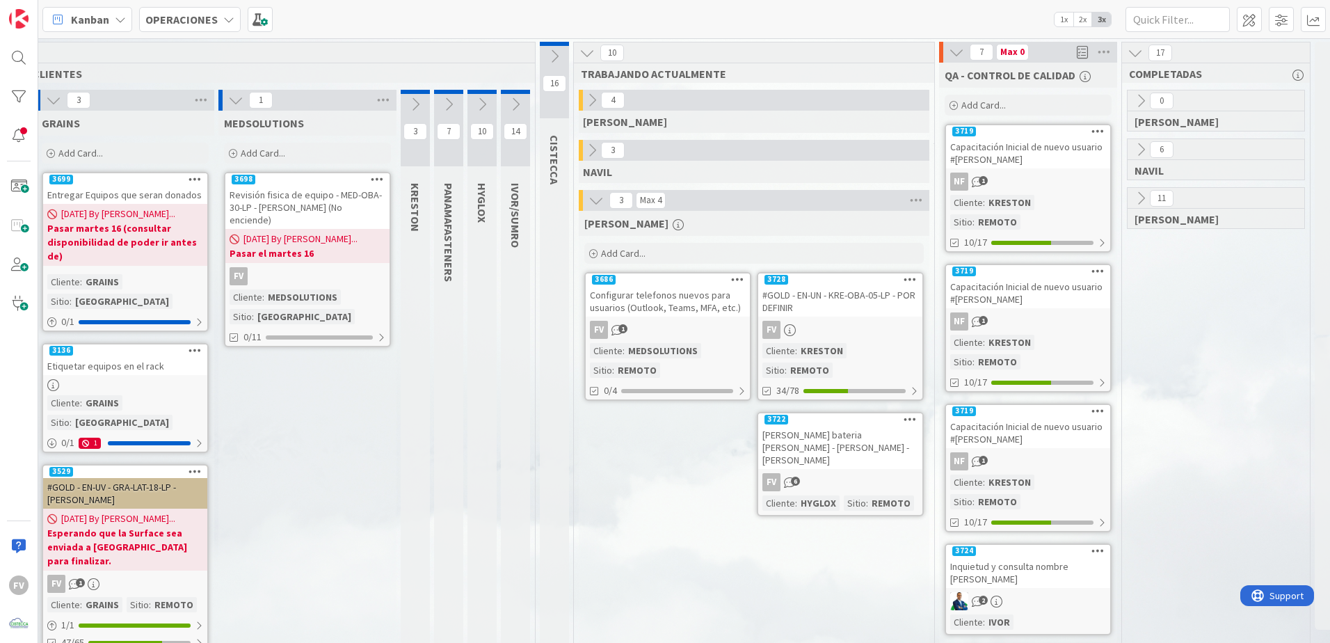
scroll to position [0, 182]
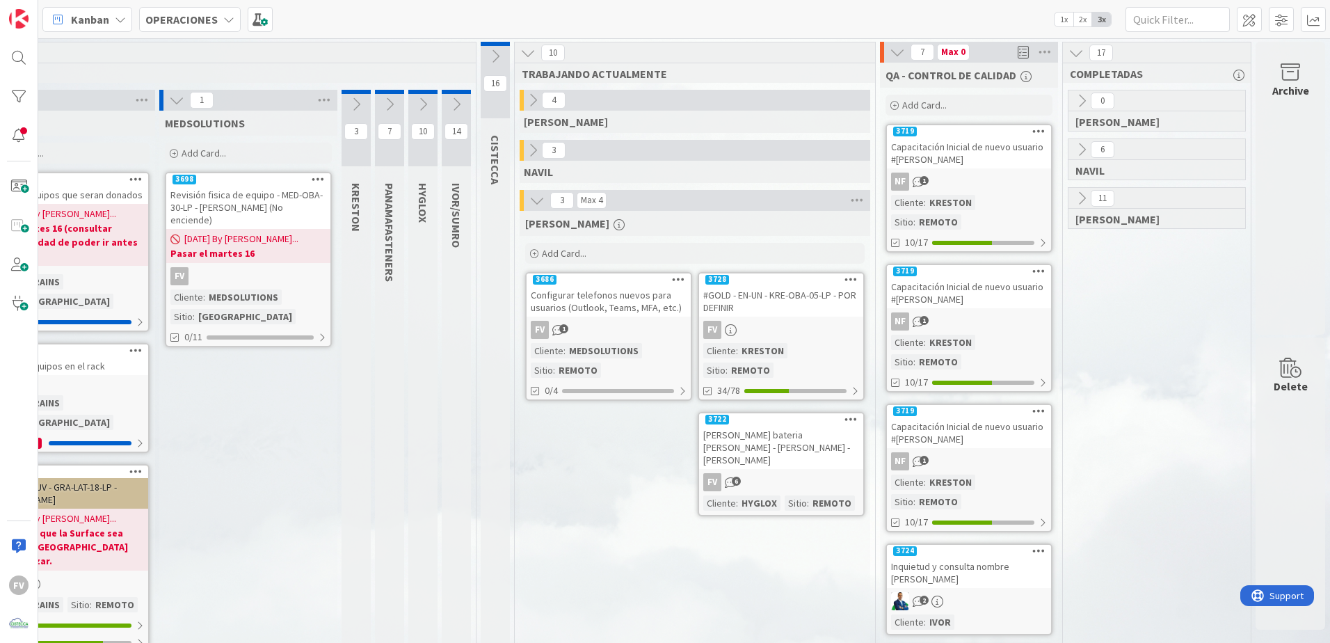
click at [1074, 203] on icon at bounding box center [1081, 198] width 15 height 15
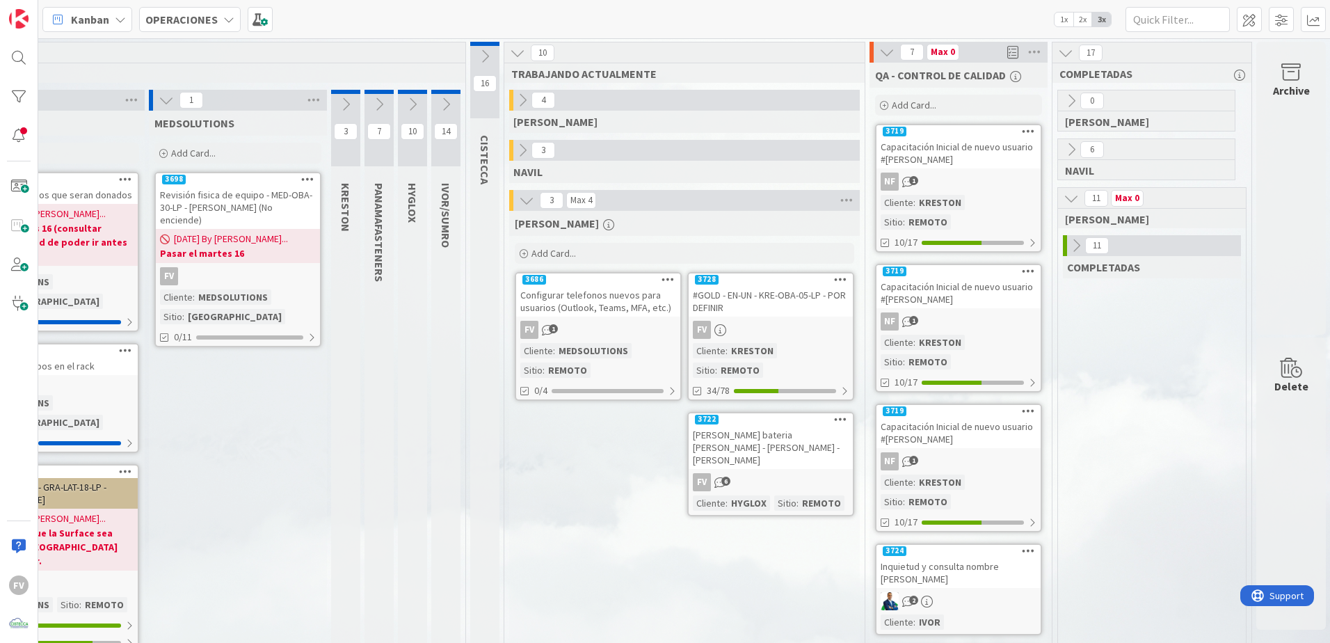
click at [1079, 238] on icon at bounding box center [1075, 245] width 15 height 15
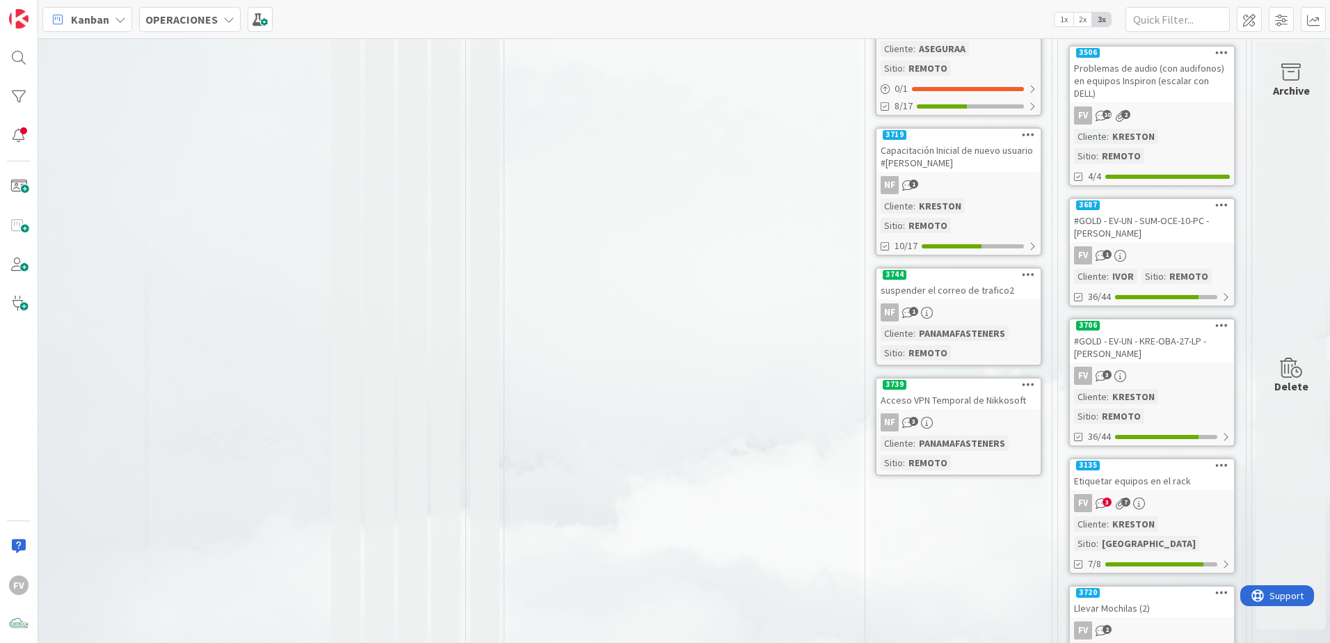
scroll to position [835, 182]
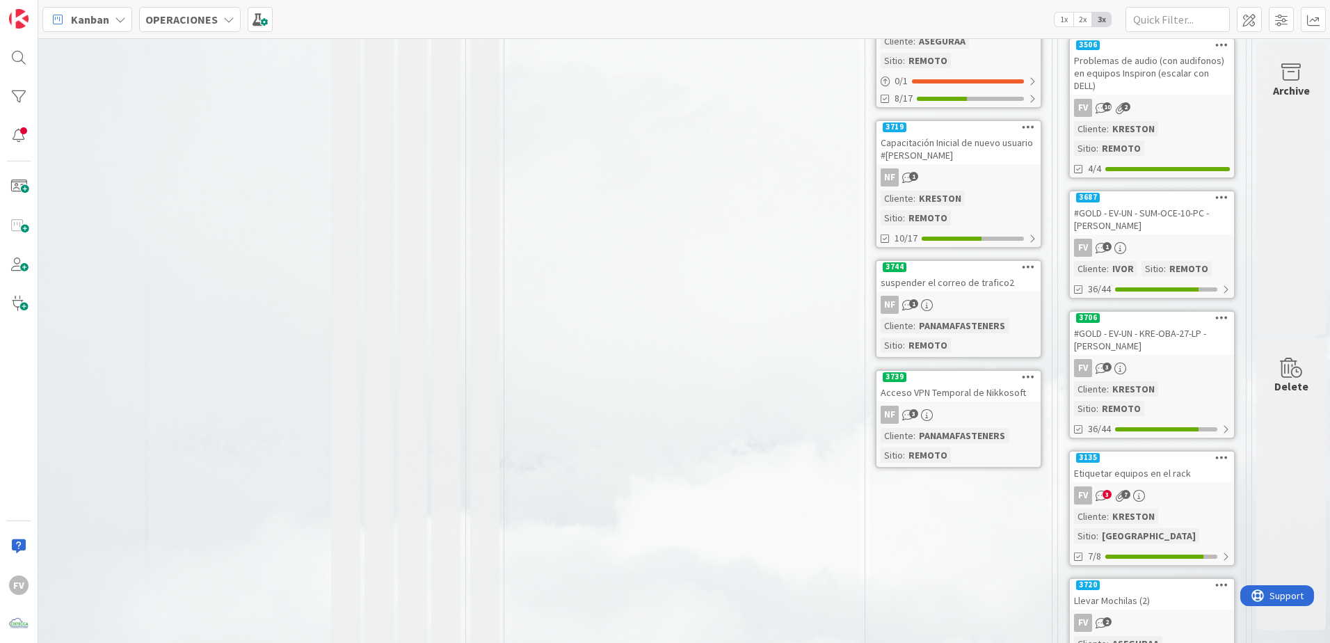
click at [1132, 464] on div "Etiquetar equipos en el rack" at bounding box center [1152, 473] width 164 height 18
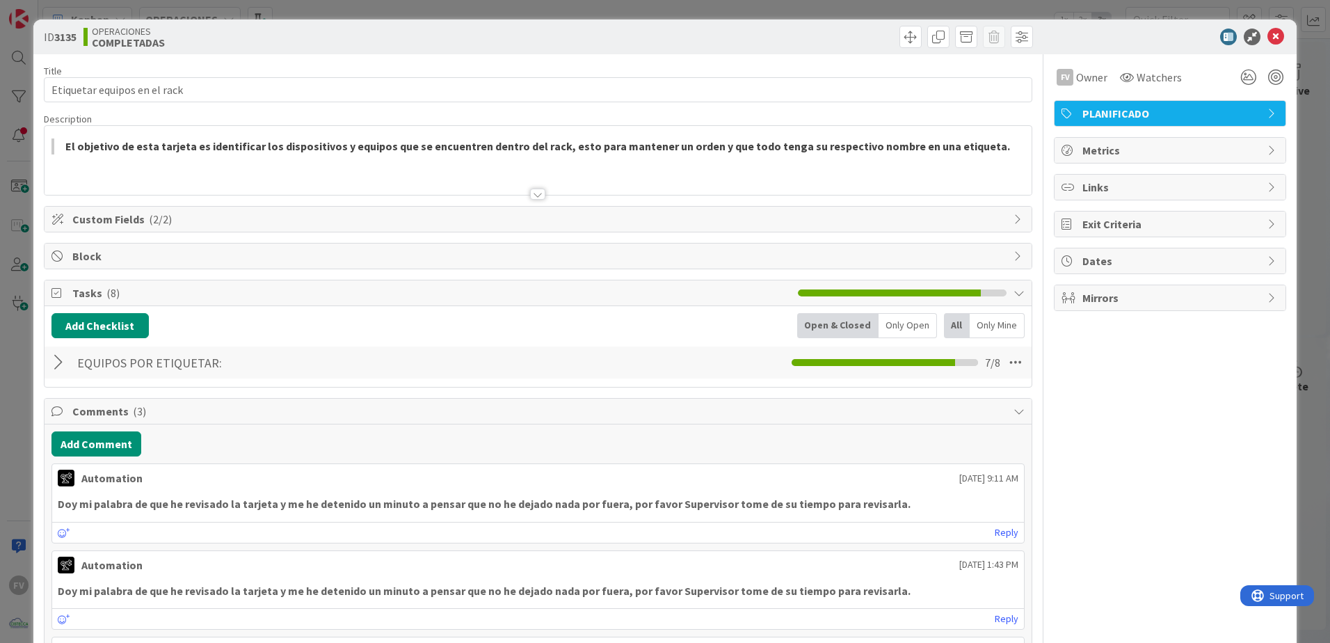
click at [63, 364] on div at bounding box center [60, 362] width 18 height 25
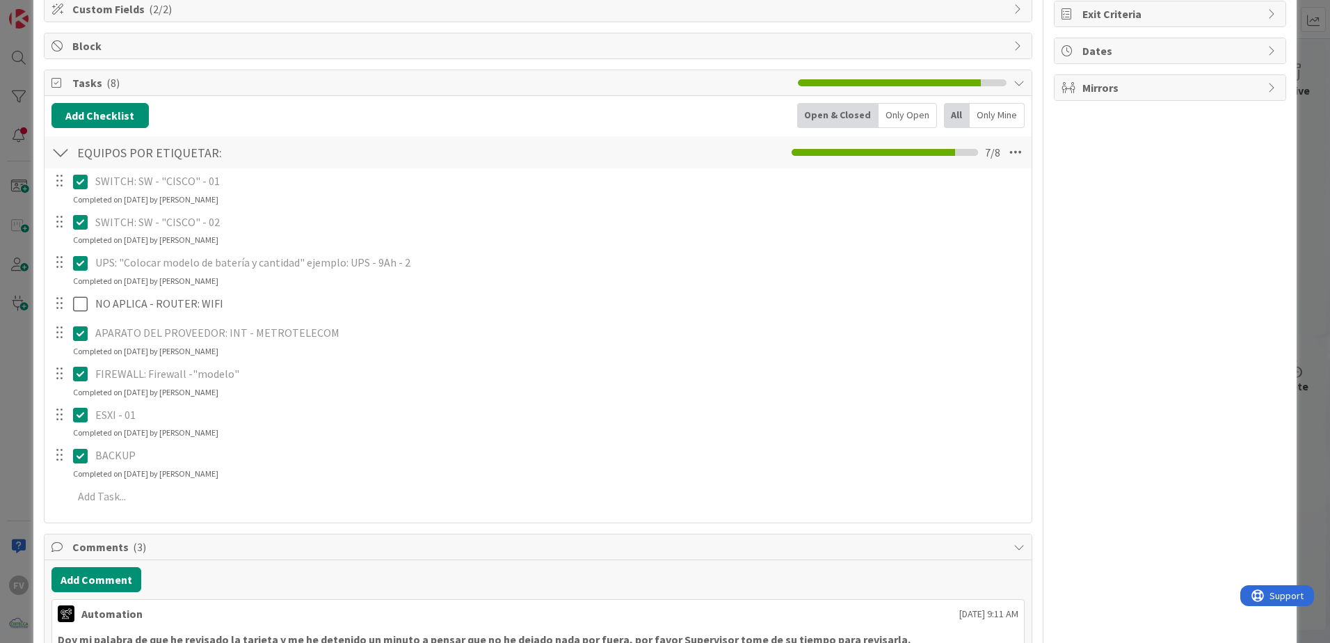
scroll to position [209, 0]
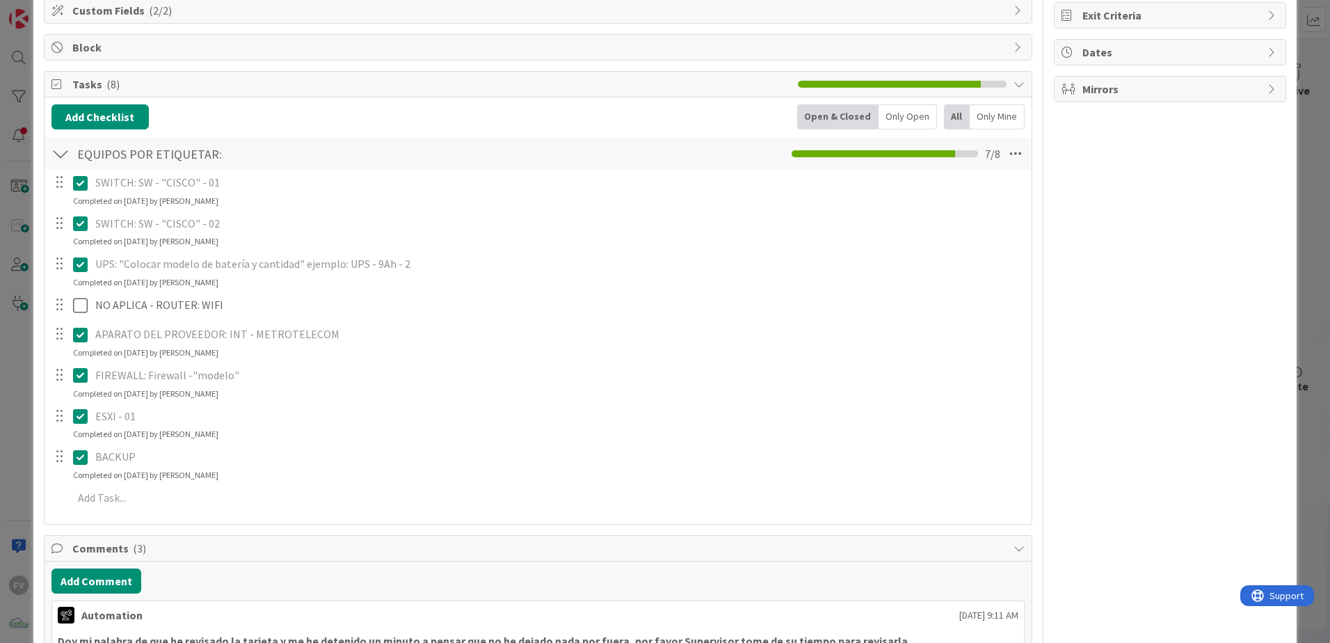
click at [1289, 24] on div "ID 3135 OPERACIONES COMPLETADAS Title 28 / 128 Etiquetar equipos en el rack Des…" at bounding box center [665, 321] width 1330 height 643
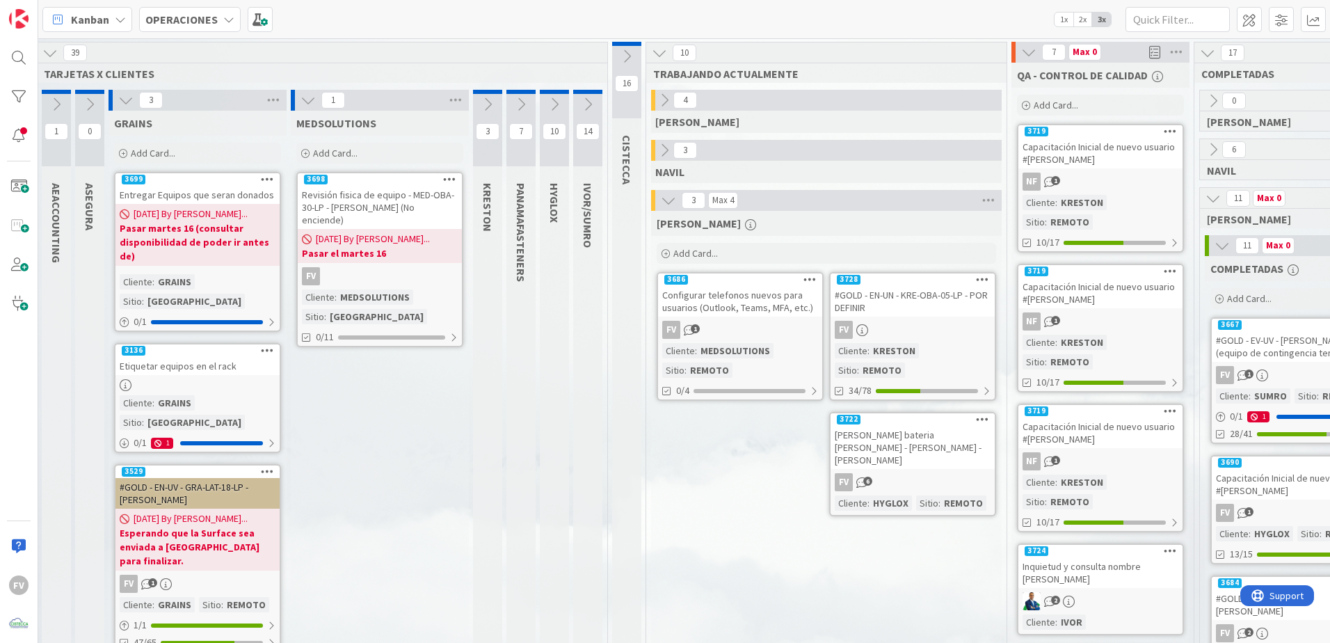
scroll to position [0, 22]
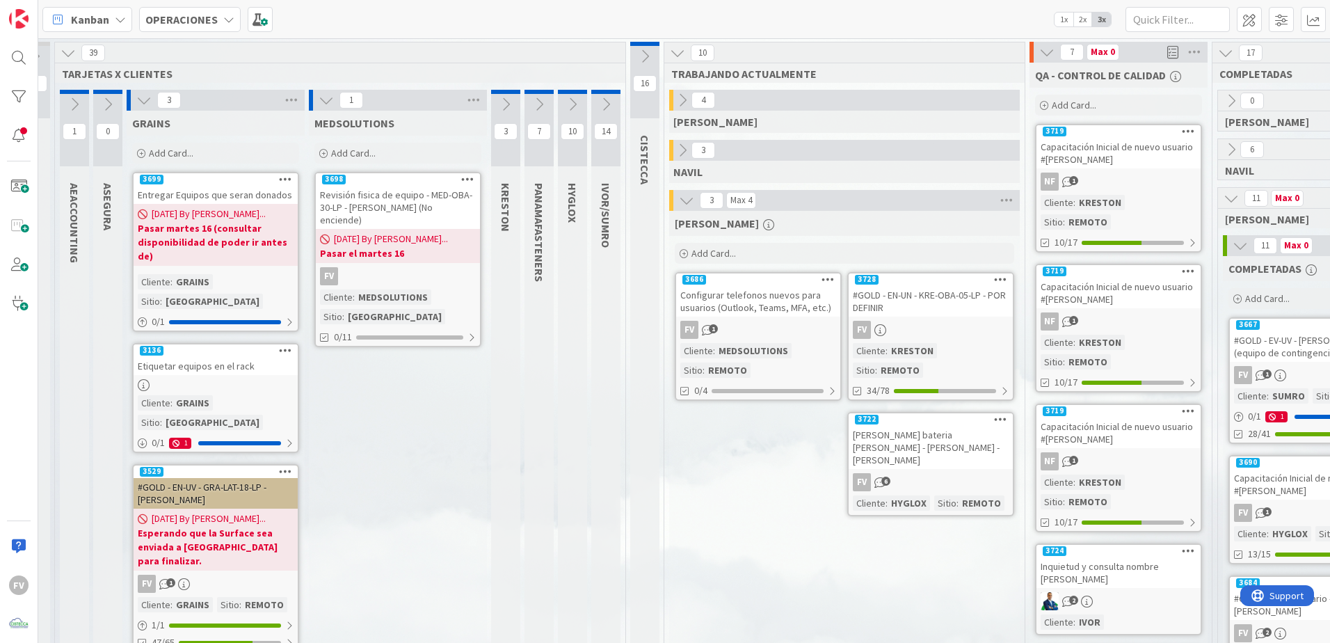
click at [213, 357] on div "Etiquetar equipos en el rack" at bounding box center [216, 366] width 164 height 18
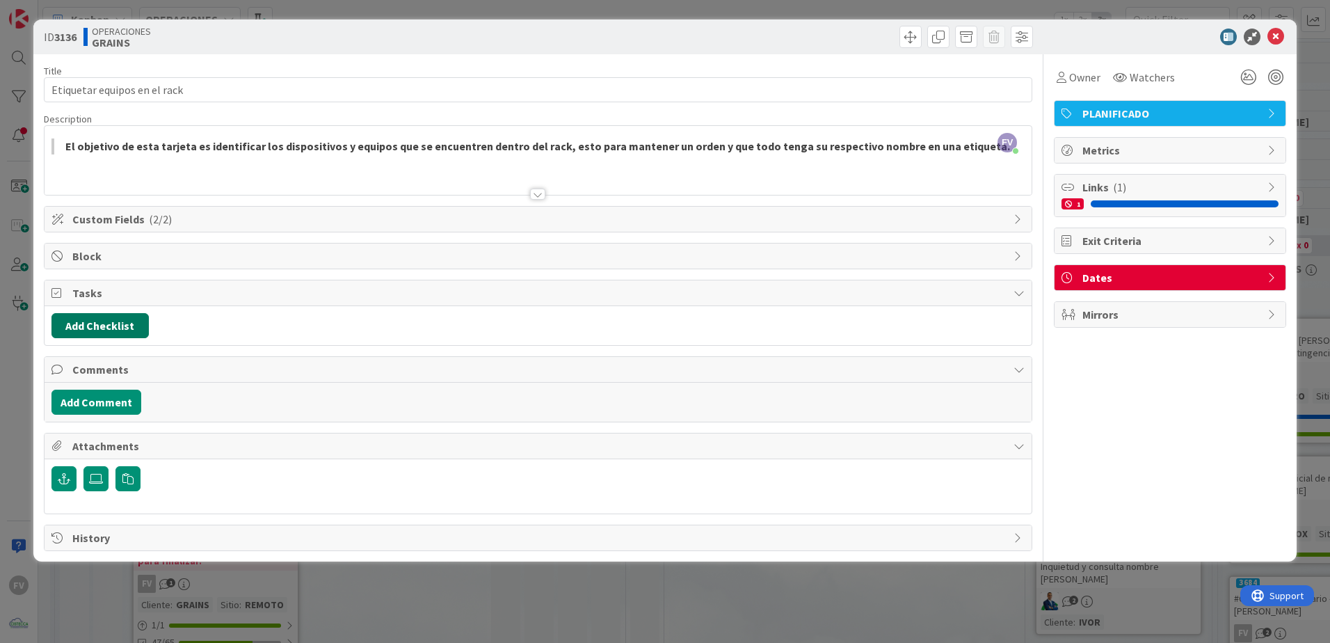
click at [118, 322] on button "Add Checklist" at bounding box center [99, 325] width 97 height 25
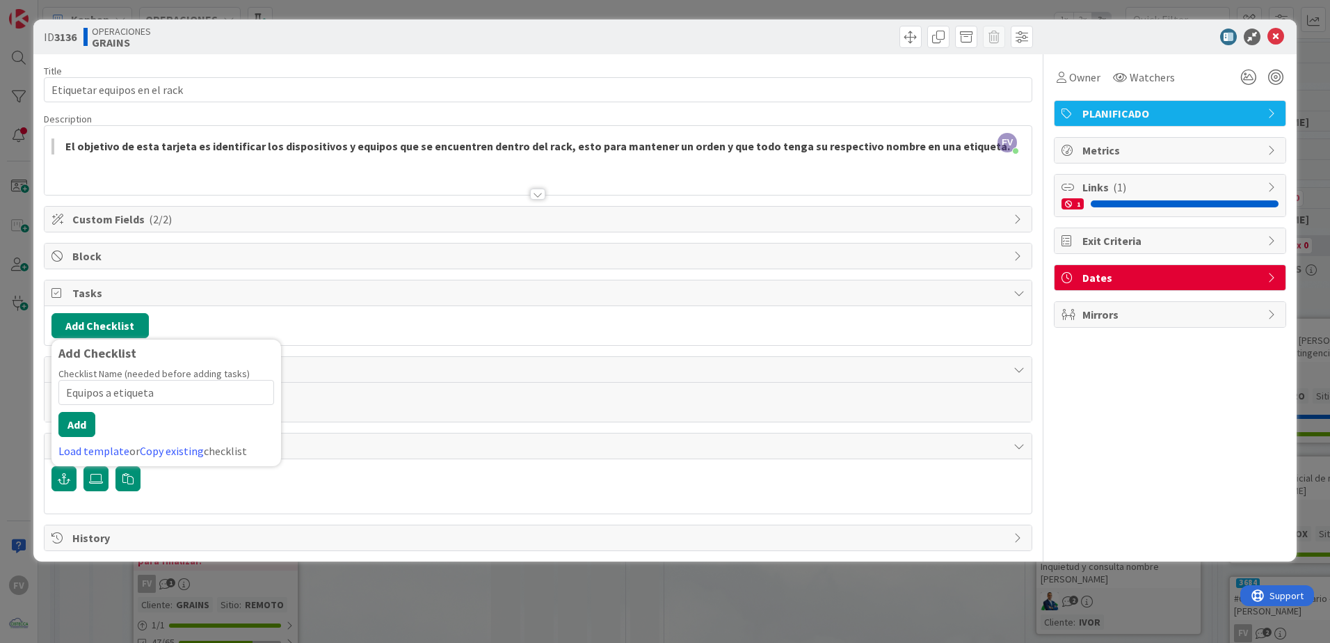
type input "Equipos a etiquetar"
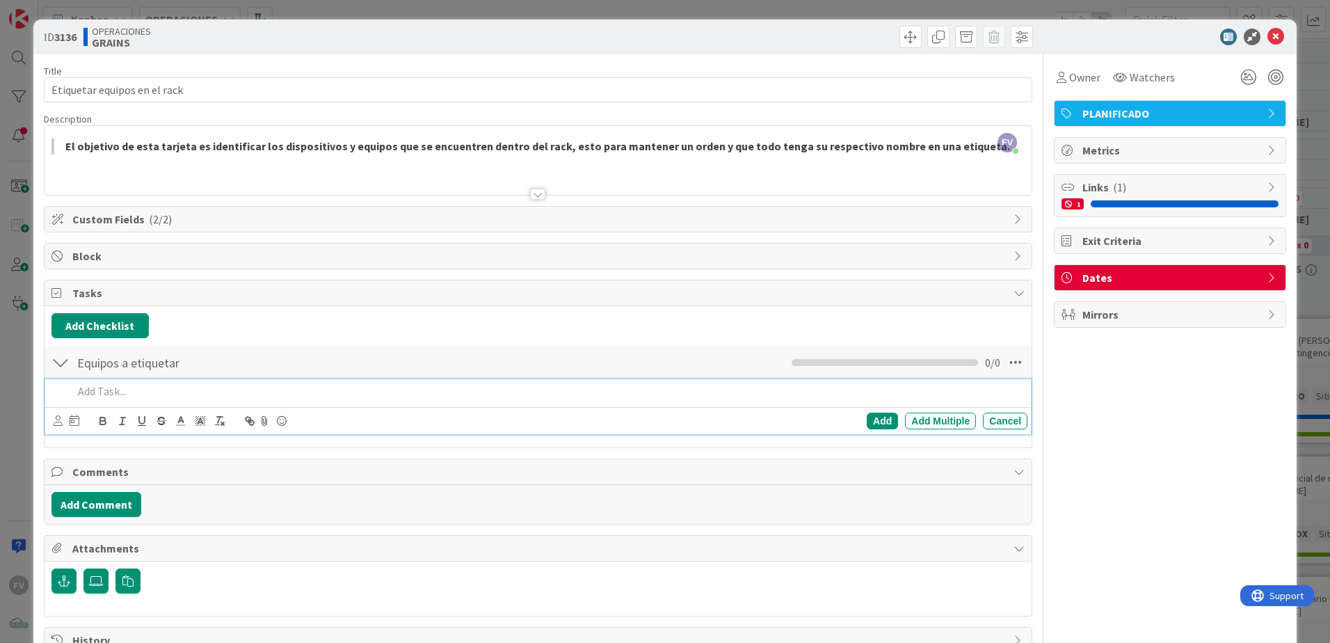
click at [199, 393] on p at bounding box center [547, 391] width 949 height 16
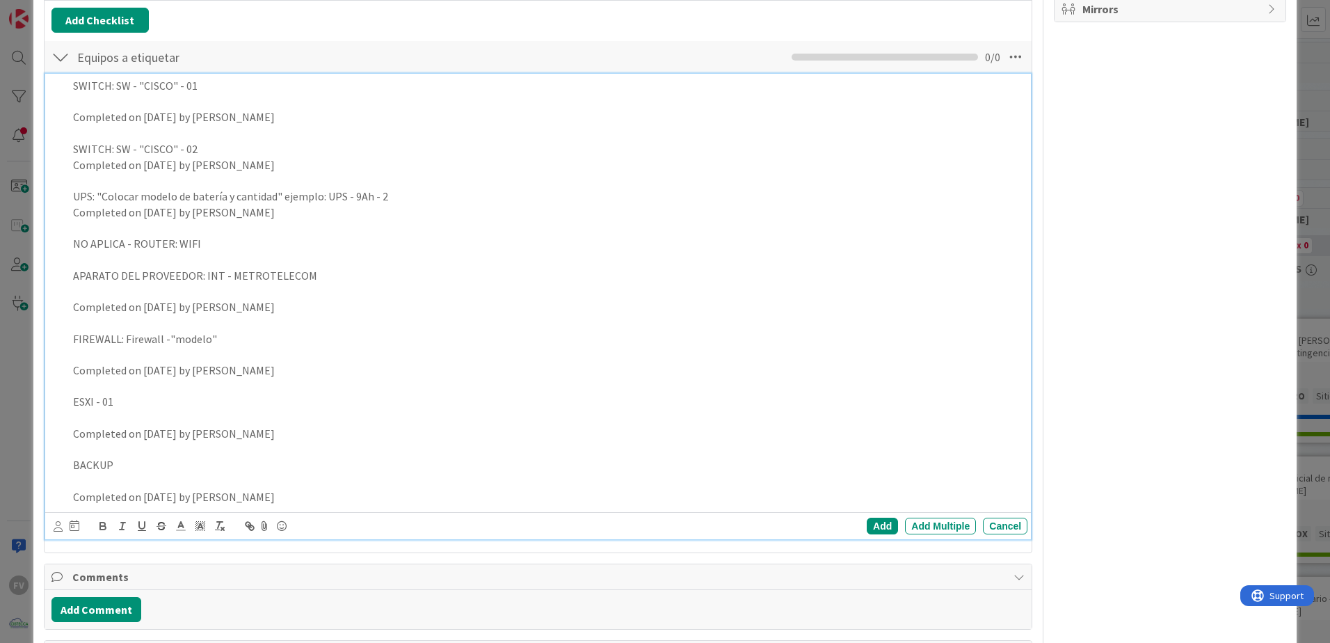
scroll to position [236, 0]
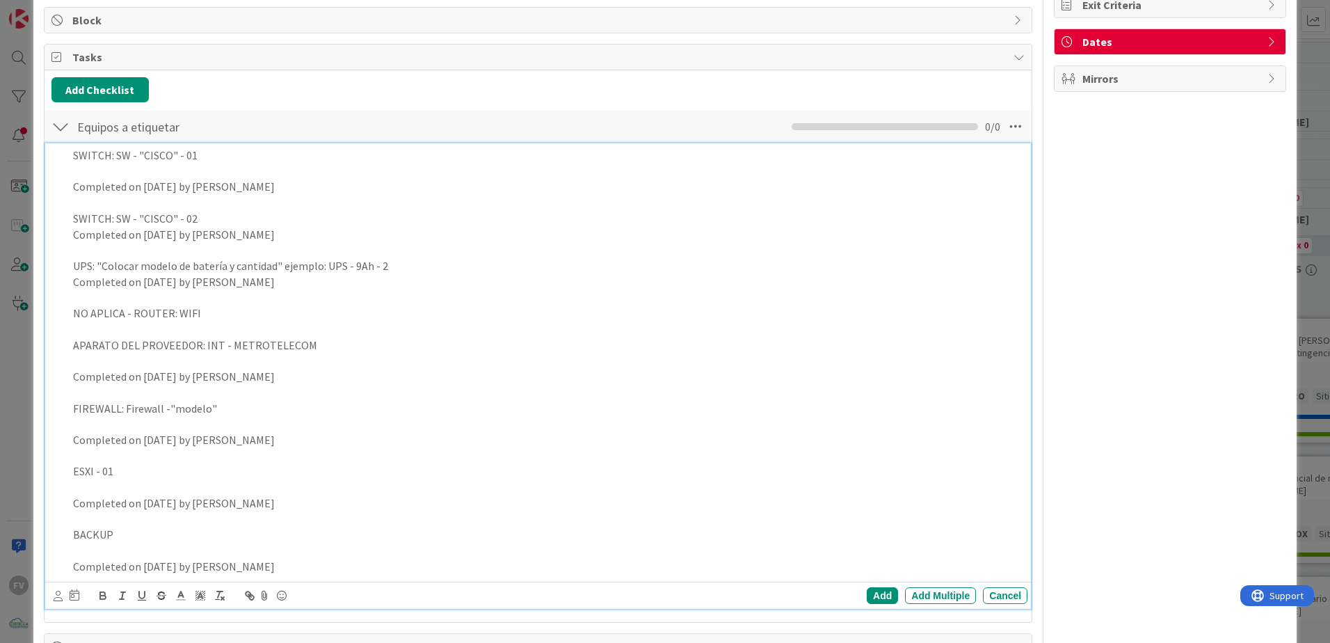
drag, startPoint x: 296, startPoint y: 239, endPoint x: 71, endPoint y: 230, distance: 225.6
click at [71, 230] on div "SWITCH: SW - "CISCO" - 01 Completed on 12/09/2025 by Fernando Varela SWITCH: SW…" at bounding box center [547, 360] width 960 height 435
drag, startPoint x: 301, startPoint y: 184, endPoint x: 61, endPoint y: 194, distance: 240.9
click at [61, 193] on div "SWITCH: SW - "CISCO" - 01 Completed on 12/09/2025 by Fernando Varela SWITCH: SW…" at bounding box center [539, 360] width 976 height 435
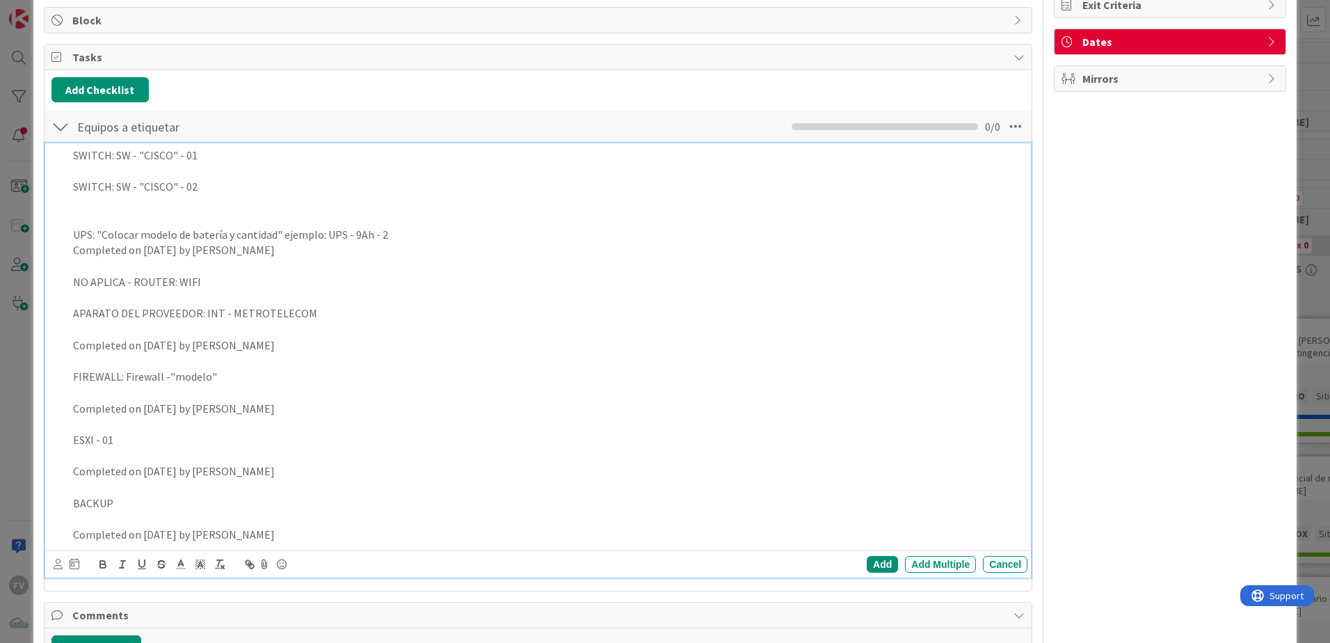
click at [255, 215] on p at bounding box center [547, 219] width 949 height 16
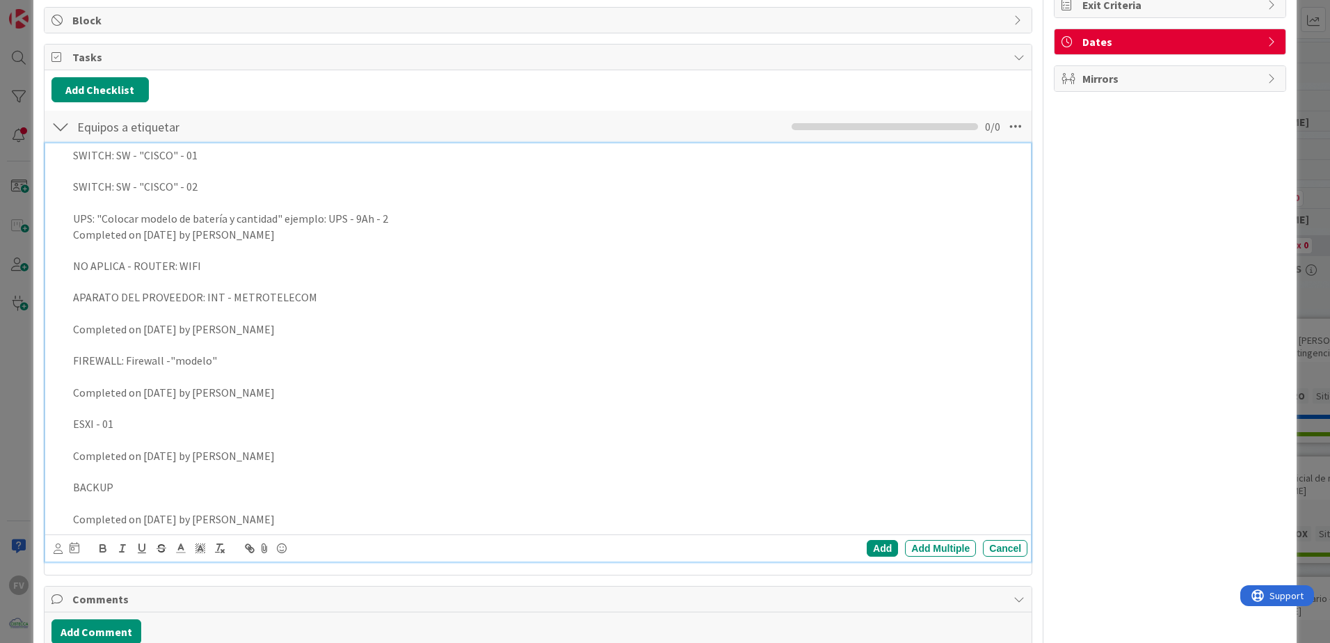
drag, startPoint x: 267, startPoint y: 241, endPoint x: 65, endPoint y: 239, distance: 202.4
click at [65, 239] on div "SWITCH: SW - "CISCO" - 01 SWITCH: SW - "CISCO" - 02 UPS: "Colocar modelo de bat…" at bounding box center [539, 336] width 976 height 387
drag, startPoint x: 246, startPoint y: 337, endPoint x: 1, endPoint y: 338, distance: 244.8
click at [1, 338] on div "ID 3136 OPERACIONES GRAINS Title 28 / 128 Etiquetar equipos en el rack Descript…" at bounding box center [665, 321] width 1330 height 643
drag, startPoint x: 300, startPoint y: 326, endPoint x: 86, endPoint y: 337, distance: 215.2
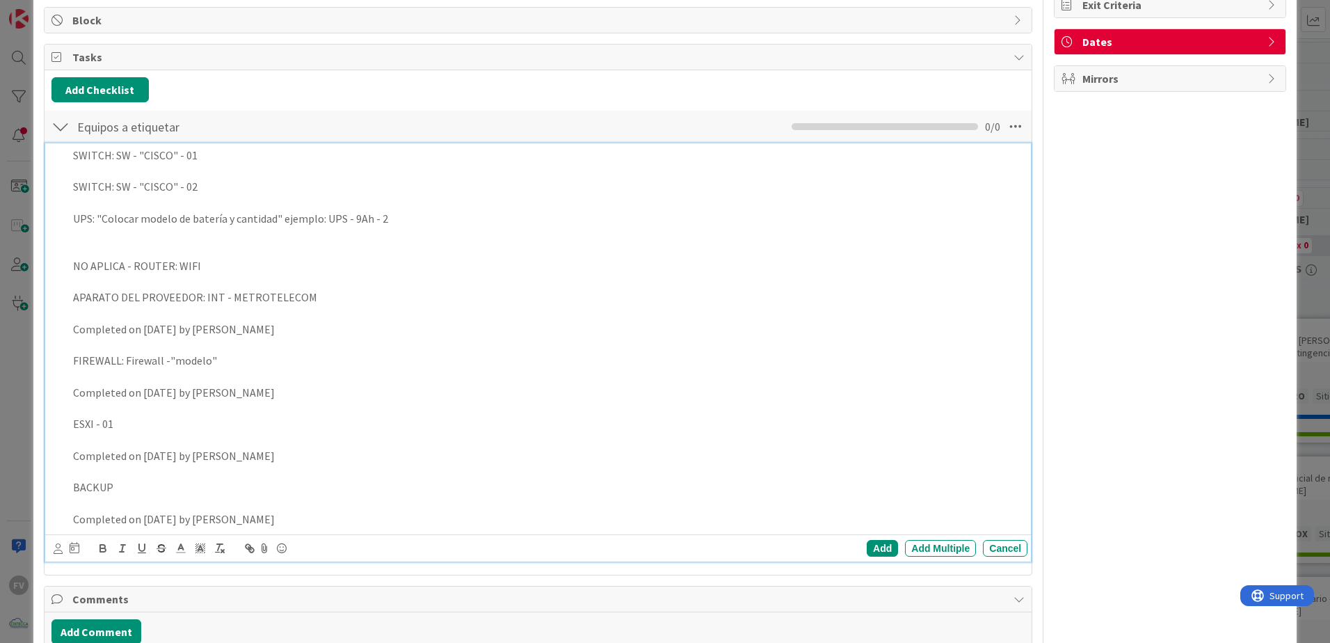
click at [86, 337] on p "Completed on 12/09/2025 by Fernando Varela" at bounding box center [547, 329] width 949 height 16
click at [74, 332] on p "Completed on 12/09/2025 by Fernando Varela" at bounding box center [547, 329] width 949 height 16
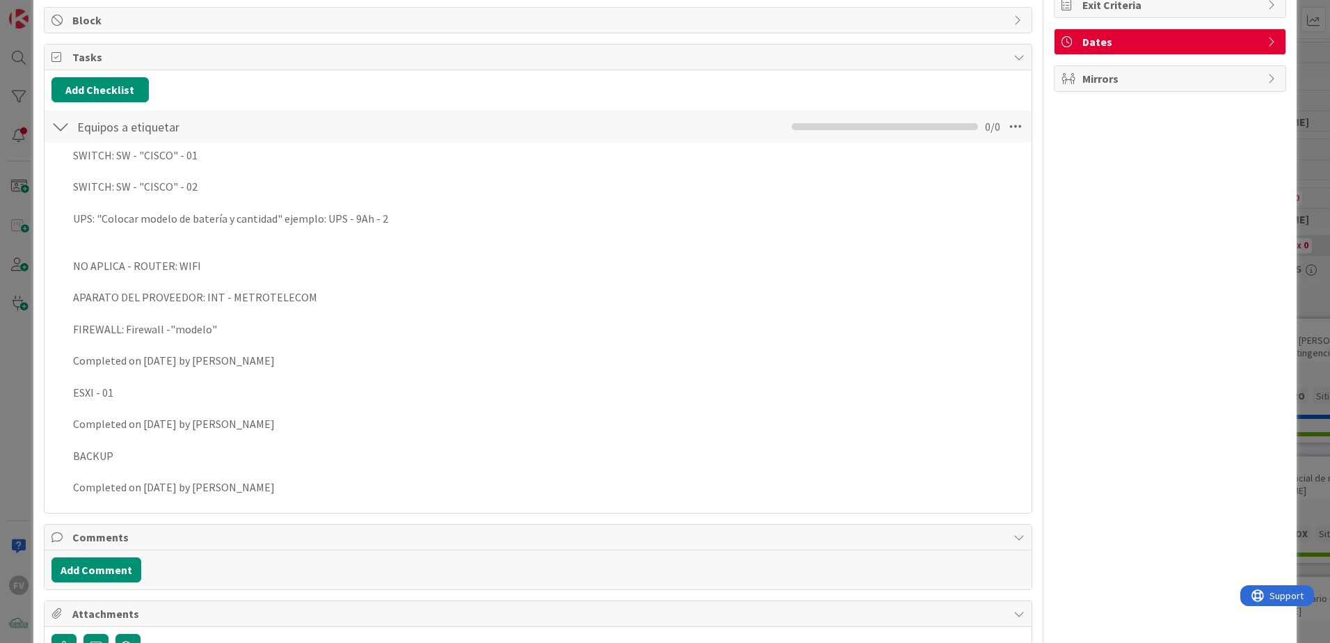
click at [940, 523] on div "Title 28 / 128 Etiquetar equipos en el rack Description FV Fernando Varela join…" at bounding box center [538, 268] width 988 height 900
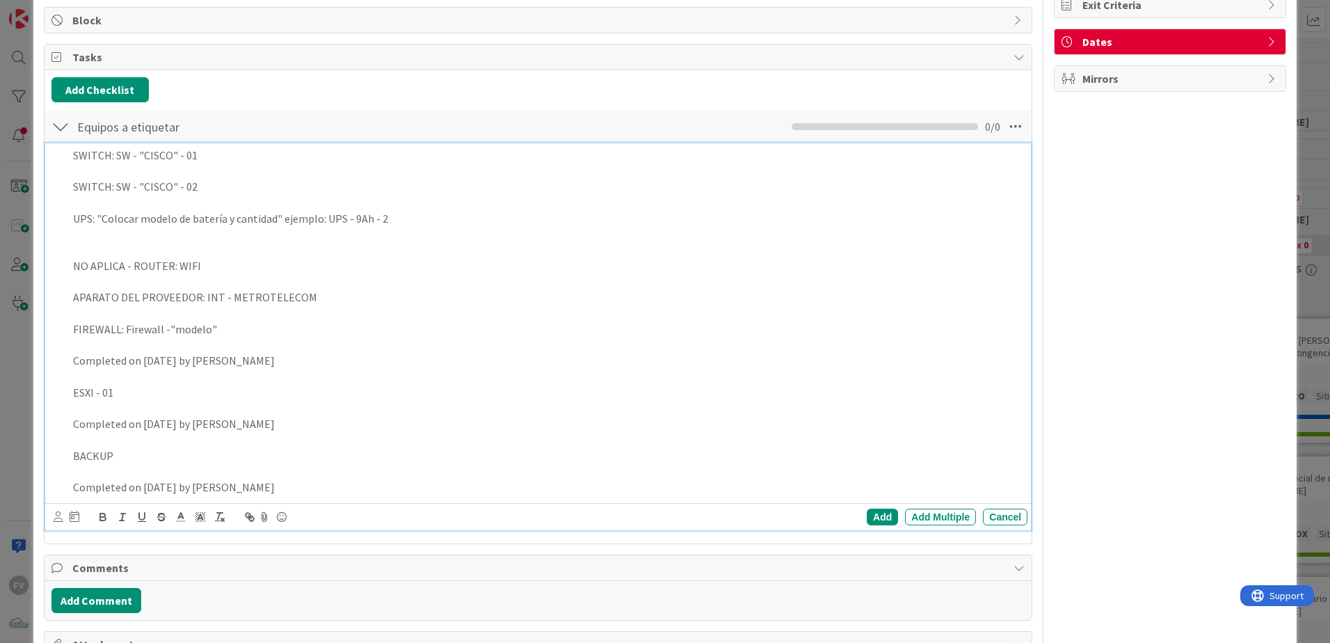
drag, startPoint x: 777, startPoint y: 470, endPoint x: 785, endPoint y: 475, distance: 9.1
click at [777, 471] on p at bounding box center [547, 471] width 949 height 16
click at [942, 521] on div "Add Multiple" at bounding box center [940, 516] width 71 height 17
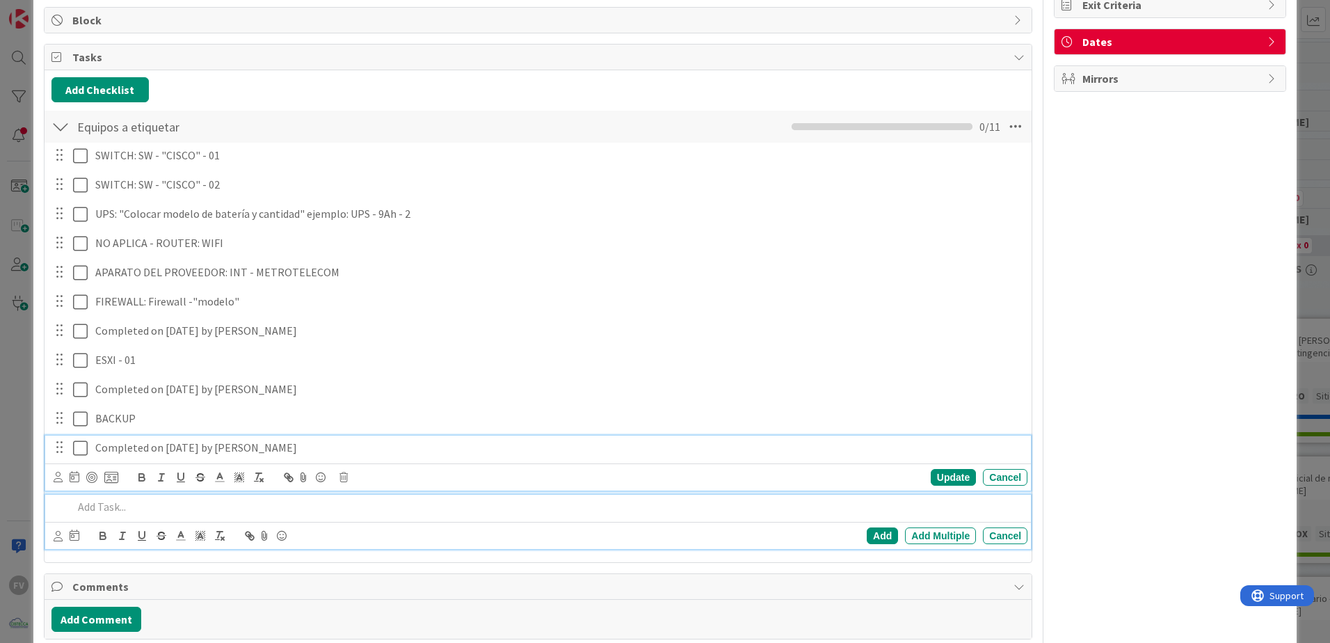
click at [419, 452] on div "Completed on 12/09/2025 by Fernando Varela Update Cancel" at bounding box center [538, 462] width 986 height 55
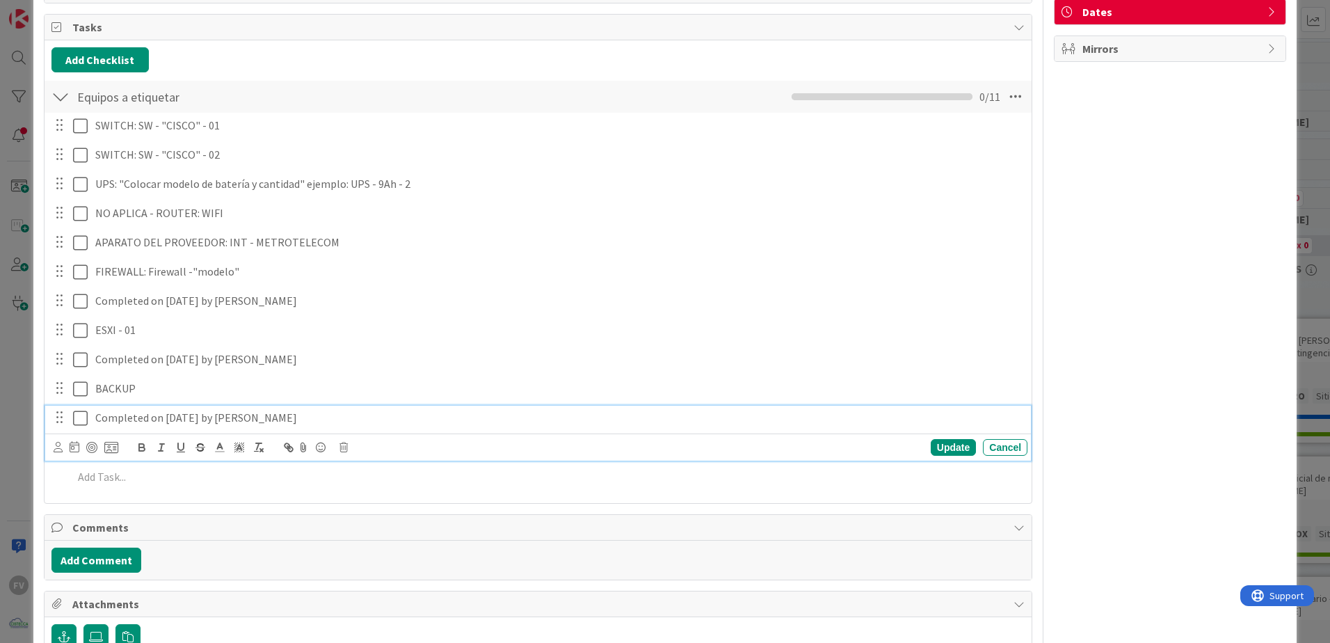
click at [343, 449] on icon at bounding box center [343, 447] width 8 height 10
click at [389, 504] on div "Delete" at bounding box center [378, 506] width 51 height 25
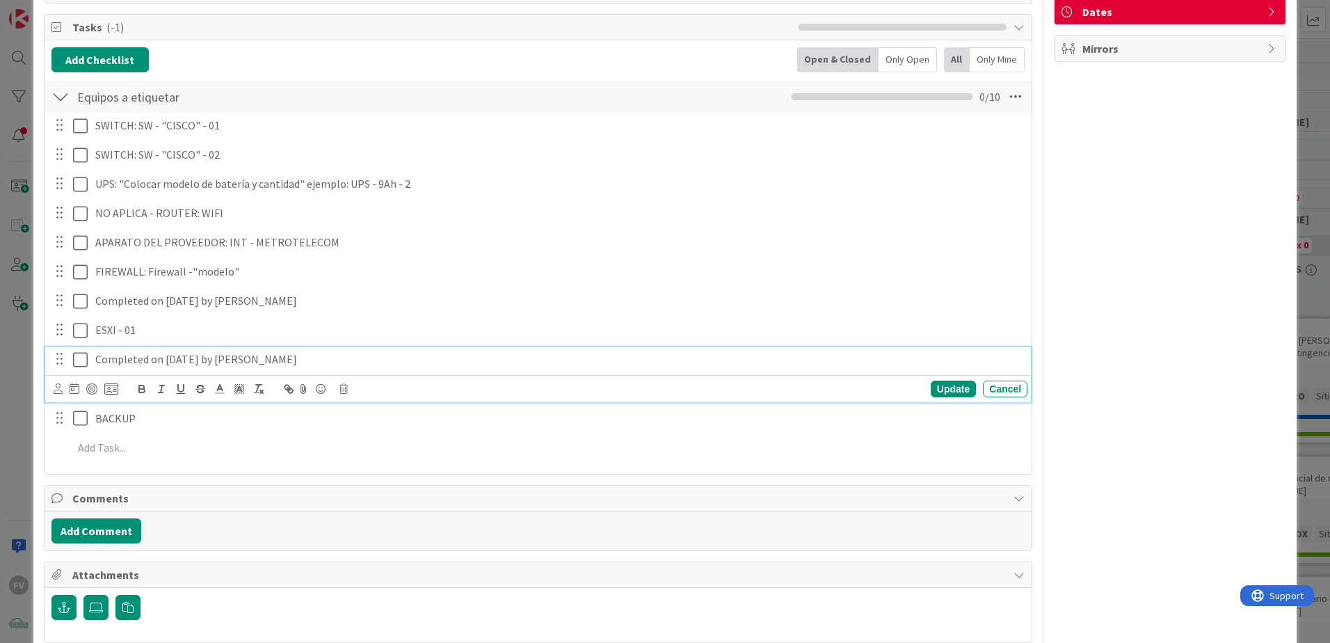
click at [337, 357] on p "Completed on 12/09/2025 by Fernando Varela" at bounding box center [558, 359] width 926 height 16
click at [345, 392] on icon at bounding box center [343, 389] width 8 height 10
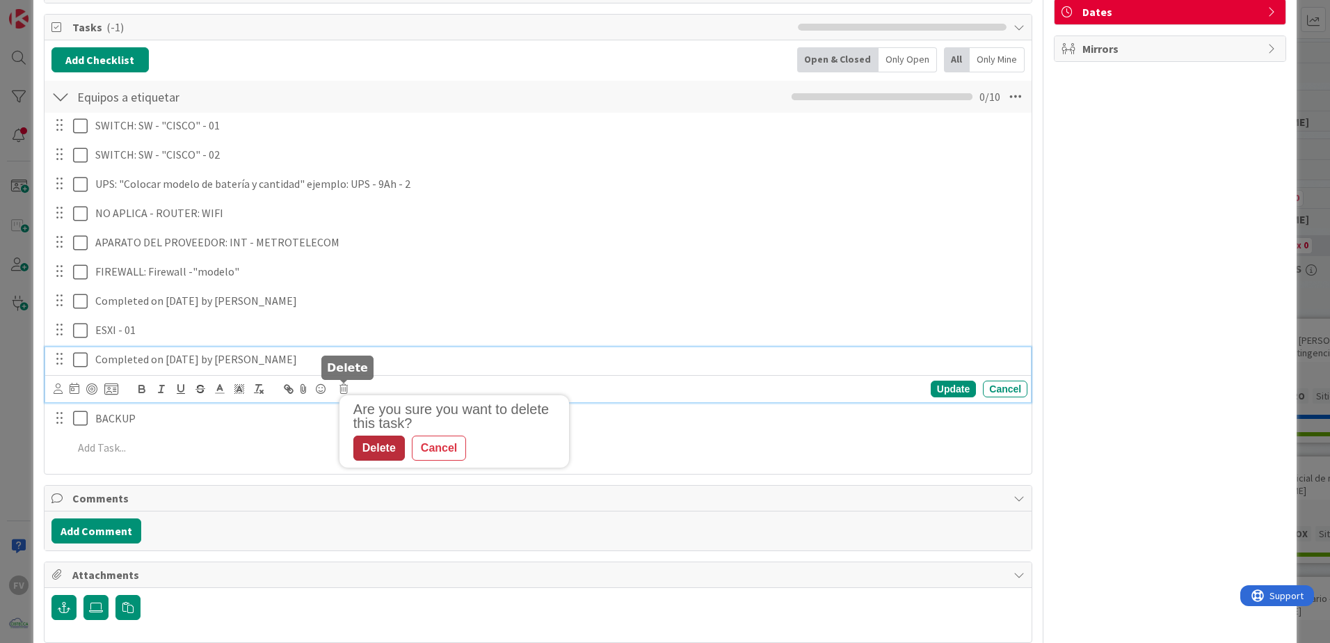
click at [390, 447] on div "Delete" at bounding box center [378, 447] width 51 height 25
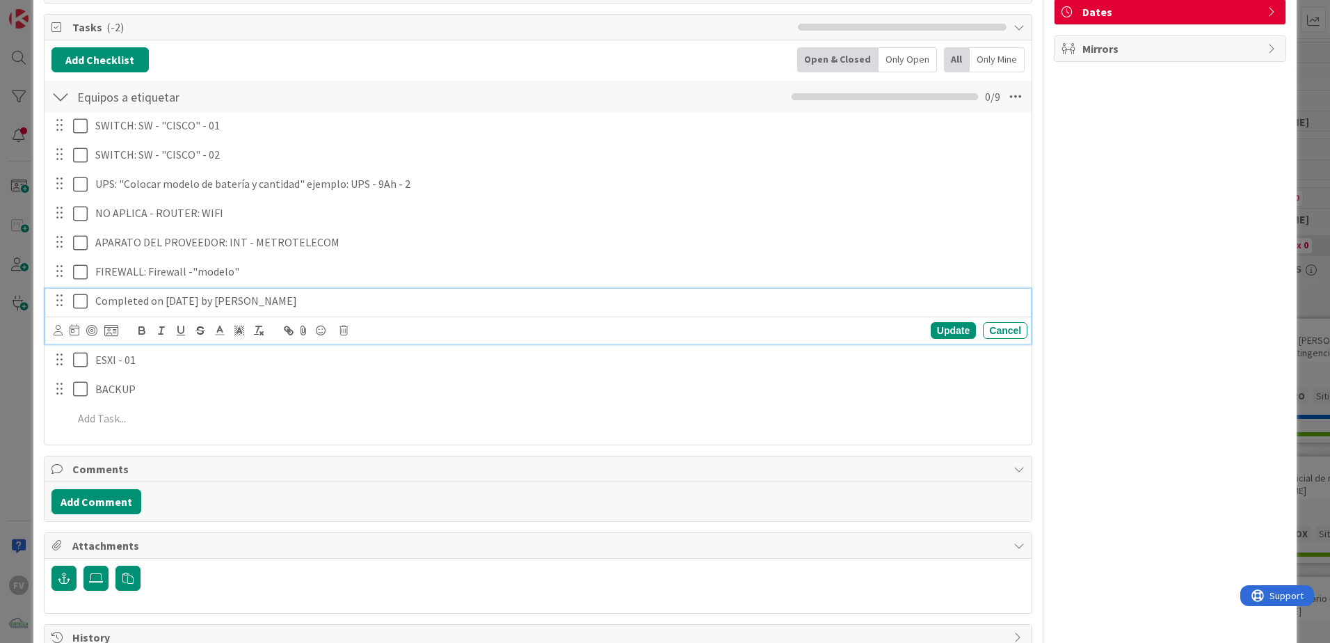
click at [345, 305] on p "Completed on 12/09/2025 by Fernando Varela" at bounding box center [558, 301] width 926 height 16
click at [346, 335] on div "Update Cancel" at bounding box center [541, 330] width 974 height 19
click at [342, 329] on icon at bounding box center [343, 330] width 8 height 10
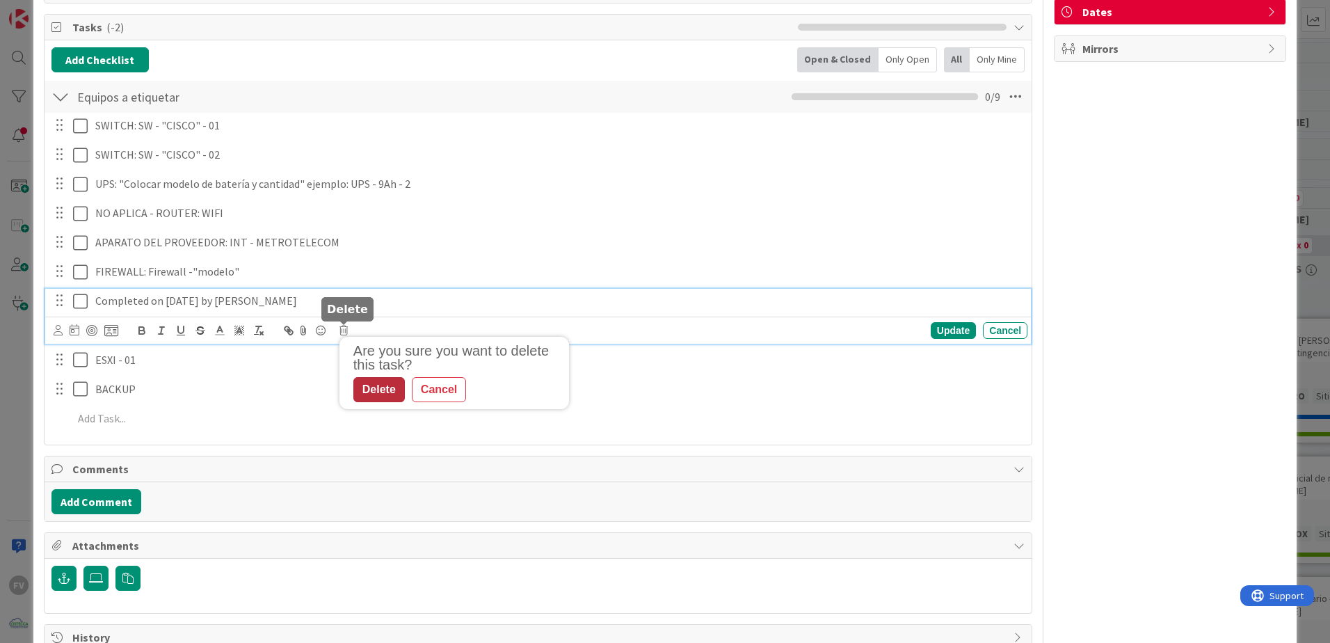
click at [383, 386] on div "Delete" at bounding box center [378, 389] width 51 height 25
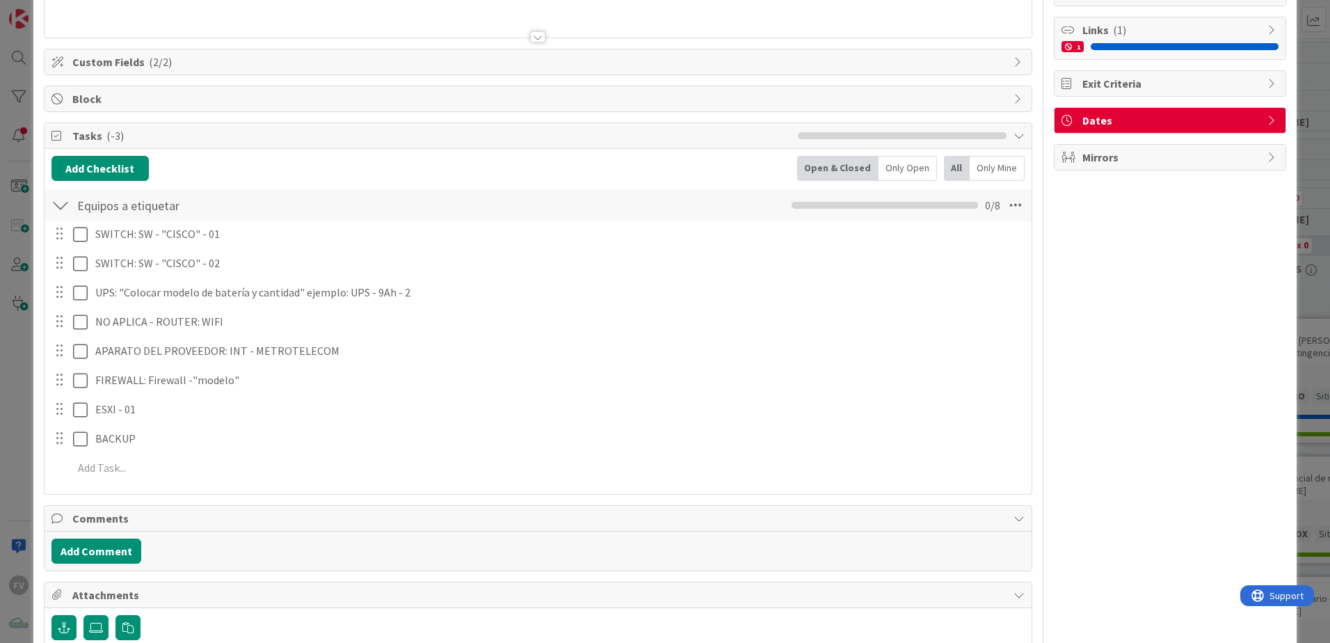
scroll to position [175, 0]
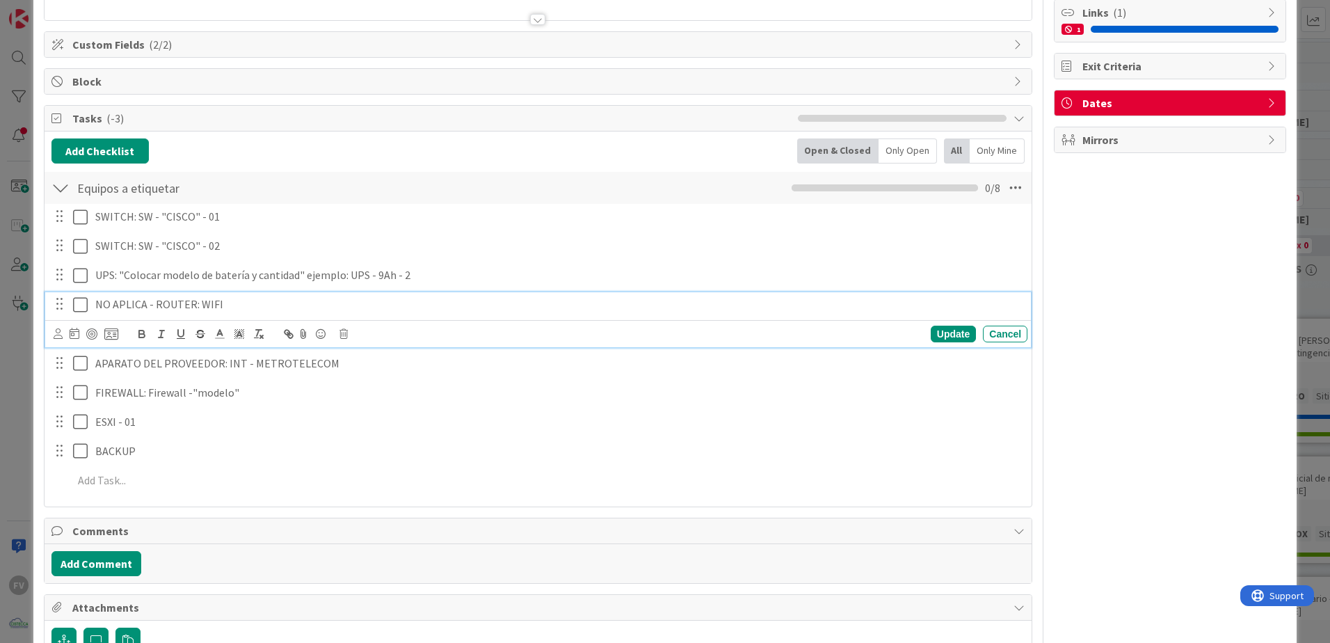
click at [241, 302] on p "NO APLICA - ROUTER: WIFI" at bounding box center [558, 304] width 926 height 16
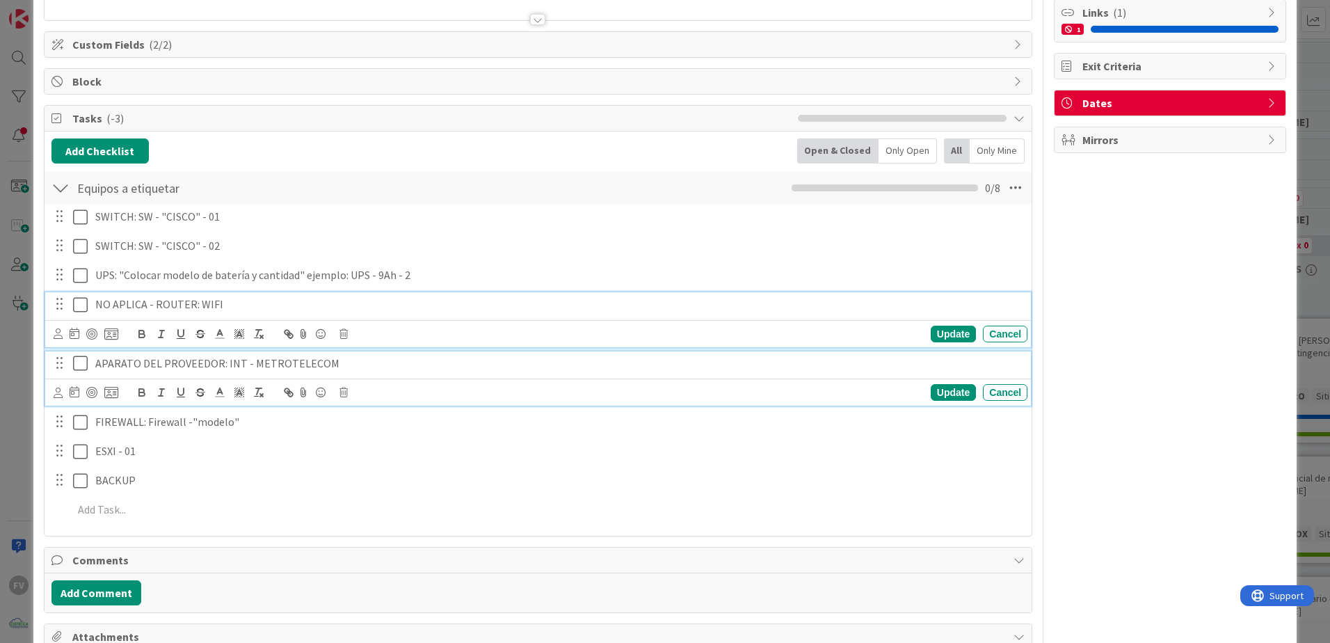
click at [338, 360] on p "APARATO DEL PROVEEDOR: INT - METROTELECOM" at bounding box center [558, 363] width 926 height 16
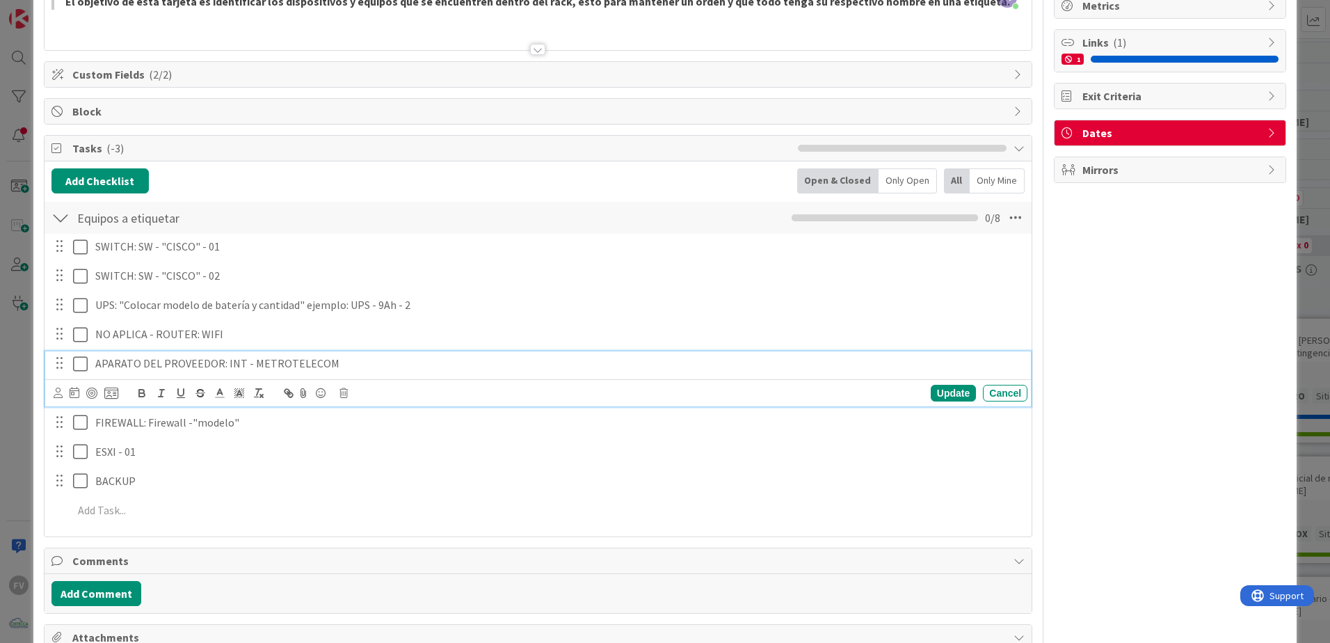
click at [417, 368] on p "APARATO DEL PROVEEDOR: INT - METROTELECOM" at bounding box center [558, 363] width 926 height 16
drag, startPoint x: 947, startPoint y: 395, endPoint x: 600, endPoint y: 397, distance: 347.1
click at [946, 394] on div "Update" at bounding box center [953, 393] width 45 height 17
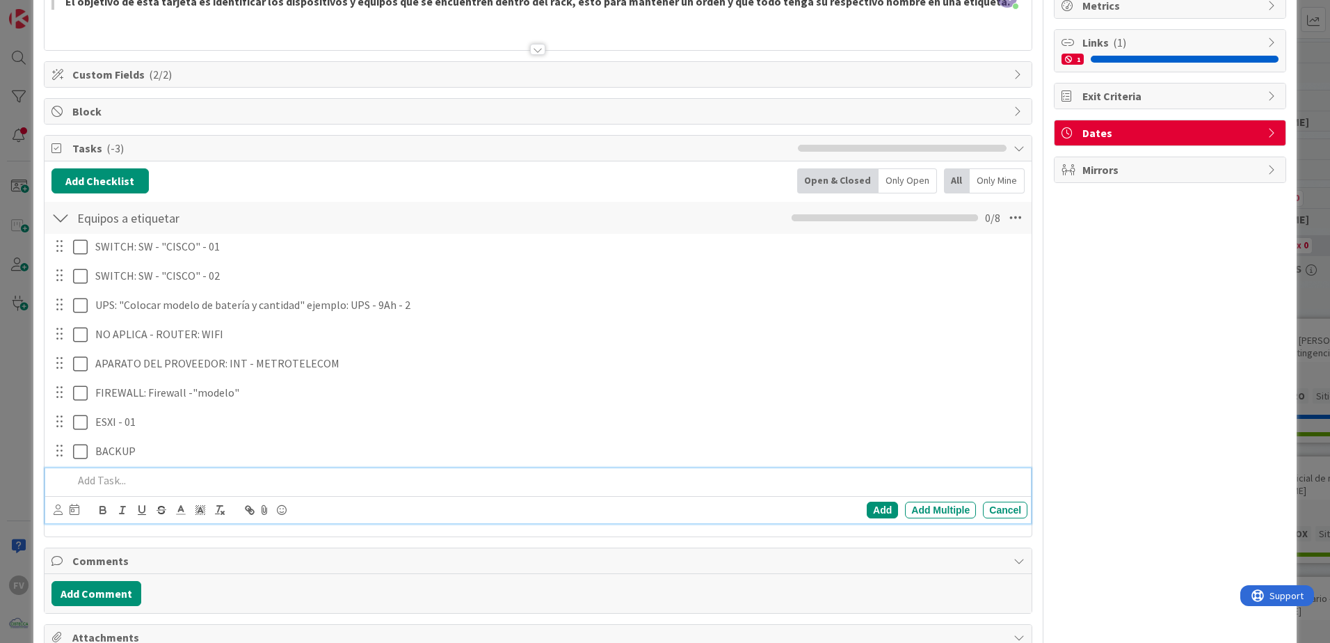
click at [199, 484] on p at bounding box center [547, 480] width 949 height 16
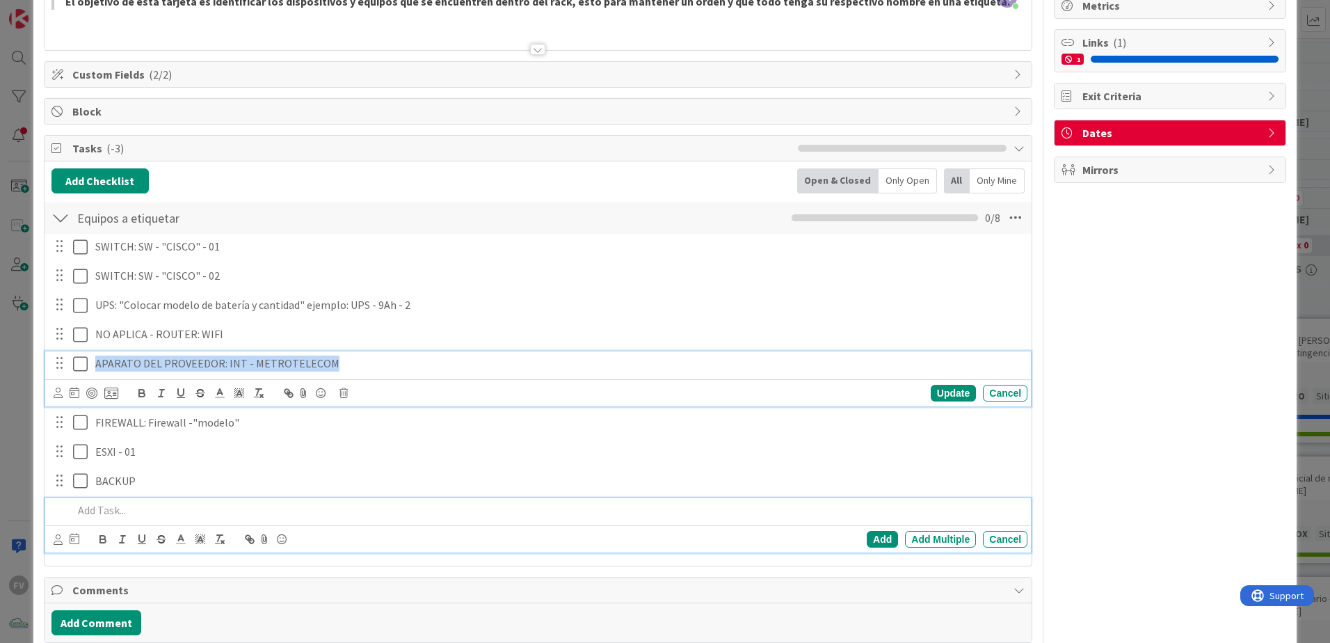
drag, startPoint x: 96, startPoint y: 362, endPoint x: 352, endPoint y: 364, distance: 256.0
click at [352, 364] on p "APARATO DEL PROVEEDOR: INT - METROTELECOM" at bounding box center [558, 363] width 926 height 16
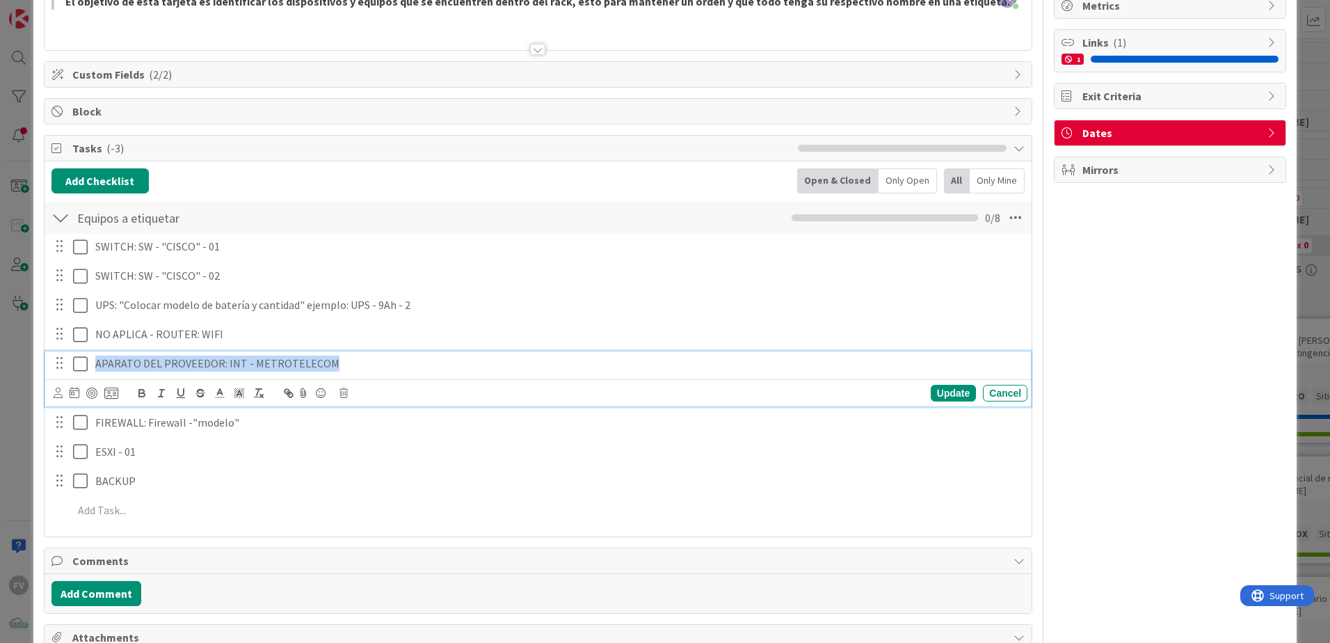
copy p "APARATO DEL PROVEEDOR: INT - METROTELECOM"
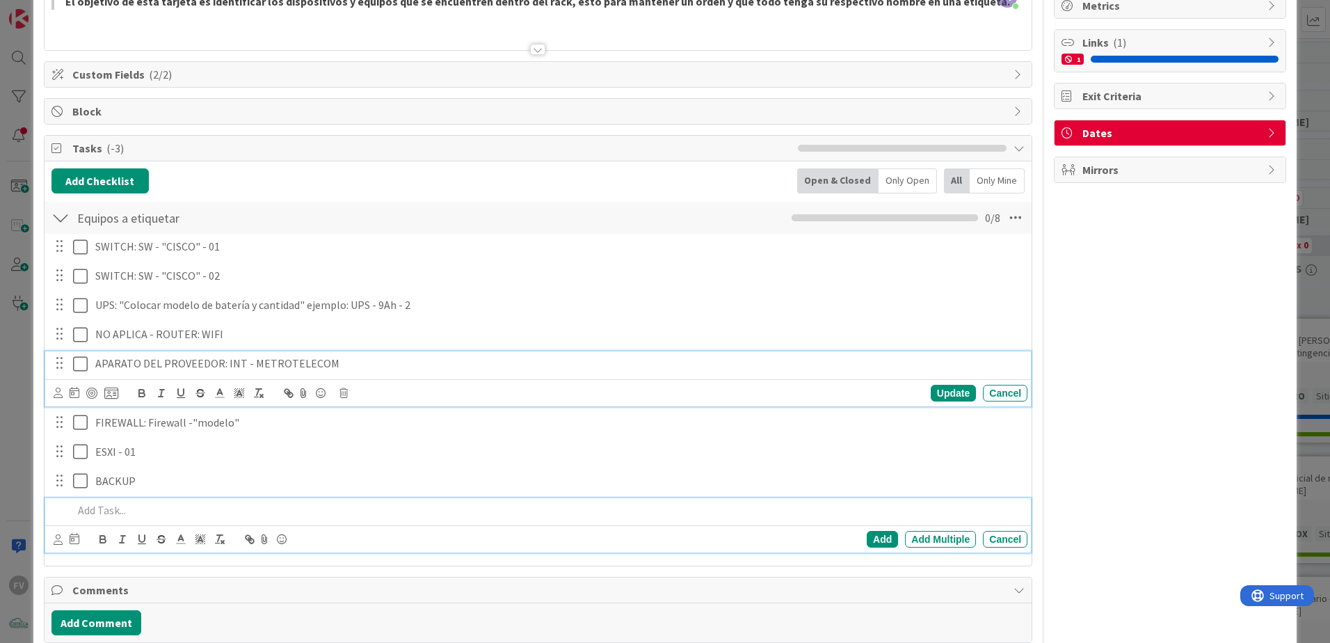
click at [161, 513] on p at bounding box center [547, 510] width 949 height 16
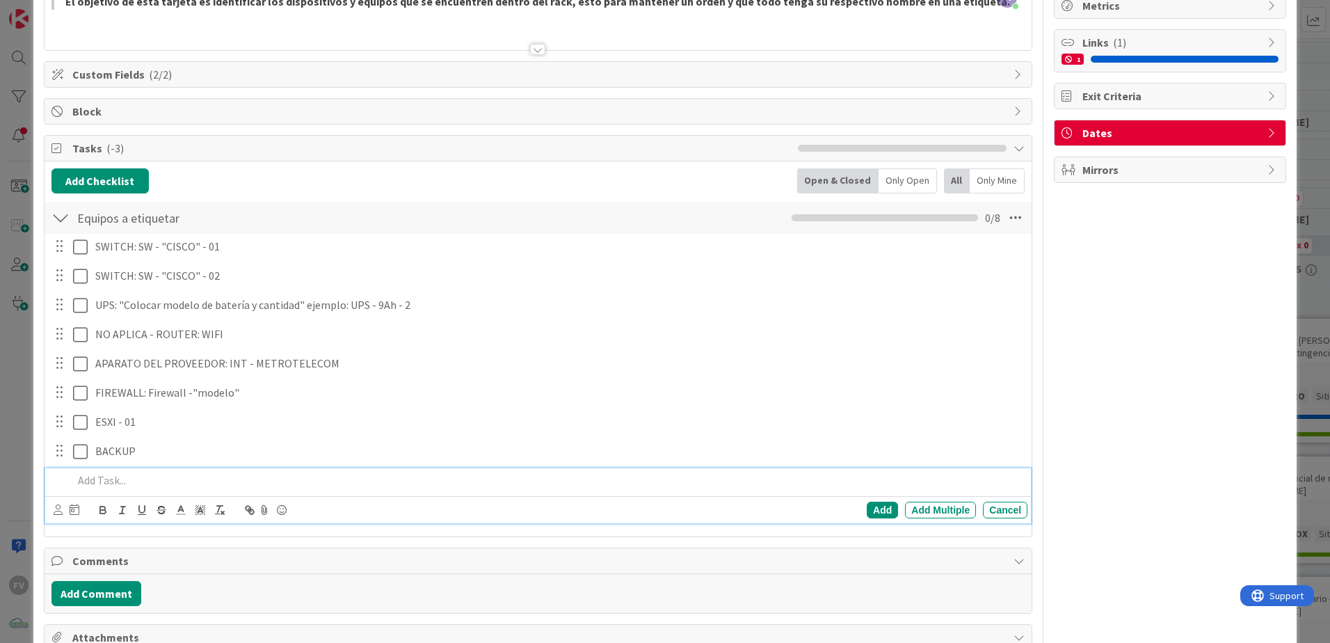
scroll to position [115, 0]
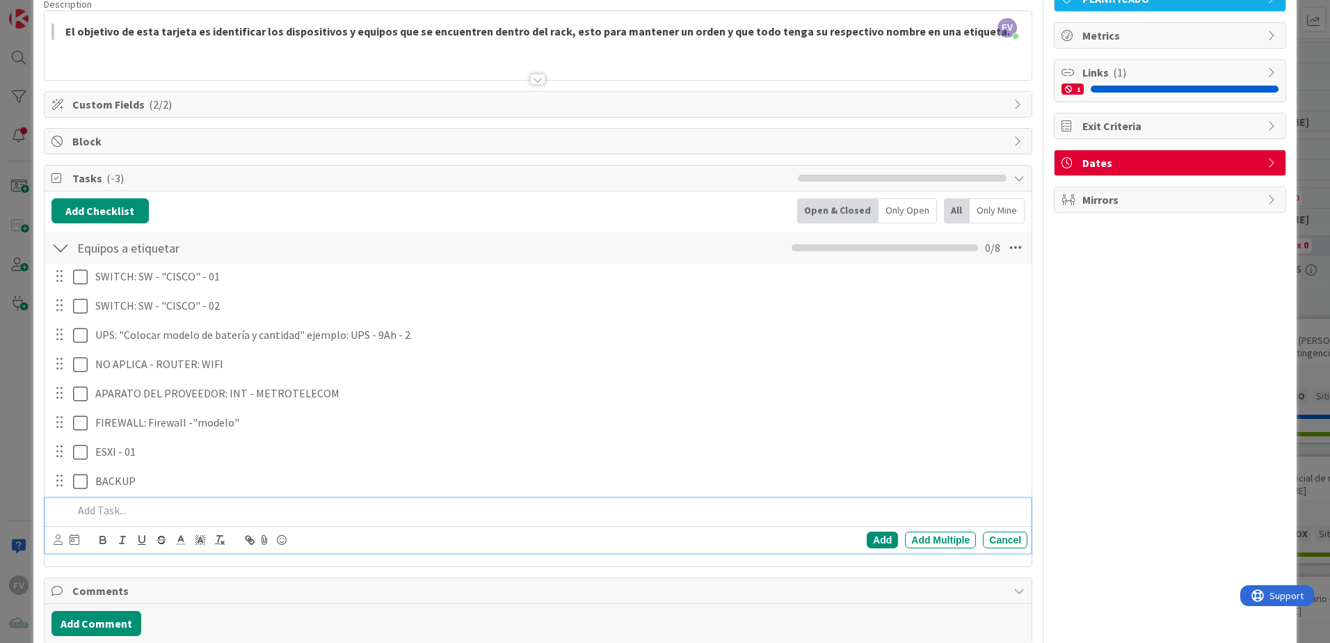
paste div
click at [195, 510] on p "APARATO DEL PROVEEDOR: INT - METROTELECOM" at bounding box center [547, 510] width 949 height 16
drag, startPoint x: 299, startPoint y: 511, endPoint x: 383, endPoint y: 511, distance: 84.2
click at [383, 511] on p "APARATO DEL PROVEEDOR 2 (contingncia): INT - METROTELECOM" at bounding box center [547, 510] width 949 height 16
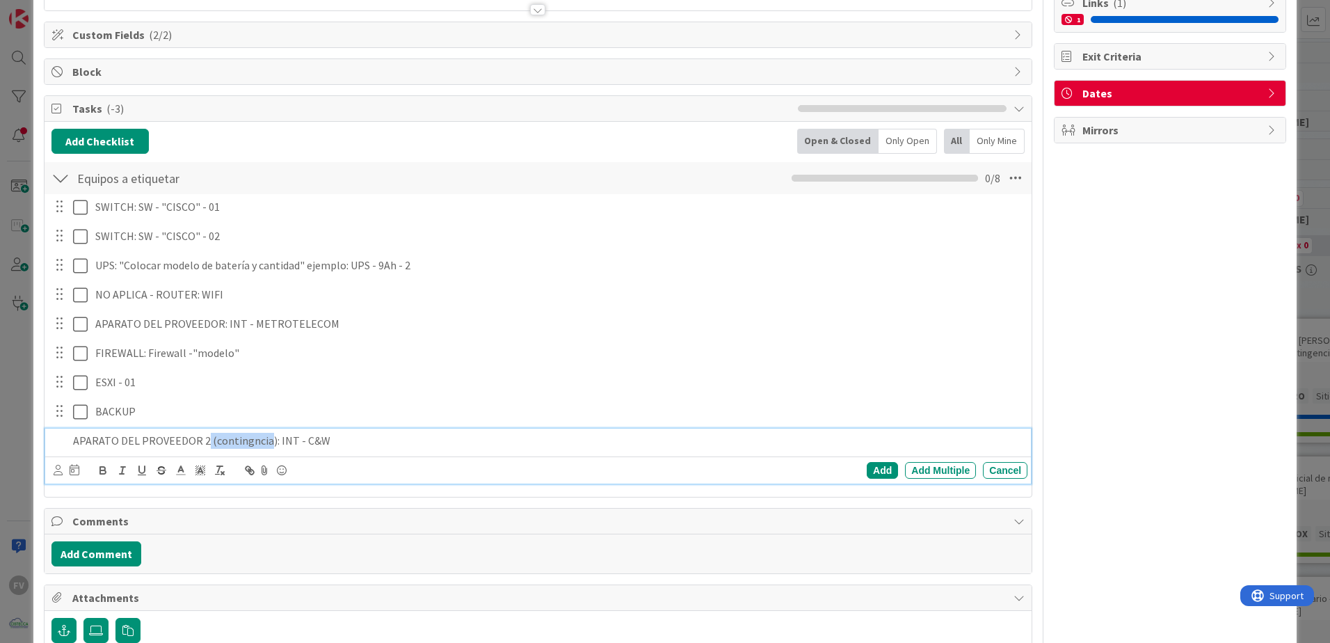
drag, startPoint x: 262, startPoint y: 441, endPoint x: 201, endPoint y: 447, distance: 61.5
click at [201, 447] on p "APARATO DEL PROVEEDOR 2 (contingncia): INT - C&W" at bounding box center [547, 441] width 949 height 16
click at [876, 464] on div "Add" at bounding box center [882, 470] width 31 height 17
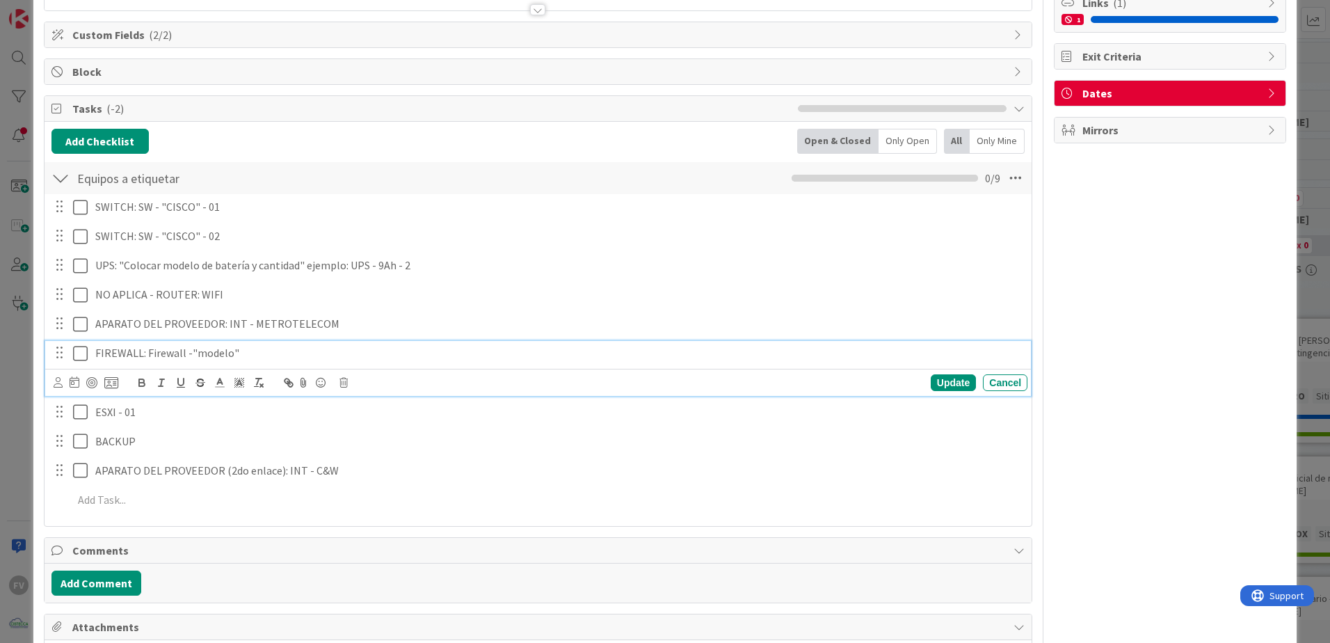
click at [268, 355] on p "FIREWALL: Firewall -"modelo"" at bounding box center [558, 353] width 926 height 16
drag, startPoint x: 228, startPoint y: 352, endPoint x: 236, endPoint y: 367, distance: 16.5
click at [232, 352] on p "FIREWALL: Firewall -"modelo"" at bounding box center [558, 353] width 926 height 16
click at [228, 354] on p "FIREWALL: Firewall -"modelo"" at bounding box center [558, 353] width 926 height 16
click at [284, 344] on div "FIREWALL: Firewall -"60E"" at bounding box center [559, 353] width 938 height 24
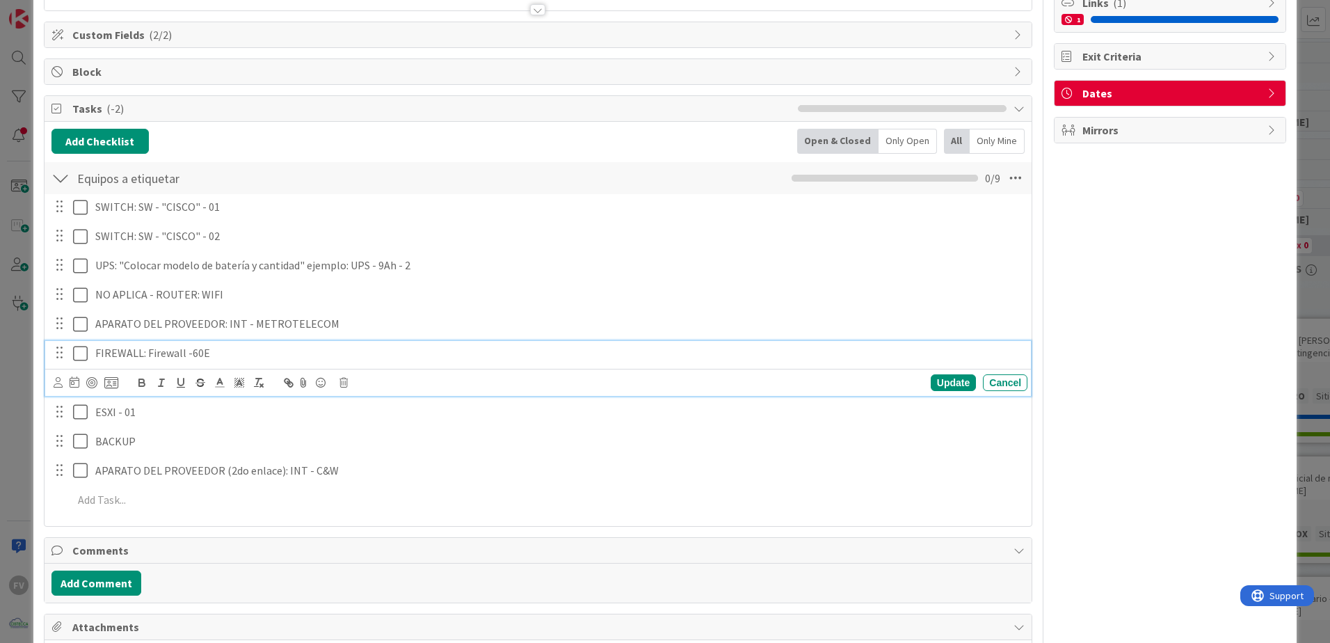
click at [188, 356] on p "FIREWALL: Firewall -60E" at bounding box center [558, 353] width 926 height 16
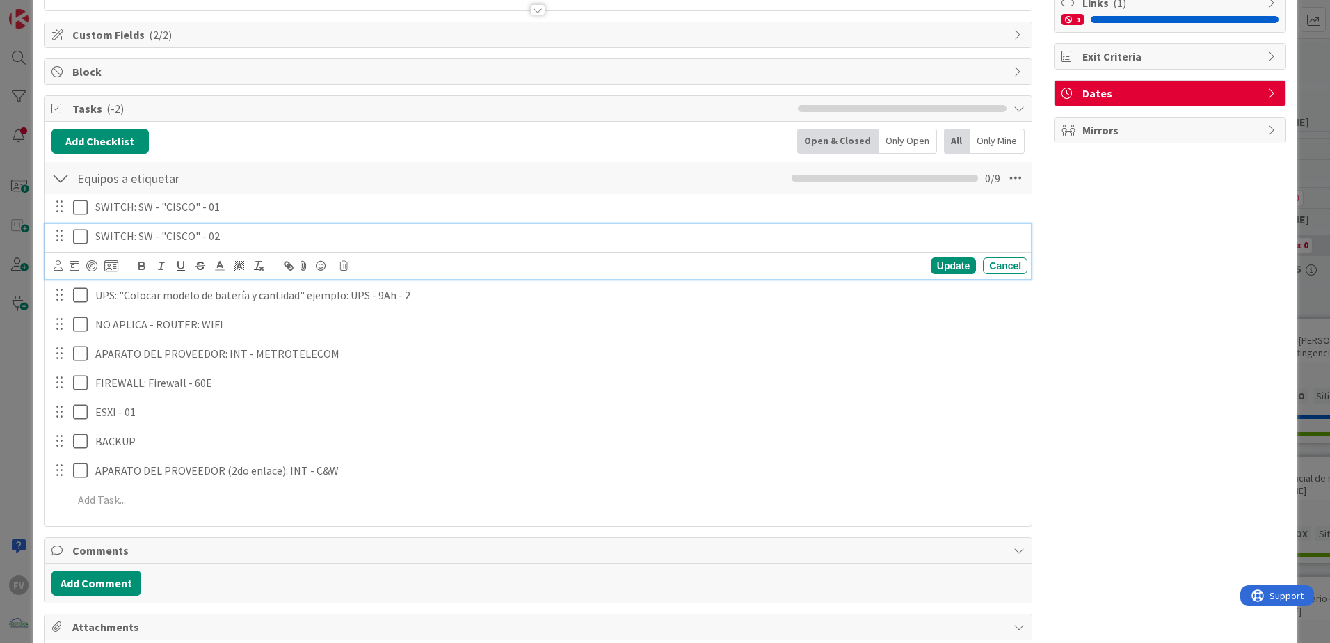
click at [194, 232] on p "SWITCH: SW - "CISCO" - 02" at bounding box center [558, 236] width 926 height 16
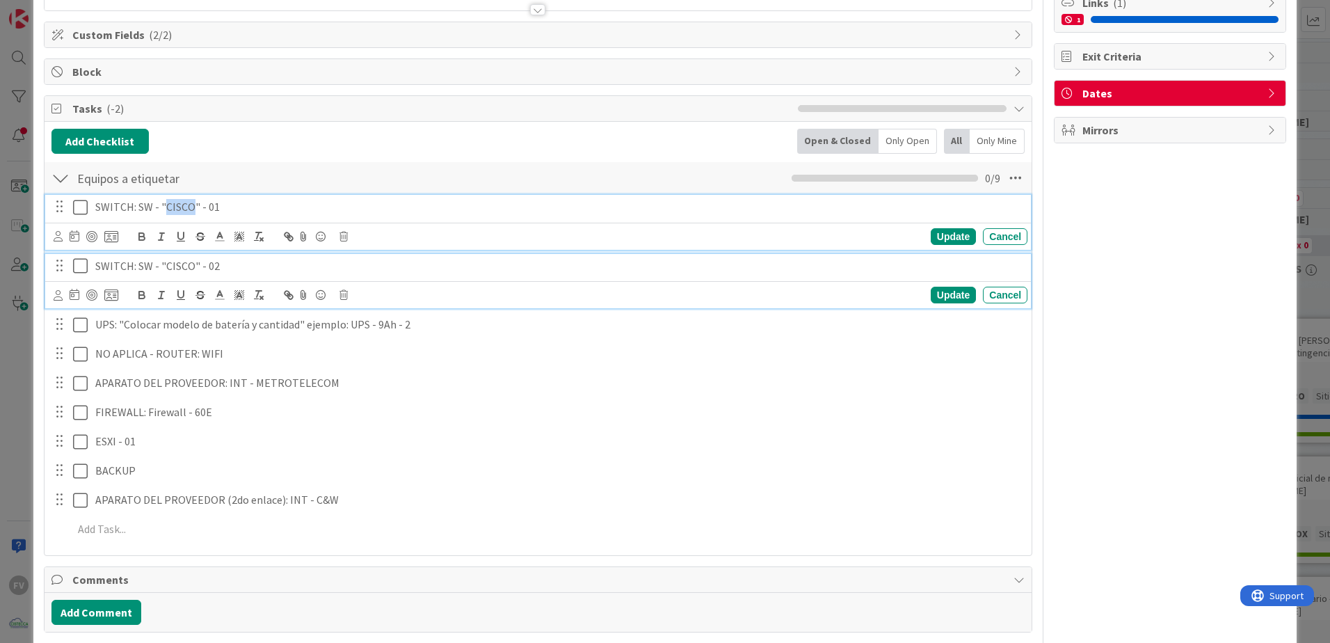
drag, startPoint x: 192, startPoint y: 206, endPoint x: 166, endPoint y: 210, distance: 26.1
click at [166, 210] on p "SWITCH: SW - "CISCO" - 01" at bounding box center [558, 207] width 926 height 16
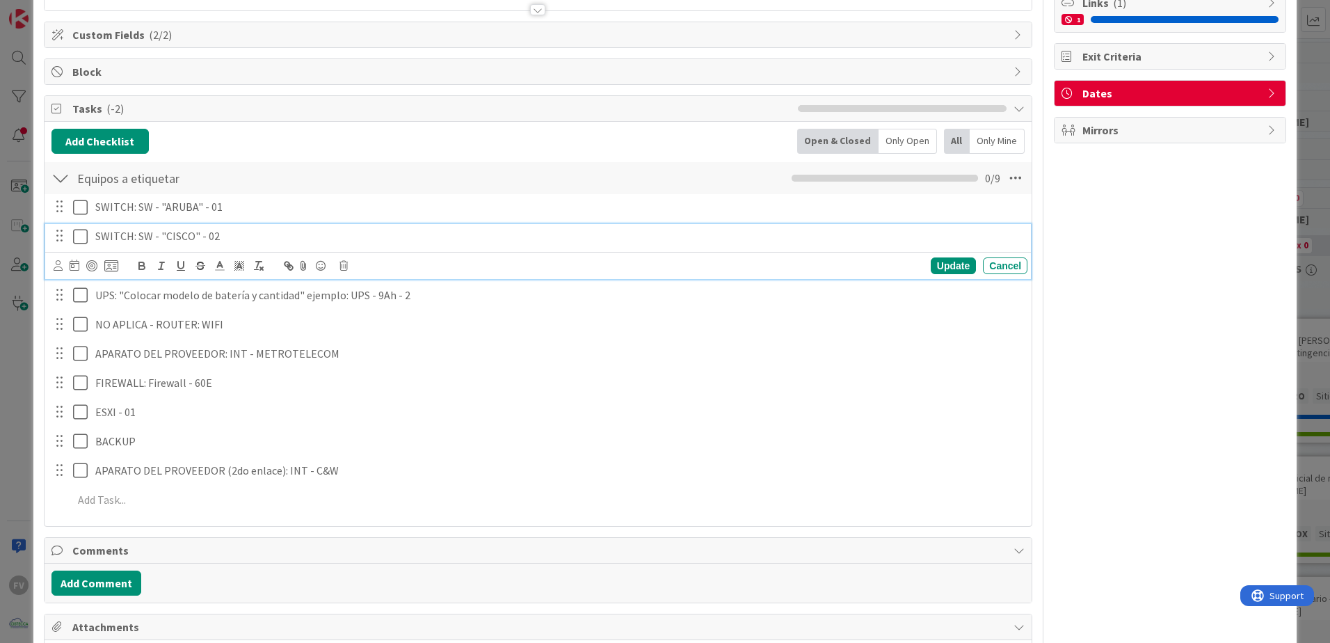
click at [304, 241] on p "SWITCH: SW - "CISCO" - 02" at bounding box center [558, 236] width 926 height 16
click at [340, 262] on icon at bounding box center [343, 266] width 8 height 10
click at [396, 325] on div "Delete" at bounding box center [378, 324] width 51 height 25
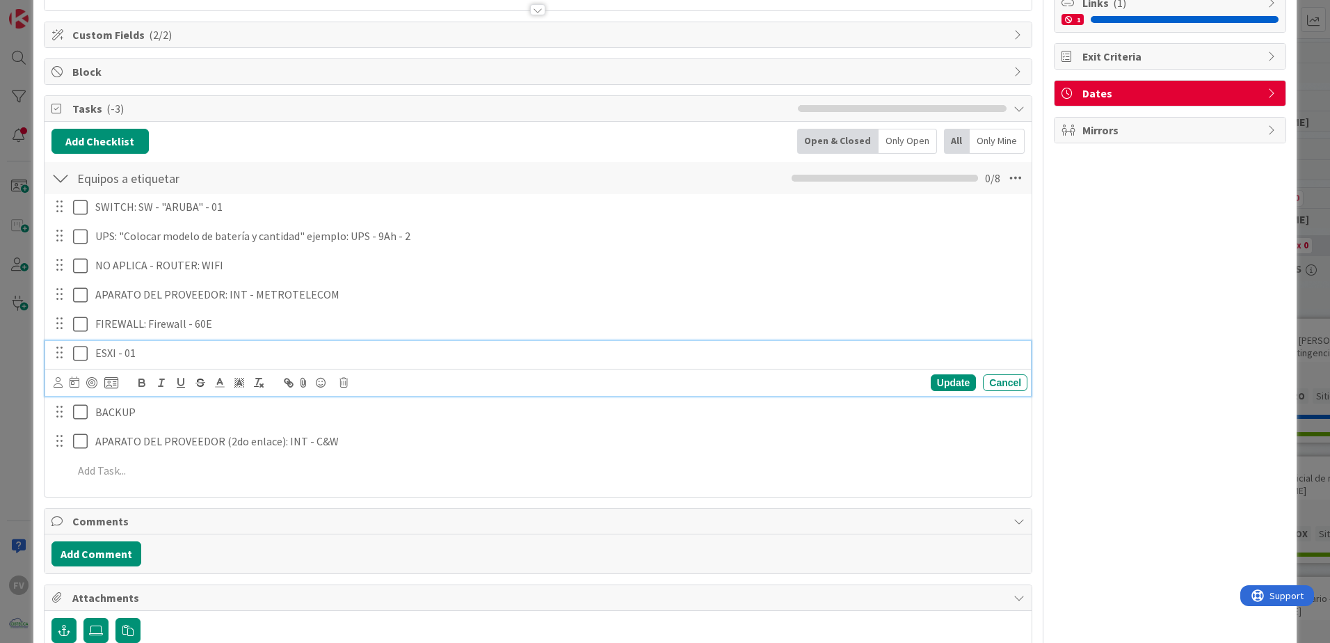
click at [194, 347] on p "ESXI - 01" at bounding box center [558, 353] width 926 height 16
click at [350, 381] on div "Update Cancel" at bounding box center [541, 382] width 974 height 19
click at [344, 384] on icon at bounding box center [343, 383] width 8 height 10
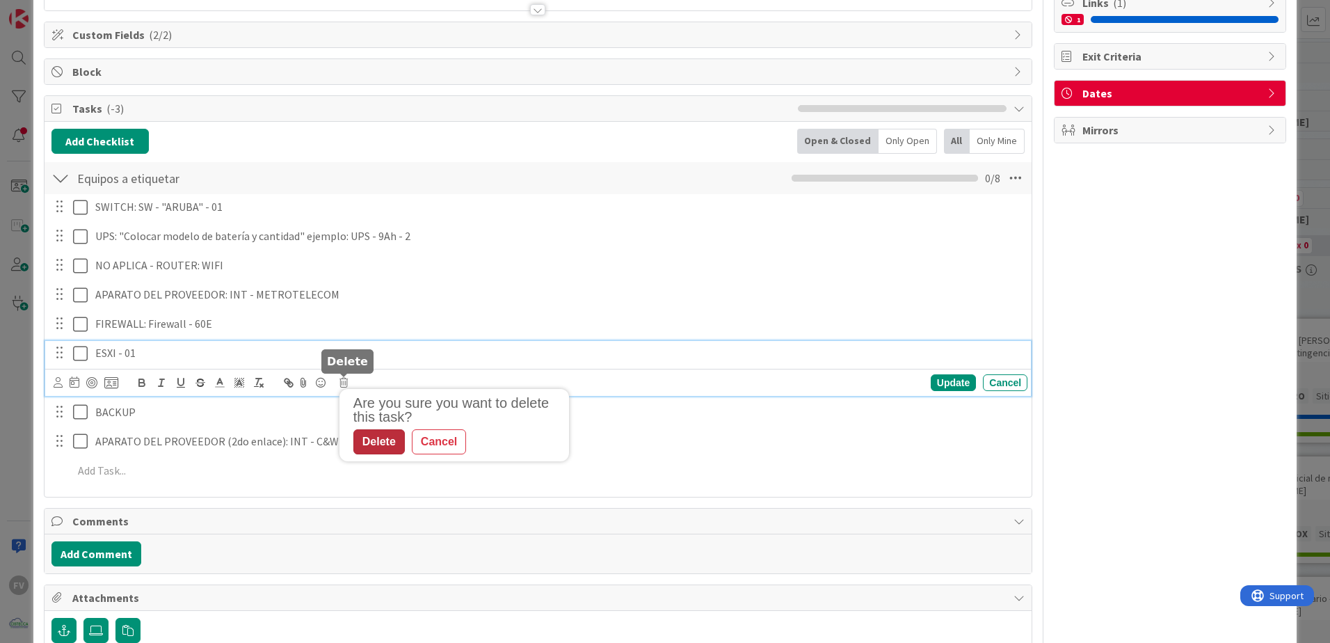
click at [389, 446] on div "Delete" at bounding box center [378, 441] width 51 height 25
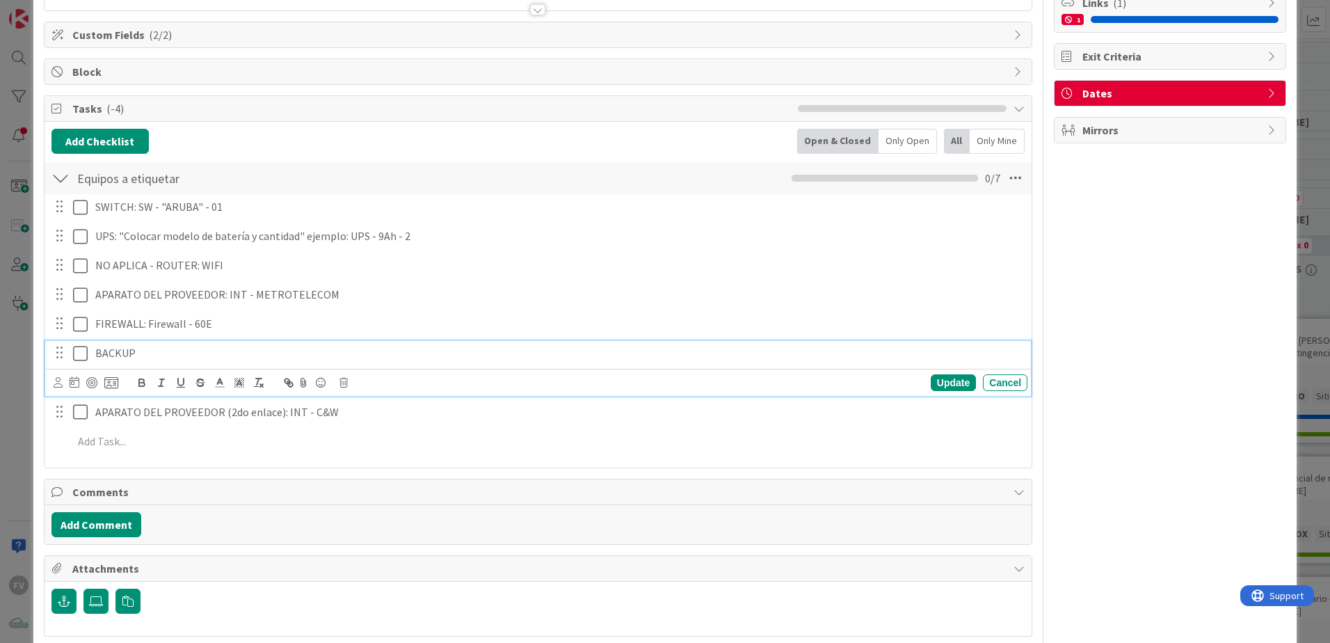
click at [191, 354] on p "BACKUP" at bounding box center [558, 353] width 926 height 16
click at [339, 379] on icon at bounding box center [343, 383] width 8 height 10
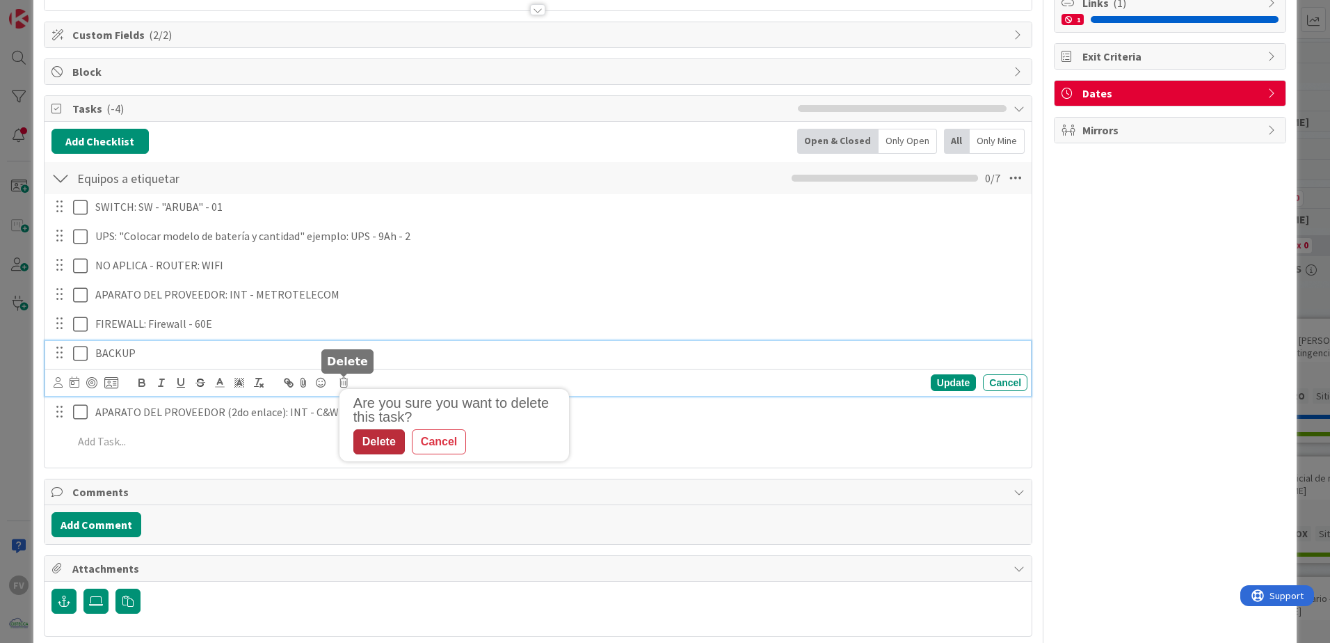
click at [388, 447] on div "Delete" at bounding box center [378, 441] width 51 height 25
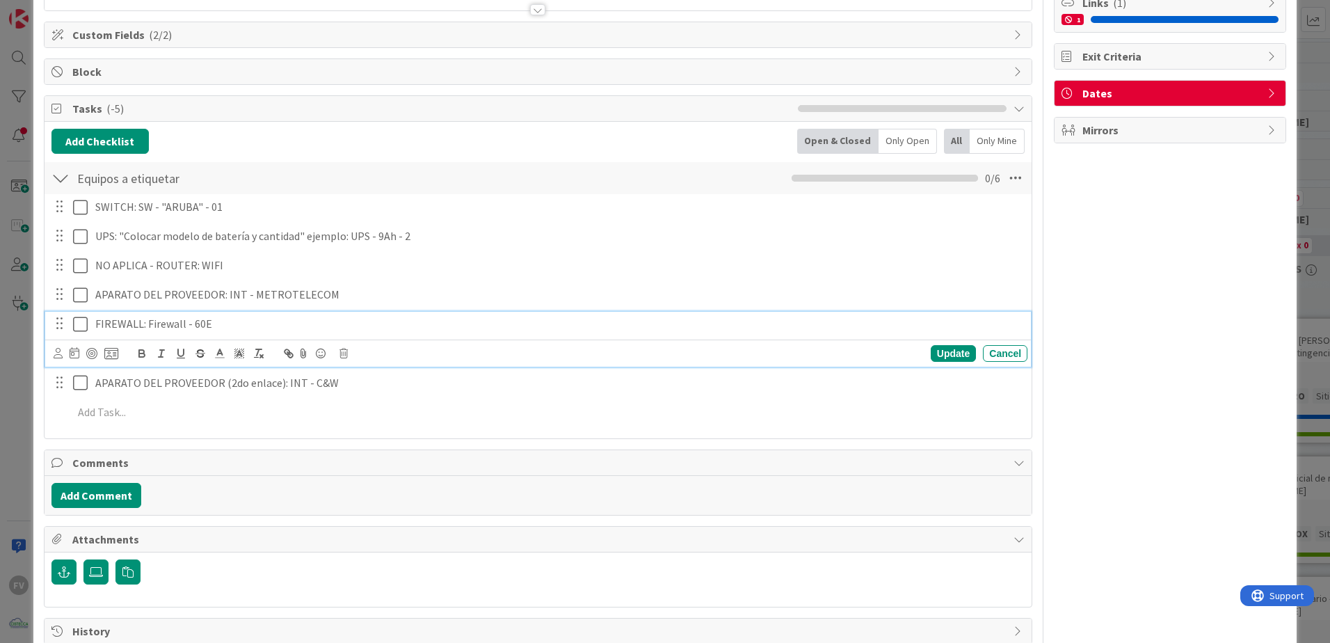
click at [260, 331] on p "FIREWALL: Firewall - 60E" at bounding box center [558, 324] width 926 height 16
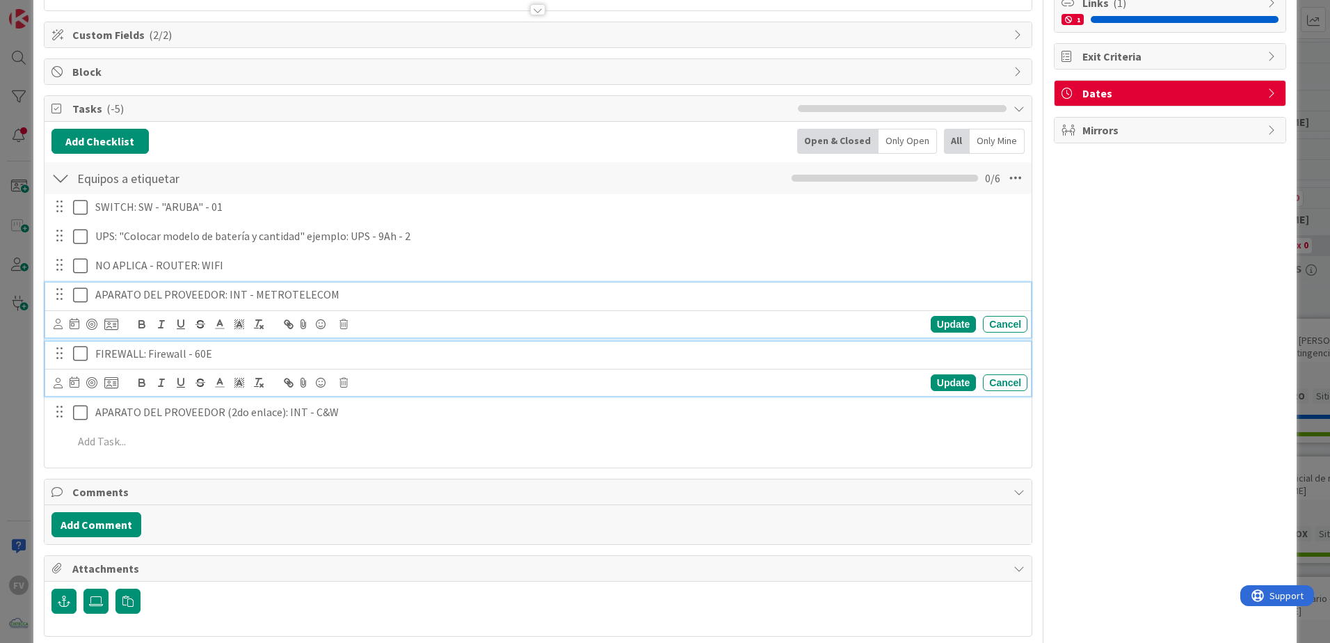
click at [360, 293] on p "APARATO DEL PROVEEDOR: INT - METROTELECOM" at bounding box center [558, 295] width 926 height 16
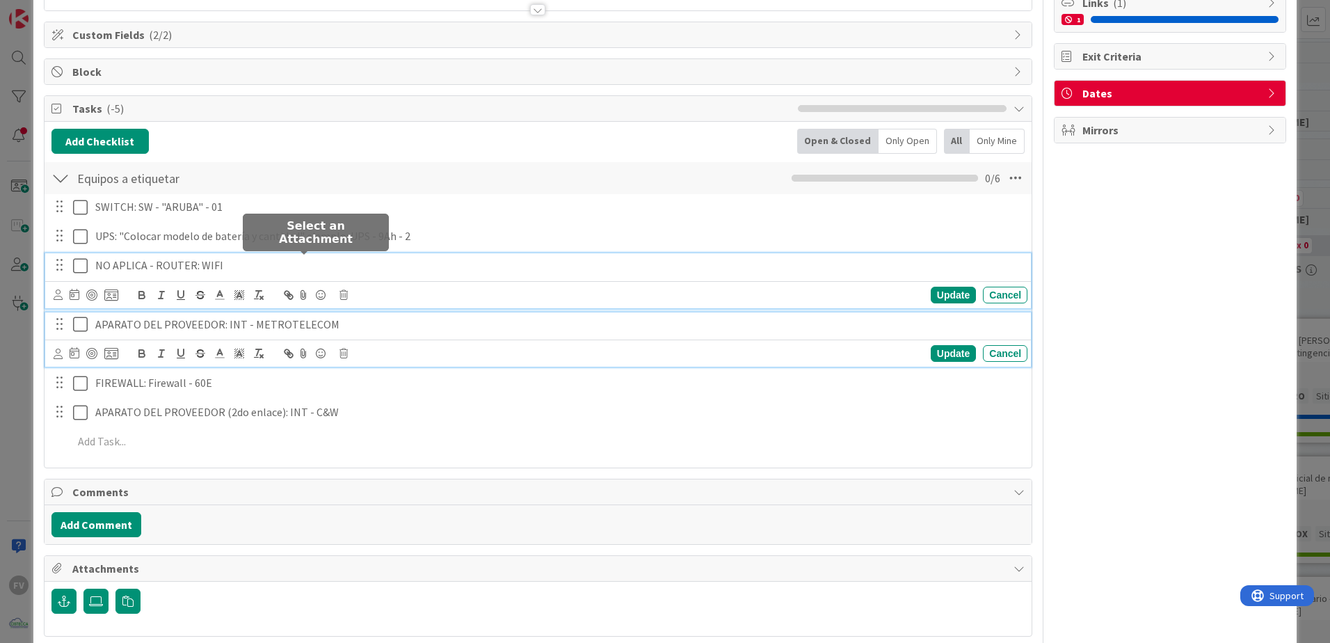
click at [296, 263] on div "NO APLICA - ROUTER: WIFI Update Cancel" at bounding box center [538, 280] width 986 height 55
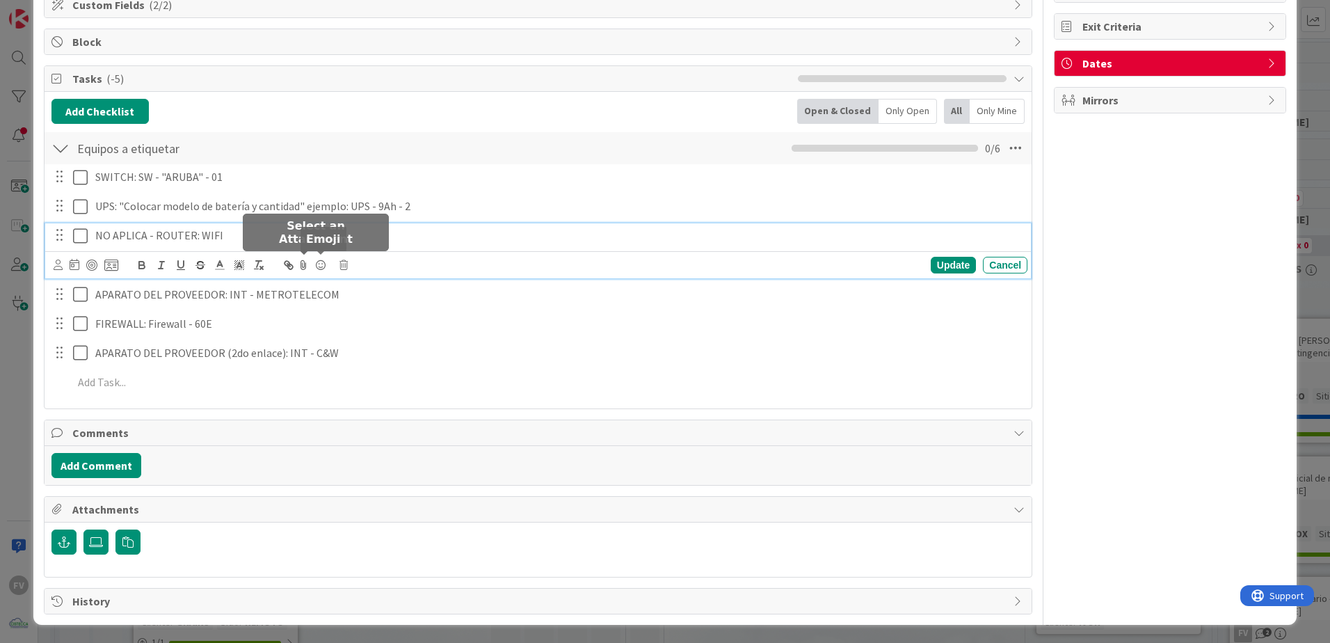
click at [433, 193] on div "SWITCH: SW - "ARUBA" - 01 Update Cancel UPS: "Colocar modelo de batería y canti…" at bounding box center [537, 282] width 973 height 236
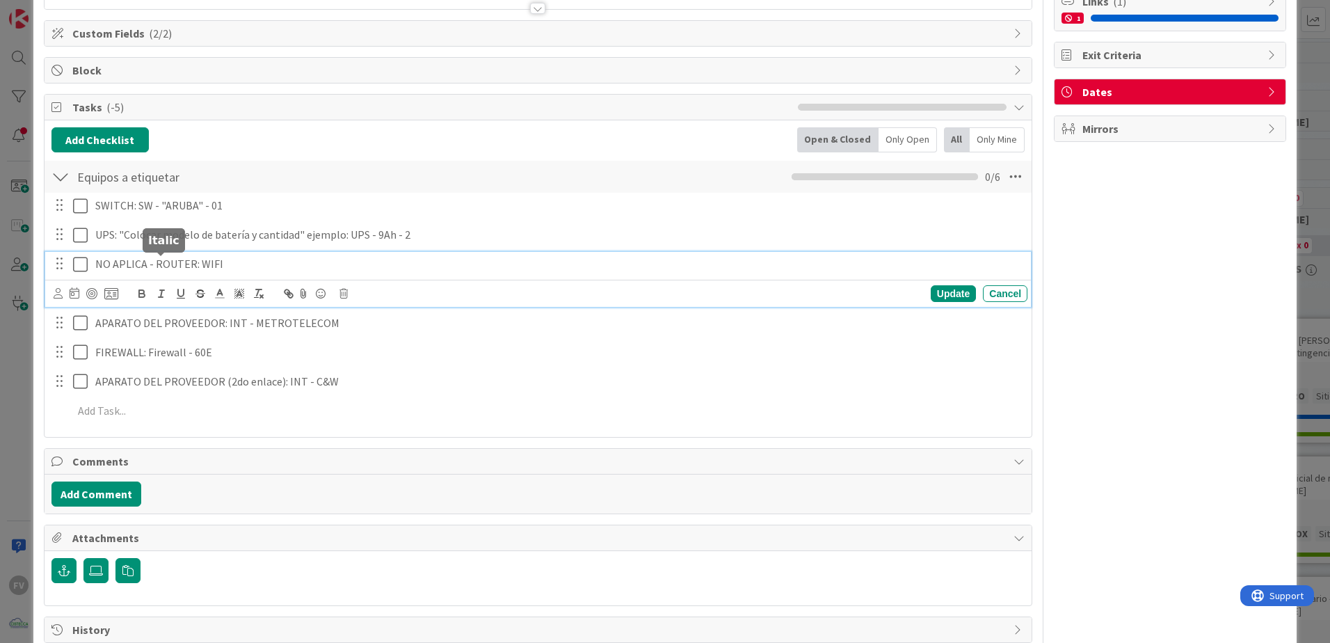
scroll to position [214, 0]
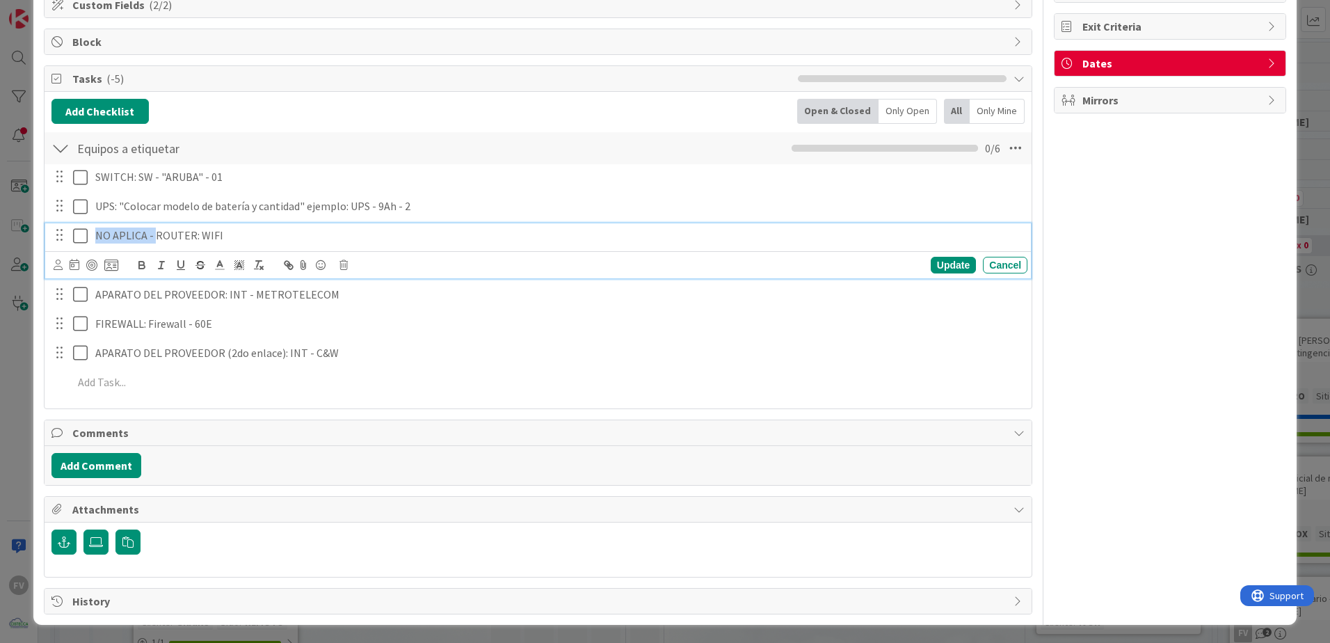
drag, startPoint x: 153, startPoint y: 262, endPoint x: 16, endPoint y: 263, distance: 137.0
click at [16, 263] on div "ID 3136 OPERACIONES GRAINS Title 28 / 128 Etiquetar equipos en el rack Descript…" at bounding box center [665, 321] width 1330 height 643
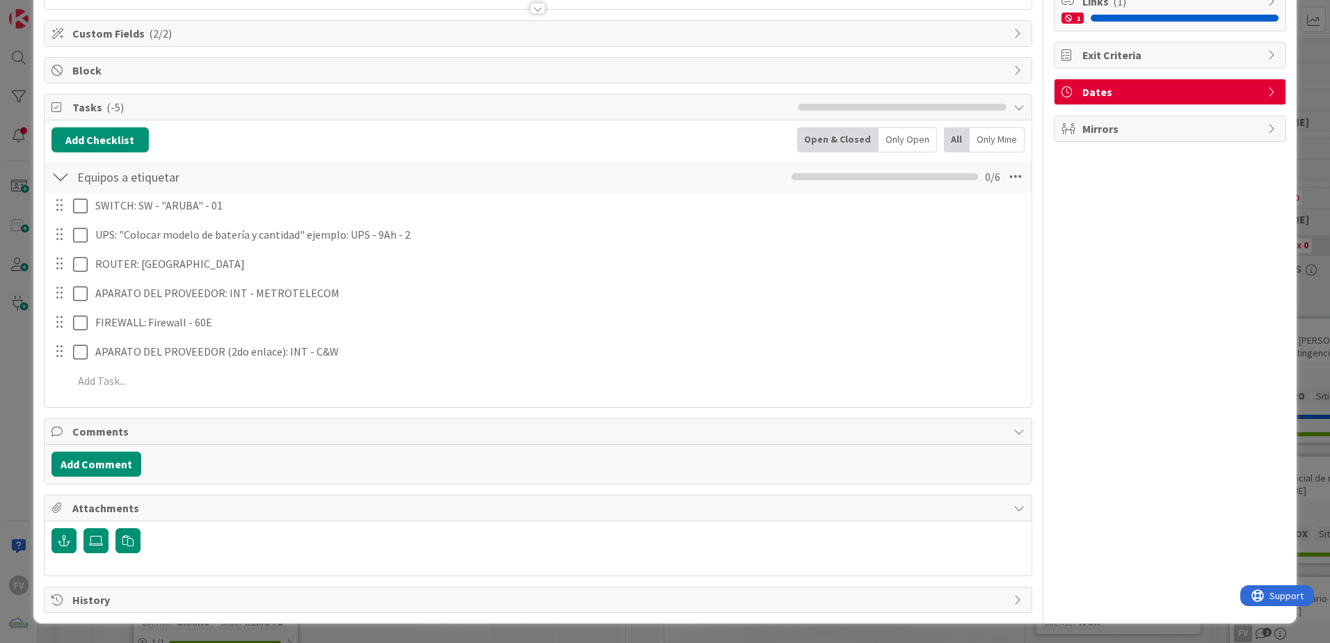
scroll to position [186, 0]
click at [947, 272] on div "ROUTER: WIFI Update Cancel" at bounding box center [538, 264] width 986 height 24
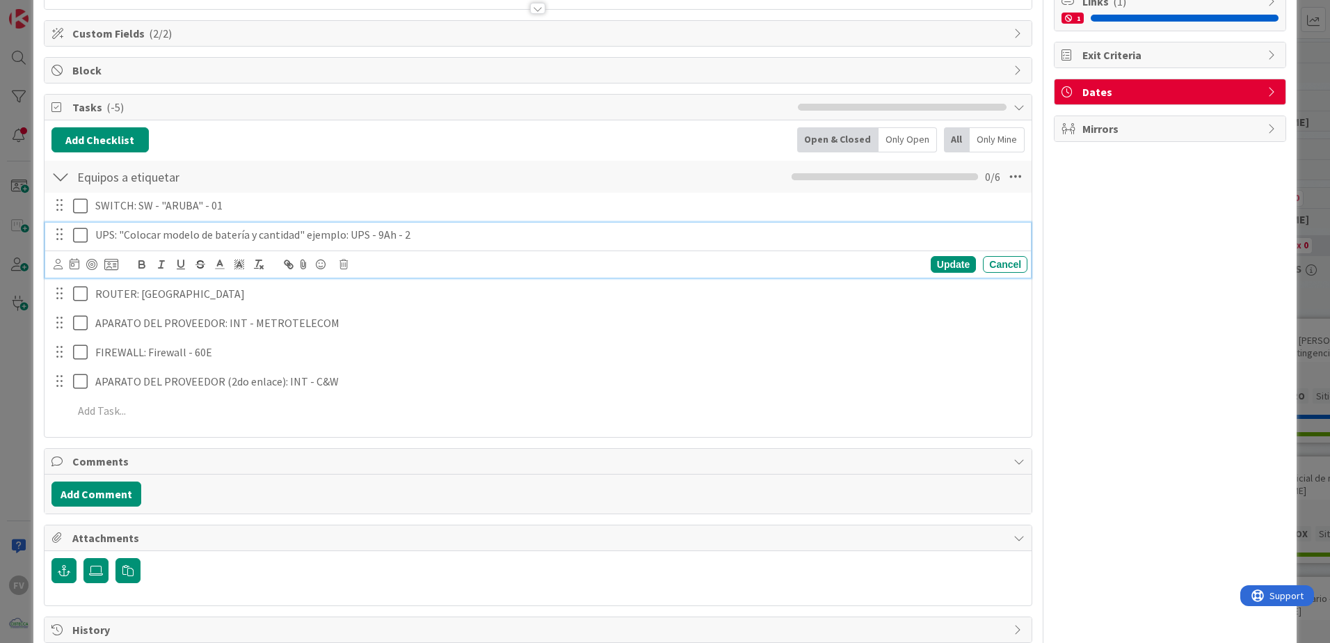
click at [573, 242] on p "UPS: "Colocar modelo de batería y cantidad" ejemplo: UPS - 9Ah - 2" at bounding box center [558, 235] width 926 height 16
click at [517, 280] on div "SWITCH: SW - "ARUBA" - 01 Update Cancel UPS: "Colocar modelo de batería y canti…" at bounding box center [537, 311] width 973 height 236
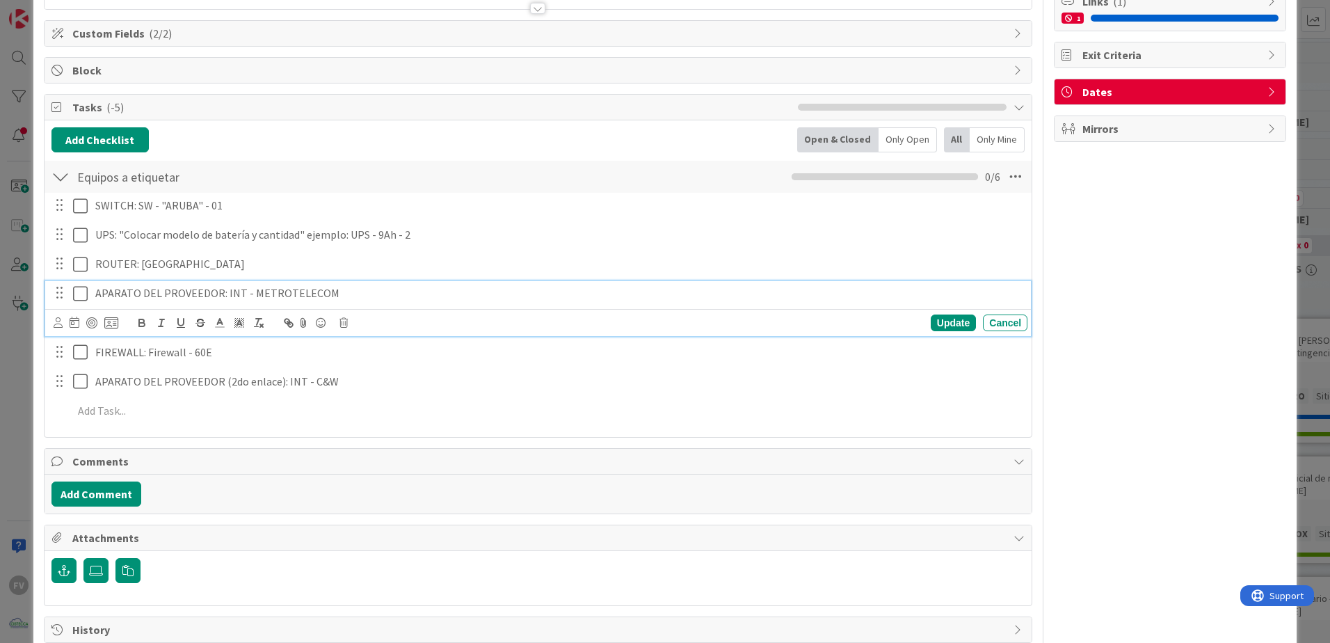
click at [489, 282] on div "APARATO DEL PROVEEDOR: INT - METROTELECOM" at bounding box center [559, 293] width 938 height 24
click at [477, 250] on div "SWITCH: SW - "ARUBA" - 01 Update Cancel UPS: "Colocar modelo de batería y canti…" at bounding box center [537, 311] width 973 height 236
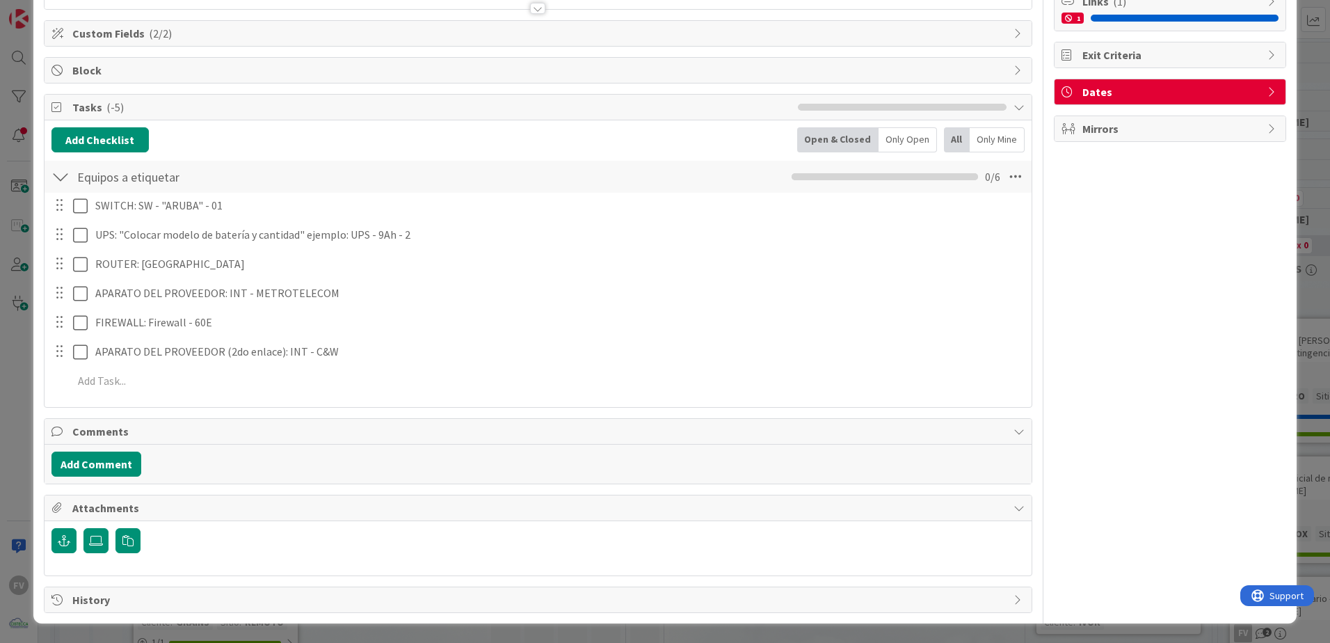
drag, startPoint x: 477, startPoint y: 250, endPoint x: 454, endPoint y: 253, distance: 23.2
click at [477, 249] on div "SWITCH: SW - "ARUBA" - 01 Update Cancel UPS: "Colocar modelo de batería y canti…" at bounding box center [537, 296] width 973 height 206
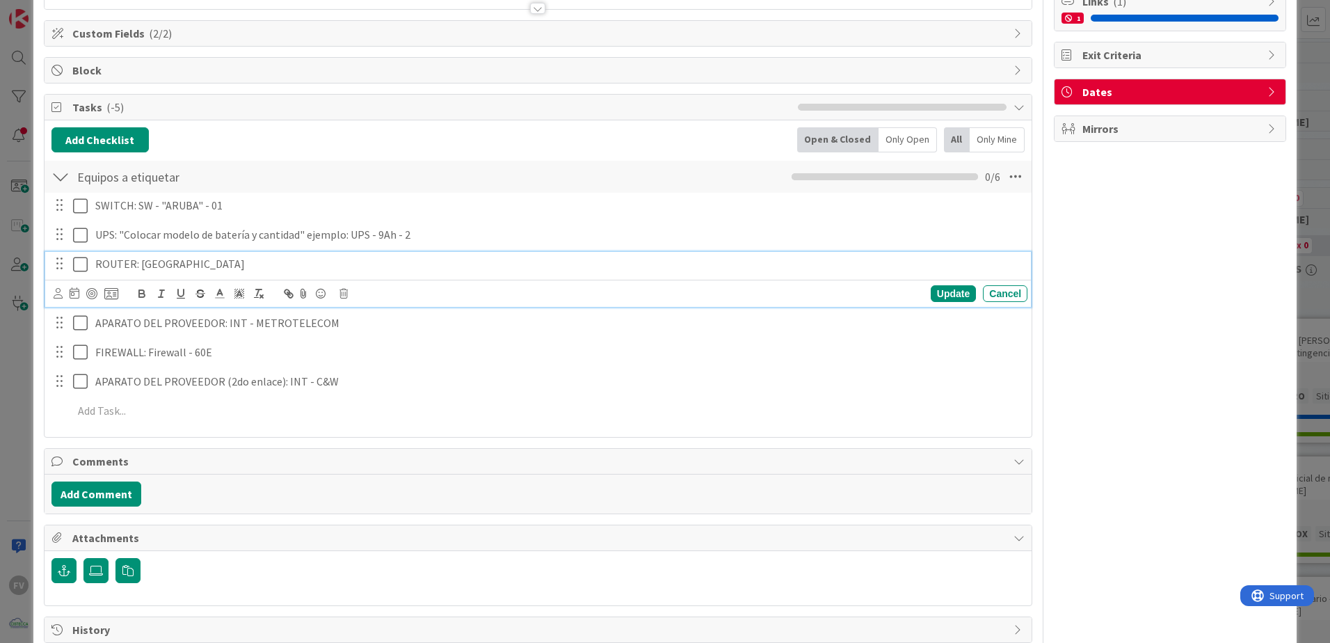
click at [433, 260] on p "ROUTER: WIFI" at bounding box center [558, 264] width 926 height 16
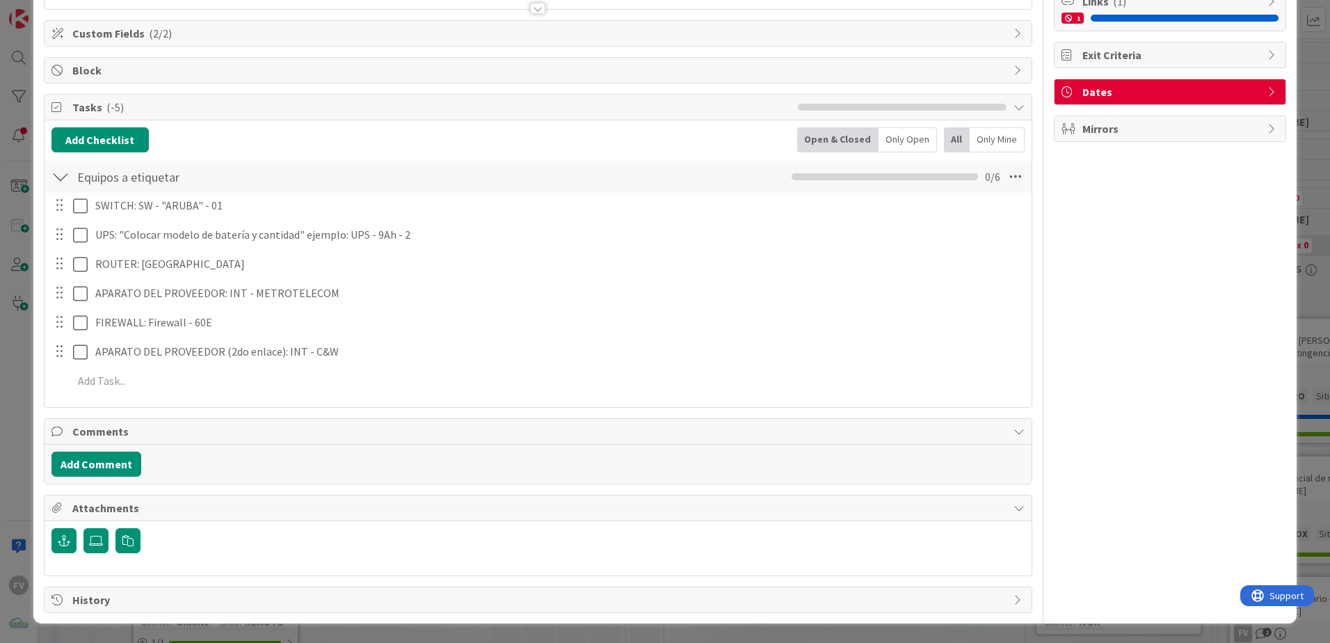
click at [1141, 363] on div "Owner Watchers PLANIFICADO Metrics Links ( 1 ) 1 Exit Criteria Dates Mirrors" at bounding box center [1170, 241] width 232 height 744
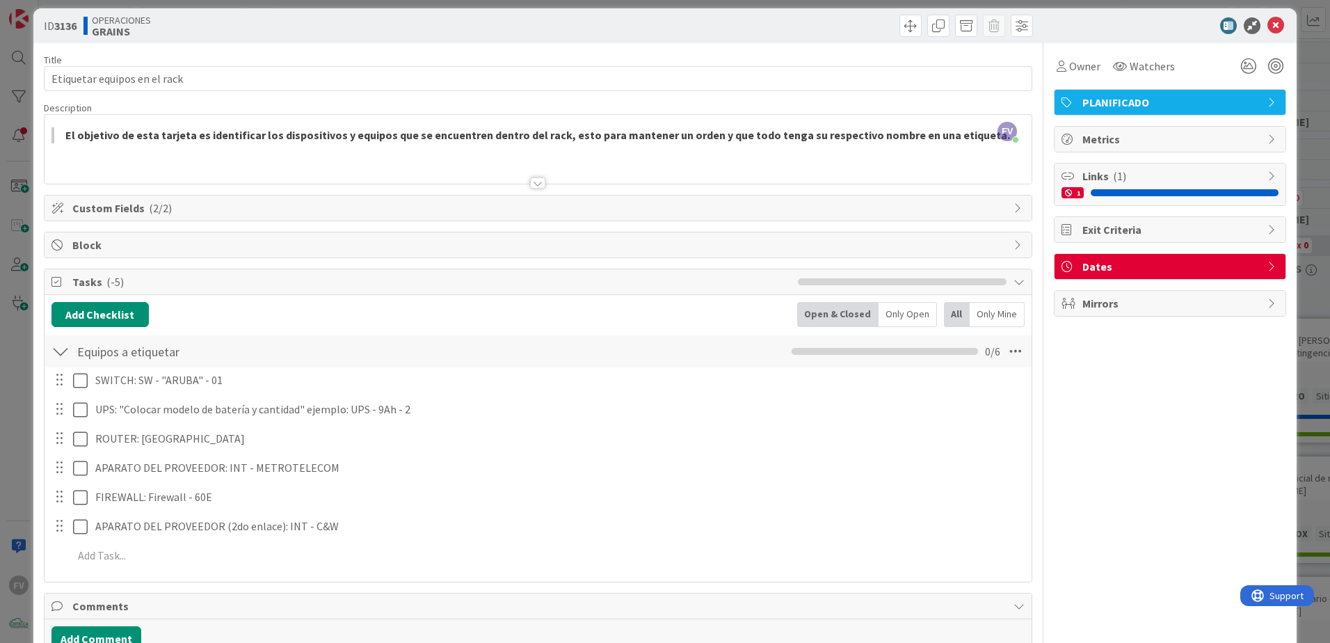
scroll to position [0, 0]
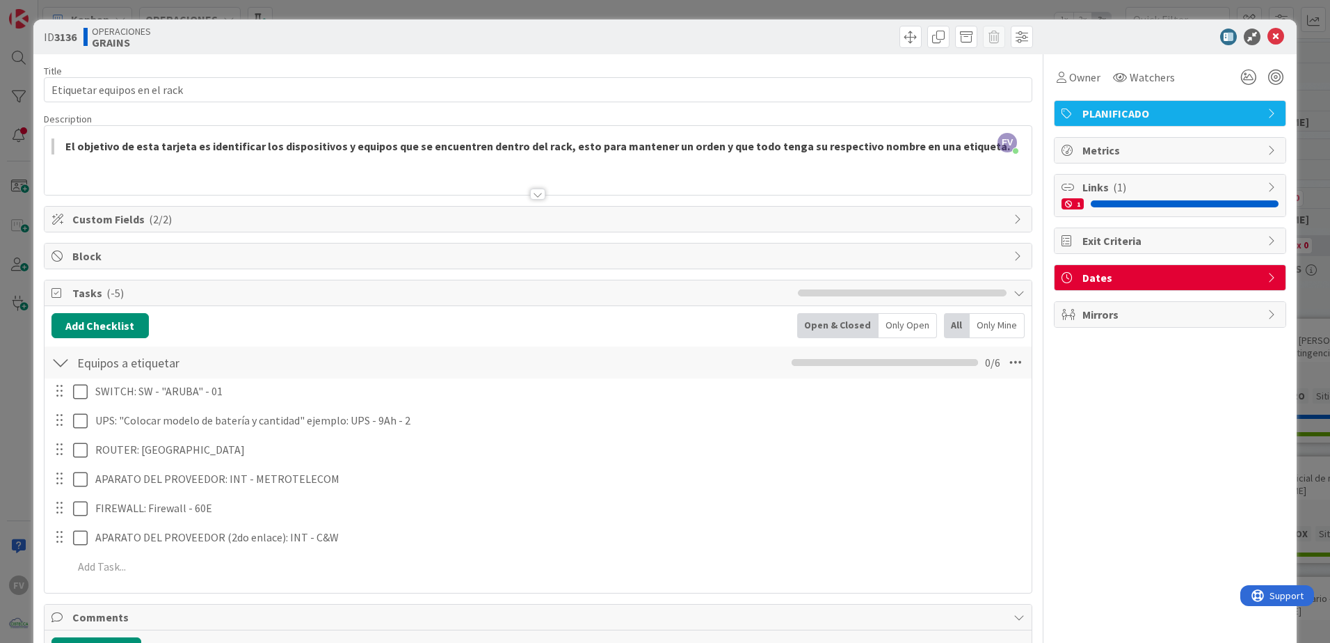
click at [181, 289] on span "Tasks ( -5 )" at bounding box center [431, 292] width 718 height 17
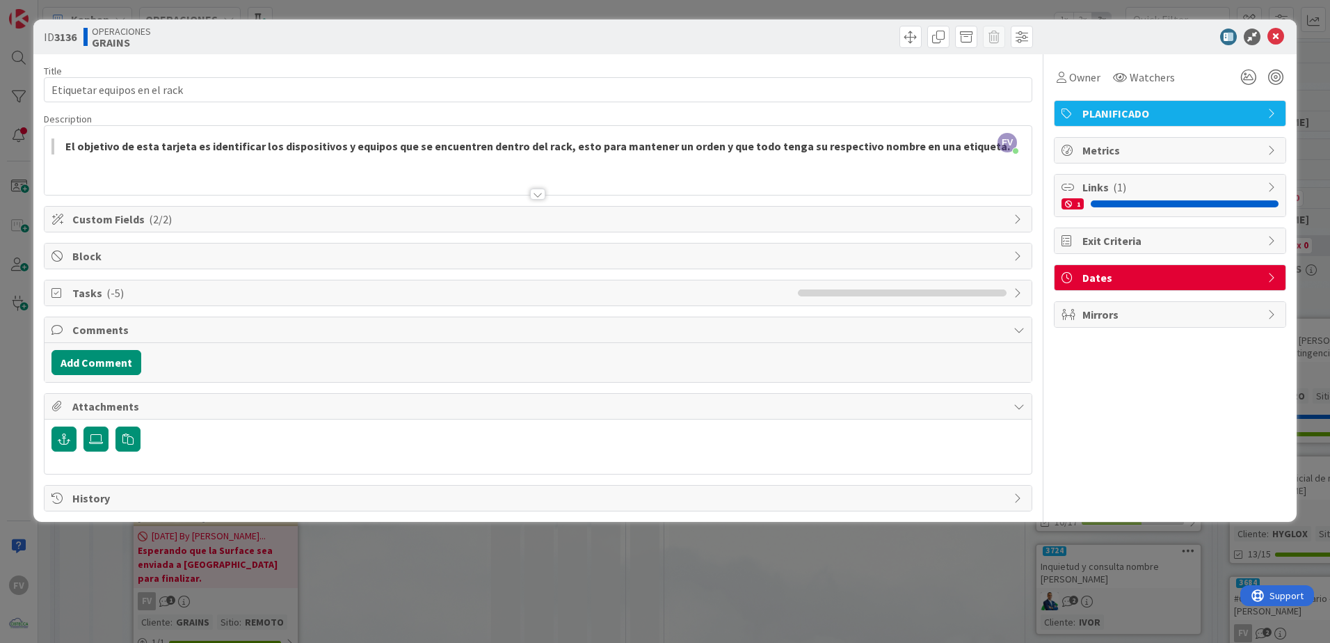
click at [181, 289] on span "Tasks ( -5 )" at bounding box center [431, 292] width 718 height 17
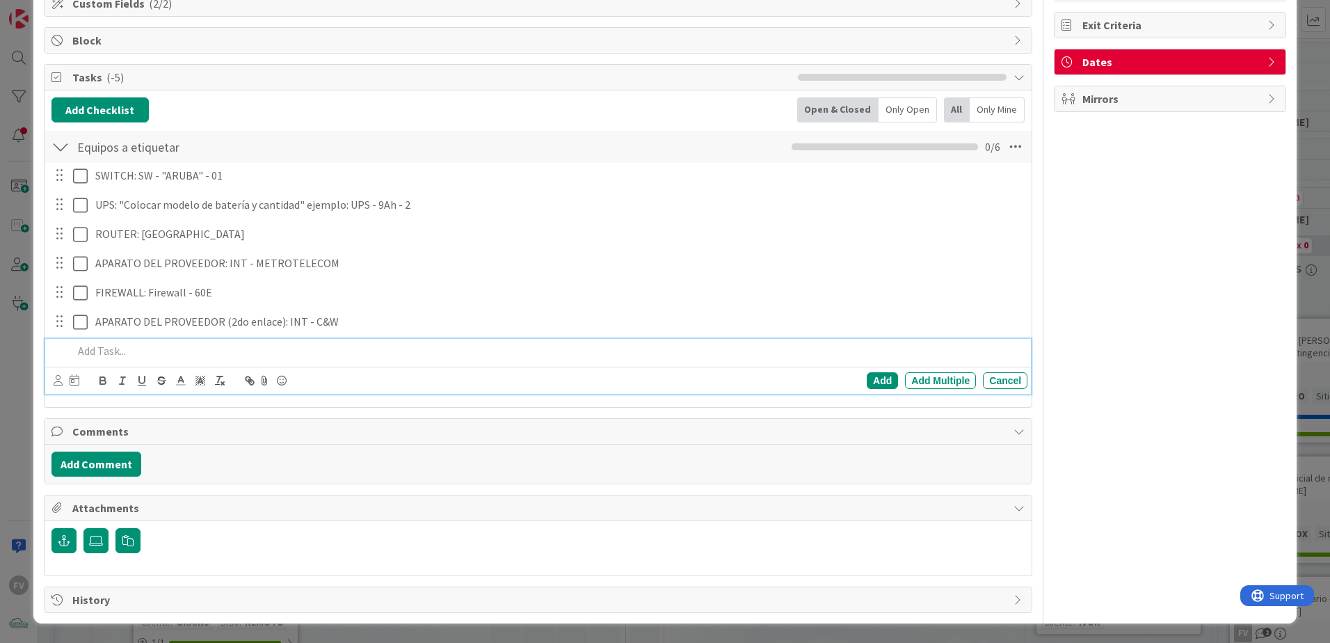
drag, startPoint x: 165, startPoint y: 430, endPoint x: 165, endPoint y: 438, distance: 8.3
click at [166, 431] on span "Comments" at bounding box center [539, 431] width 934 height 17
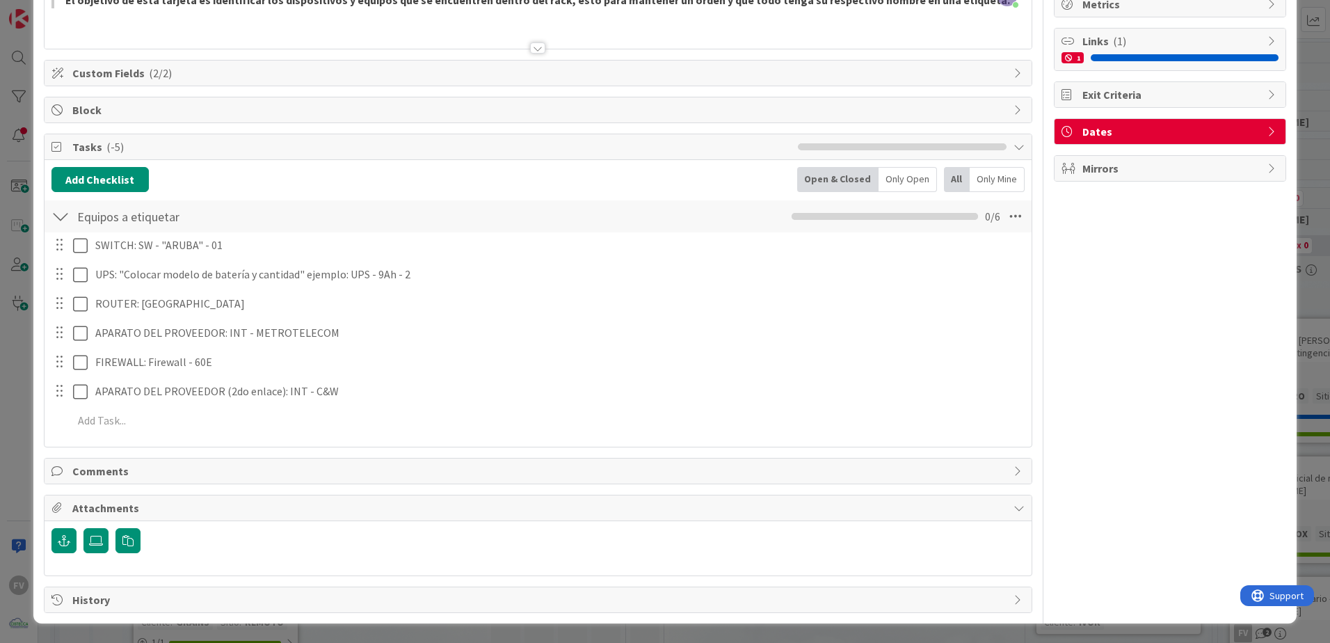
click at [127, 506] on span "Attachments" at bounding box center [539, 507] width 934 height 17
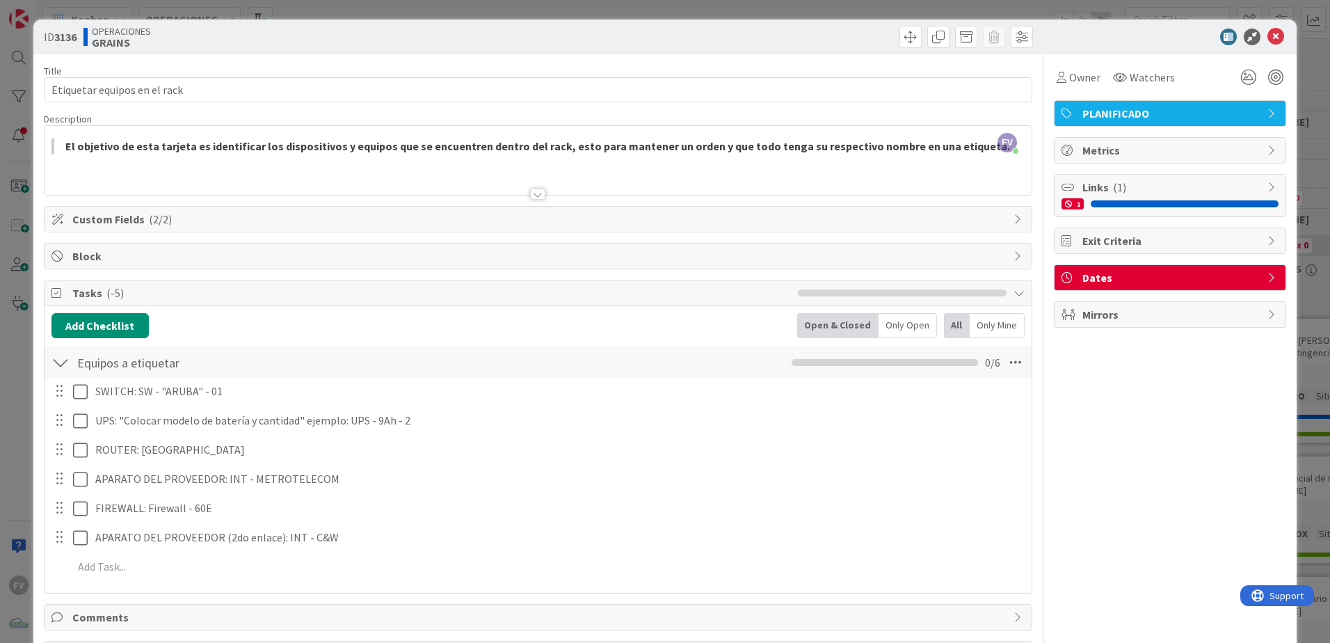
click at [168, 286] on span "Tasks ( -5 )" at bounding box center [431, 292] width 718 height 17
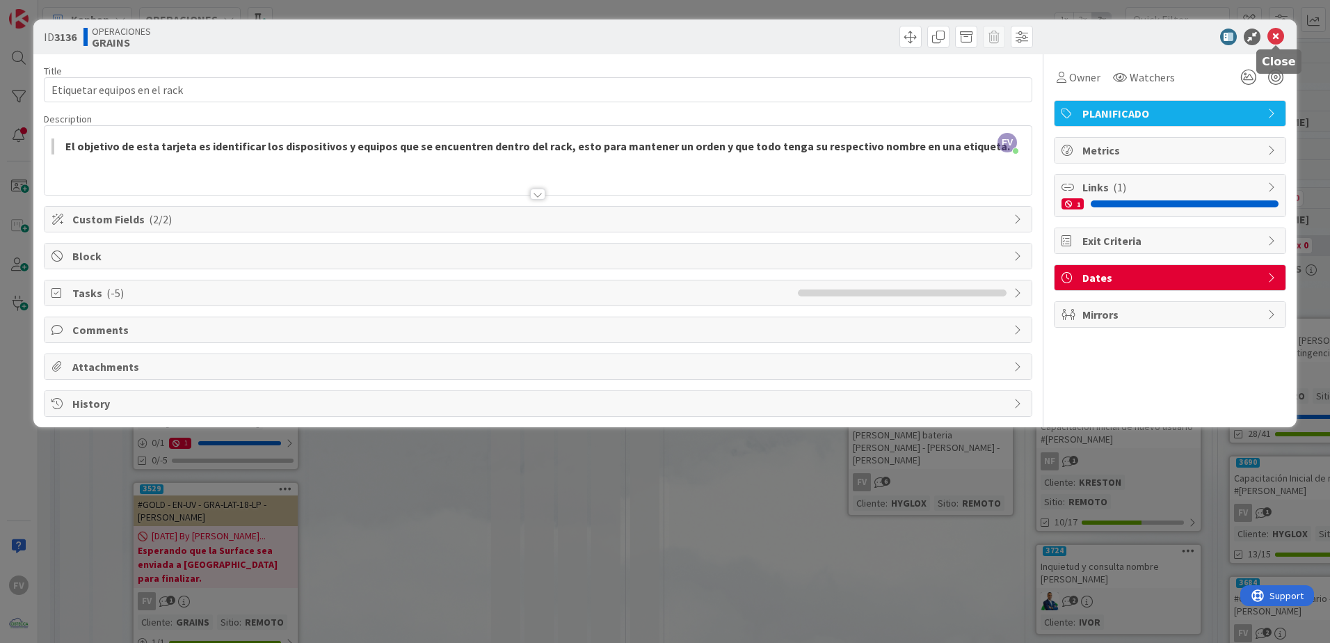
drag, startPoint x: 1283, startPoint y: 37, endPoint x: 1251, endPoint y: 72, distance: 46.8
click at [1281, 38] on icon at bounding box center [1275, 37] width 17 height 17
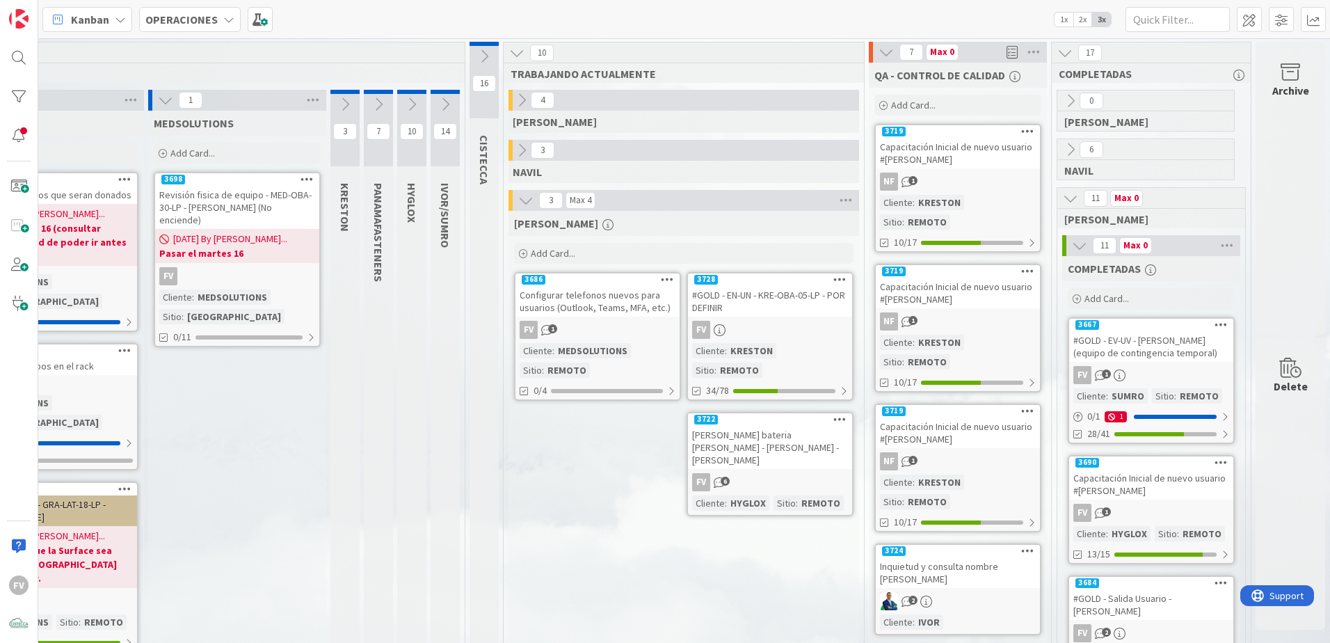
click at [1273, 211] on div "Archive" at bounding box center [1290, 188] width 70 height 293
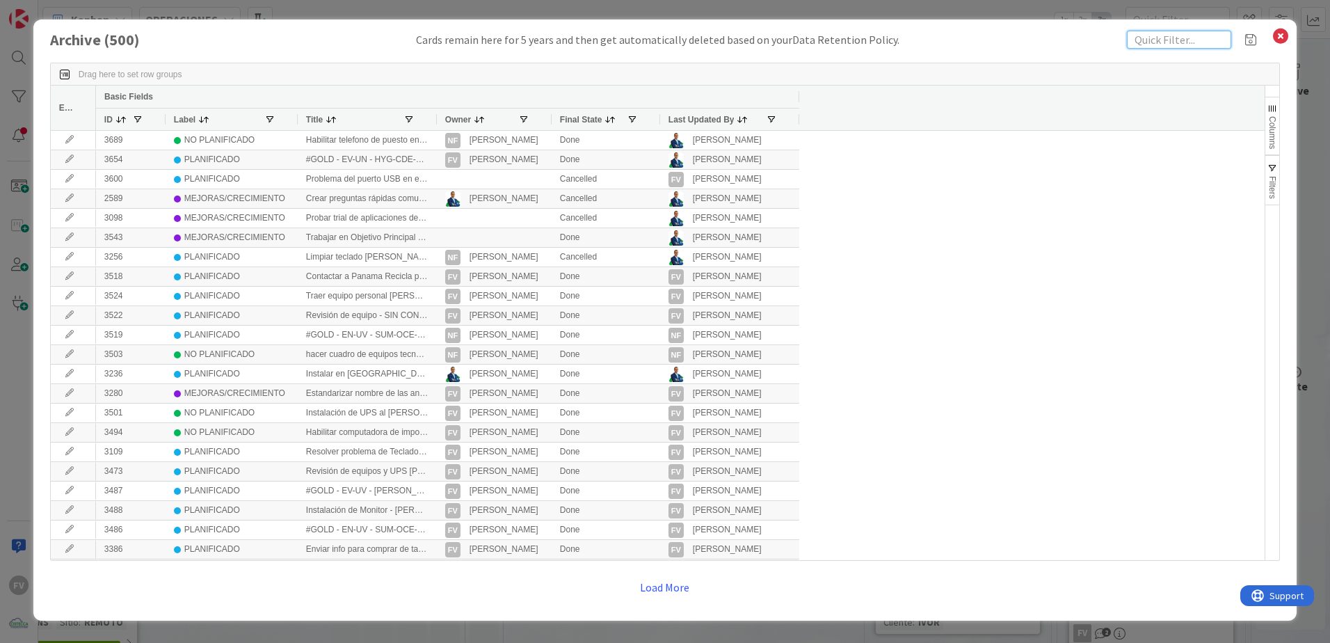
click at [1142, 40] on input "text" at bounding box center [1179, 40] width 104 height 18
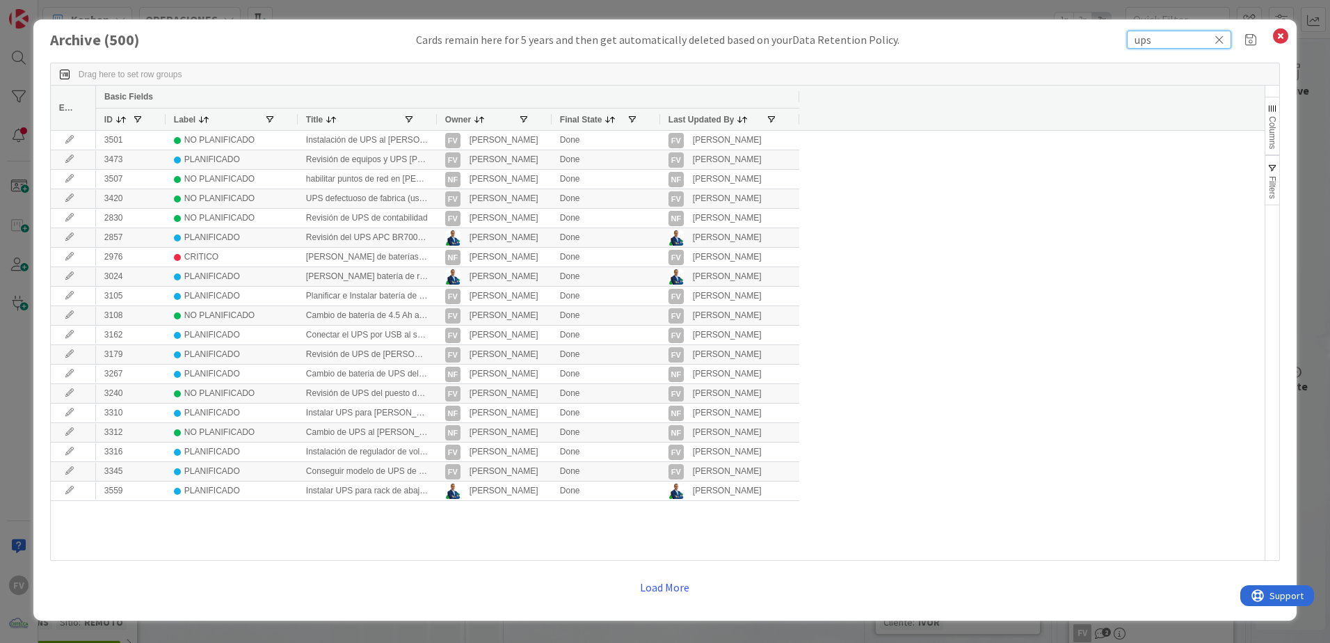
type input "ups"
click at [1275, 170] on span "button" at bounding box center [1272, 168] width 11 height 11
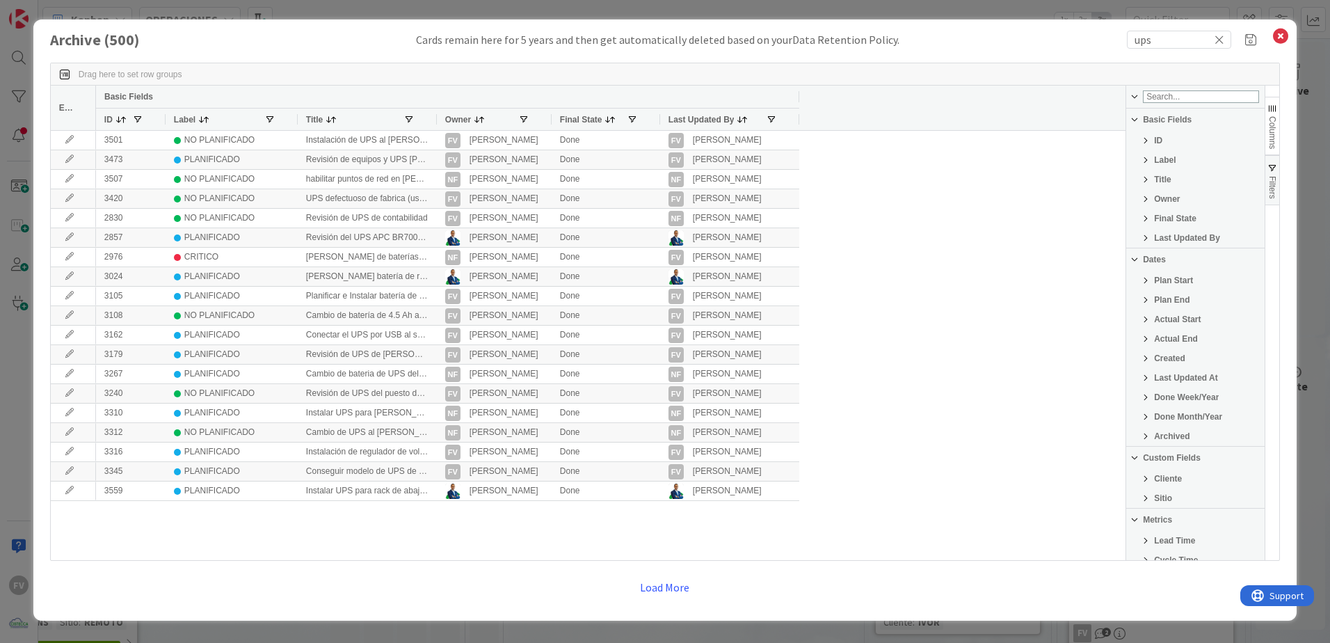
scroll to position [70, 0]
click at [1152, 409] on div "Cliente" at bounding box center [1195, 409] width 138 height 17
click at [1140, 423] on input "Filter List" at bounding box center [1135, 417] width 11 height 11
checkbox input "false"
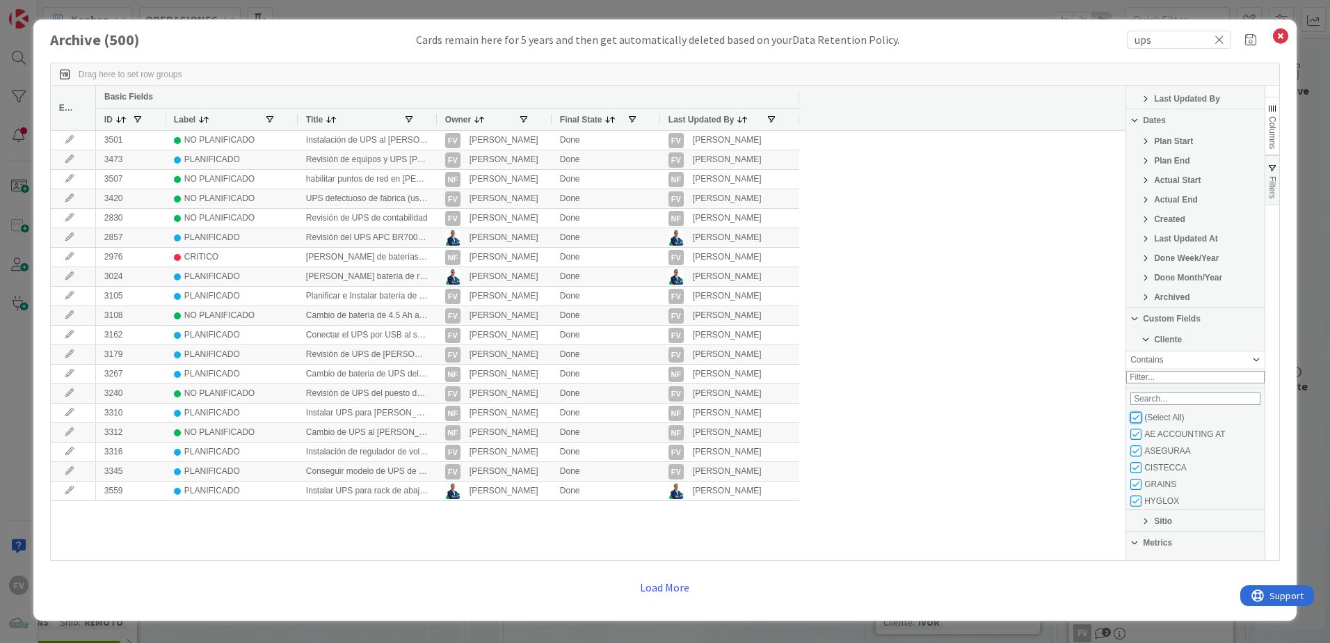
checkbox input "false"
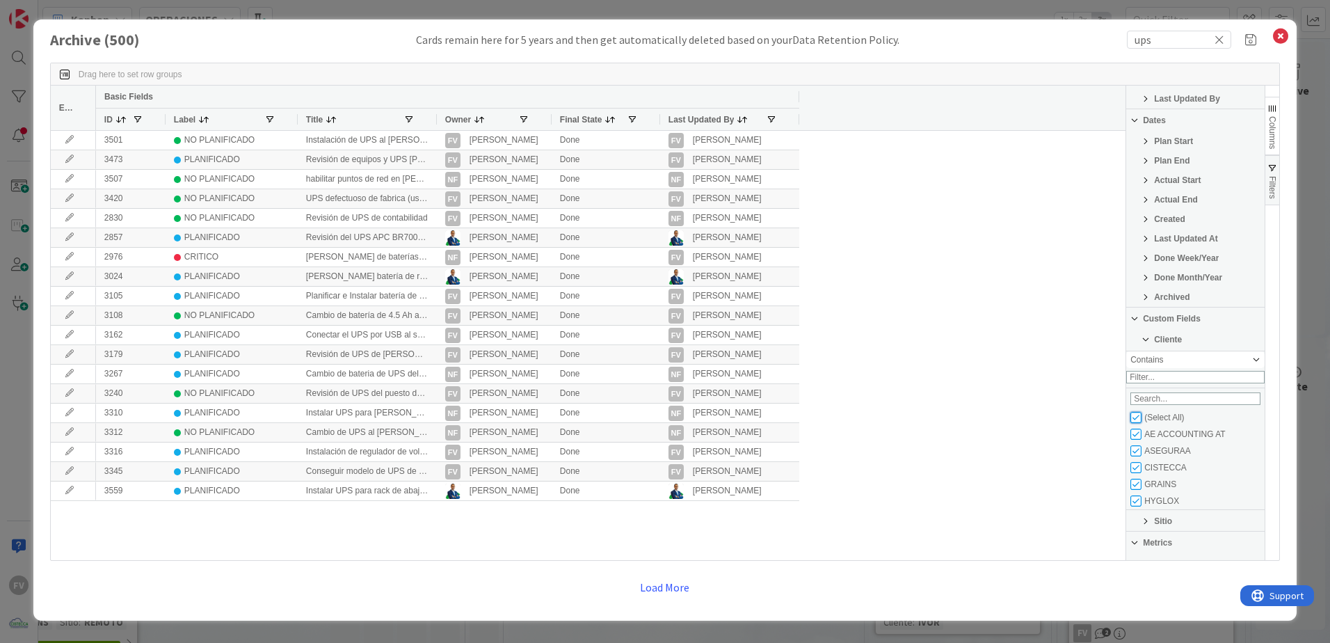
checkbox input "false"
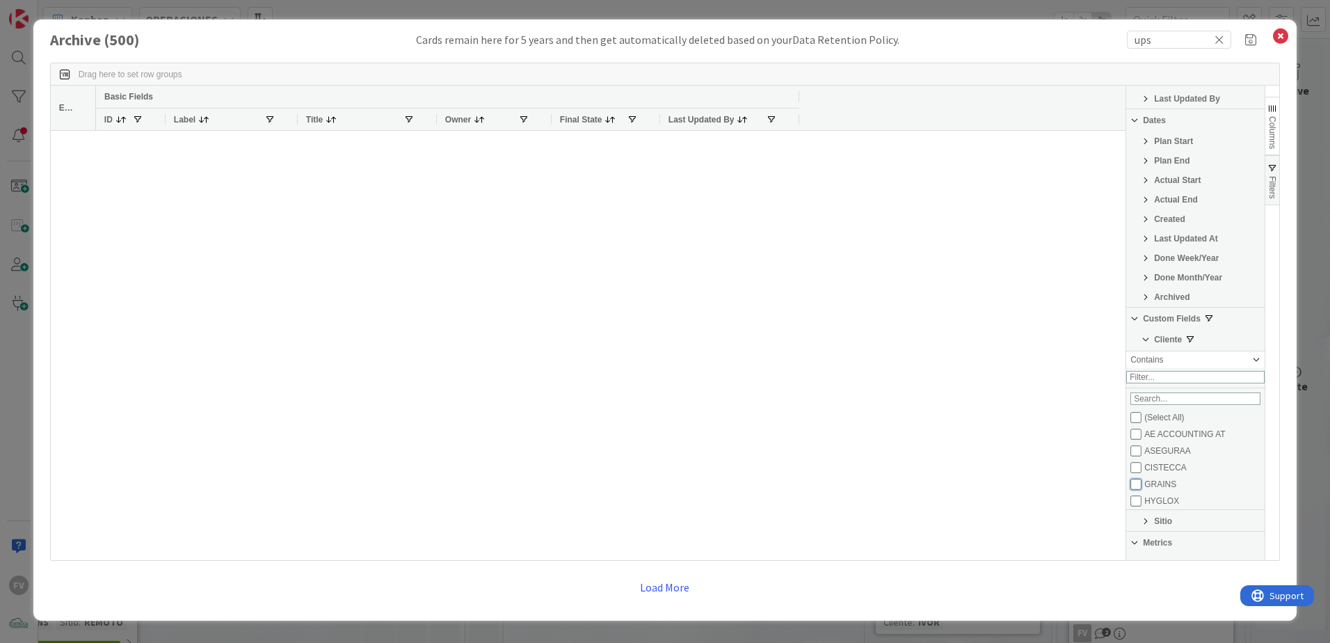
click at [1134, 488] on input "Filter List" at bounding box center [1135, 484] width 11 height 11
checkbox input "true"
checkbox input "false"
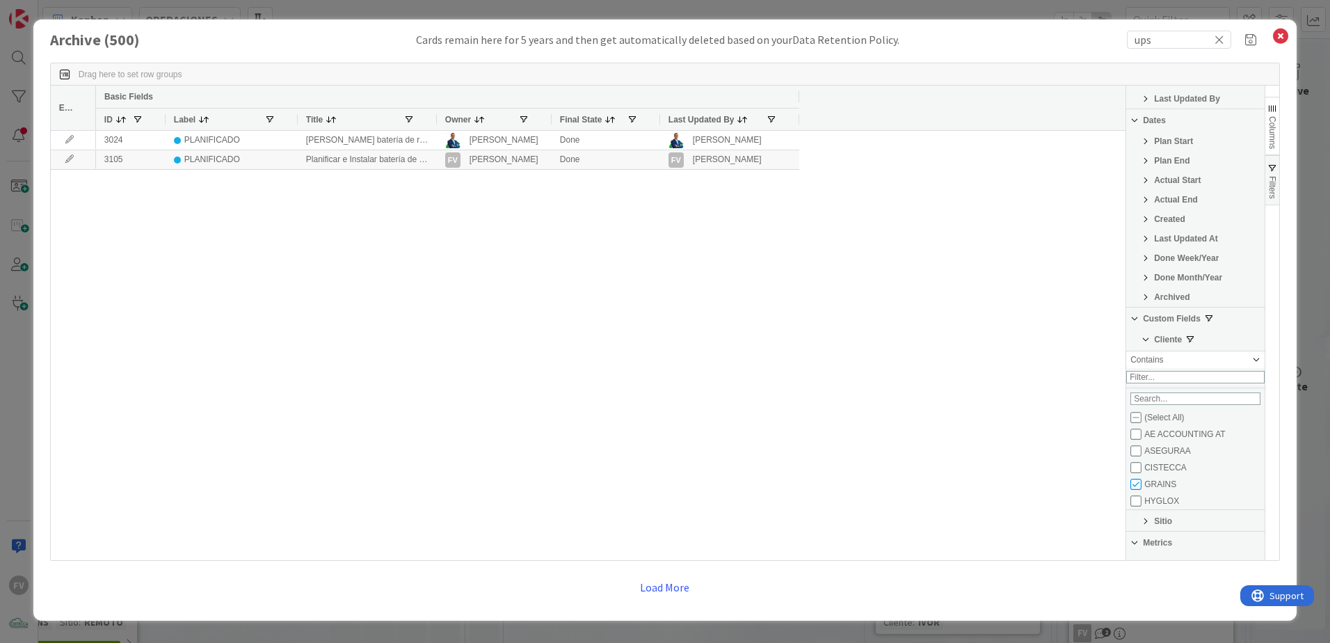
click at [887, 348] on div "3024 PLANIFICADO Cotizar batería de reemplazo para UPS en el cuarto de IT Gabri…" at bounding box center [610, 345] width 1029 height 429
click at [435, 118] on div at bounding box center [436, 119] width 6 height 22
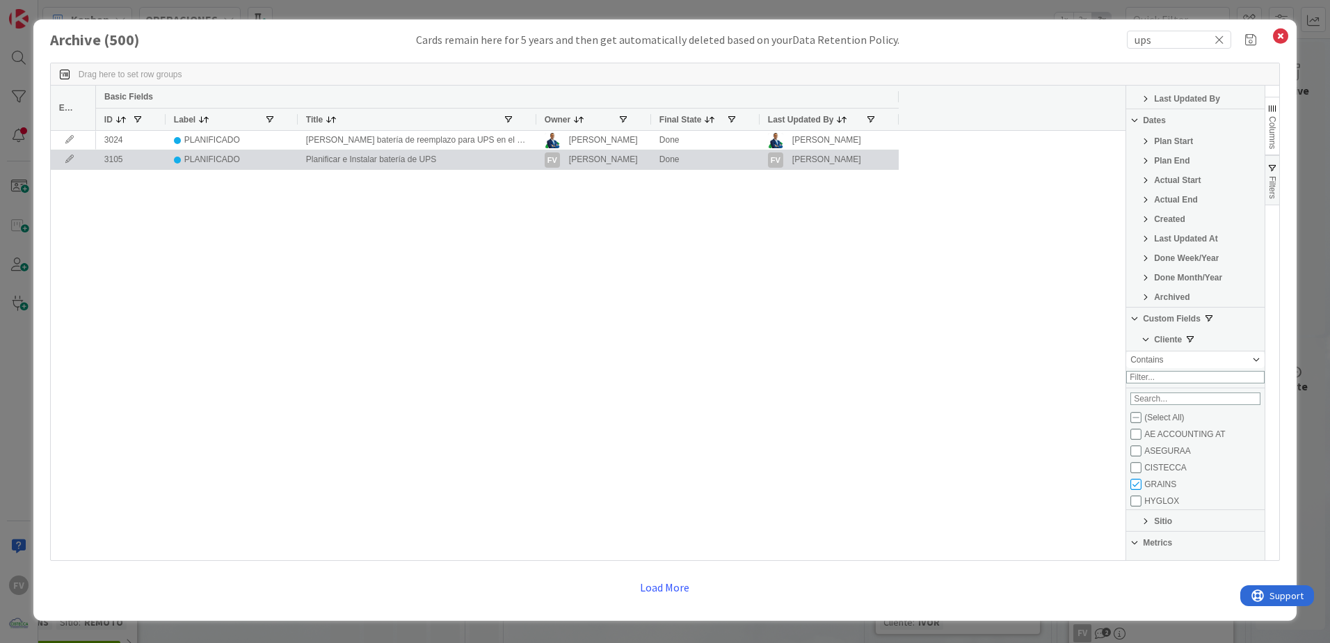
click at [74, 162] on icon at bounding box center [69, 159] width 21 height 8
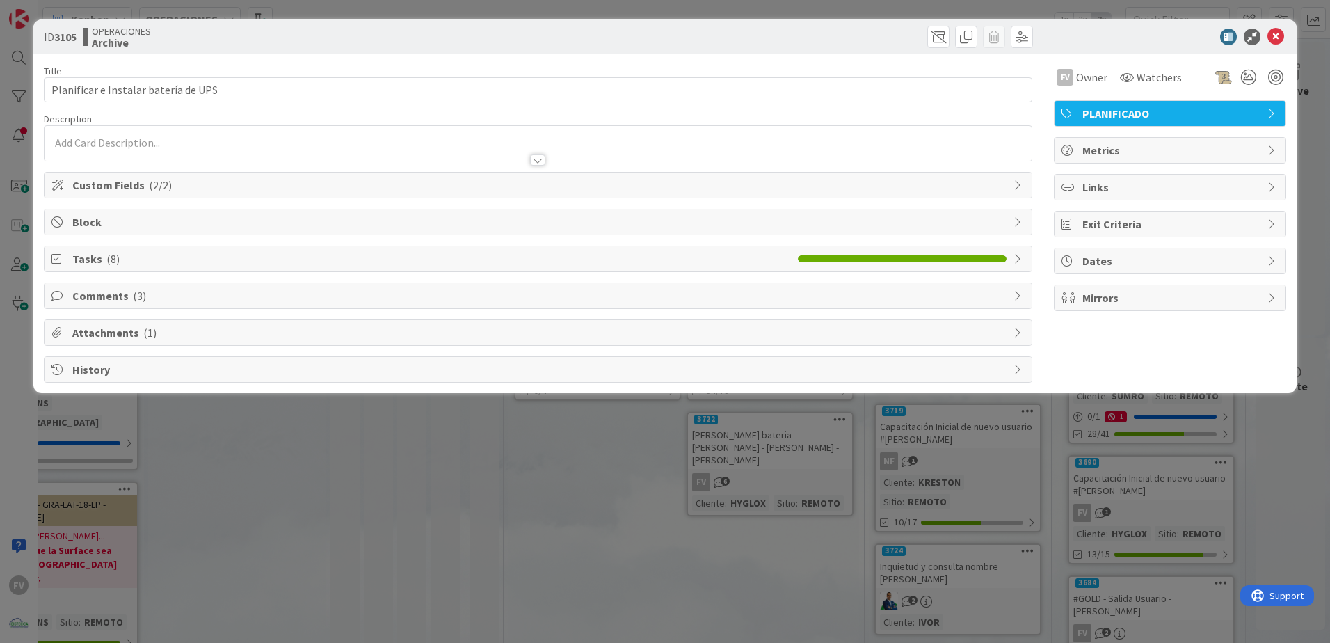
click at [241, 264] on span "Tasks ( 8 )" at bounding box center [431, 258] width 718 height 17
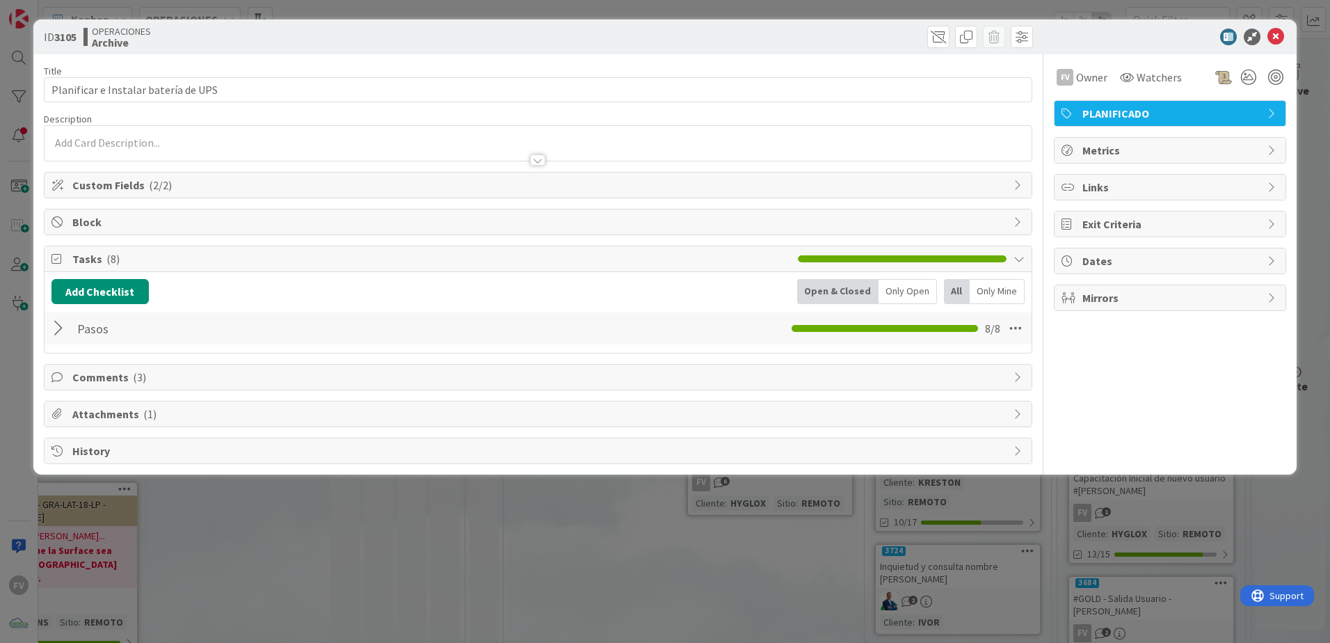
click at [58, 328] on div at bounding box center [60, 328] width 18 height 25
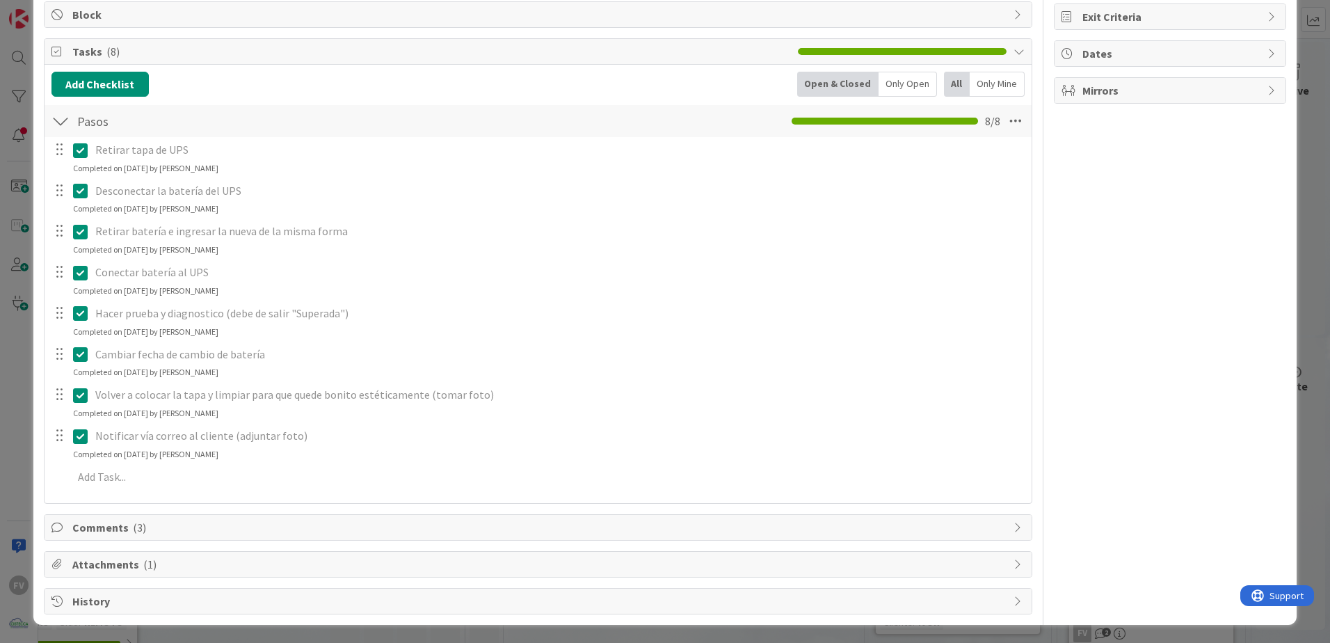
scroll to position [209, 0]
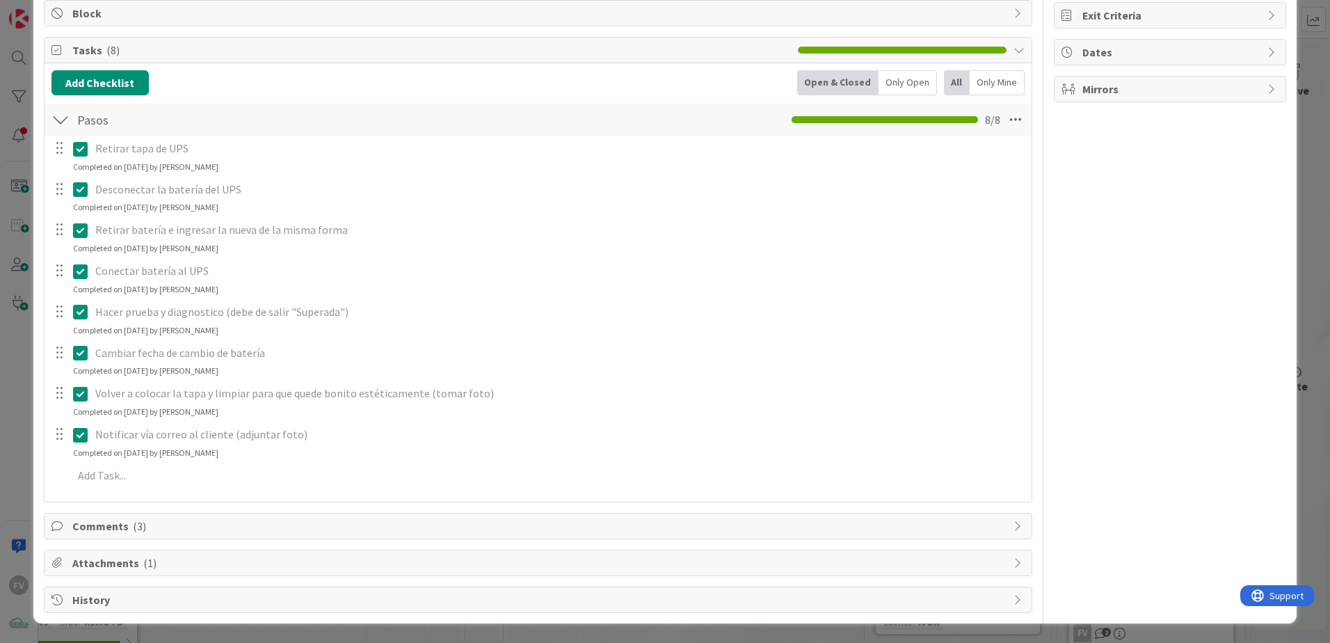
click at [66, 115] on div at bounding box center [60, 119] width 18 height 25
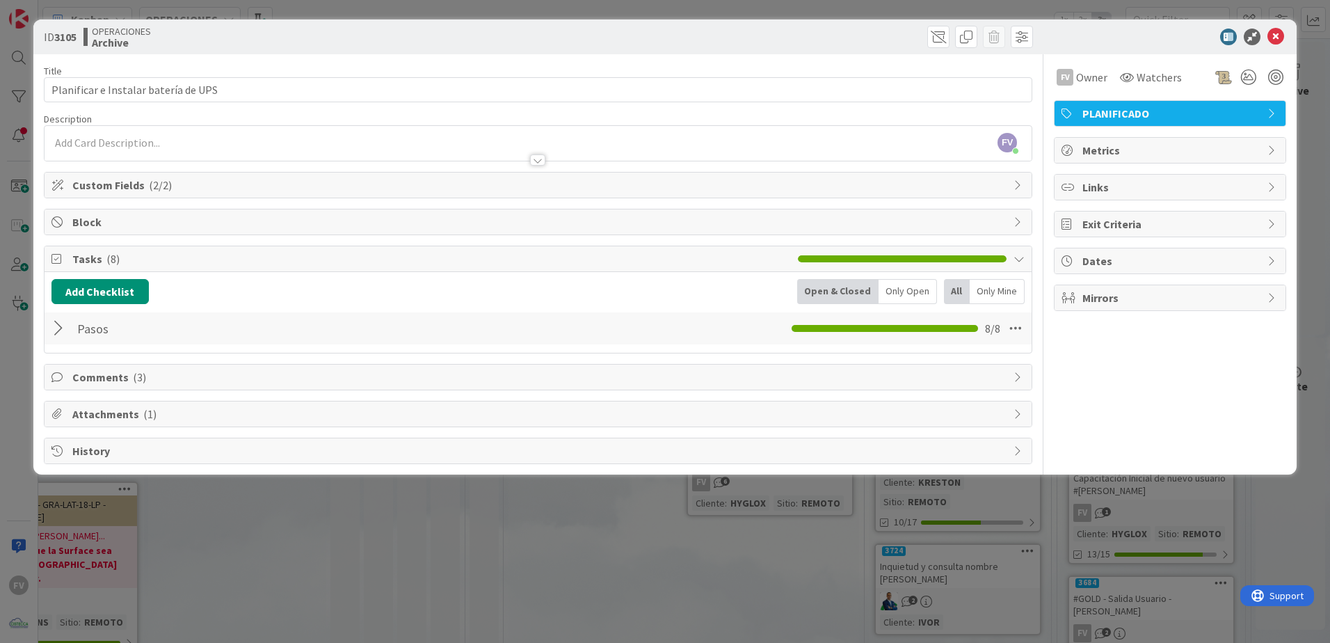
click at [86, 374] on span "Comments ( 3 )" at bounding box center [539, 377] width 934 height 17
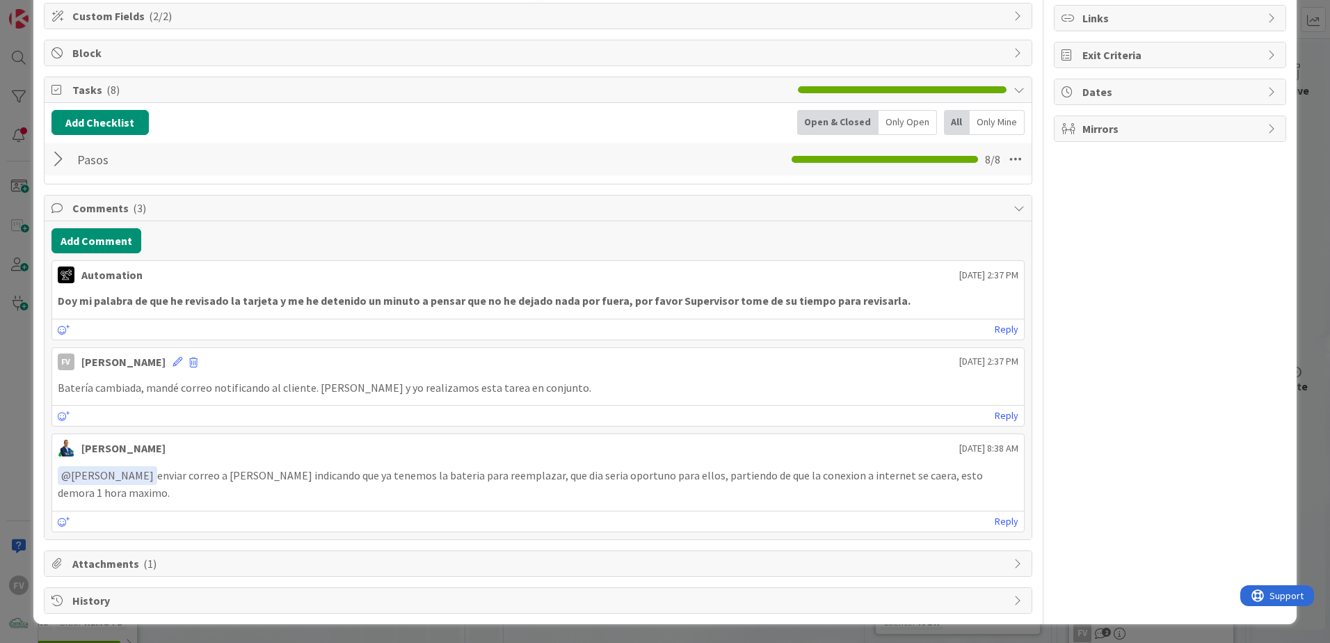
scroll to position [170, 0]
click at [264, 204] on span "Comments ( 3 )" at bounding box center [539, 207] width 934 height 17
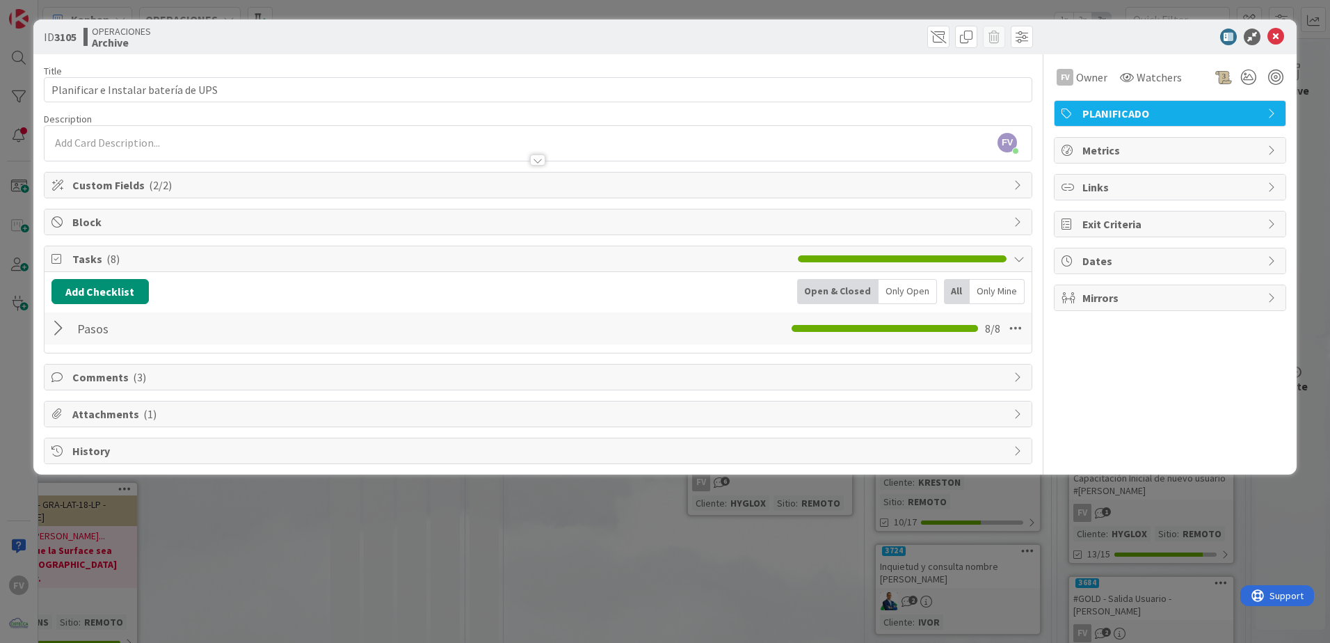
click at [72, 417] on span "Attachments ( 1 )" at bounding box center [539, 413] width 934 height 17
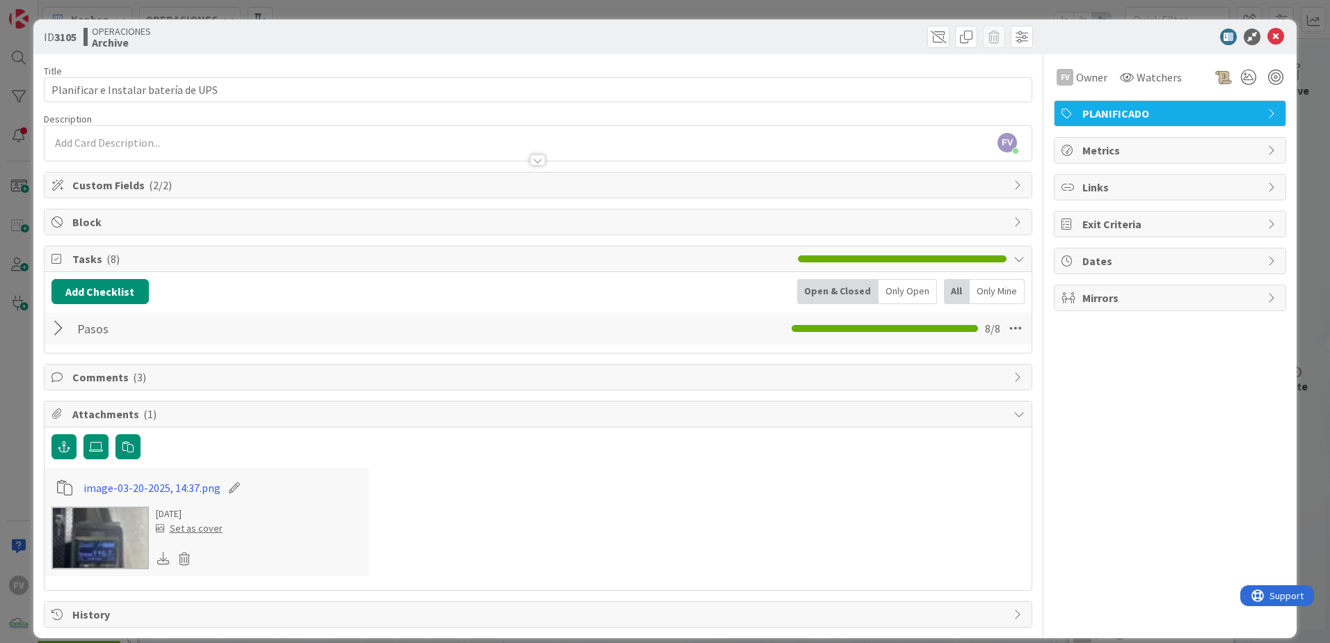
scroll to position [15, 0]
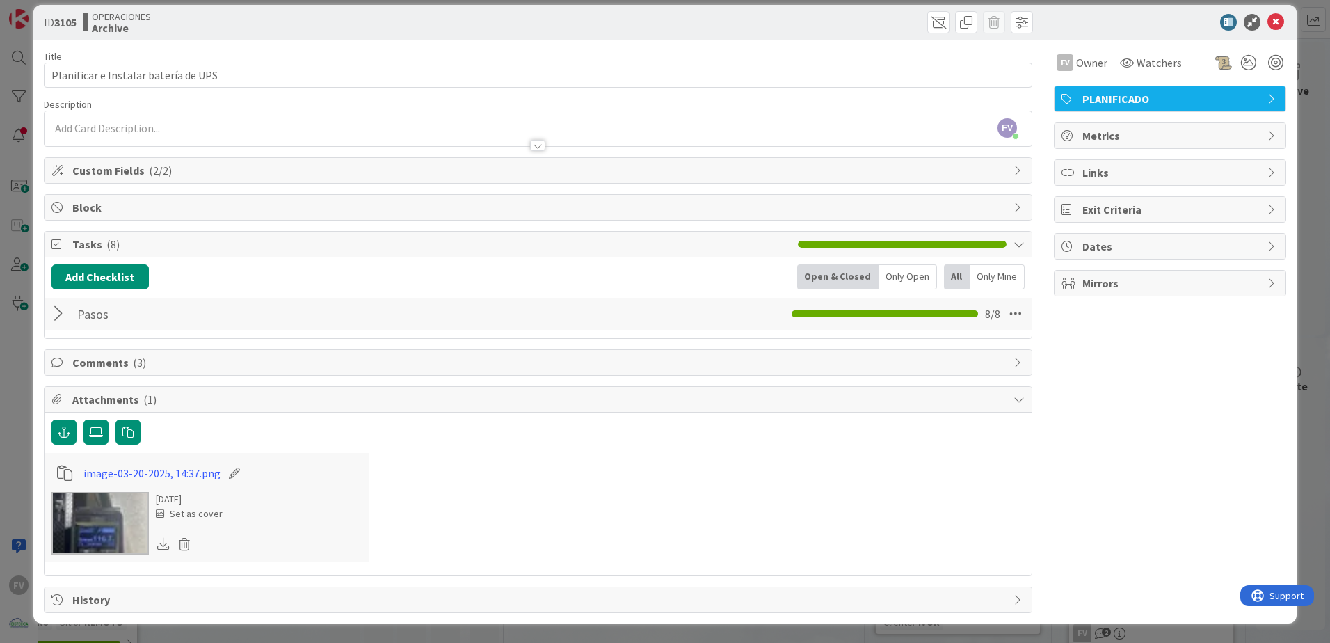
click at [29, 551] on div "ID 3105 OPERACIONES Archive Title 36 / 128 Planificar e Instalar batería de UPS…" at bounding box center [665, 321] width 1330 height 643
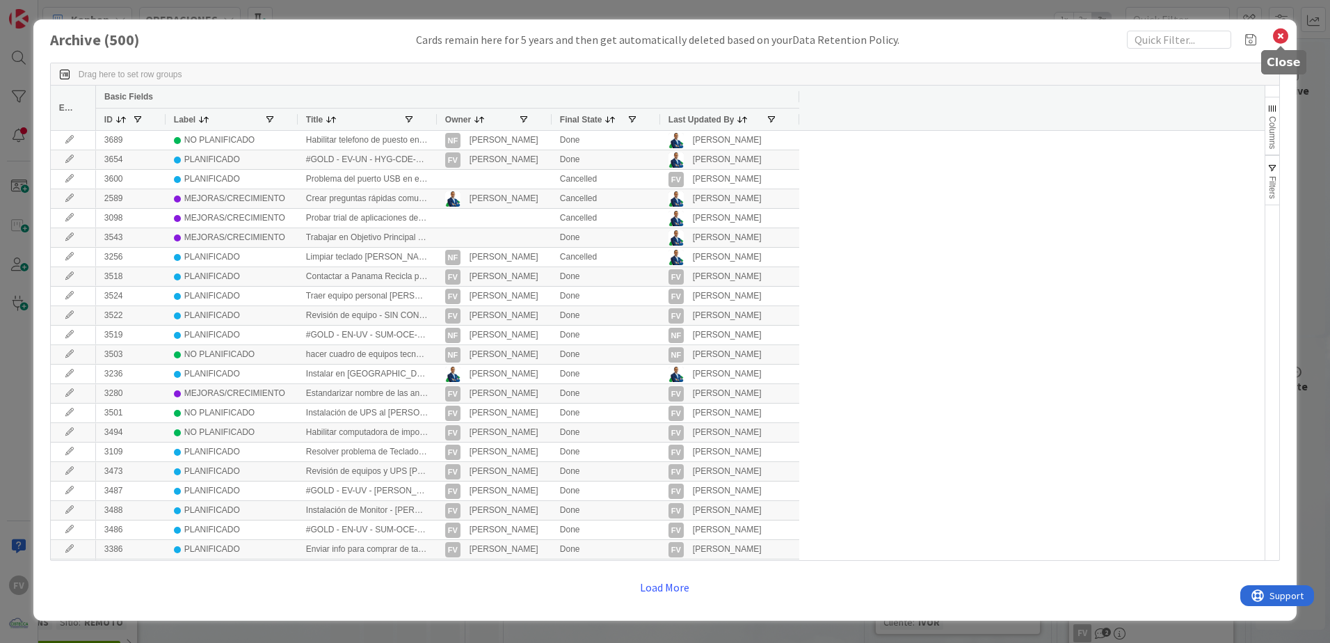
click at [1289, 34] on icon at bounding box center [1280, 35] width 18 height 19
